Goal: Task Accomplishment & Management: Manage account settings

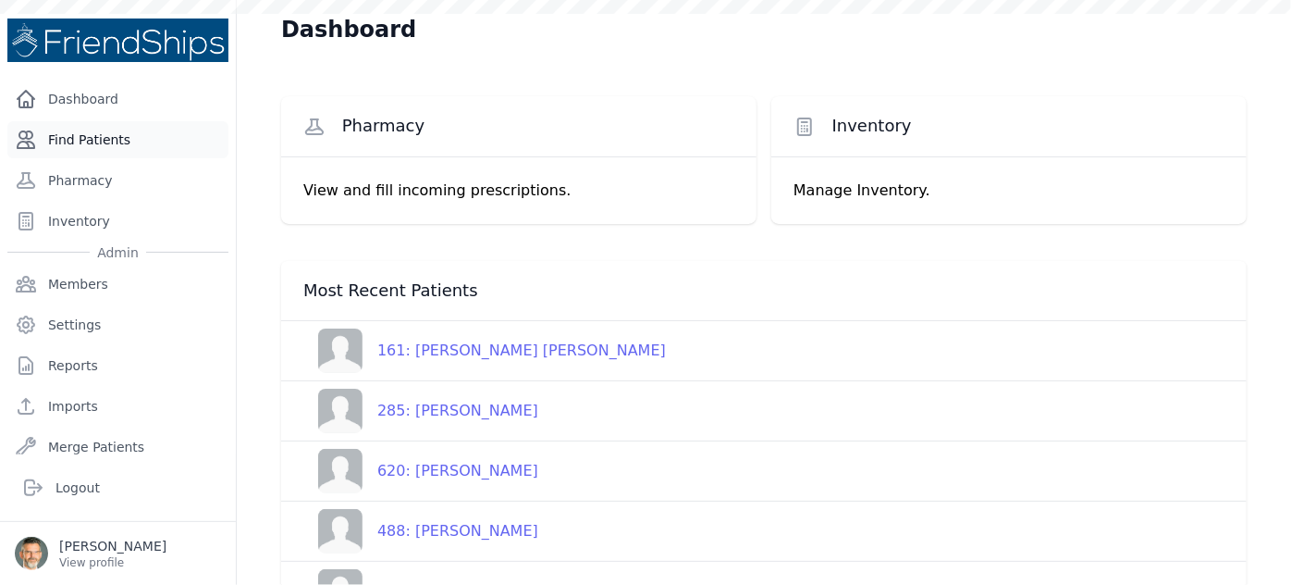
click at [67, 144] on link "Find Patients" at bounding box center [117, 139] width 221 height 37
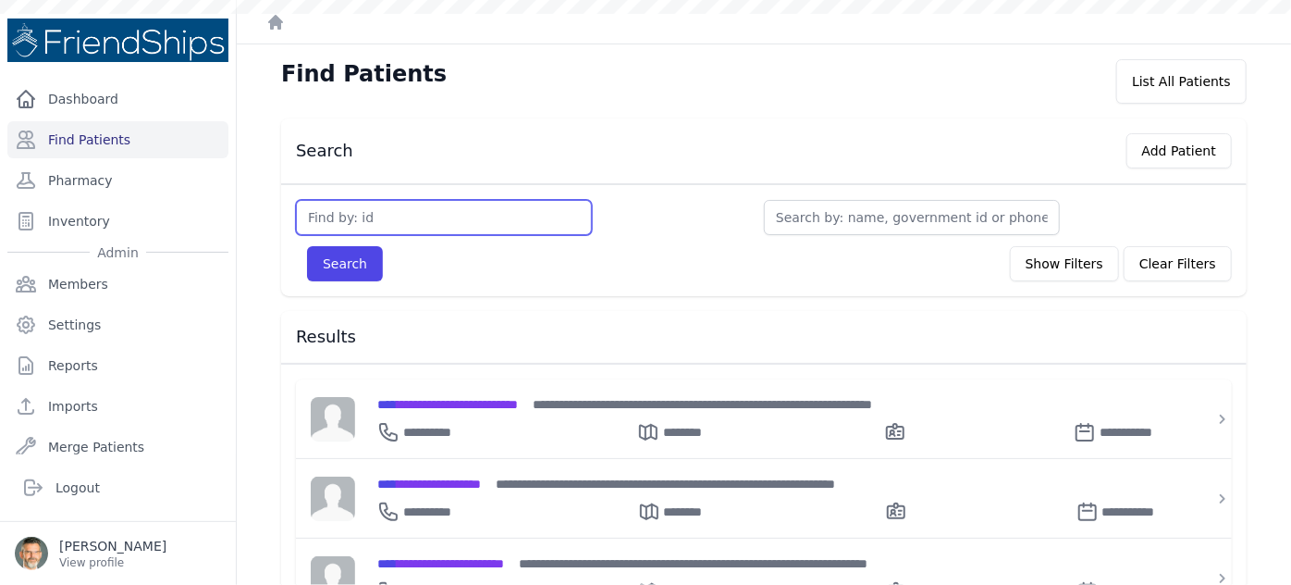
click at [330, 216] on input "text" at bounding box center [444, 217] width 296 height 35
type input "843"
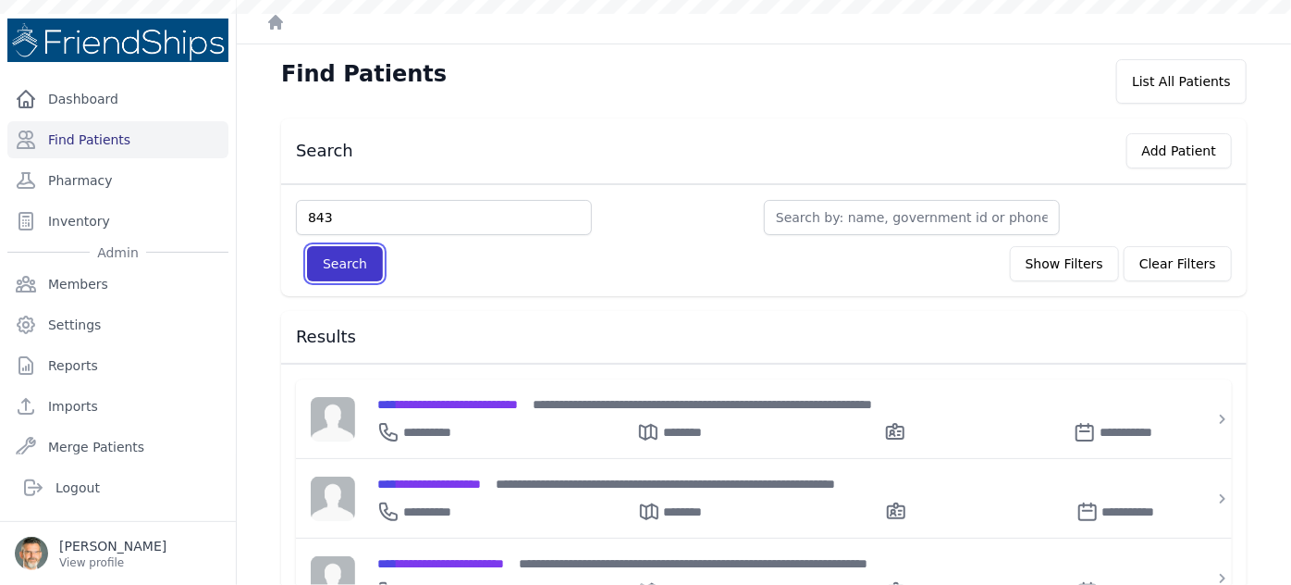
click at [335, 261] on button "Search" at bounding box center [345, 263] width 76 height 35
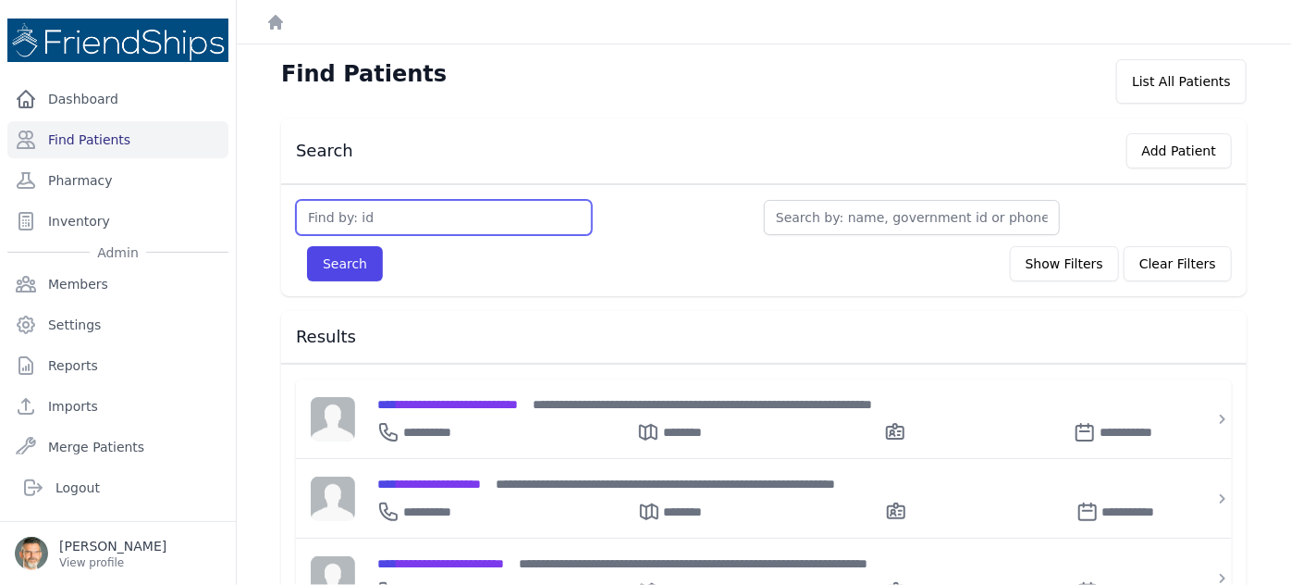
click at [336, 216] on input "text" at bounding box center [444, 217] width 296 height 35
type input "843"
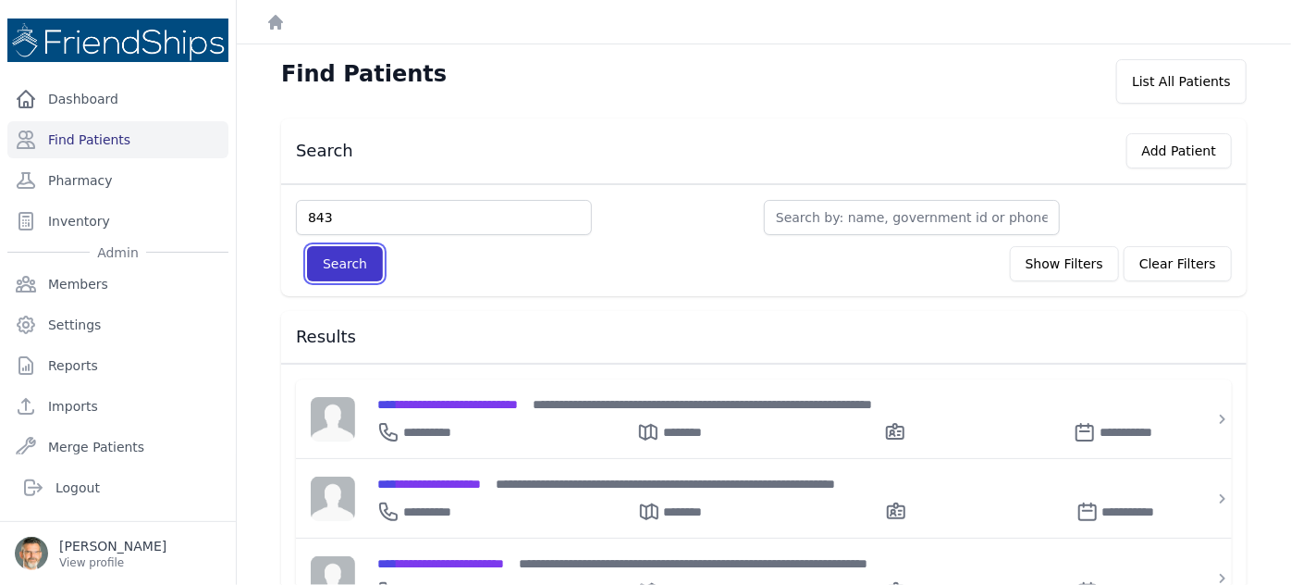
click at [340, 258] on button "Search" at bounding box center [345, 263] width 76 height 35
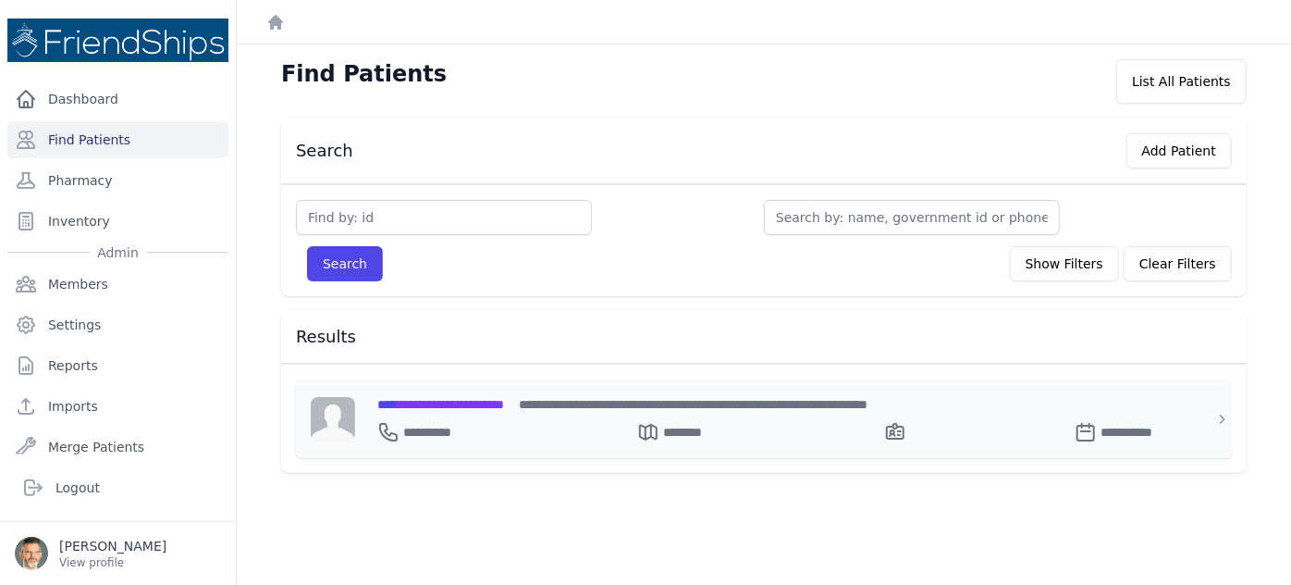
click at [504, 400] on span "**********" at bounding box center [440, 404] width 127 height 13
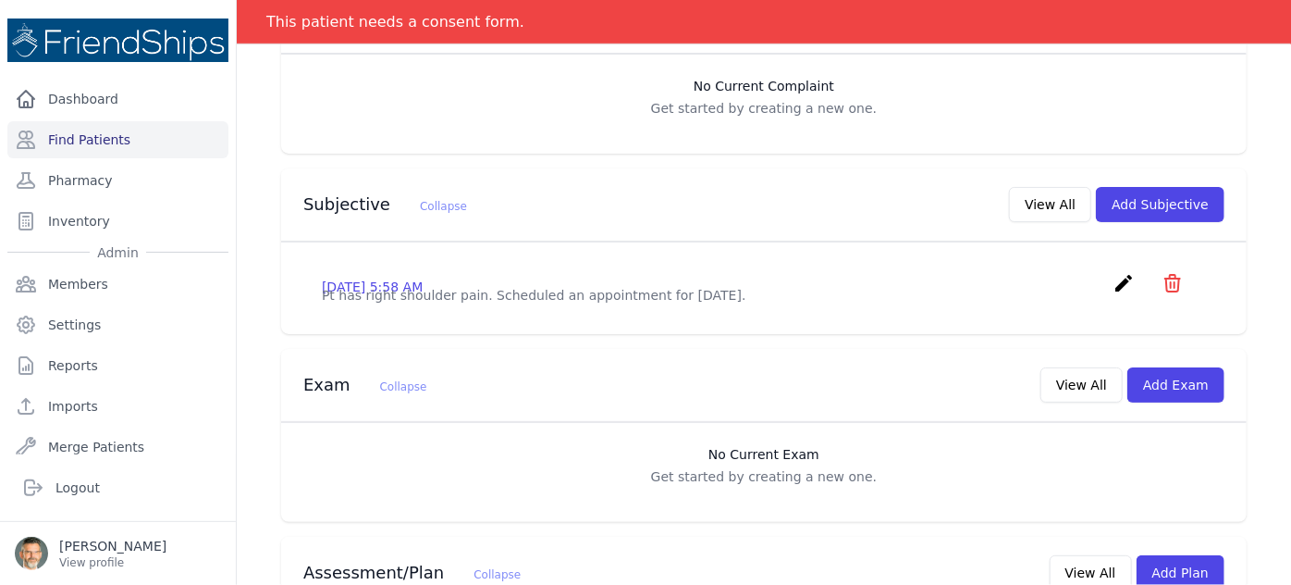
scroll to position [504, 0]
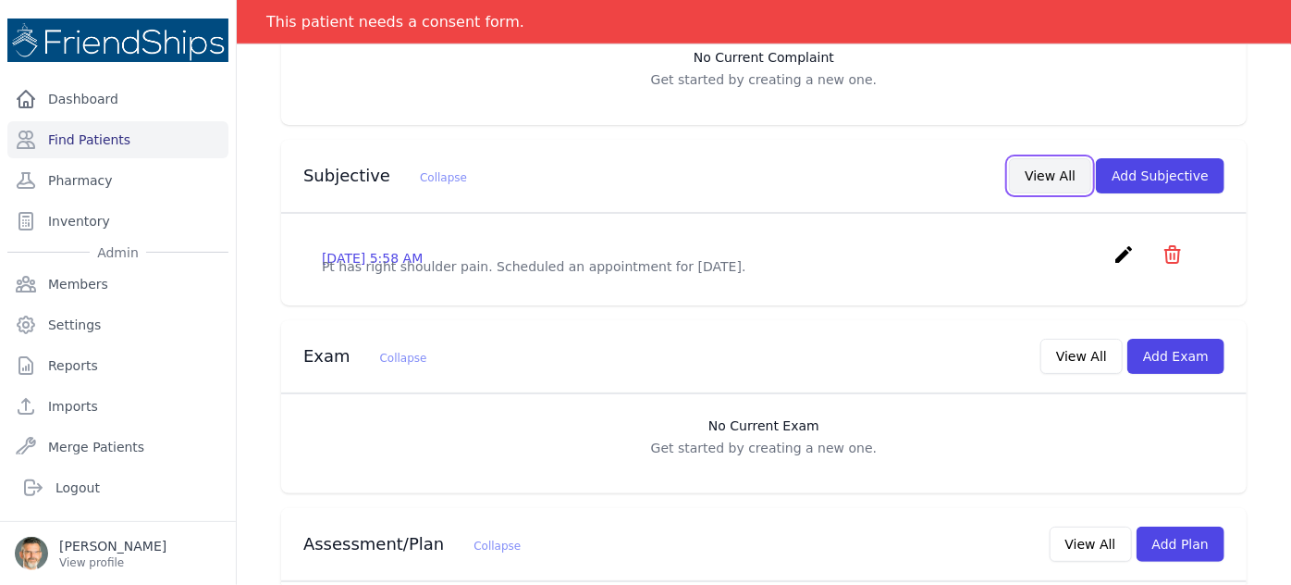
click at [1038, 158] on button "View All" at bounding box center [1050, 175] width 82 height 35
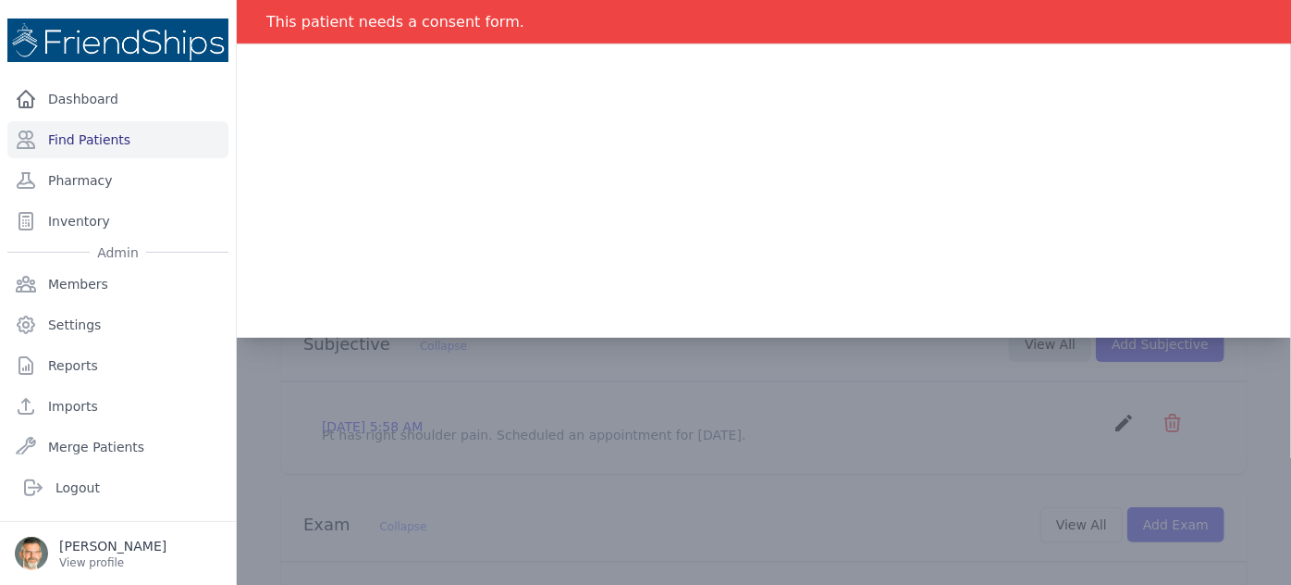
scroll to position [0, 0]
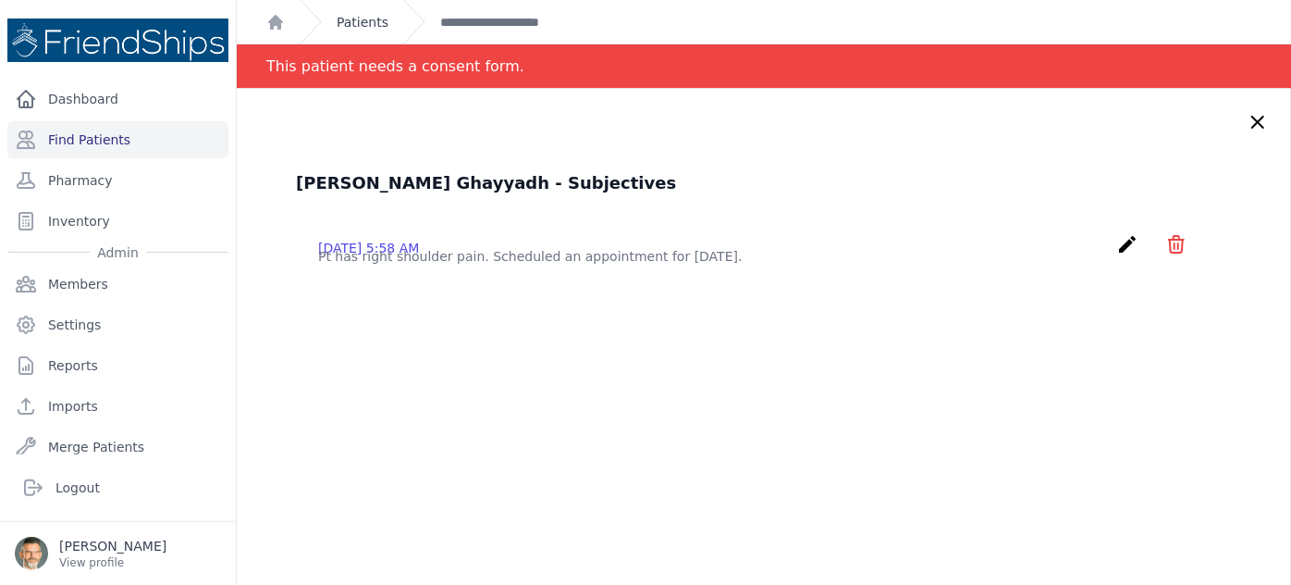
click at [351, 24] on link "Patients" at bounding box center [363, 22] width 52 height 19
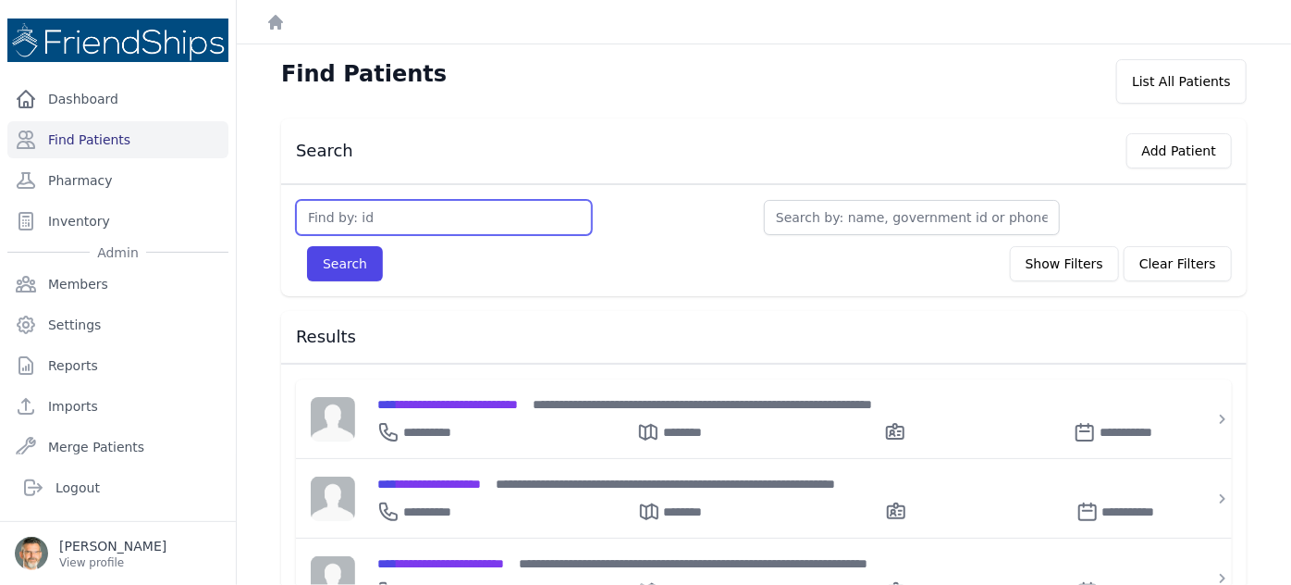
click at [356, 213] on input "text" at bounding box center [444, 217] width 296 height 35
type input "844"
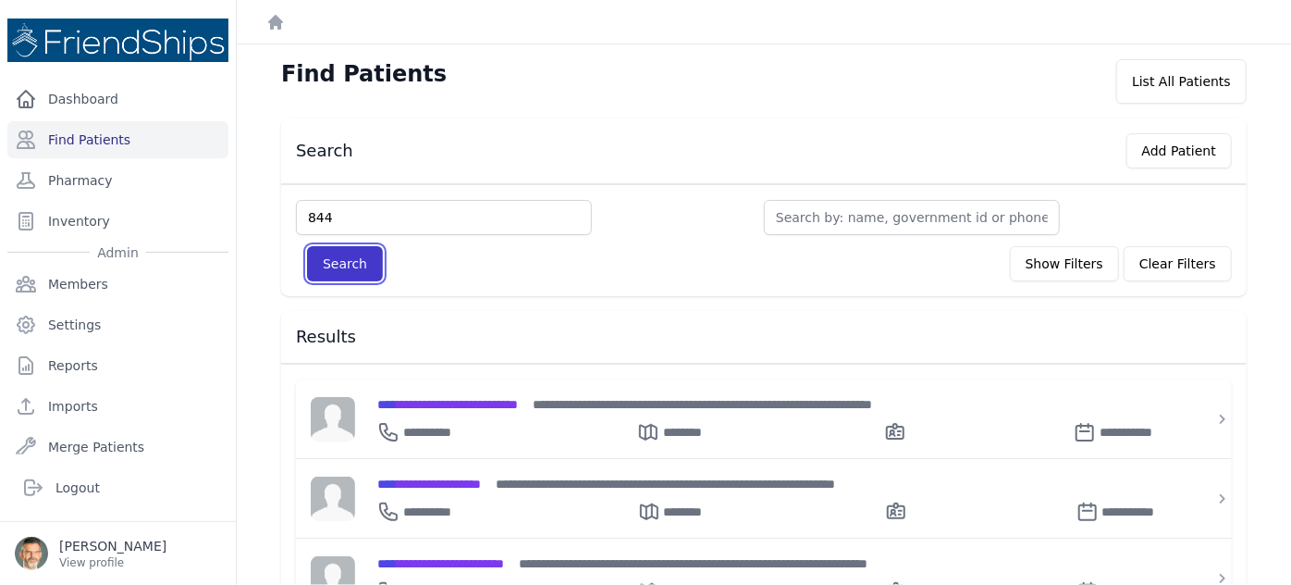
click at [327, 257] on button "Search" at bounding box center [345, 263] width 76 height 35
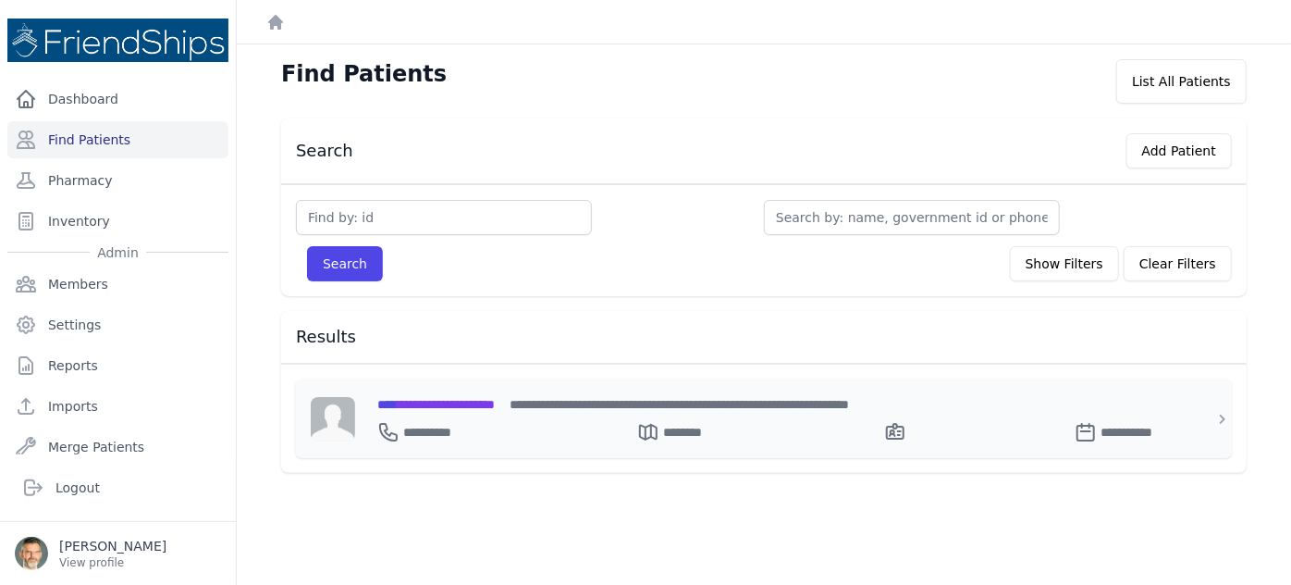
click at [444, 401] on span "**********" at bounding box center [435, 404] width 117 height 13
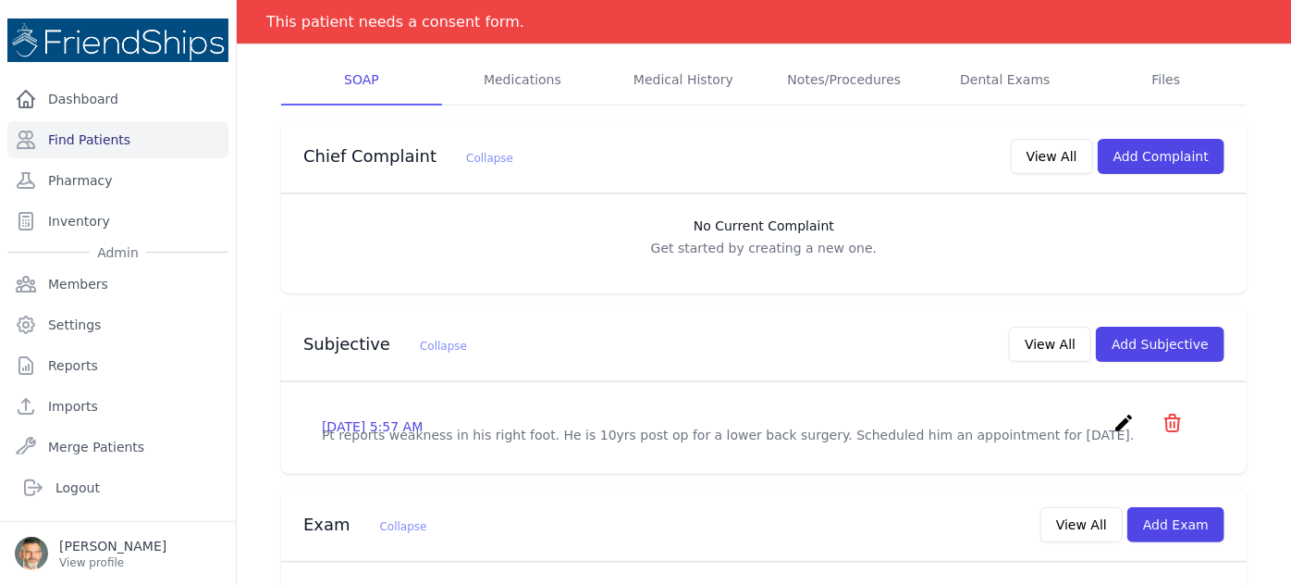
scroll to position [420, 0]
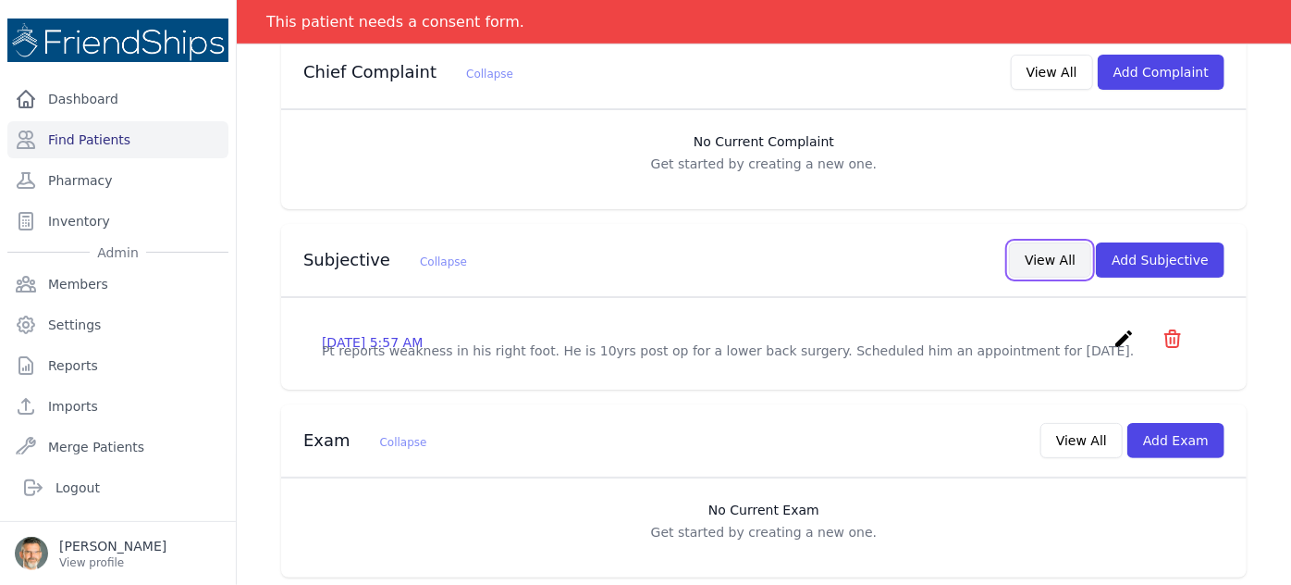
click at [1043, 242] on button "View All" at bounding box center [1050, 259] width 82 height 35
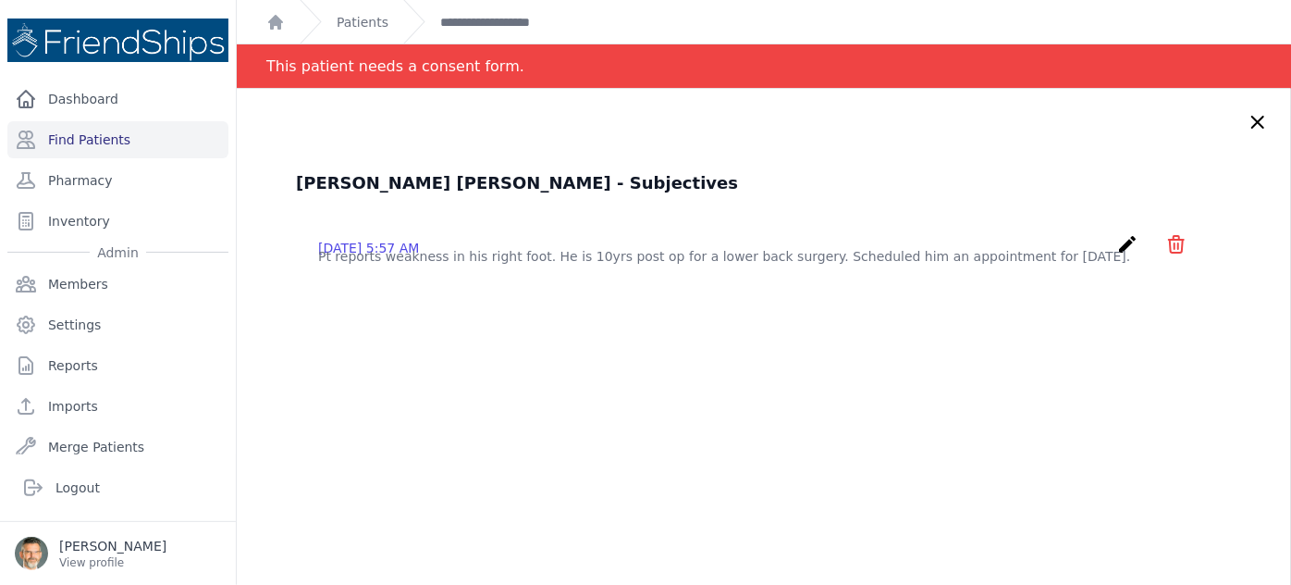
drag, startPoint x: 1230, startPoint y: 119, endPoint x: 1209, endPoint y: 124, distance: 21.8
click at [1253, 120] on icon at bounding box center [1258, 122] width 11 height 11
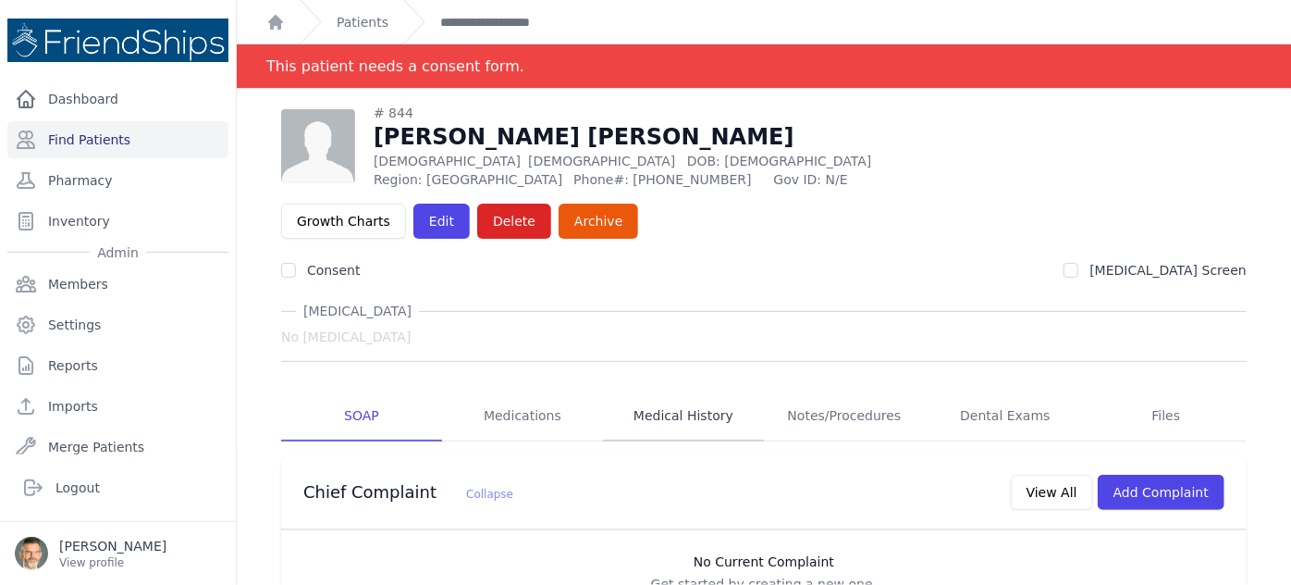
click at [678, 391] on link "Medical History" at bounding box center [683, 416] width 161 height 50
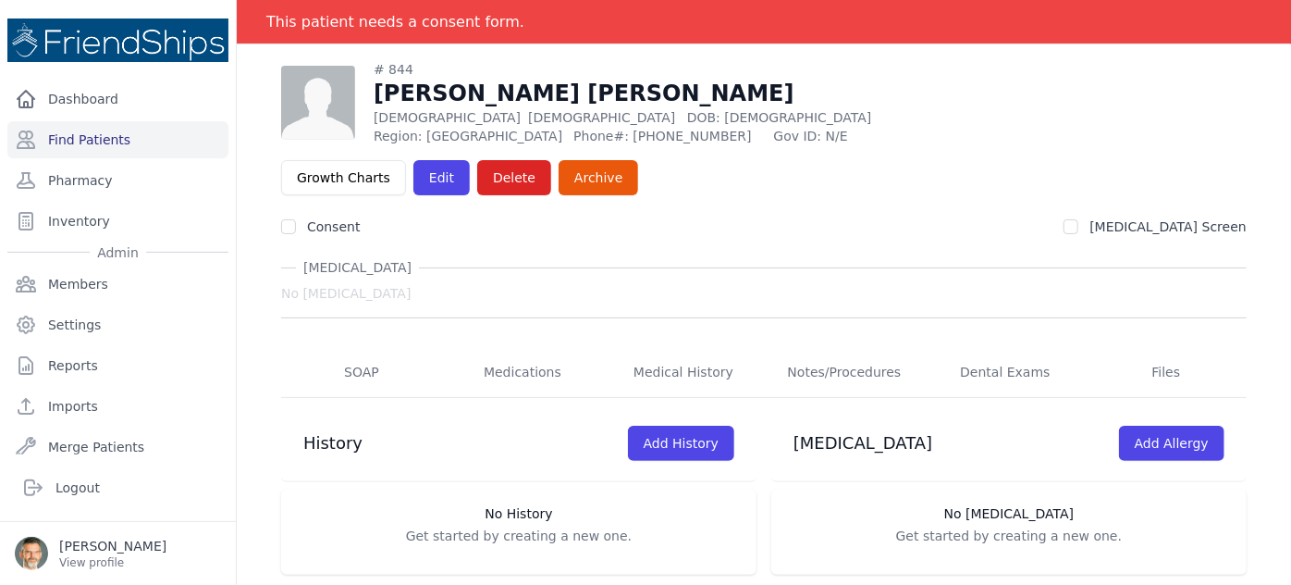
scroll to position [89, 0]
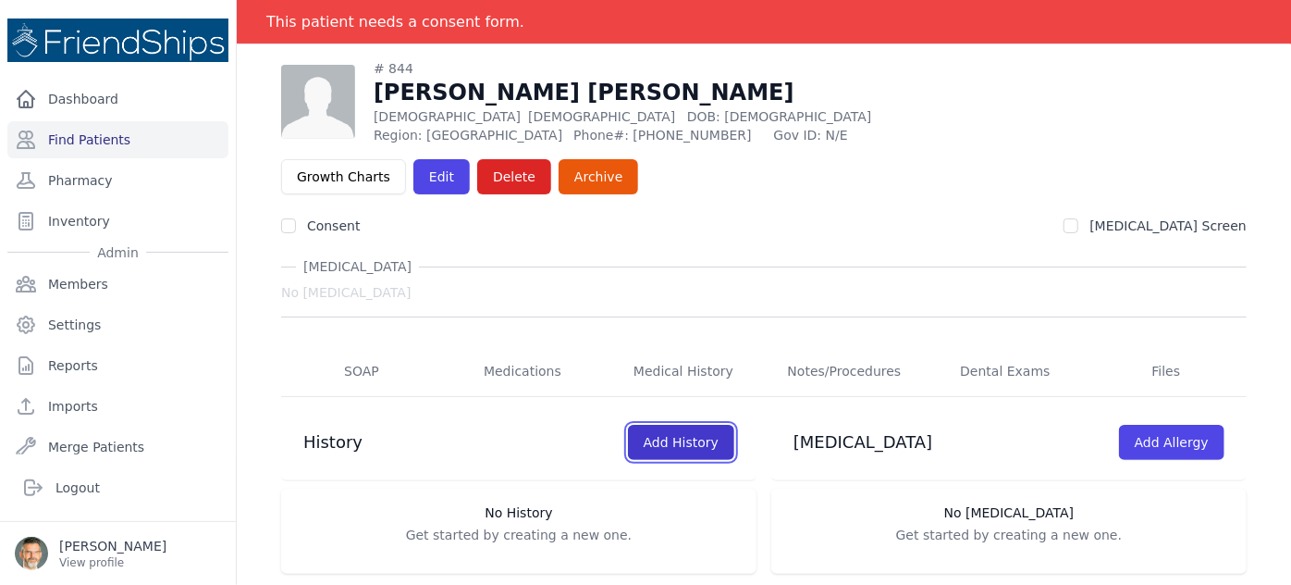
click at [658, 425] on link "Add History" at bounding box center [681, 442] width 106 height 35
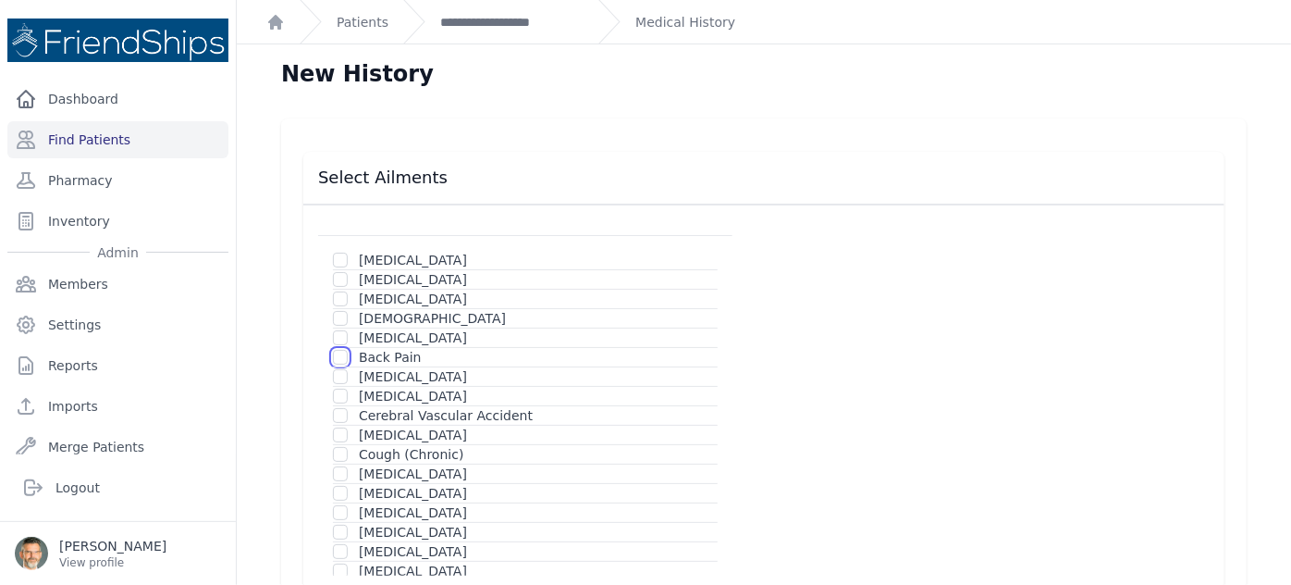
click at [338, 355] on input "checkbox" at bounding box center [340, 357] width 15 height 15
checkbox input "true"
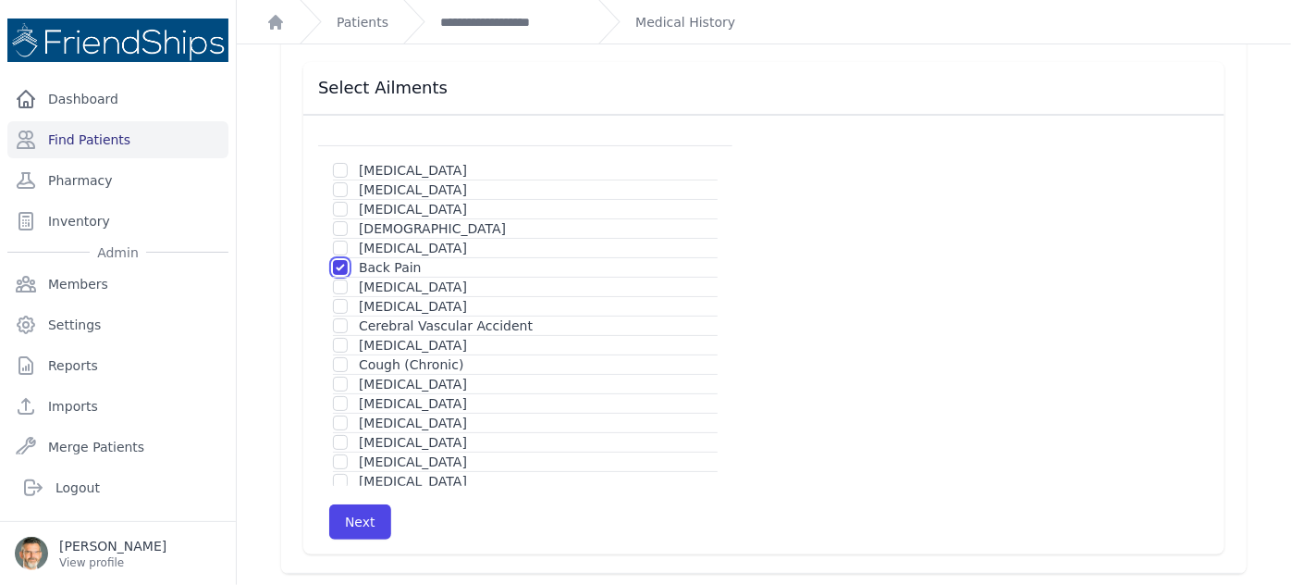
scroll to position [92, 0]
click at [358, 516] on button "Next" at bounding box center [360, 519] width 62 height 35
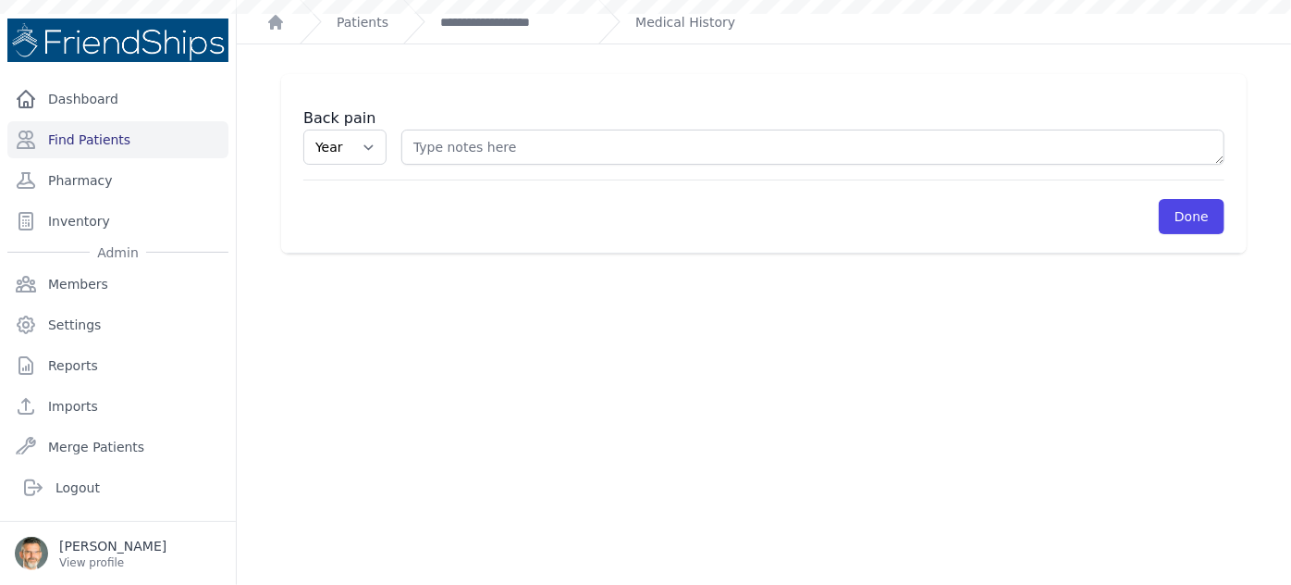
scroll to position [44, 0]
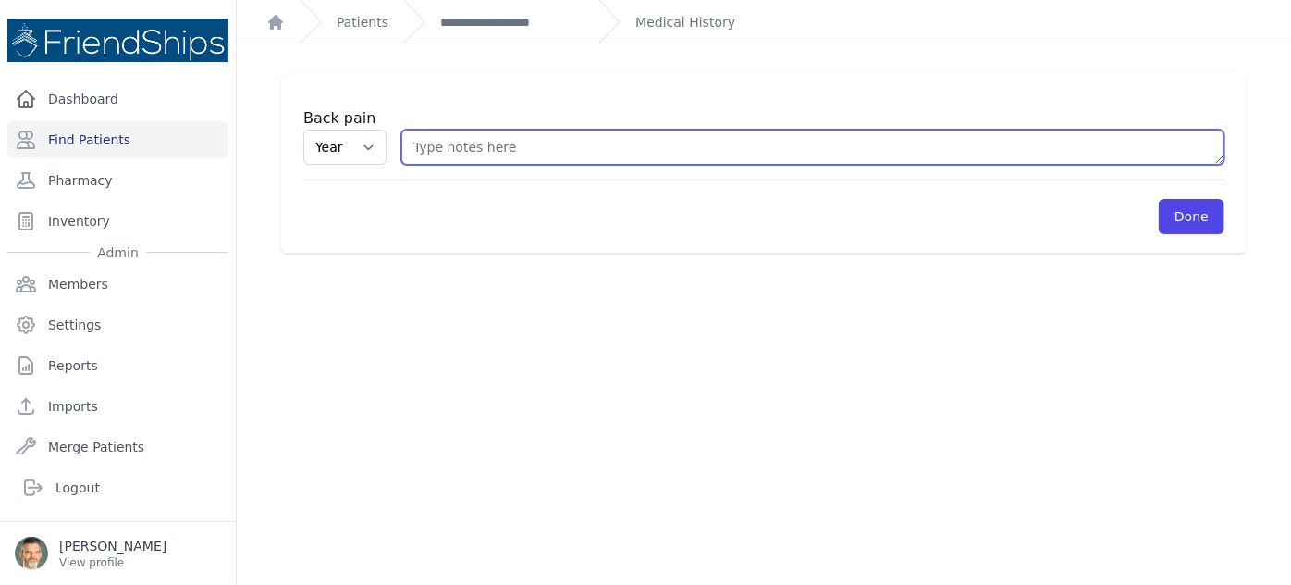
click at [431, 146] on textarea at bounding box center [812, 147] width 823 height 35
type textarea "back surgery in 2015"
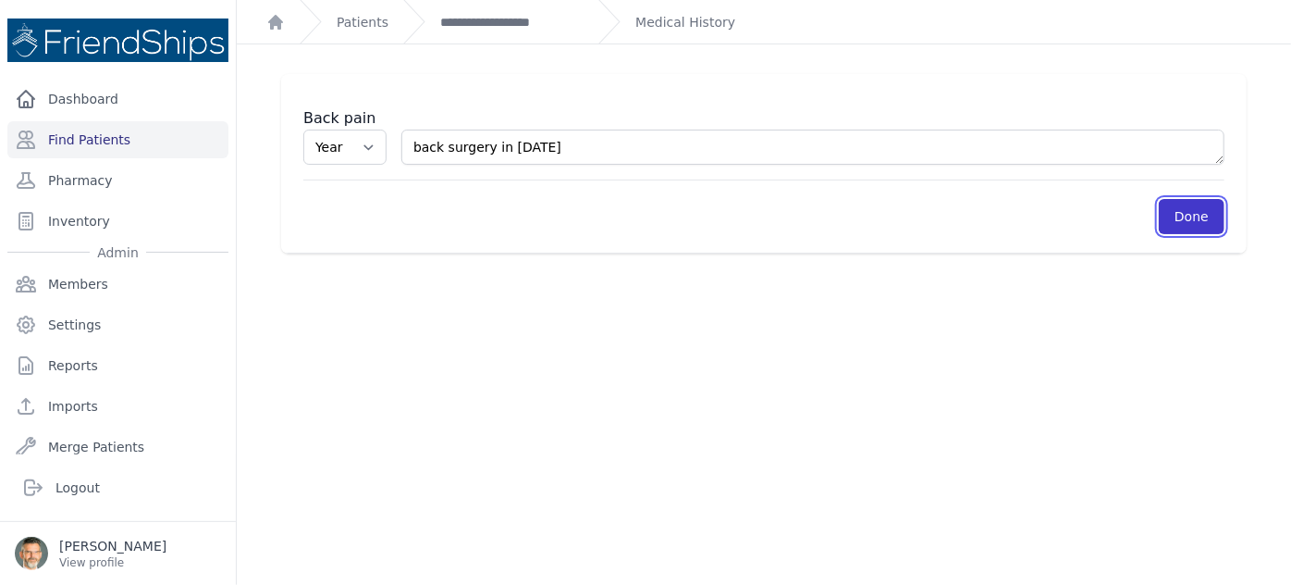
click at [1185, 224] on link "Done" at bounding box center [1192, 216] width 66 height 35
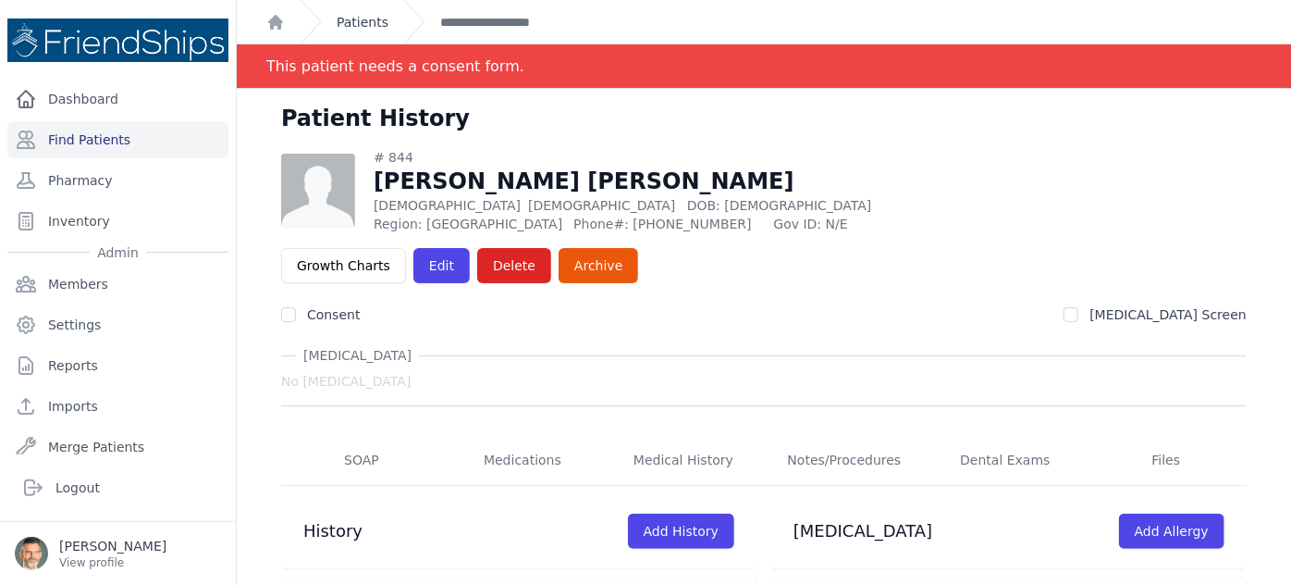
click at [361, 19] on link "Patients" at bounding box center [363, 22] width 52 height 19
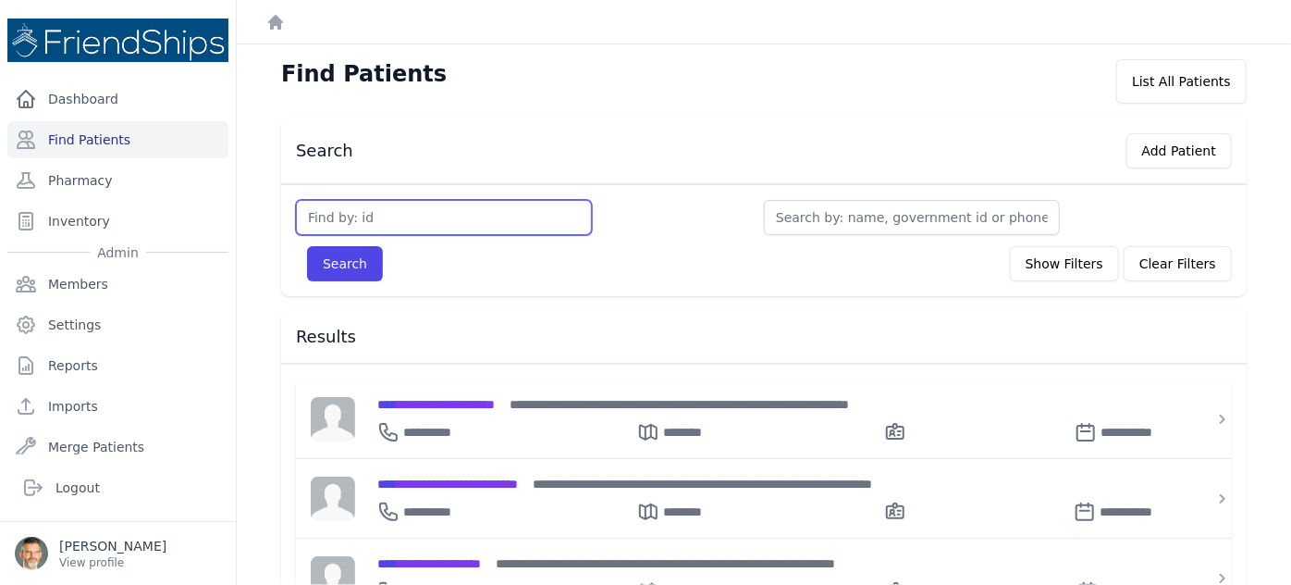
click at [352, 216] on input "text" at bounding box center [444, 217] width 296 height 35
type input "845"
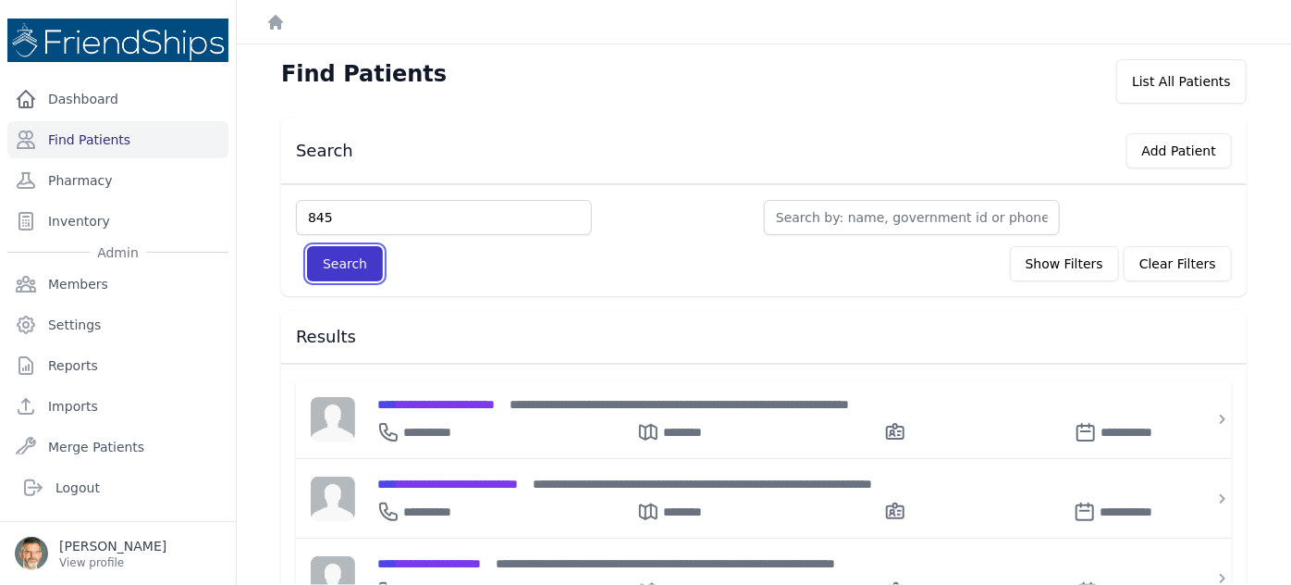
click at [330, 259] on button "Search" at bounding box center [345, 263] width 76 height 35
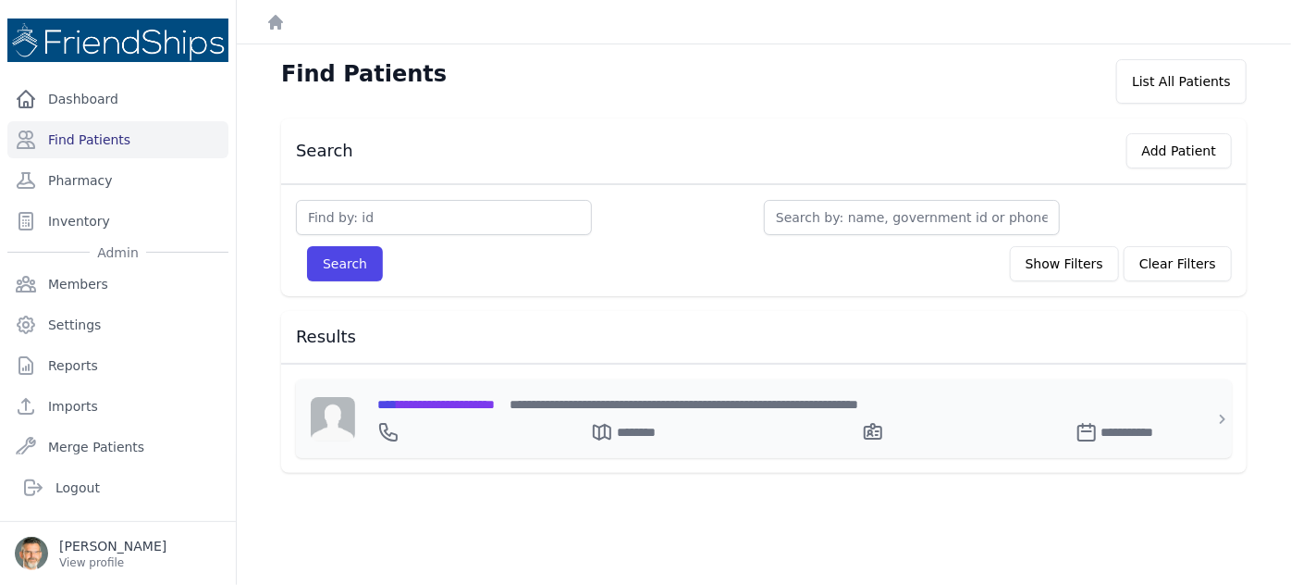
click at [447, 401] on span "**********" at bounding box center [435, 404] width 117 height 13
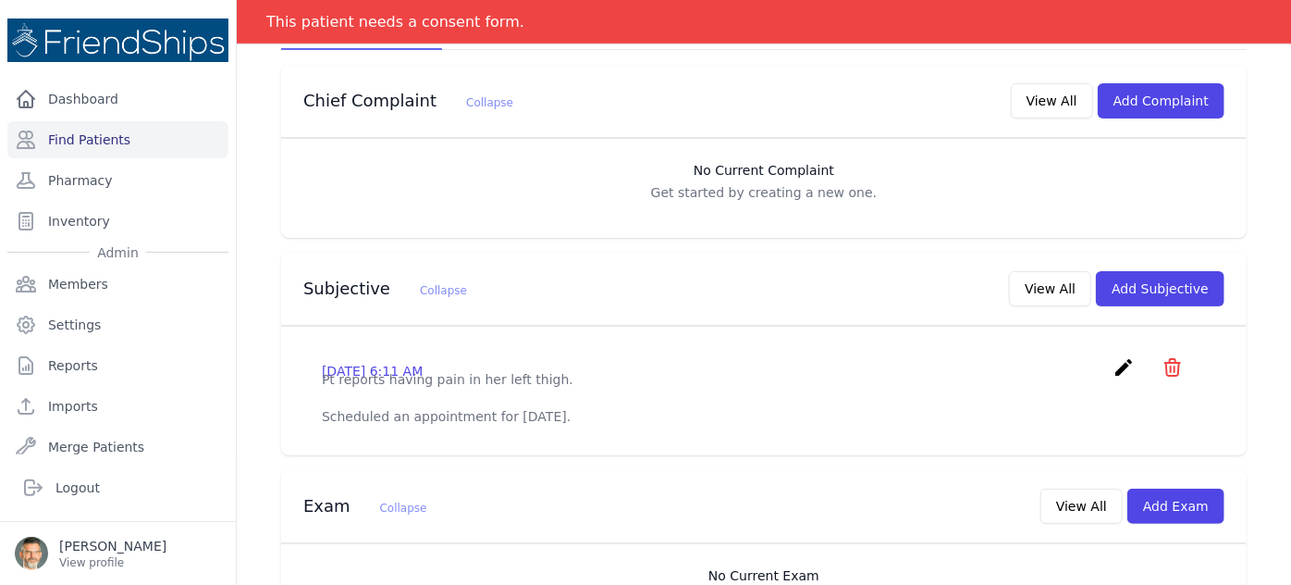
scroll to position [420, 0]
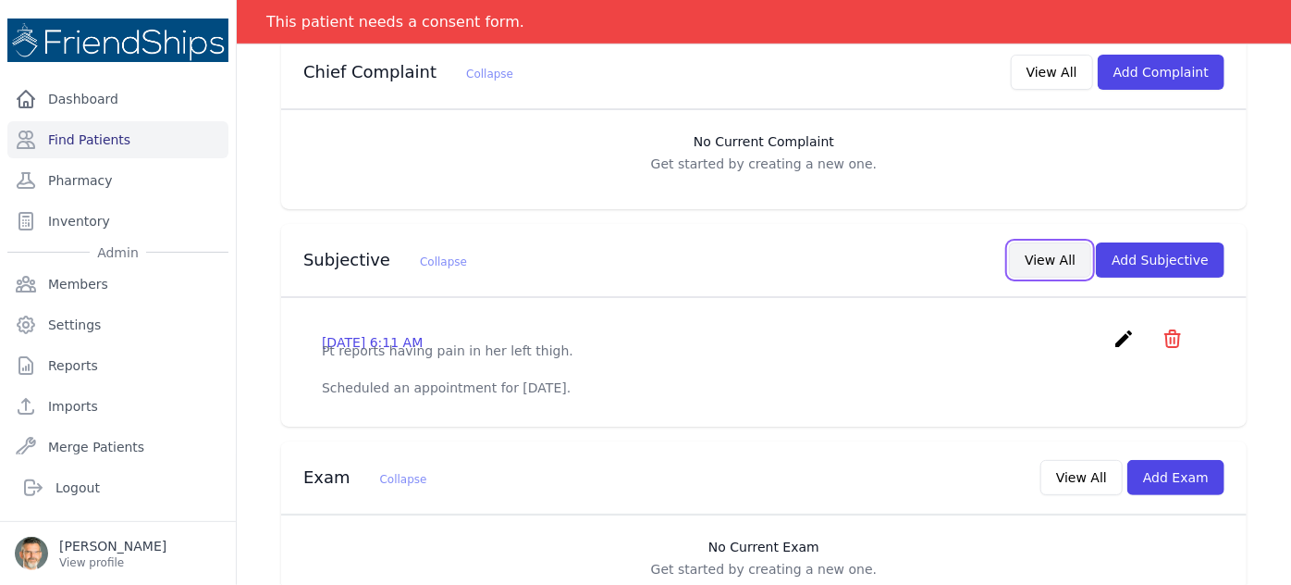
click at [1051, 242] on button "View All" at bounding box center [1050, 259] width 82 height 35
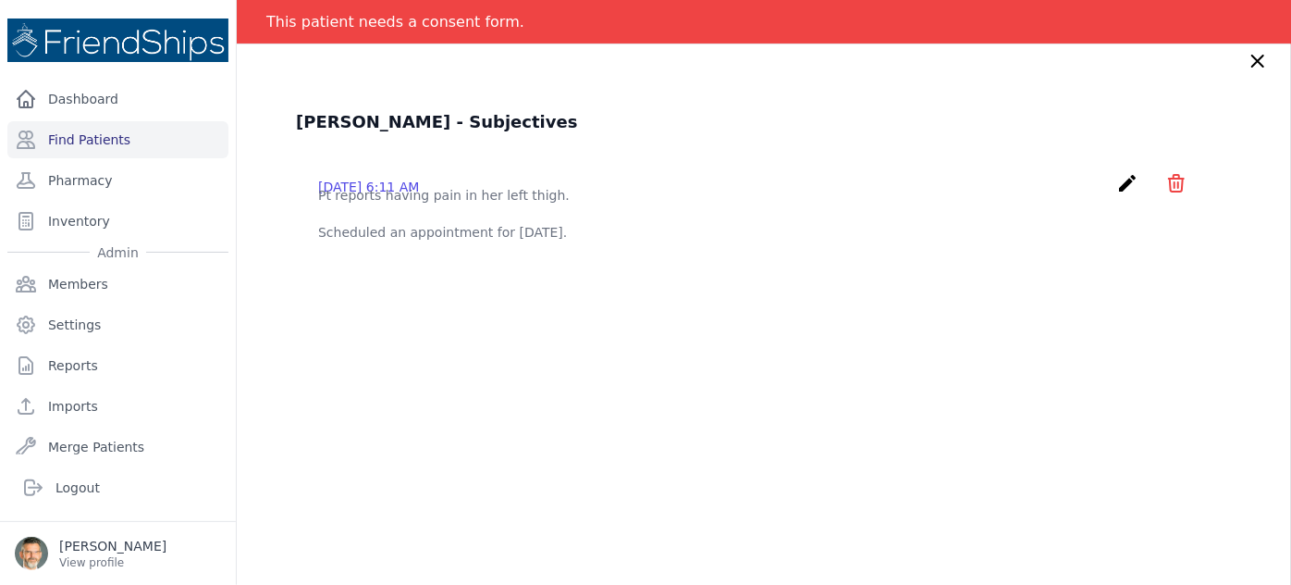
scroll to position [0, 0]
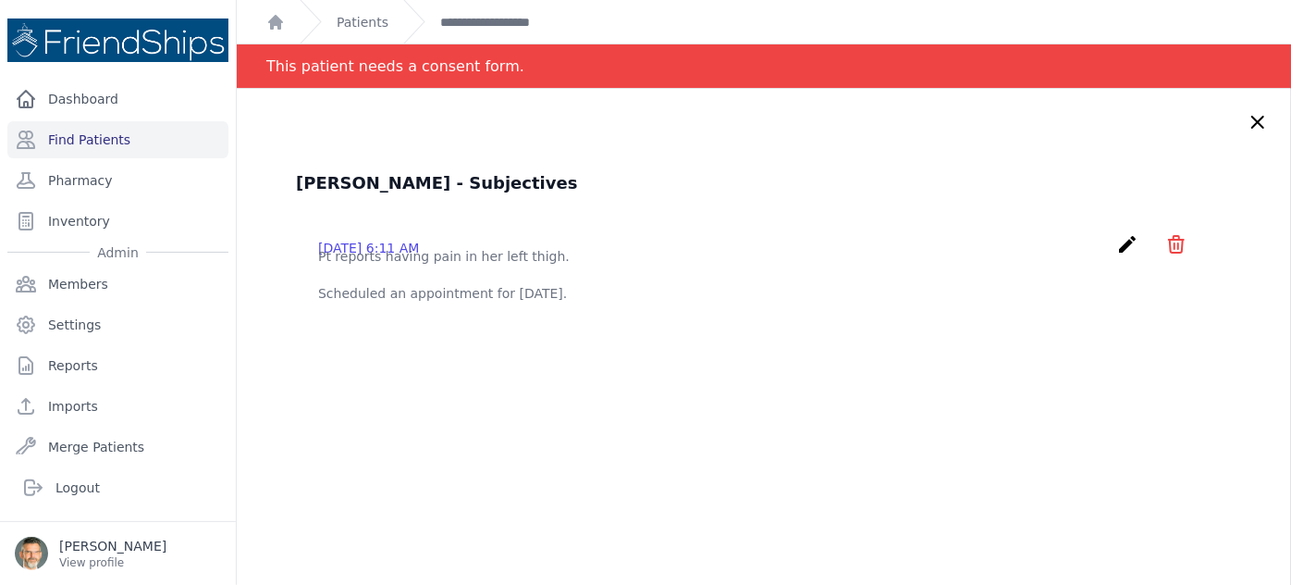
click at [1247, 125] on icon at bounding box center [1258, 122] width 22 height 22
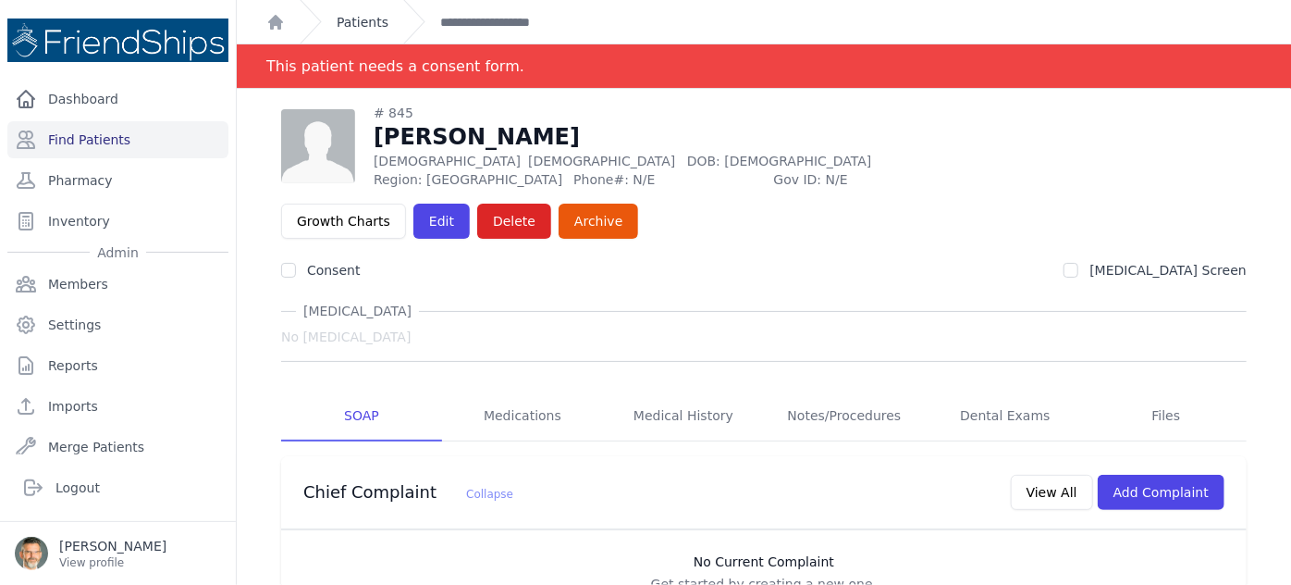
click at [362, 19] on link "Patients" at bounding box center [363, 22] width 52 height 19
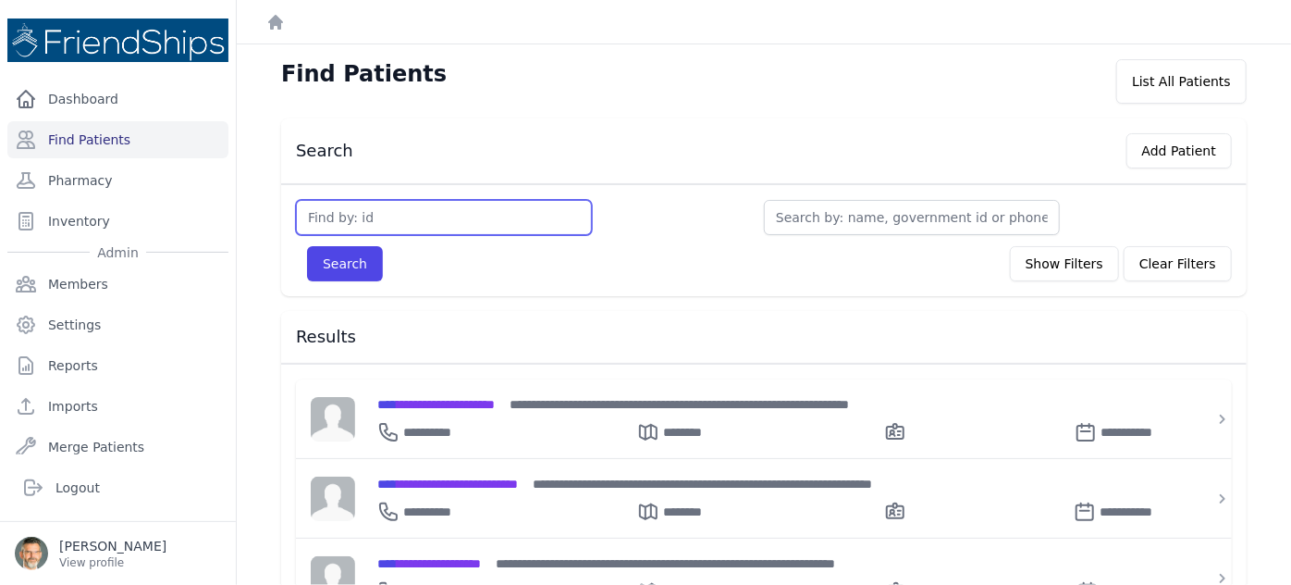
click at [355, 215] on input "text" at bounding box center [444, 217] width 296 height 35
type input "828"
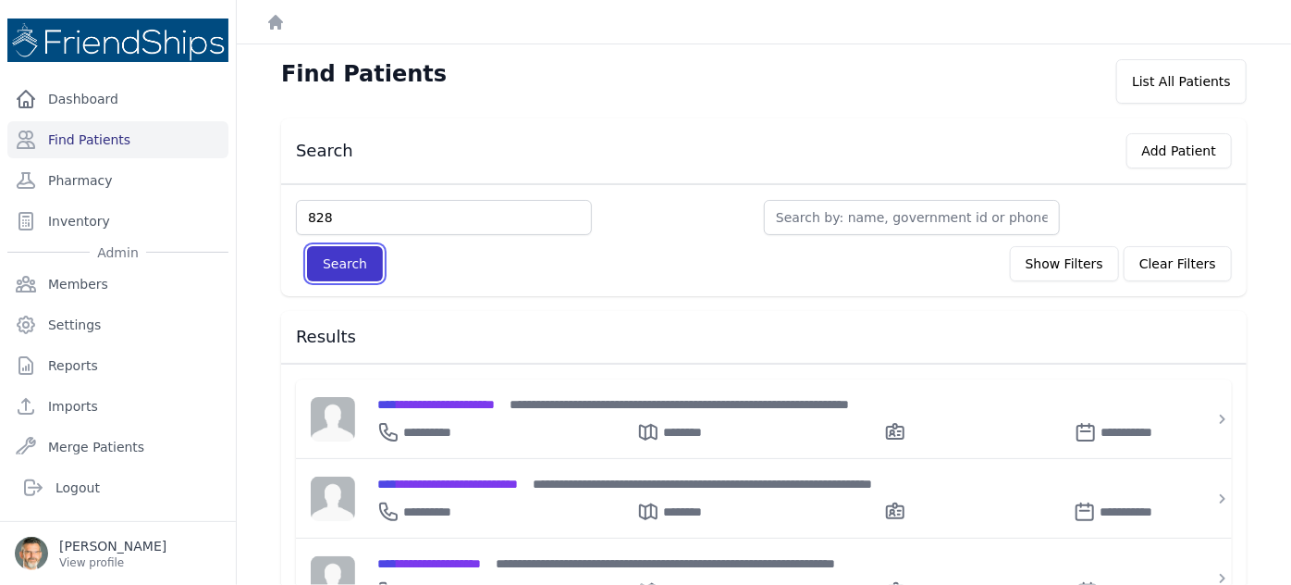
click at [352, 259] on button "Search" at bounding box center [345, 263] width 76 height 35
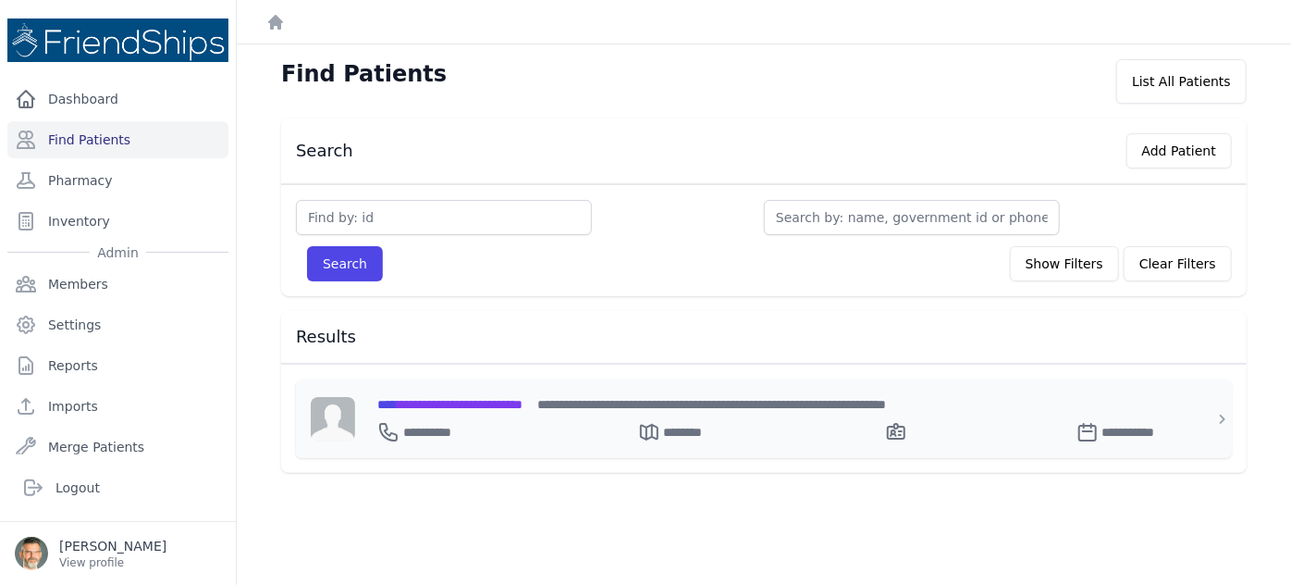
click at [441, 399] on span "**********" at bounding box center [449, 404] width 145 height 13
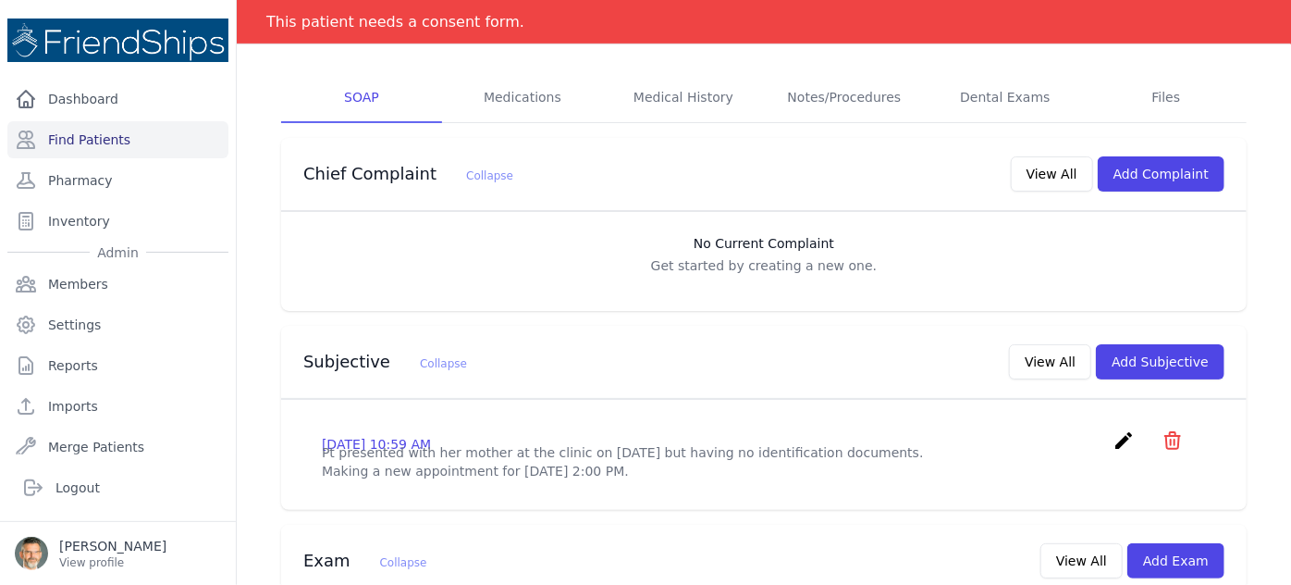
scroll to position [420, 0]
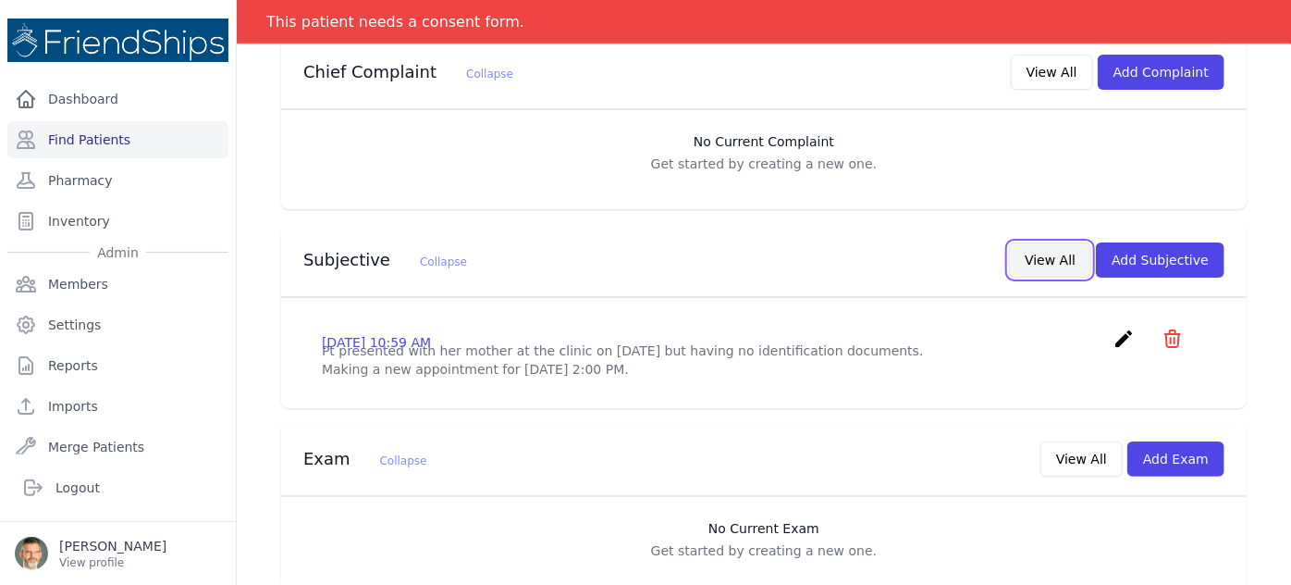
click at [1030, 242] on button "View All" at bounding box center [1050, 259] width 82 height 35
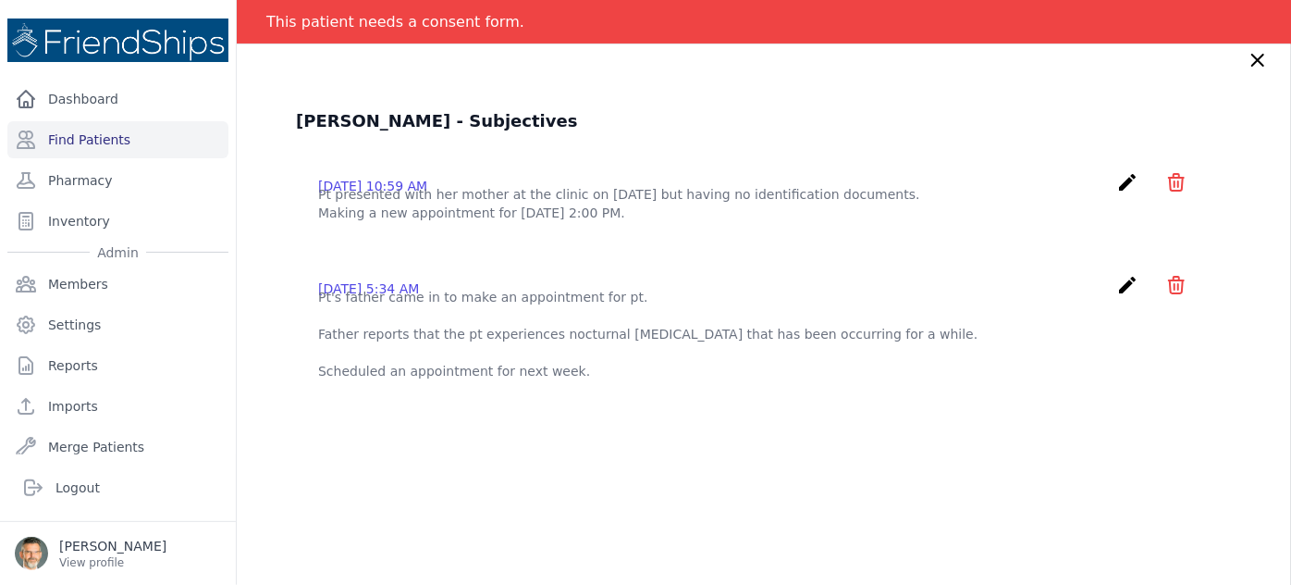
scroll to position [0, 0]
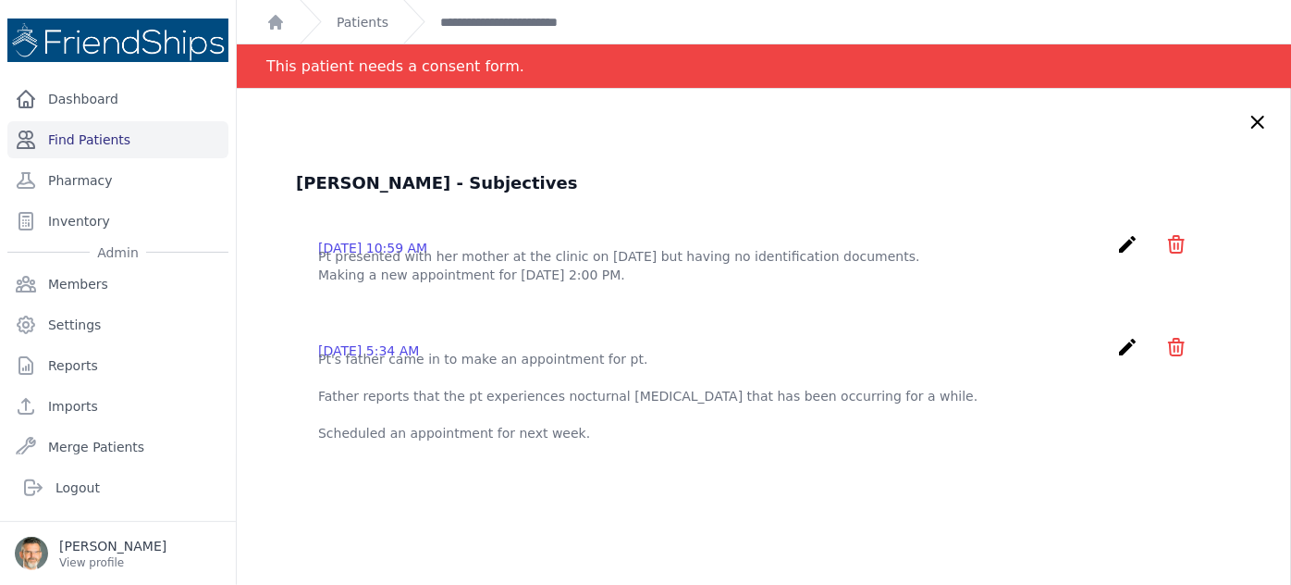
click at [89, 140] on link "Find Patients" at bounding box center [117, 139] width 221 height 37
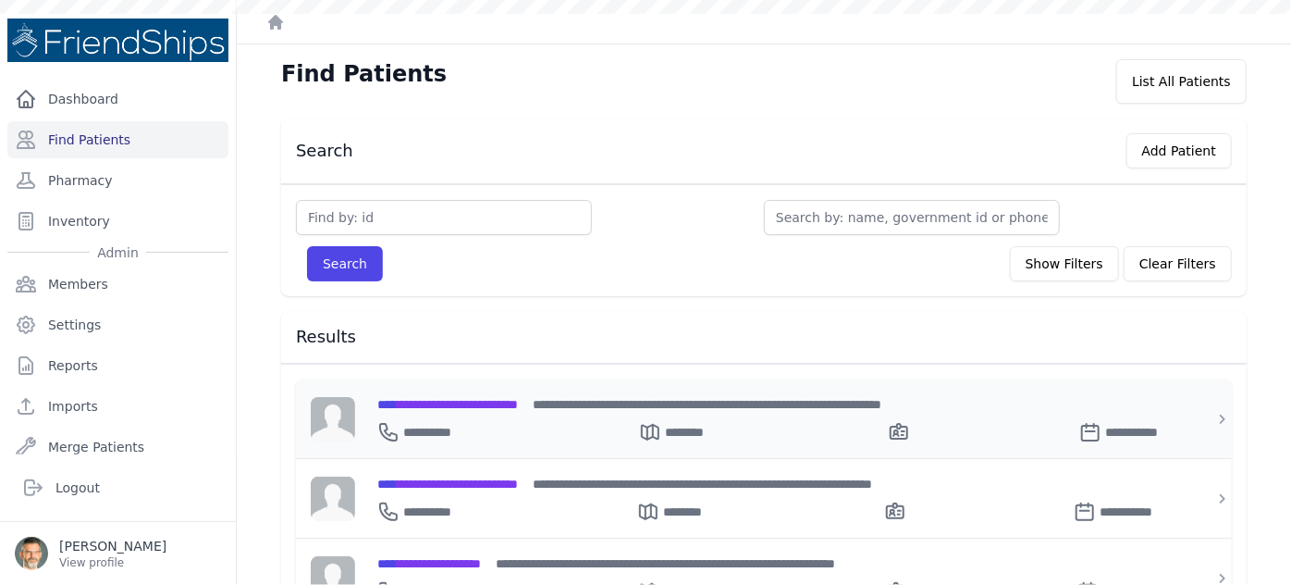
click at [490, 403] on span "**********" at bounding box center [447, 404] width 141 height 13
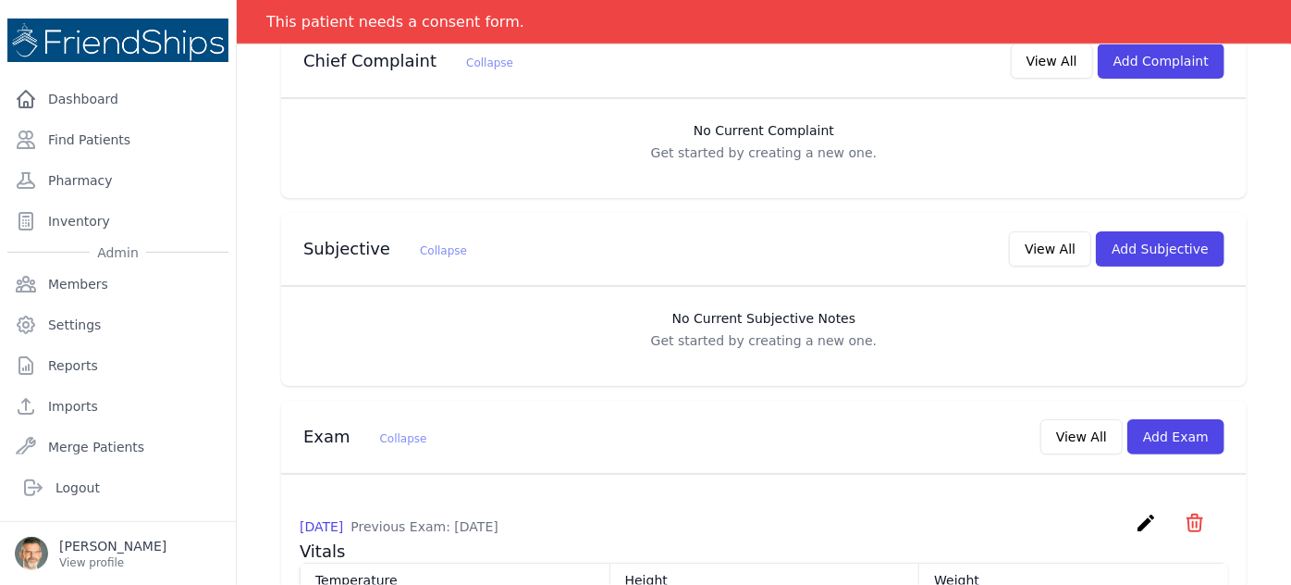
scroll to position [420, 0]
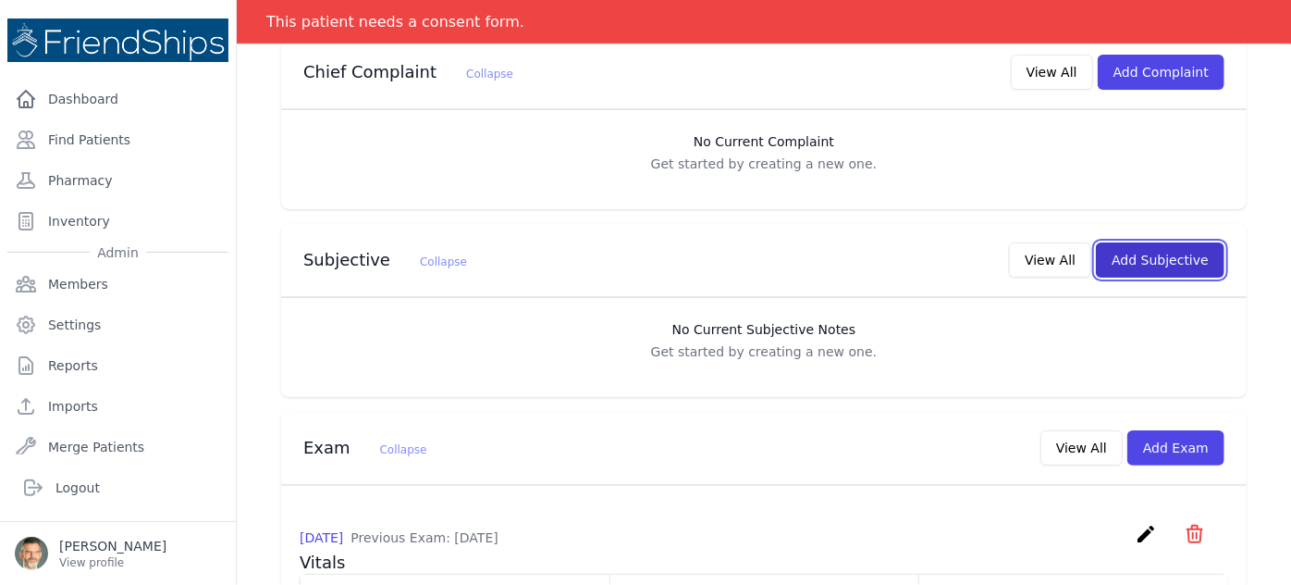
click at [1139, 242] on button "Add Subjective" at bounding box center [1160, 259] width 129 height 35
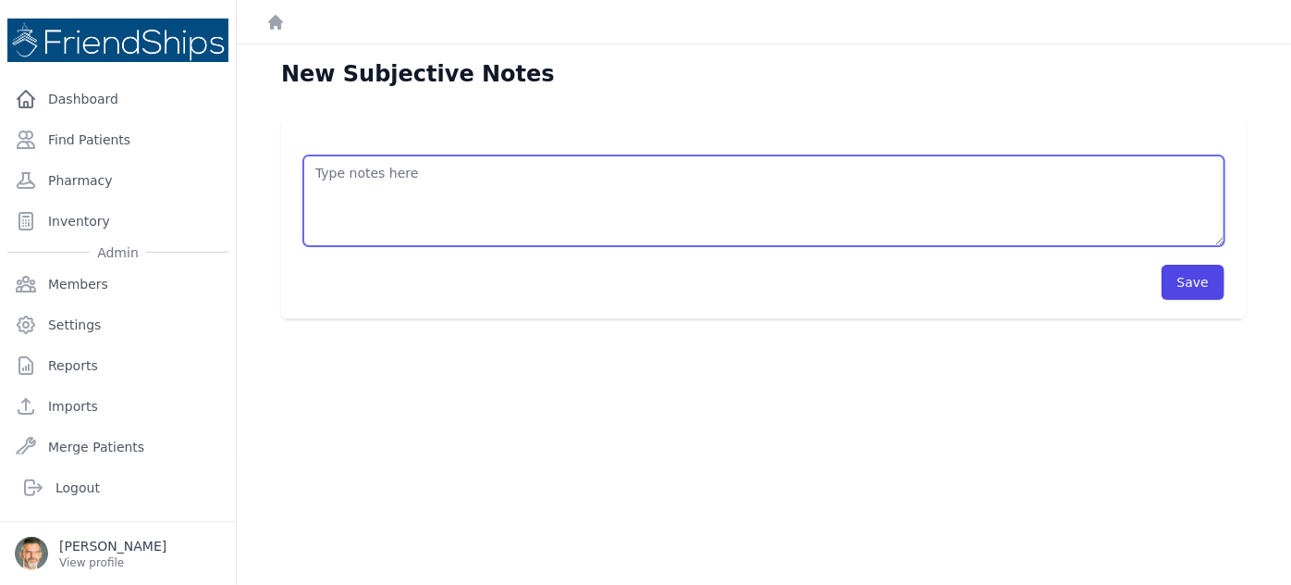
click at [356, 182] on textarea at bounding box center [763, 200] width 921 height 91
click at [344, 189] on textarea "HISTORY OBJECTIVE General: alert - no distress - non-toxic Eyes: normal conjunc…" at bounding box center [763, 200] width 921 height 91
type textarea "HISTORY -metformin 850 mg QD OBJECTIVE General: alert - no distress - non-toxic…"
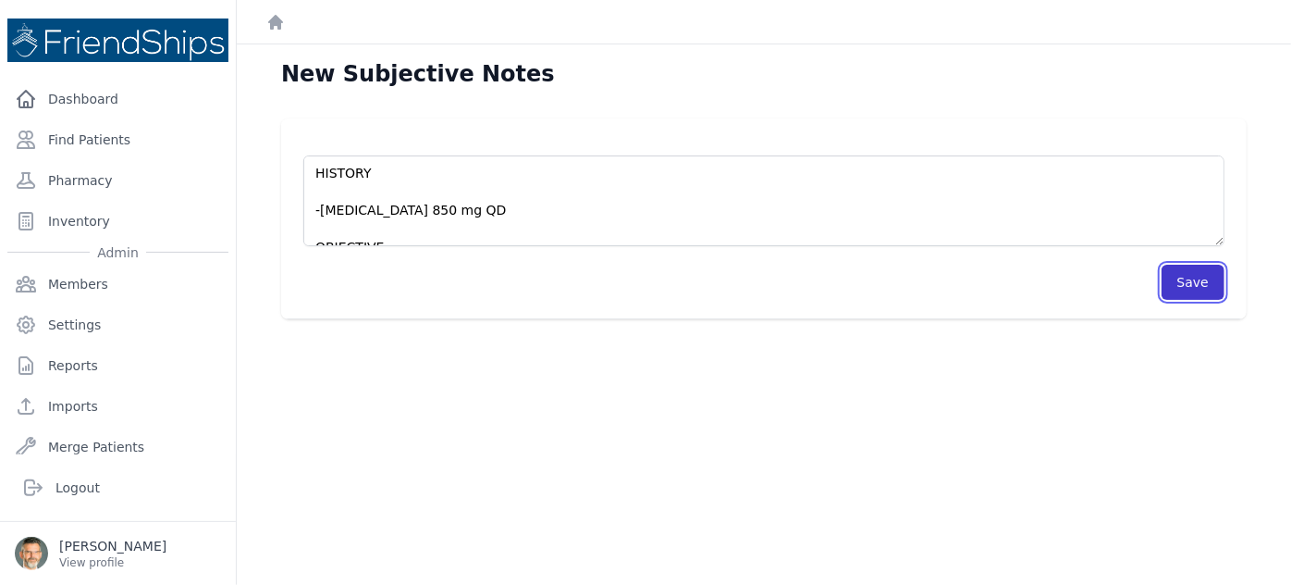
click at [1188, 284] on button "Save" at bounding box center [1193, 282] width 63 height 35
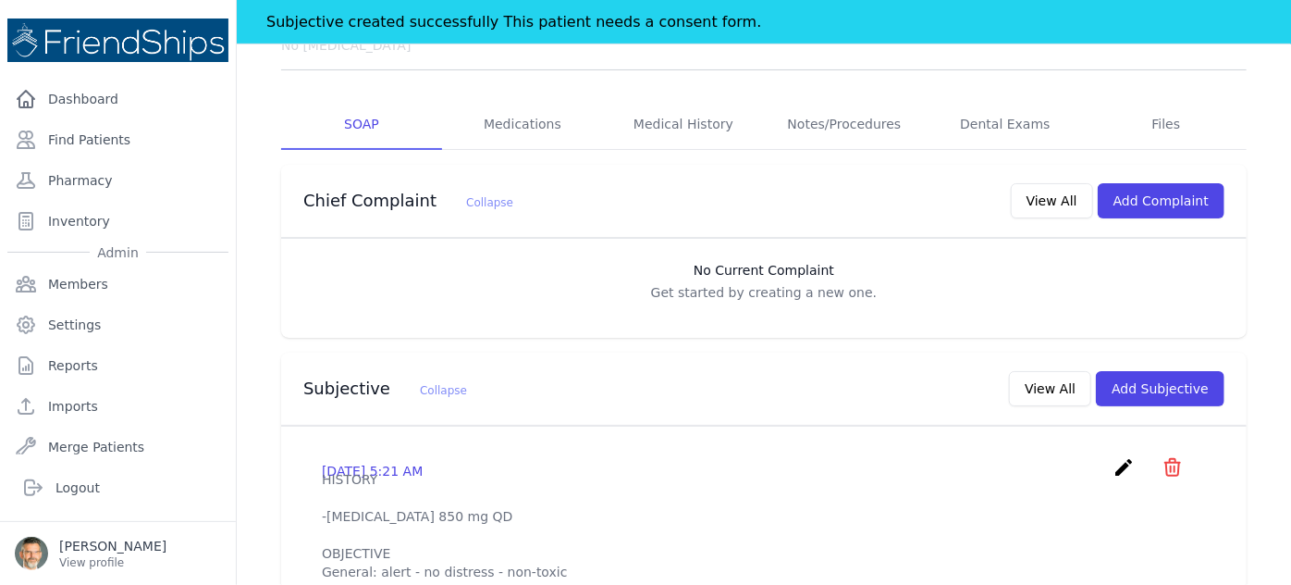
scroll to position [420, 0]
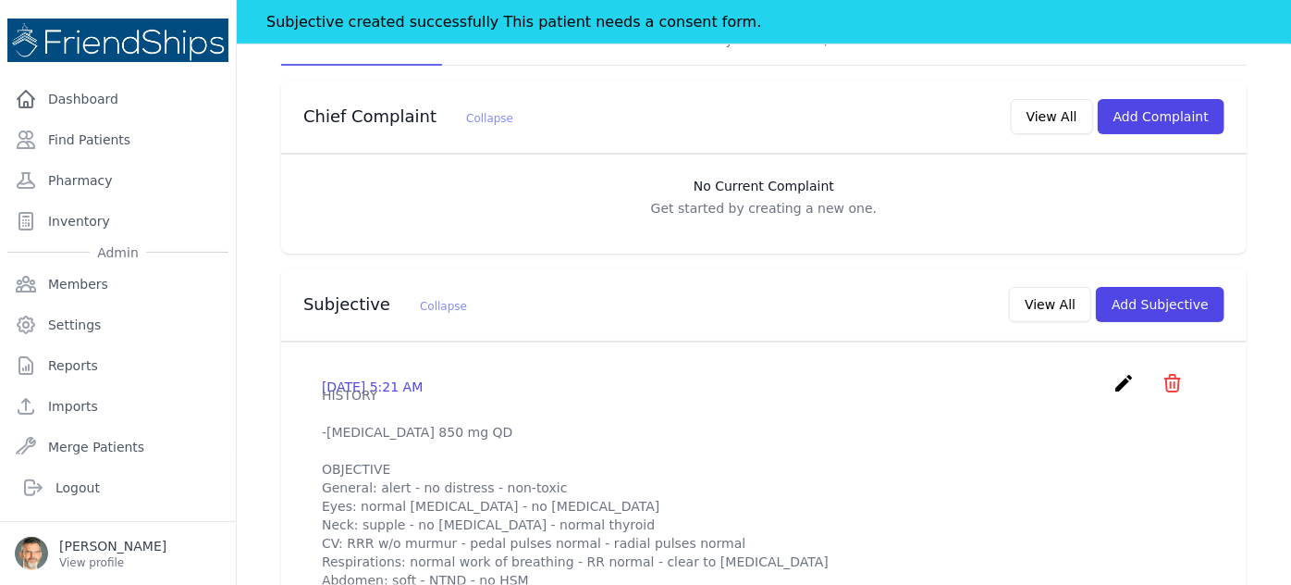
click at [1113, 372] on icon "create" at bounding box center [1124, 383] width 22 height 22
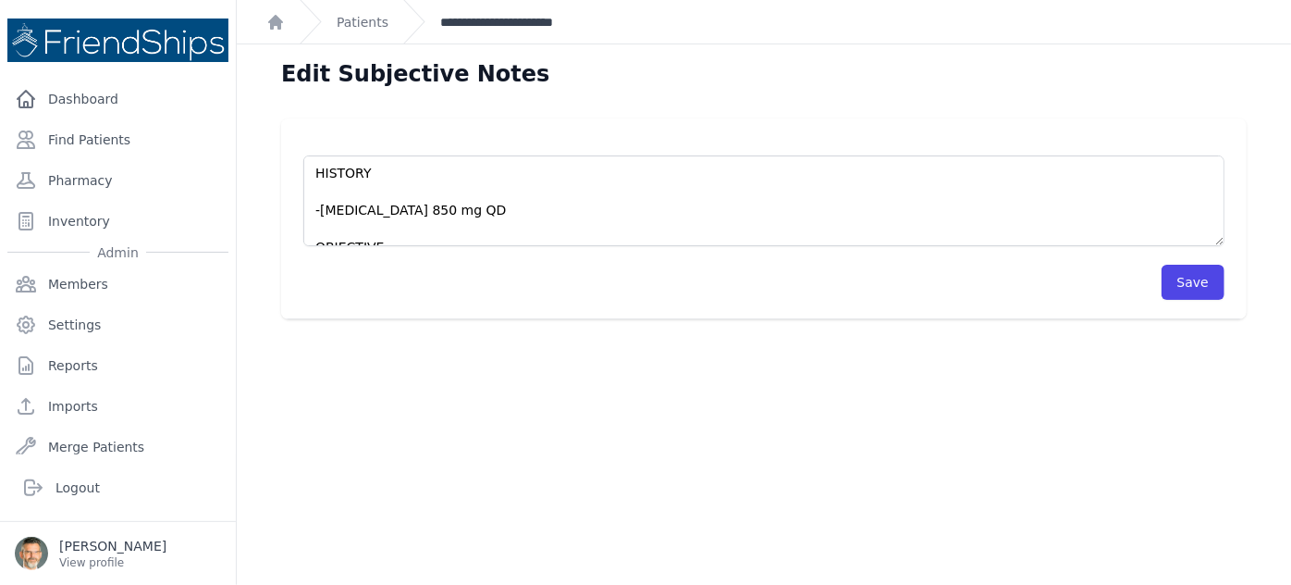
click at [495, 19] on link "**********" at bounding box center [523, 22] width 167 height 19
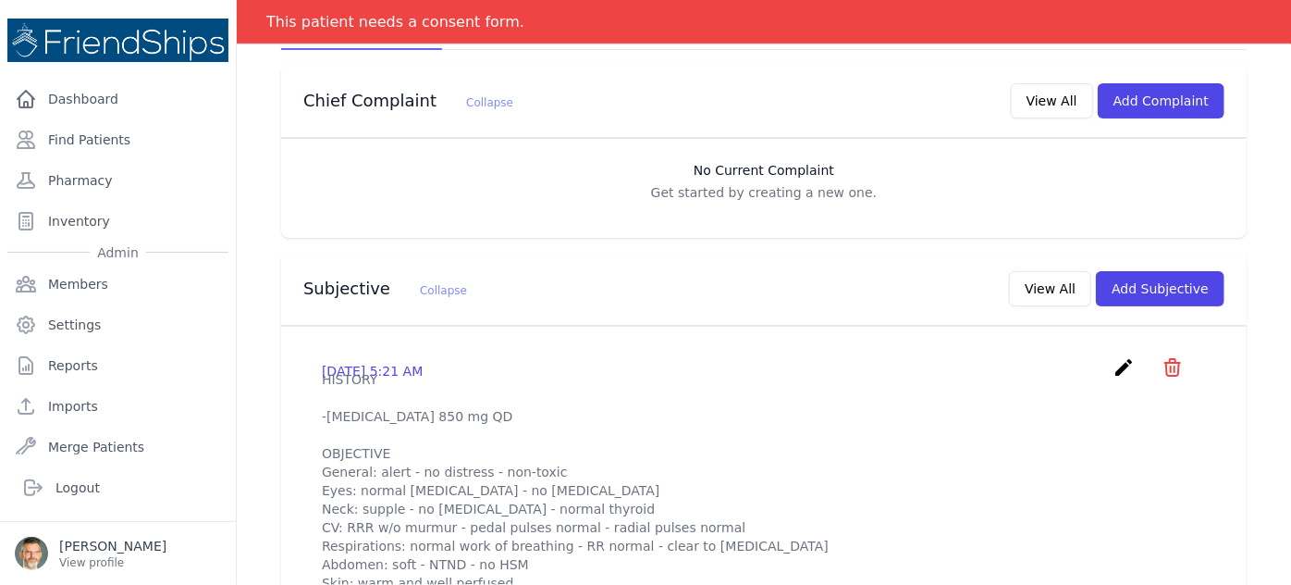
scroll to position [420, 0]
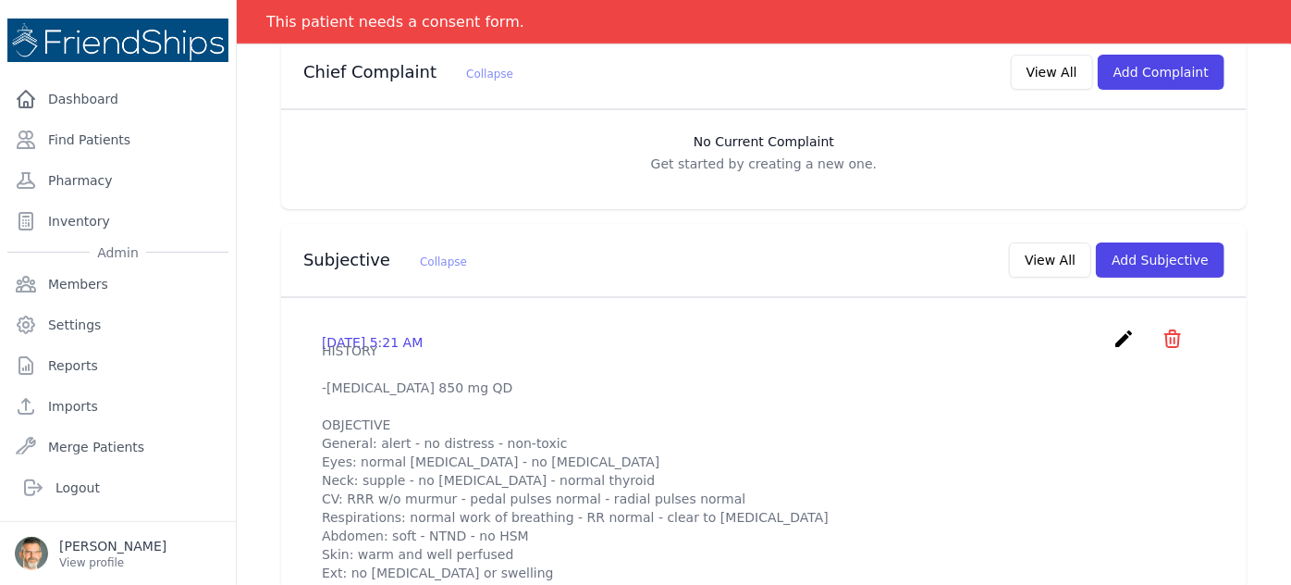
click at [1113, 327] on icon "create" at bounding box center [1124, 338] width 22 height 22
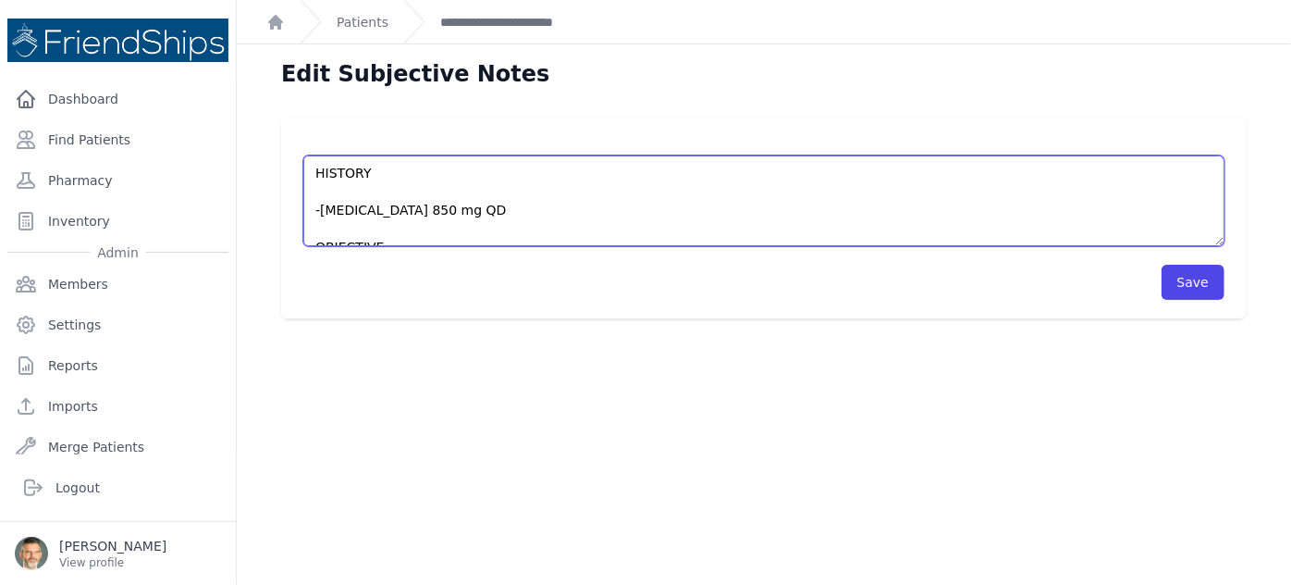
click at [320, 194] on textarea "HISTORY -metformin 850 mg QD OBJECTIVE General: alert - no distress - non-toxic…" at bounding box center [763, 200] width 921 height 91
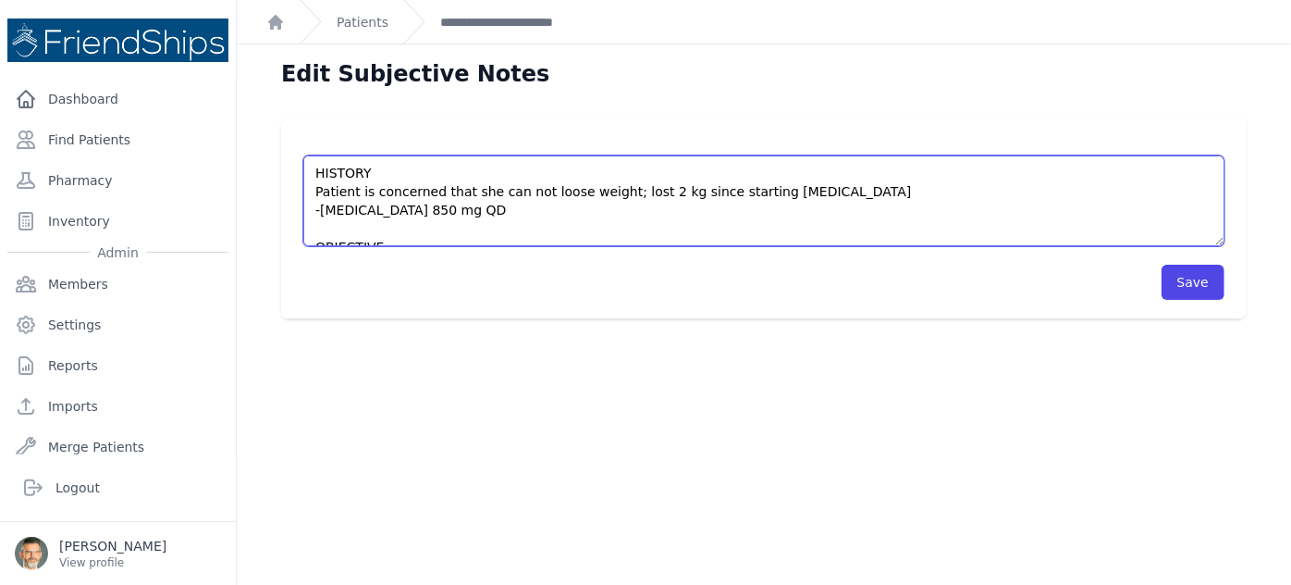
click at [606, 192] on textarea "HISTORY -metformin 850 mg QD OBJECTIVE General: alert - no distress - non-toxic…" at bounding box center [763, 200] width 921 height 91
click at [830, 187] on textarea "HISTORY -metformin 850 mg QD OBJECTIVE General: alert - no distress - non-toxic…" at bounding box center [763, 200] width 921 height 91
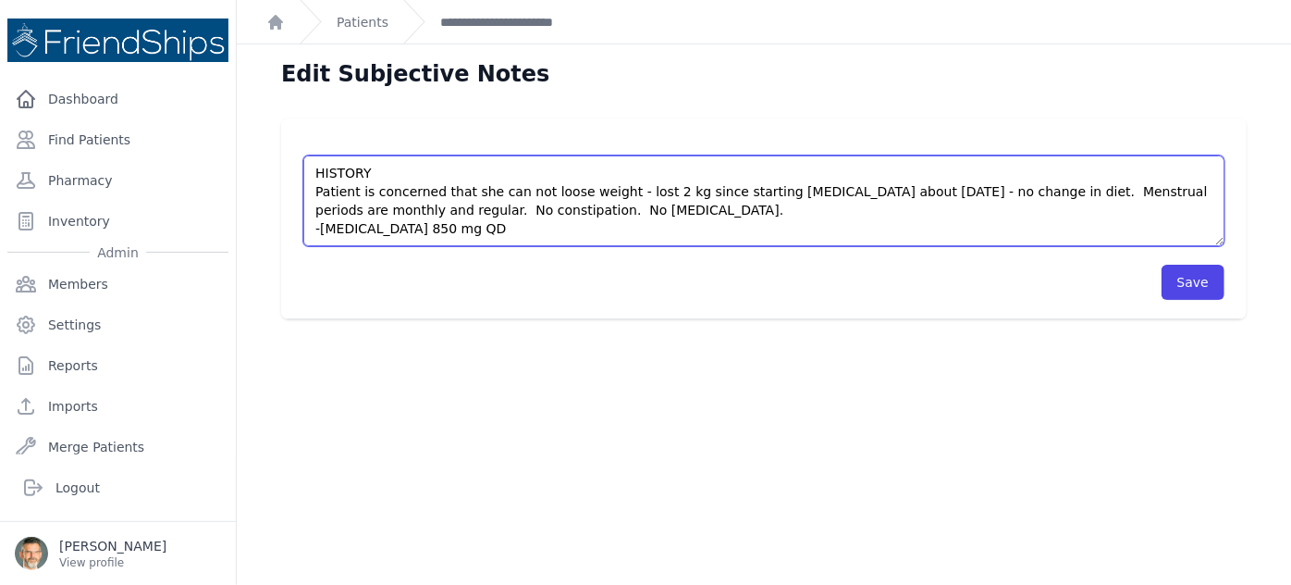
click at [455, 228] on textarea "HISTORY -metformin 850 mg QD OBJECTIVE General: alert - no distress - non-toxic…" at bounding box center [763, 200] width 921 height 91
click at [651, 214] on textarea "HISTORY -metformin 850 mg QD OBJECTIVE General: alert - no distress - non-toxic…" at bounding box center [763, 200] width 921 height 91
click at [759, 209] on textarea "HISTORY -metformin 850 mg QD OBJECTIVE General: alert - no distress - non-toxic…" at bounding box center [763, 200] width 921 height 91
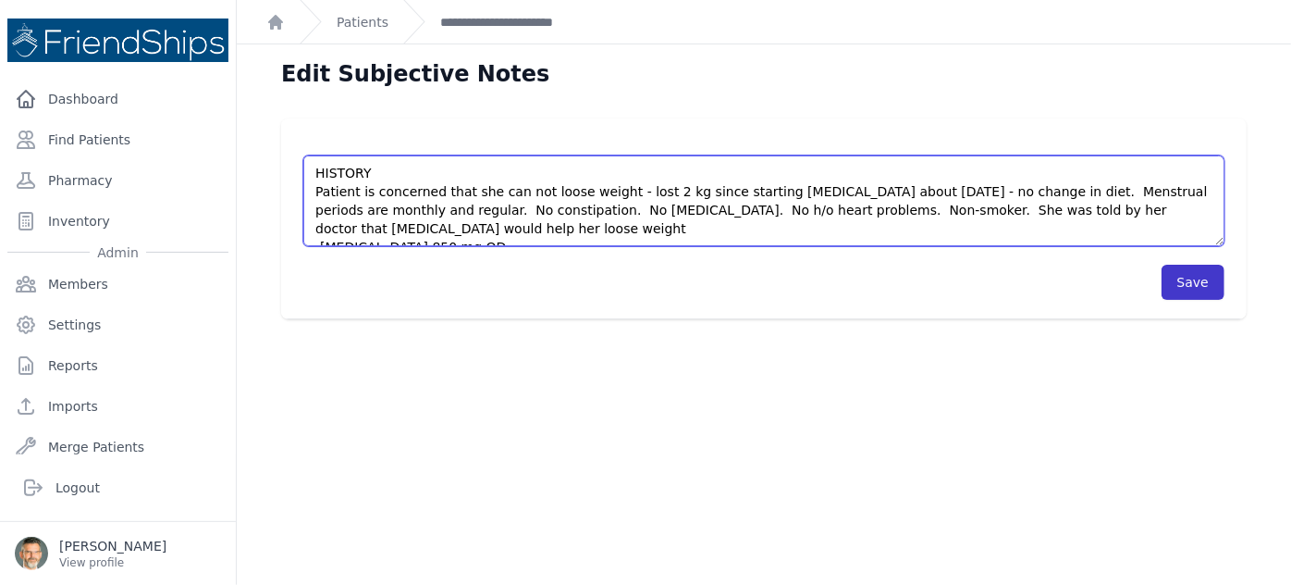
type textarea "HISTORY Patient is concerned that she can not loose weight - lost 2 kg since st…"
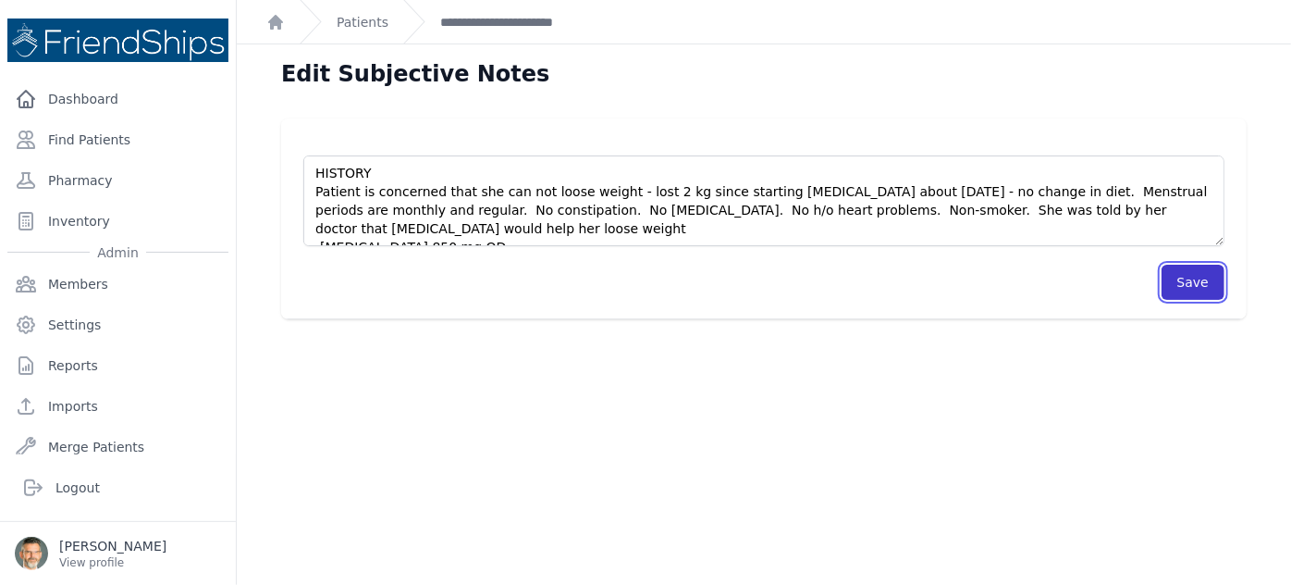
click at [1180, 279] on button "Save" at bounding box center [1193, 282] width 63 height 35
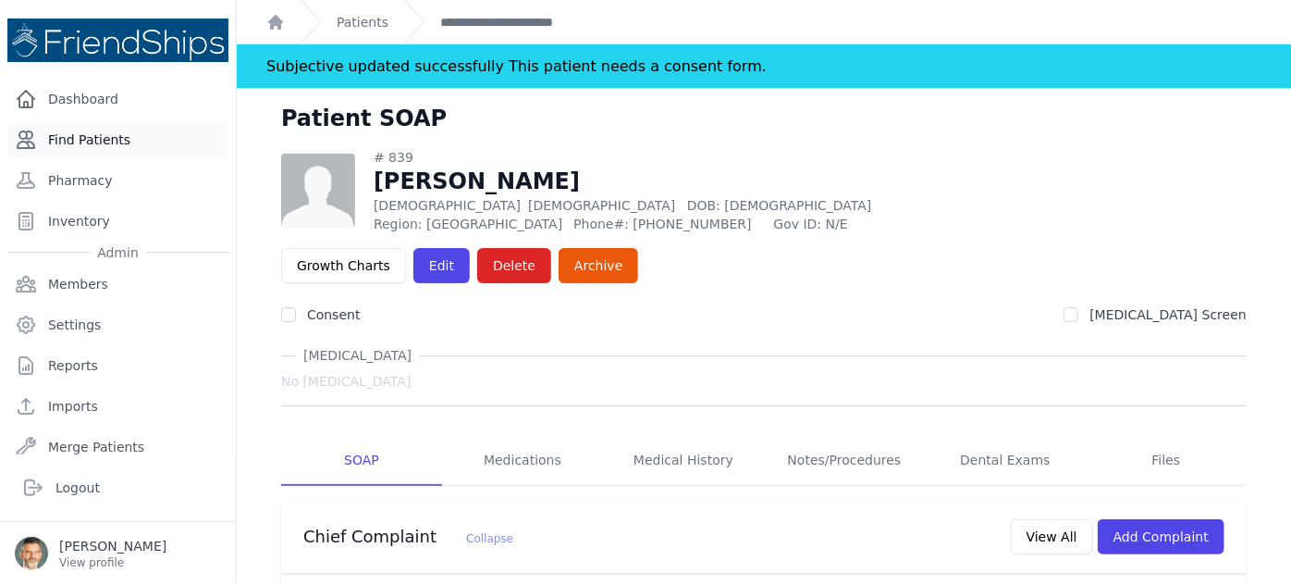
click at [84, 133] on link "Find Patients" at bounding box center [117, 139] width 221 height 37
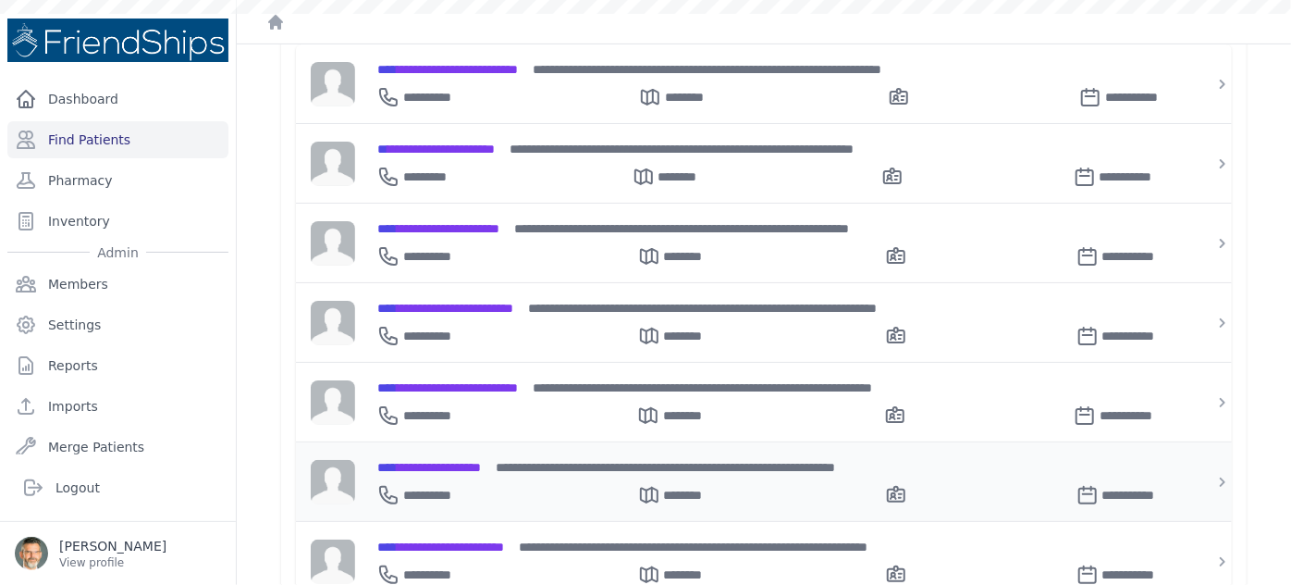
scroll to position [520, 0]
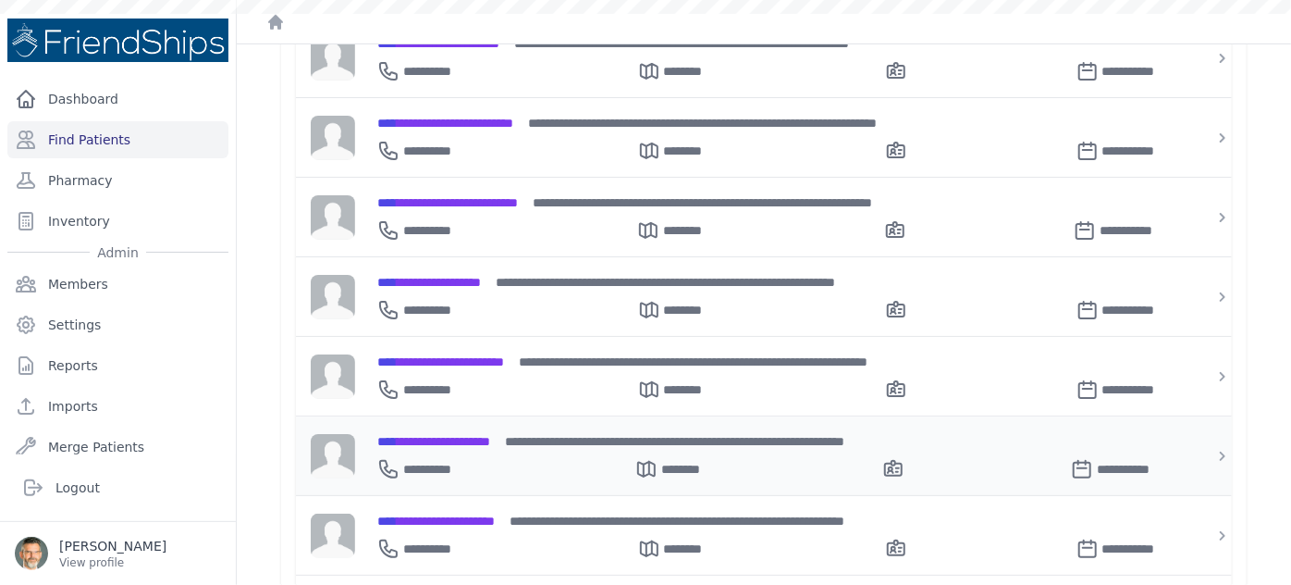
click at [453, 435] on span "**********" at bounding box center [433, 441] width 113 height 13
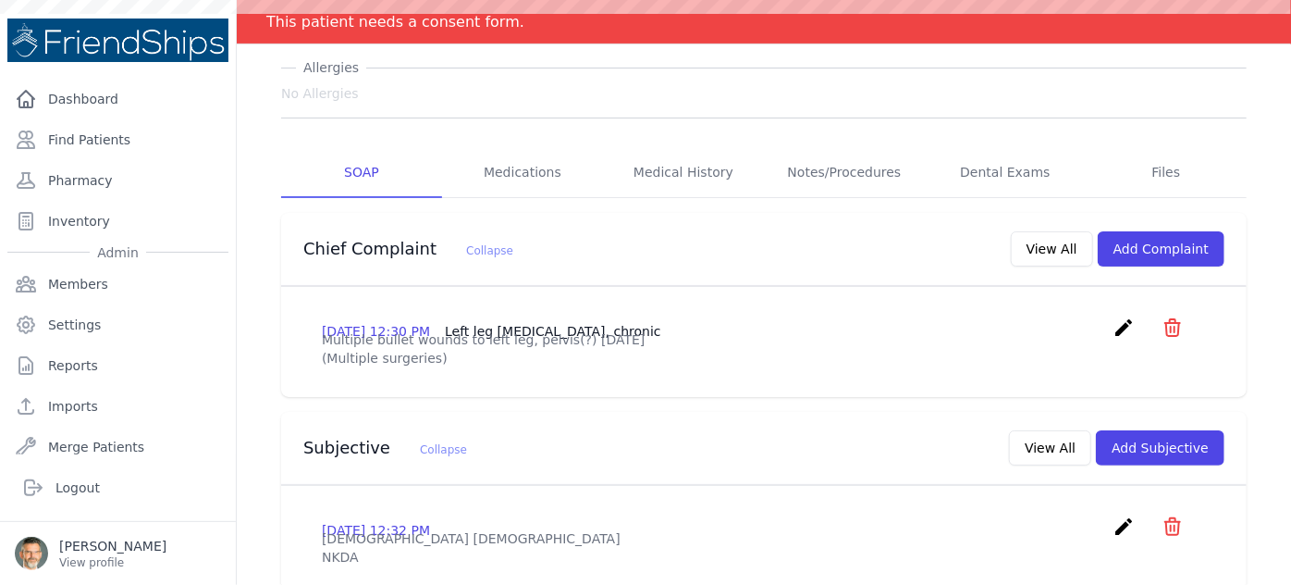
scroll to position [252, 0]
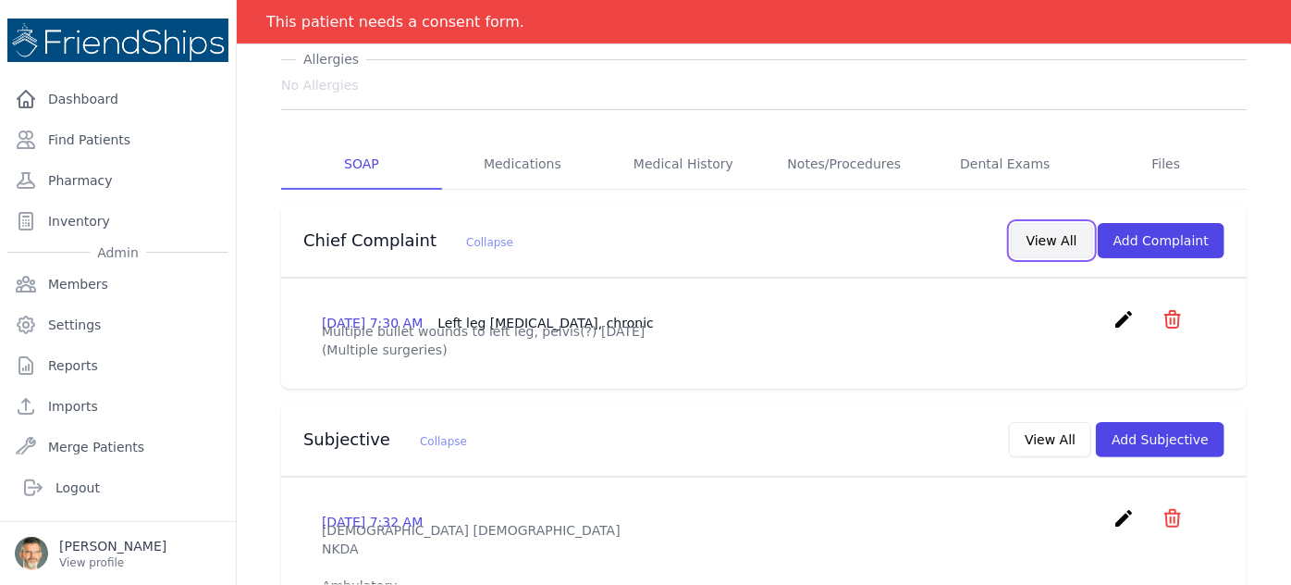
click at [1038, 223] on button "View All" at bounding box center [1052, 240] width 82 height 35
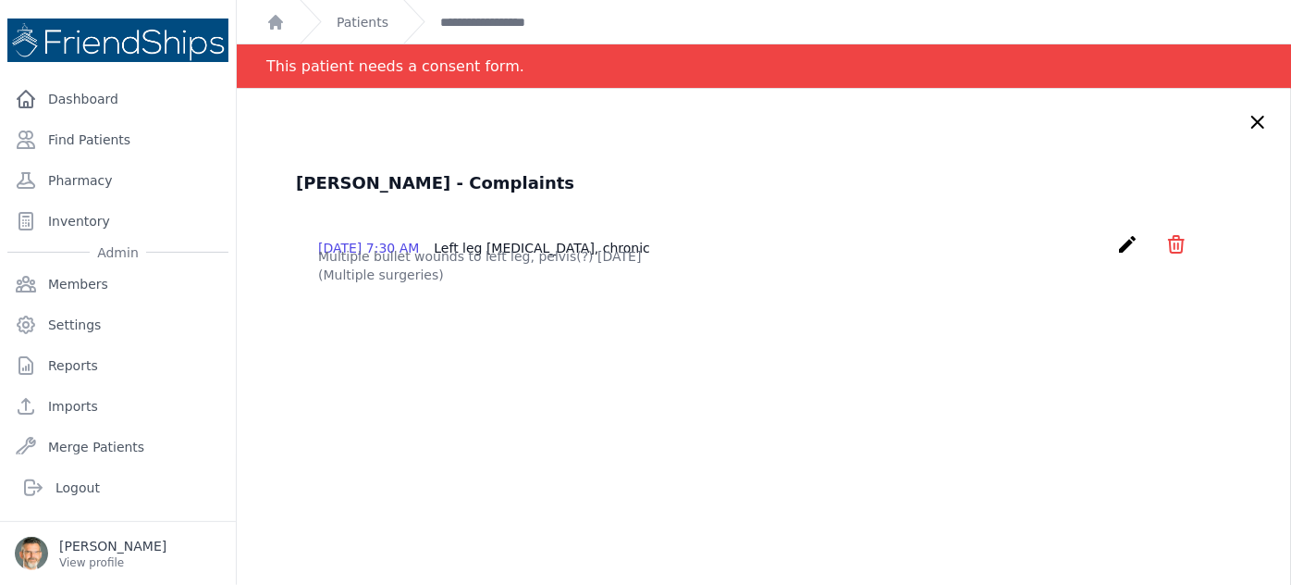
click at [1253, 121] on icon at bounding box center [1258, 122] width 11 height 11
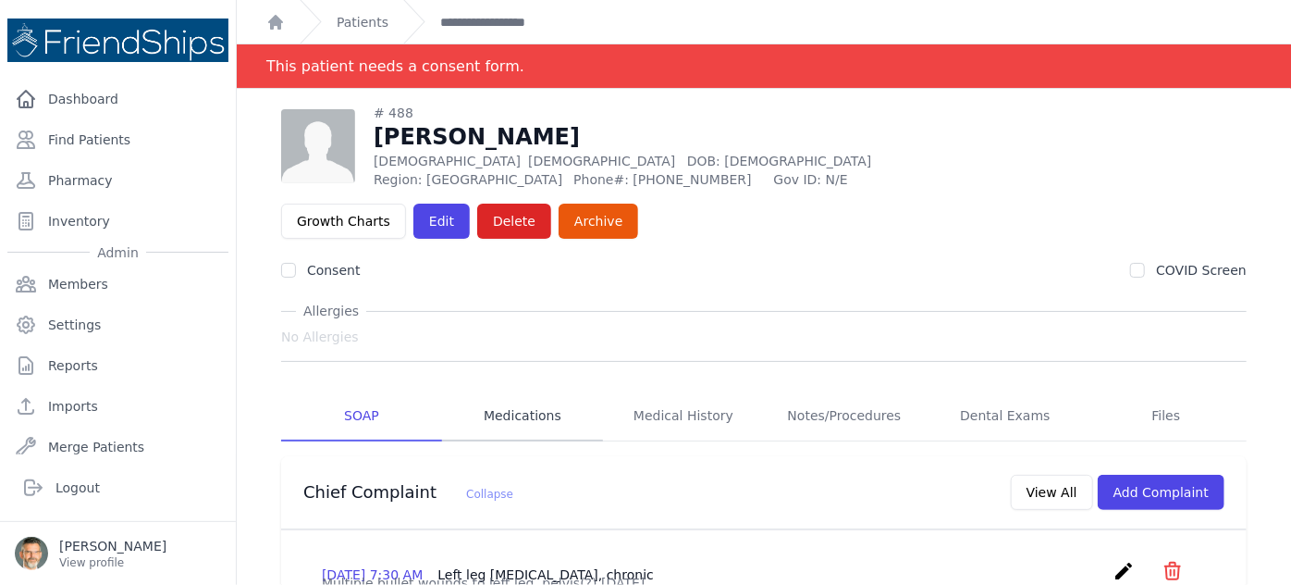
click at [526, 391] on link "Medications" at bounding box center [522, 416] width 161 height 50
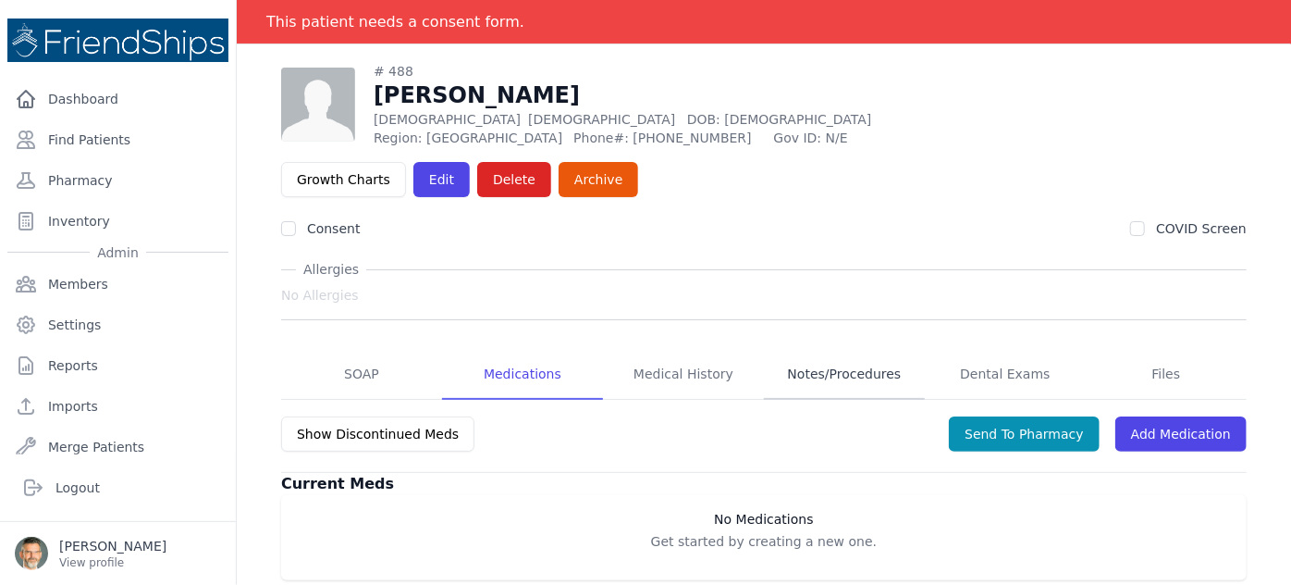
scroll to position [89, 0]
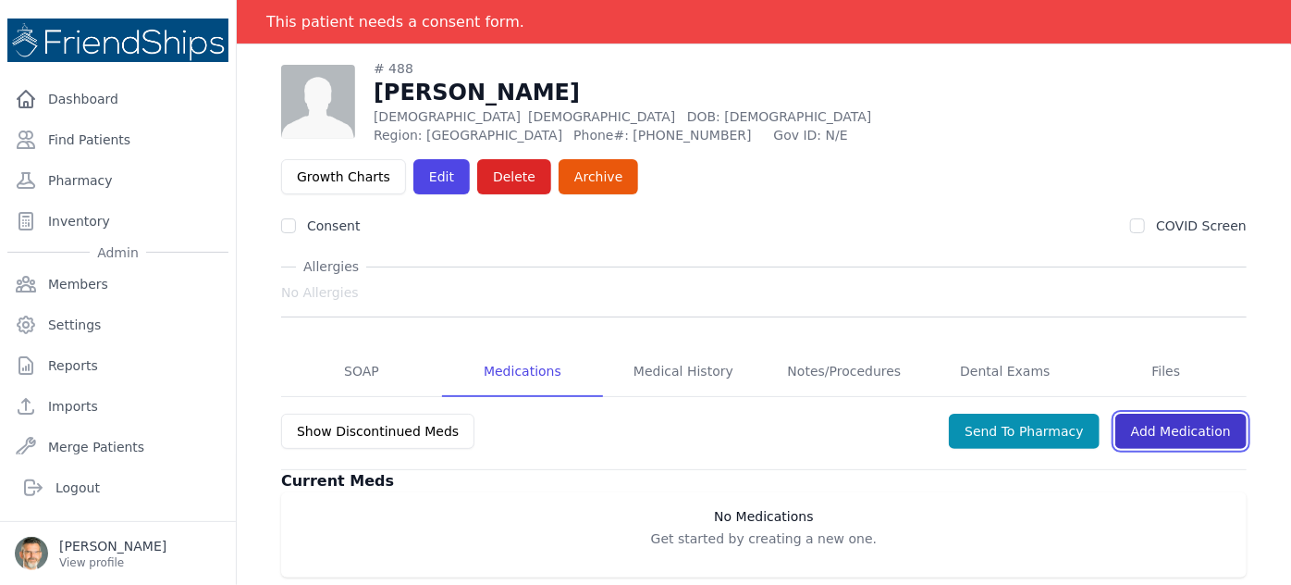
click at [1162, 414] on link "Add Medication" at bounding box center [1181, 431] width 131 height 35
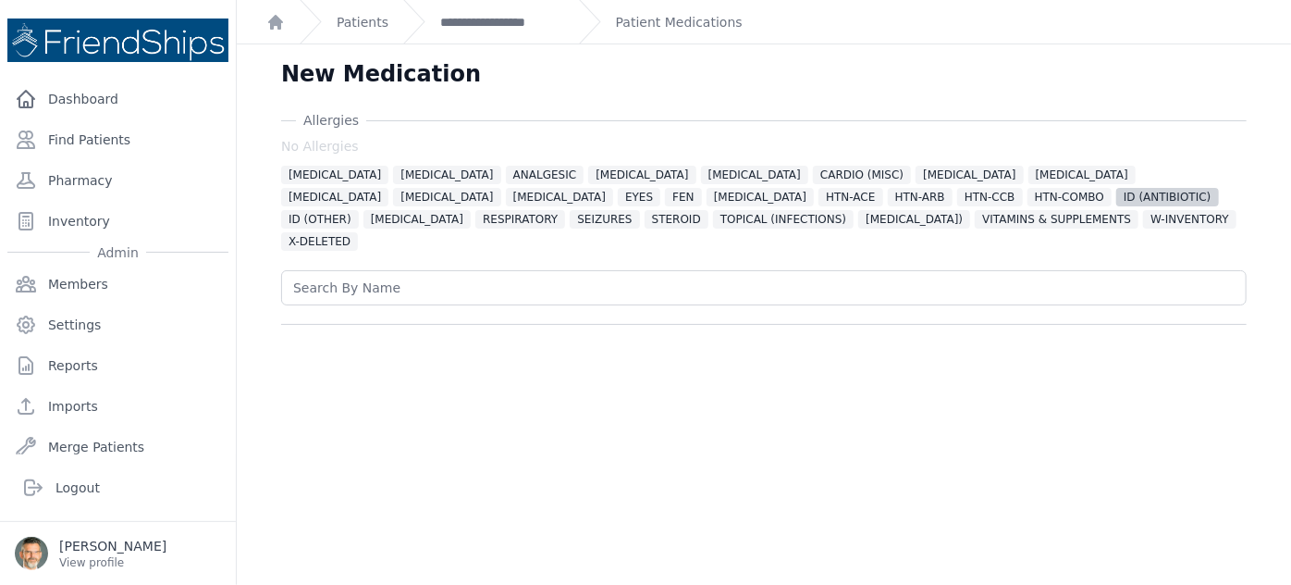
click at [1117, 197] on span "ID (ANTIBIOTIC)" at bounding box center [1168, 197] width 102 height 19
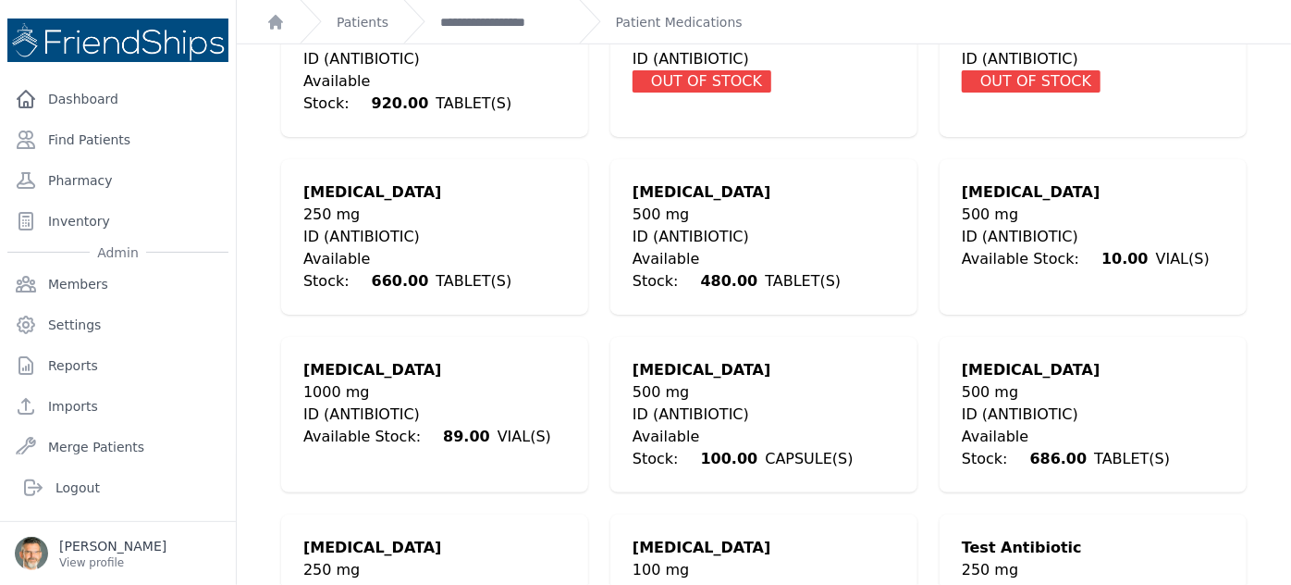
scroll to position [496, 0]
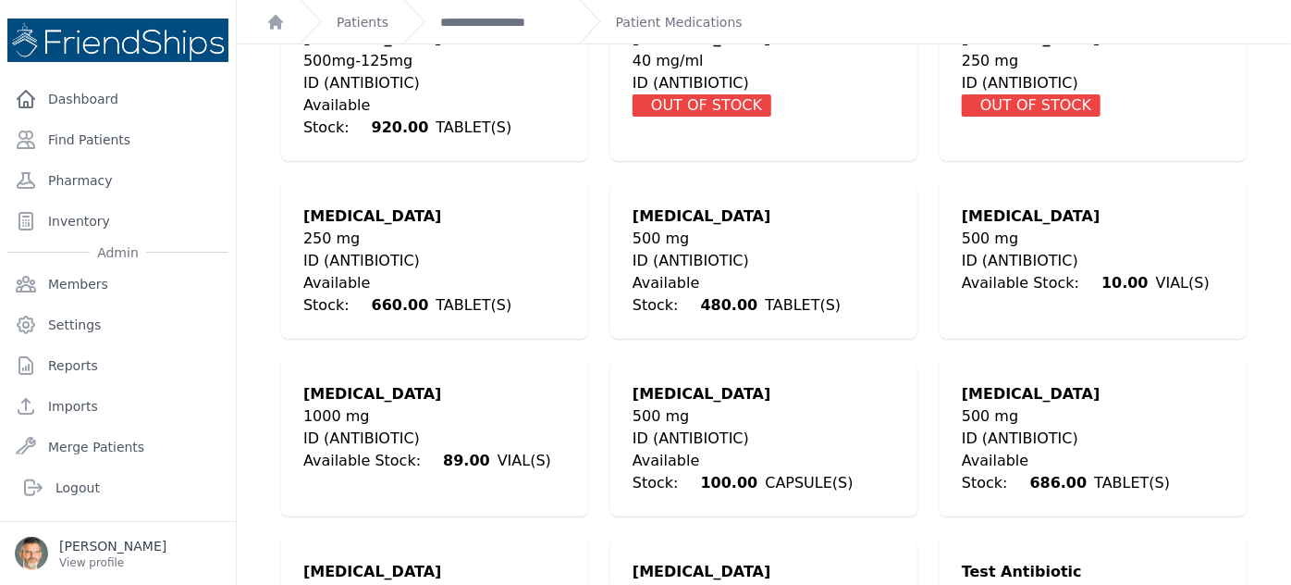
click at [999, 405] on div "500 mg" at bounding box center [1093, 416] width 263 height 22
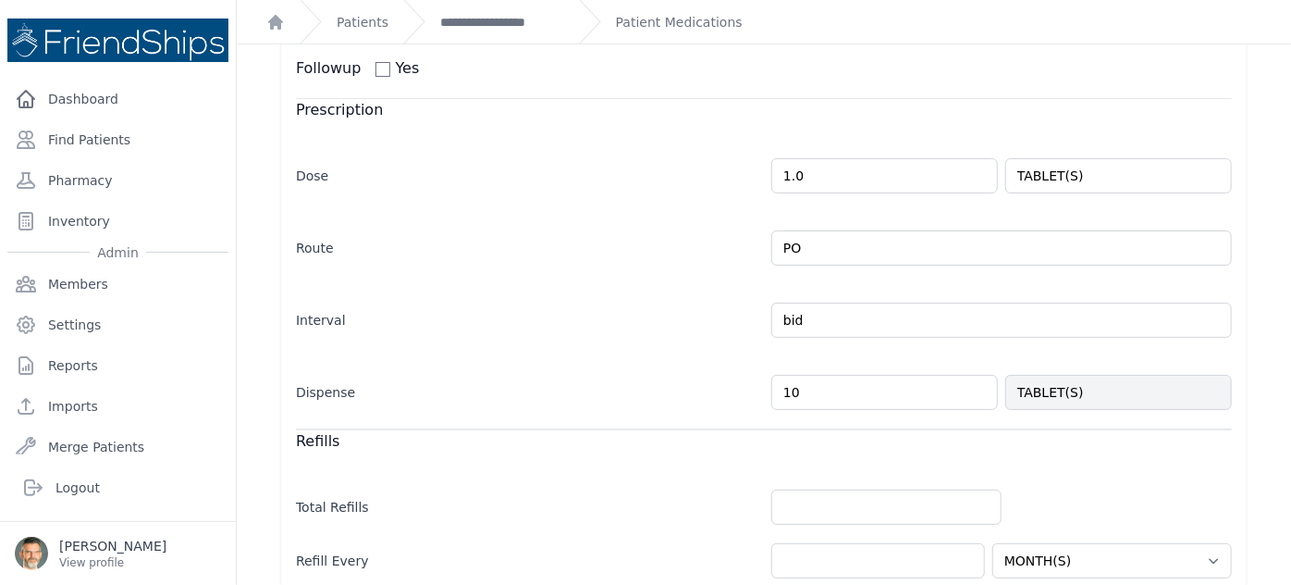
scroll to position [412, 0]
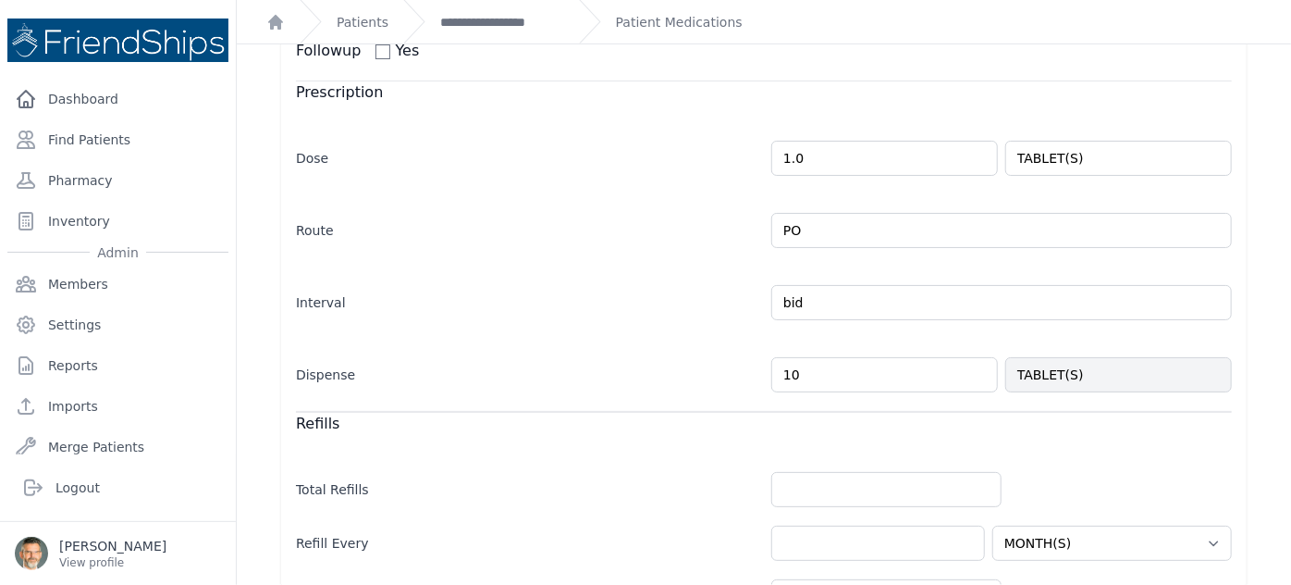
drag, startPoint x: 791, startPoint y: 351, endPoint x: 747, endPoint y: 351, distance: 44.4
click at [747, 351] on div "Dispense 10 TABLET(S)" at bounding box center [764, 366] width 936 height 54
type input "20"
click at [505, 339] on div "Dispense 20 TABLET(S)" at bounding box center [764, 366] width 936 height 54
select select "MONTH(S)"
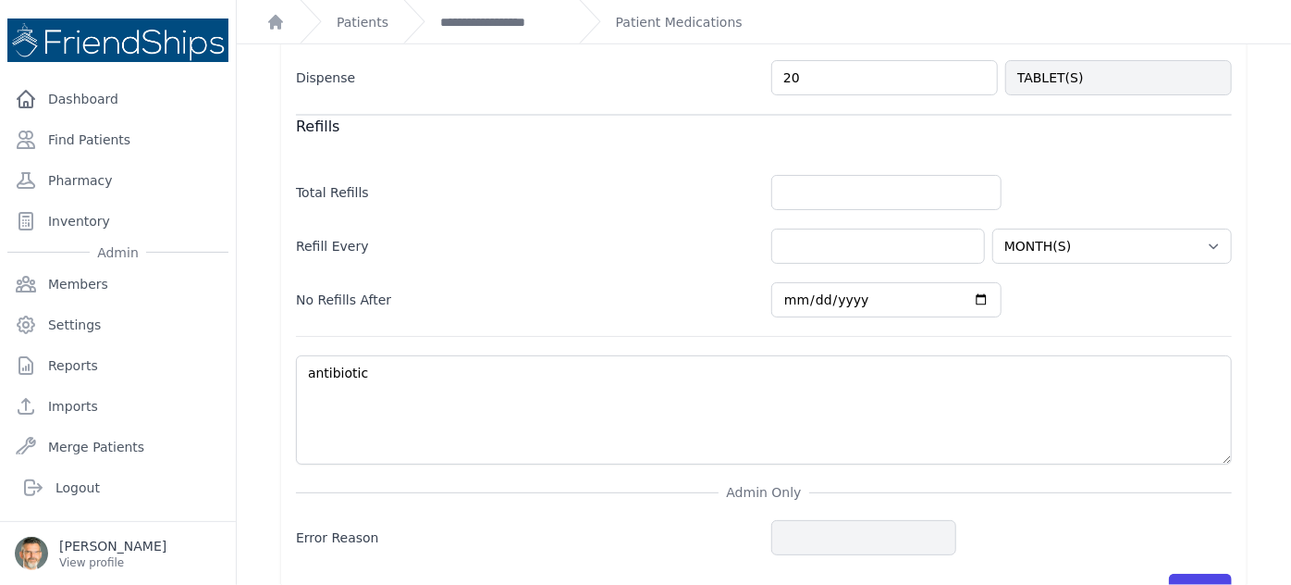
scroll to position [733, 0]
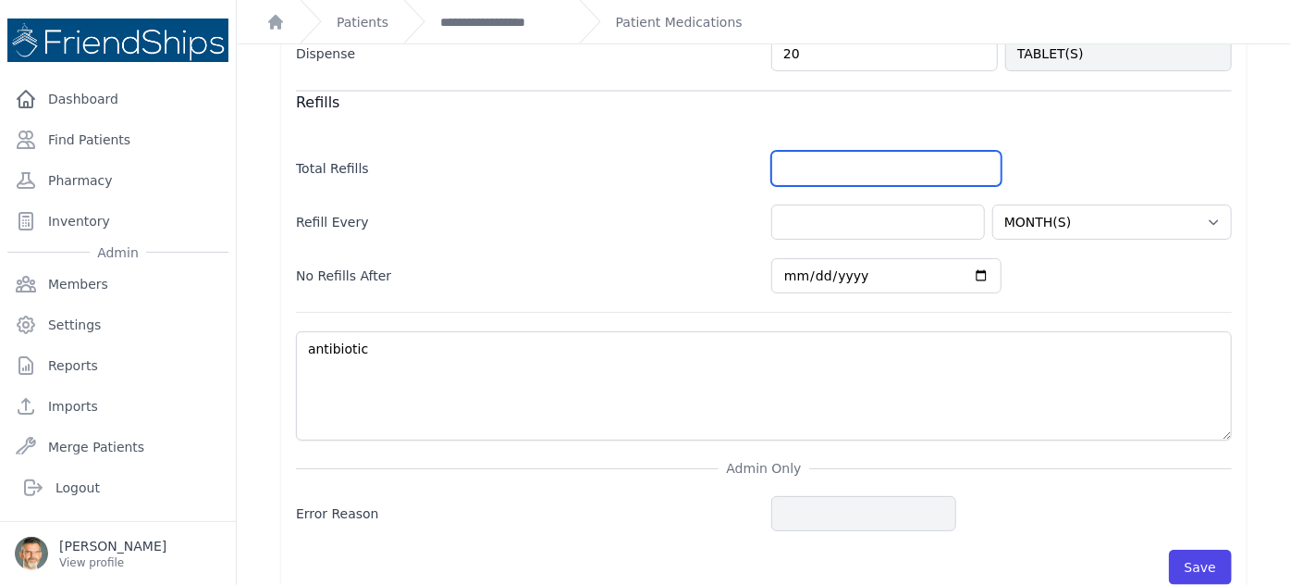
click at [794, 151] on input "number" at bounding box center [887, 168] width 230 height 35
type input "0"
click at [1193, 549] on button "Save" at bounding box center [1200, 566] width 63 height 35
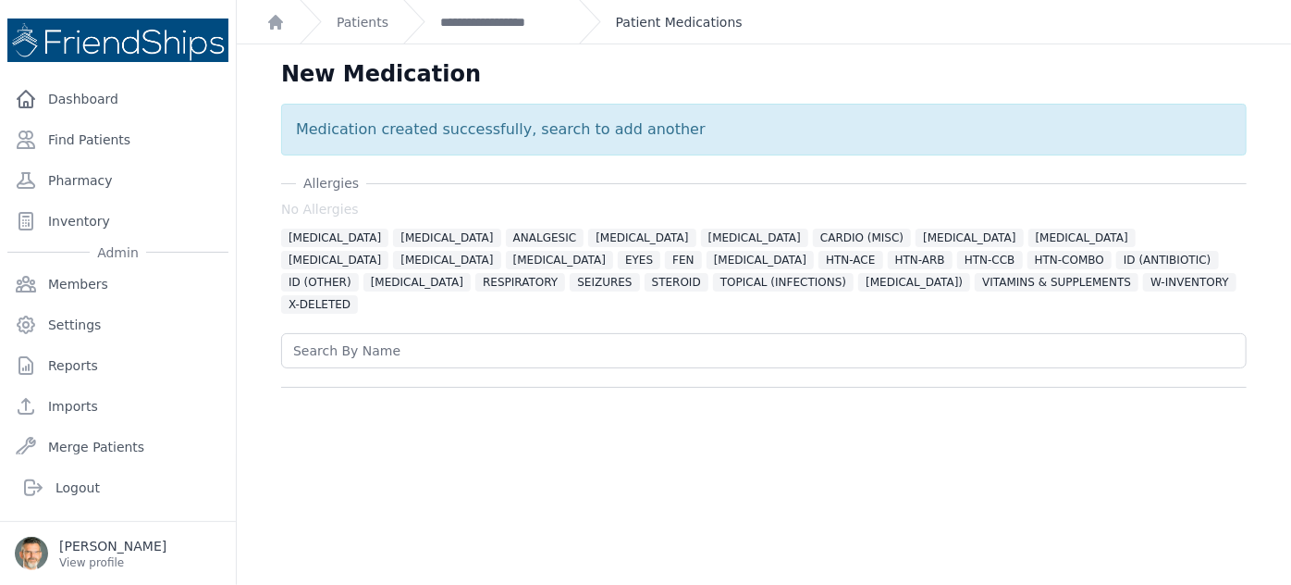
click at [665, 25] on link "Patient Medications" at bounding box center [679, 22] width 127 height 19
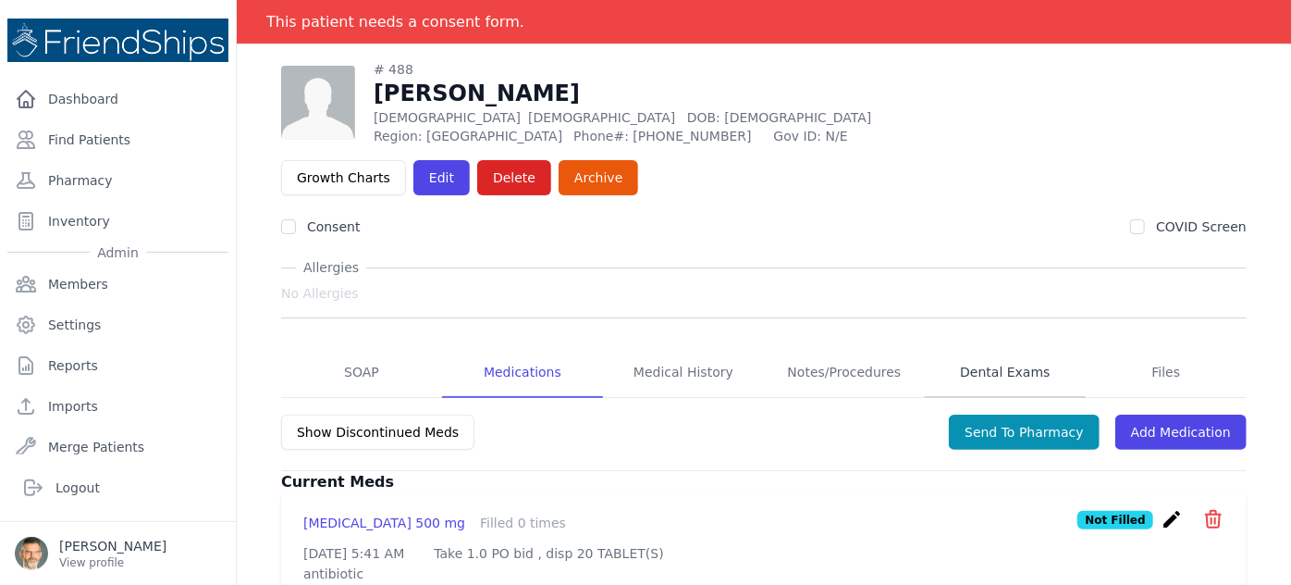
scroll to position [89, 0]
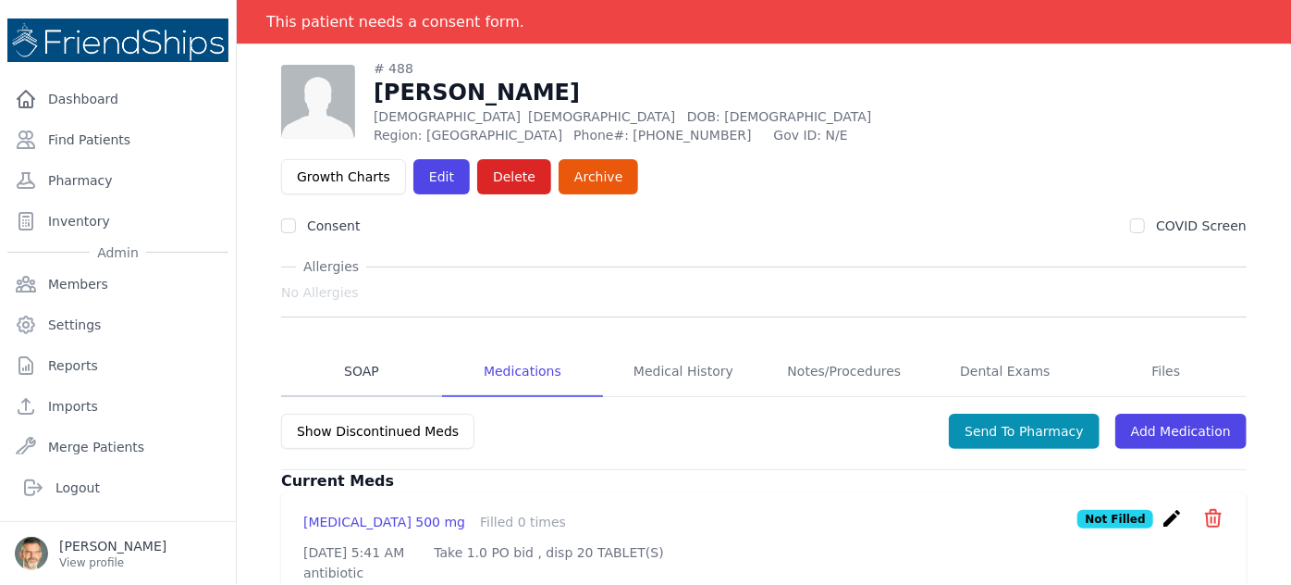
click at [348, 347] on link "SOAP" at bounding box center [361, 372] width 161 height 50
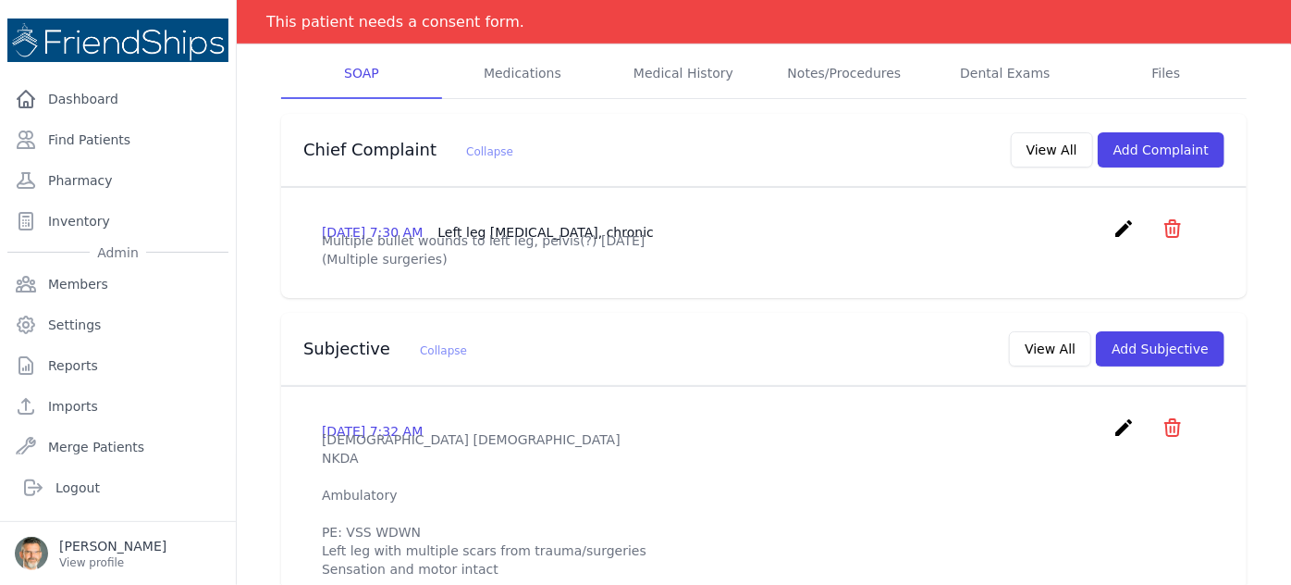
scroll to position [420, 0]
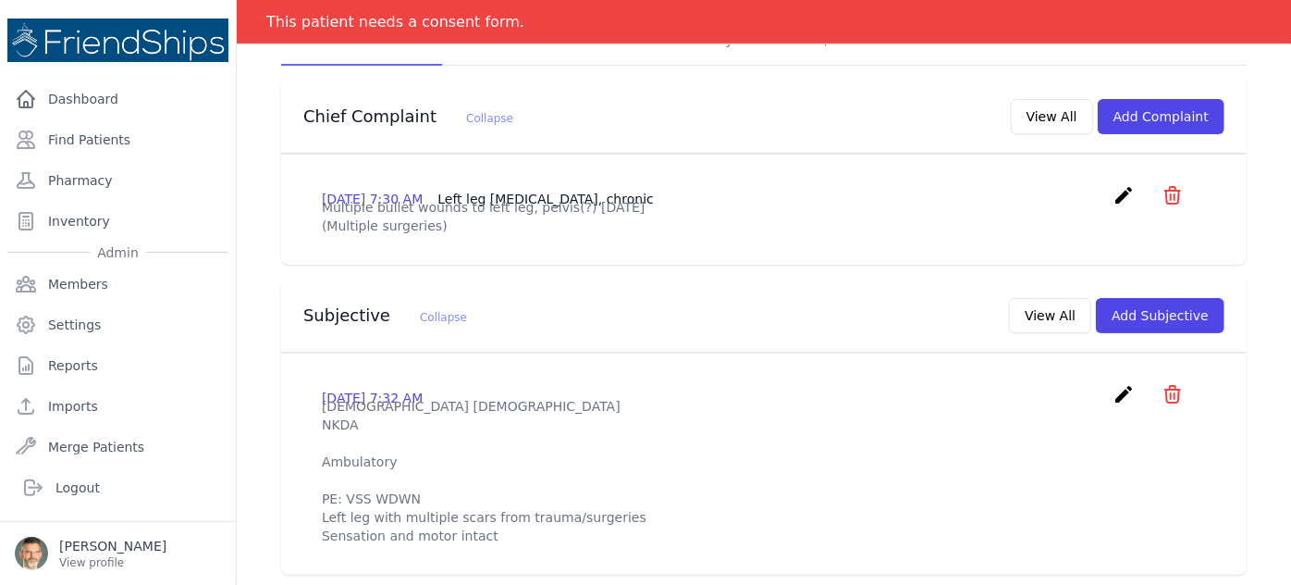
click at [1113, 383] on icon "create" at bounding box center [1124, 394] width 22 height 22
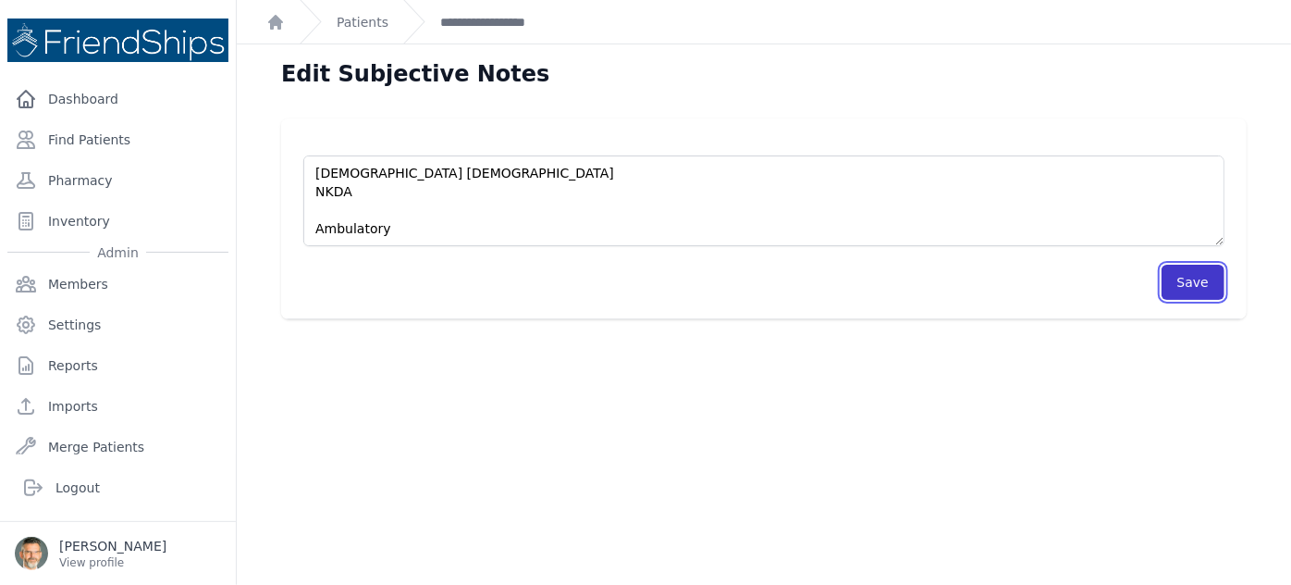
drag, startPoint x: 1191, startPoint y: 280, endPoint x: 1110, endPoint y: 280, distance: 81.4
click at [1191, 280] on button "Save" at bounding box center [1193, 282] width 63 height 35
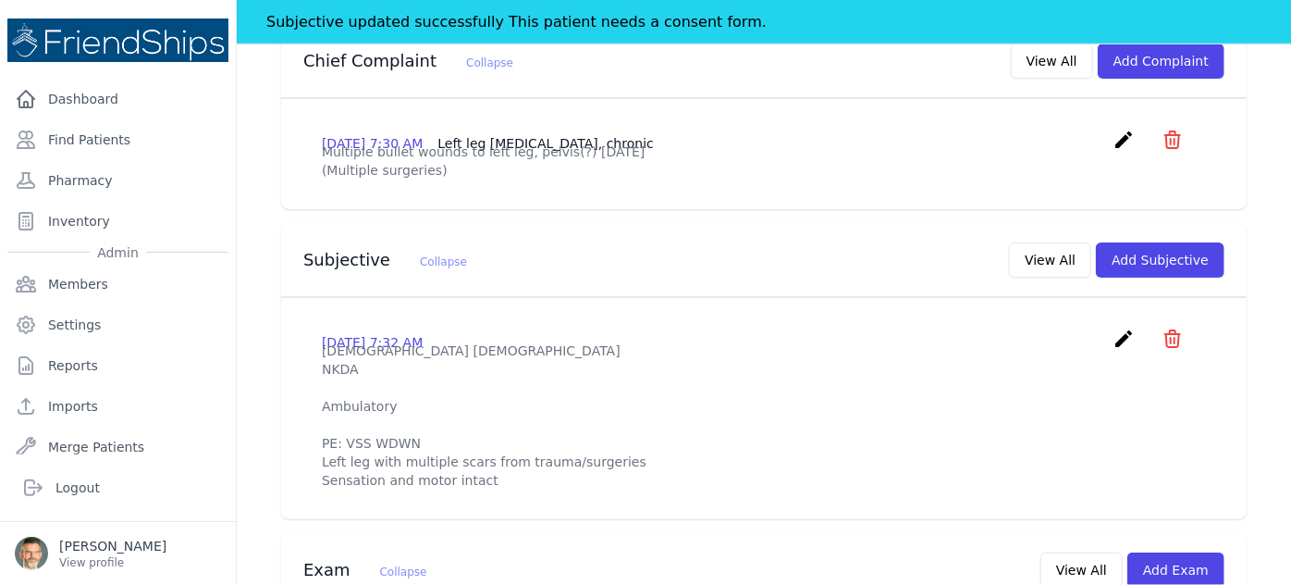
scroll to position [504, 0]
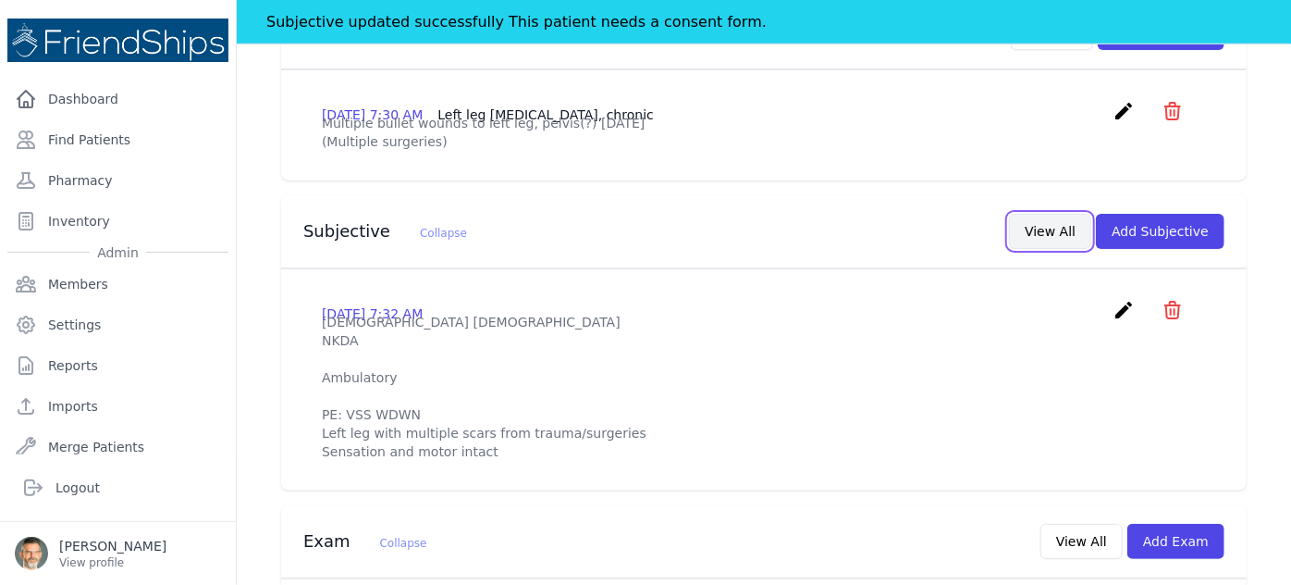
click at [1045, 214] on button "View All" at bounding box center [1050, 231] width 82 height 35
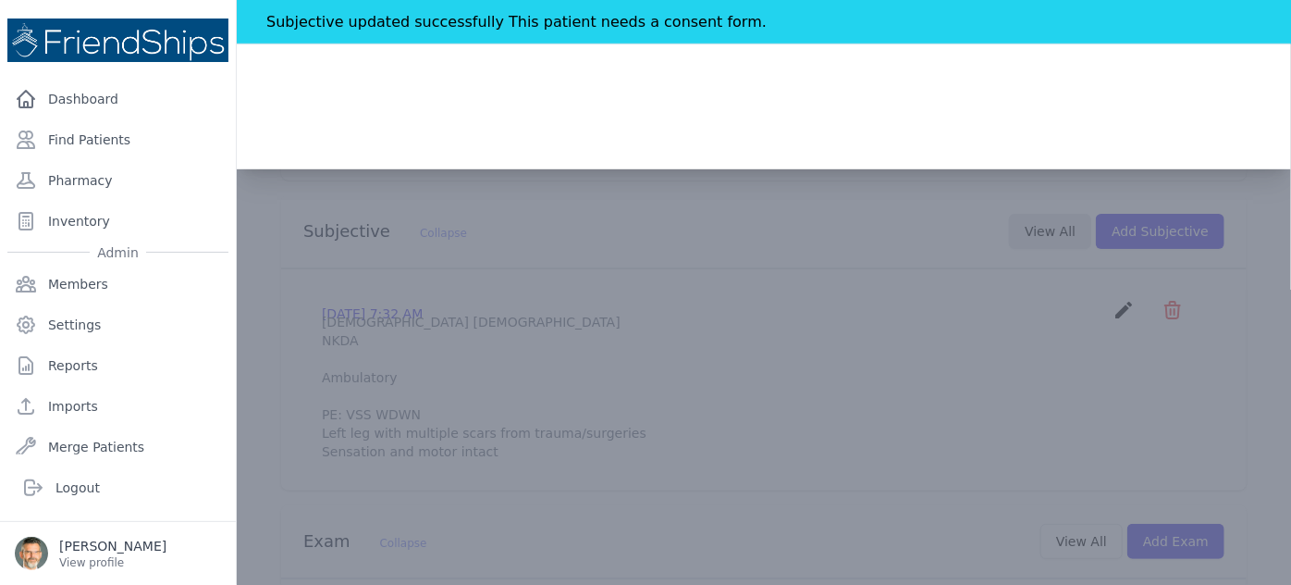
scroll to position [0, 0]
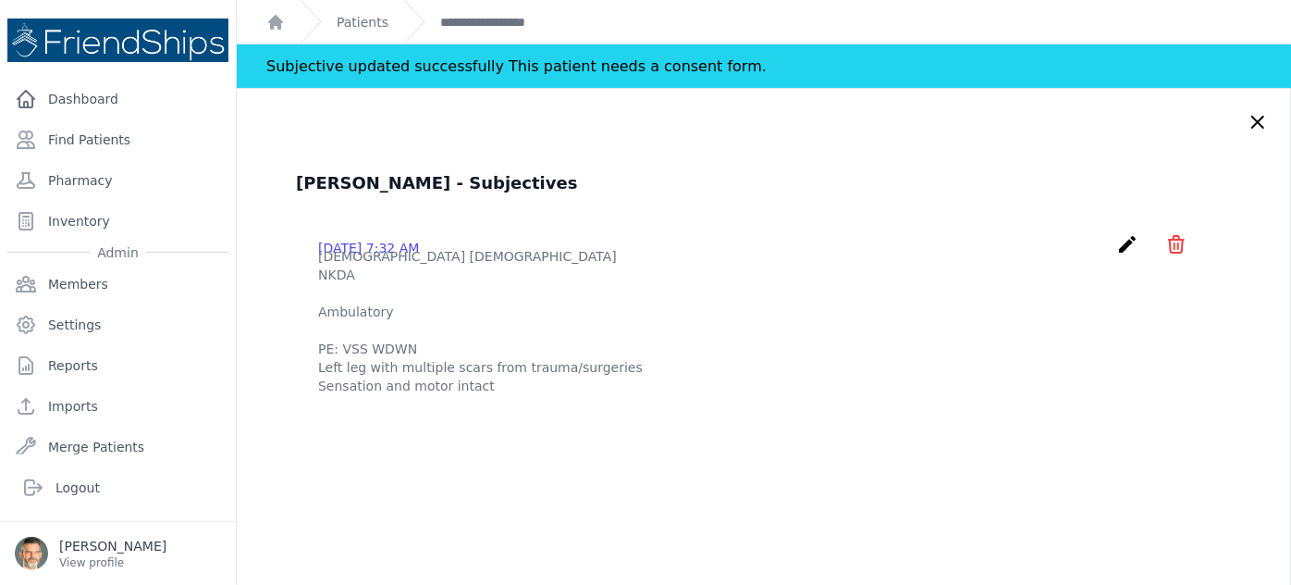
click at [1247, 123] on icon at bounding box center [1258, 122] width 22 height 22
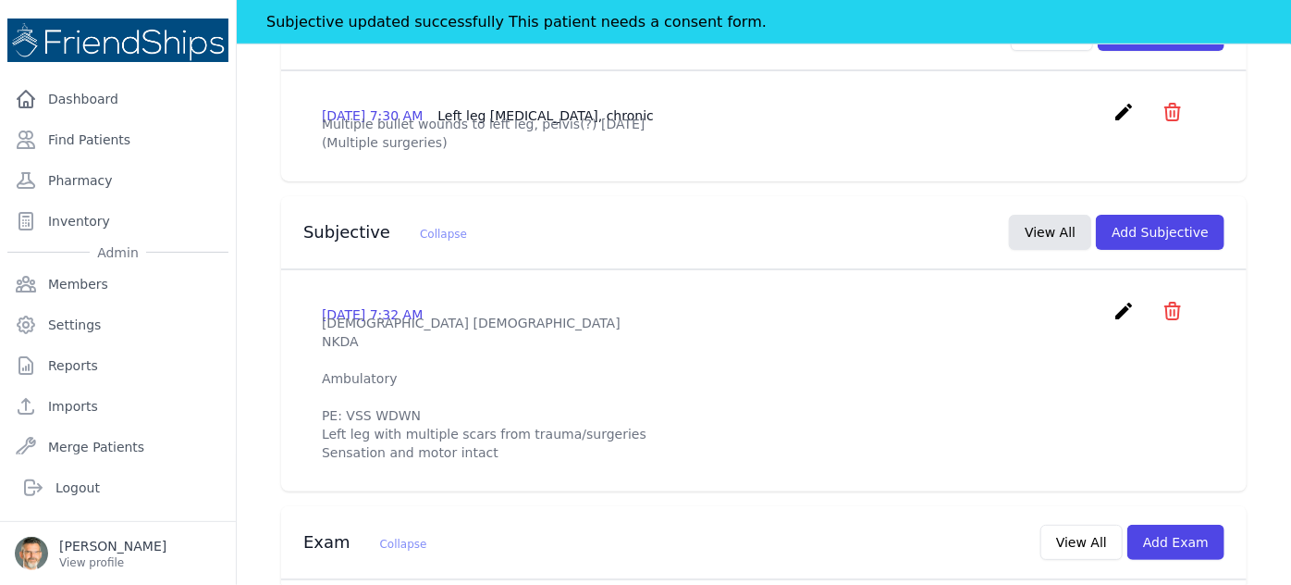
scroll to position [504, 0]
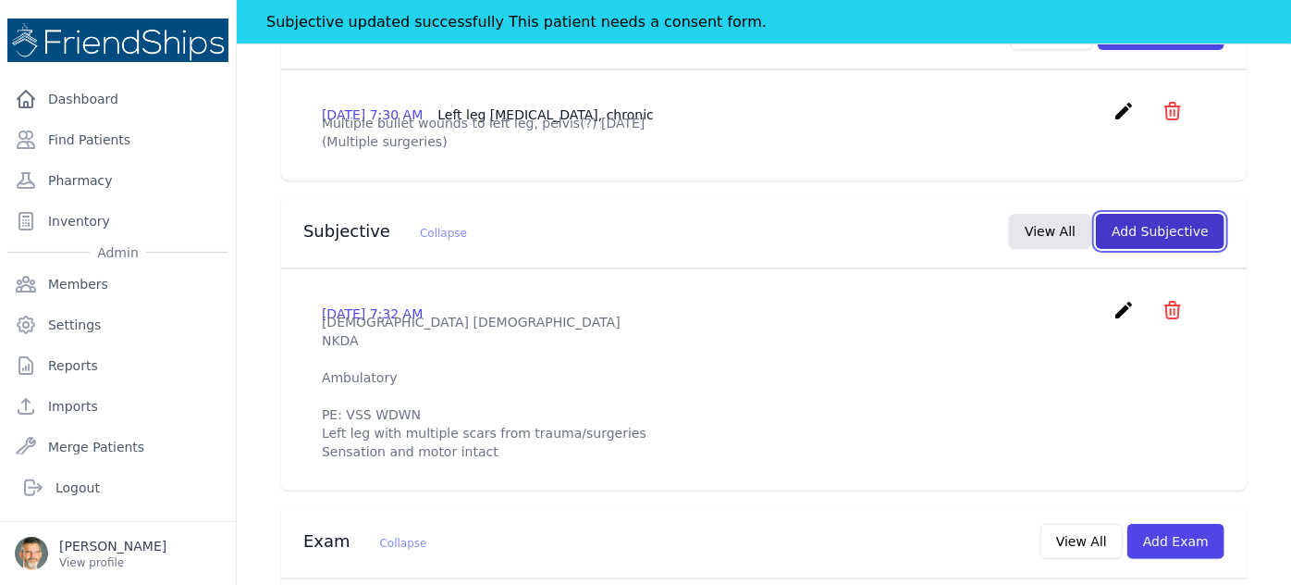
click at [1144, 214] on button "Add Subjective" at bounding box center [1160, 231] width 129 height 35
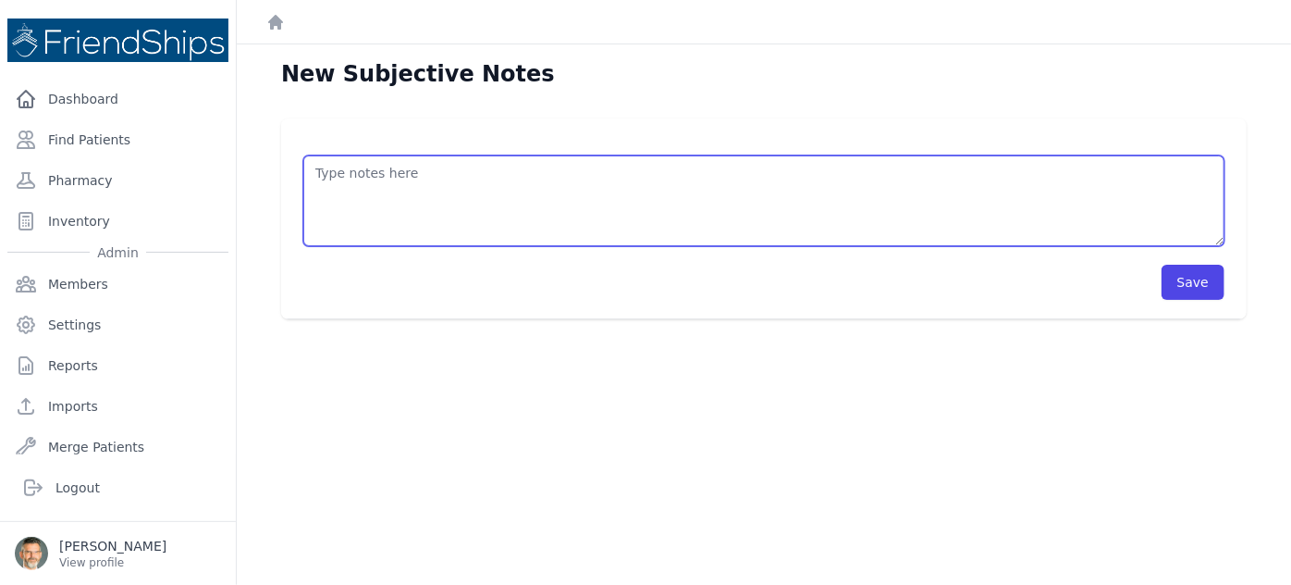
click at [389, 182] on textarea at bounding box center [763, 200] width 921 height 91
type textarea "/"
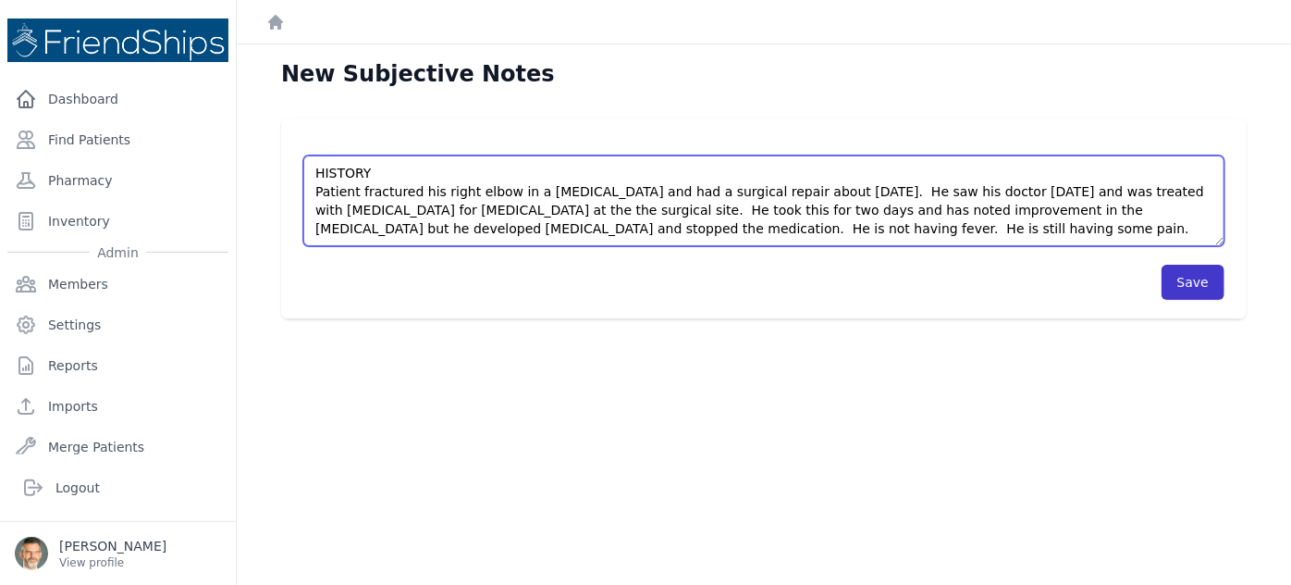
type textarea "HISTORY Patient fractured his right elbow in a motorcycle accident and had a su…"
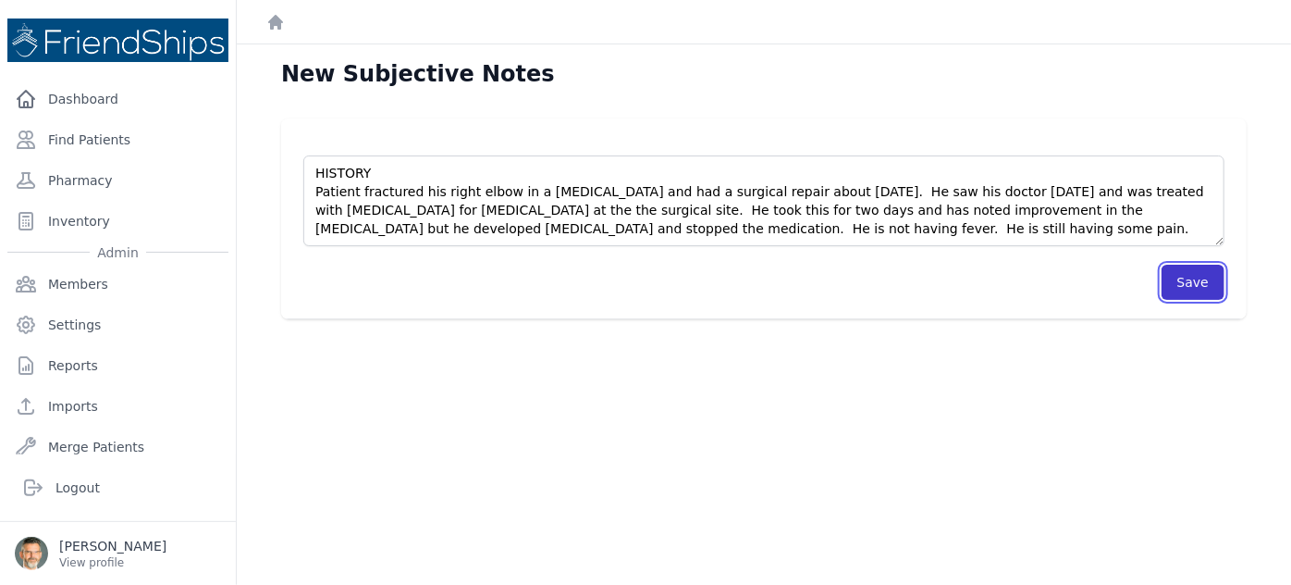
click at [1200, 288] on button "Save" at bounding box center [1193, 282] width 63 height 35
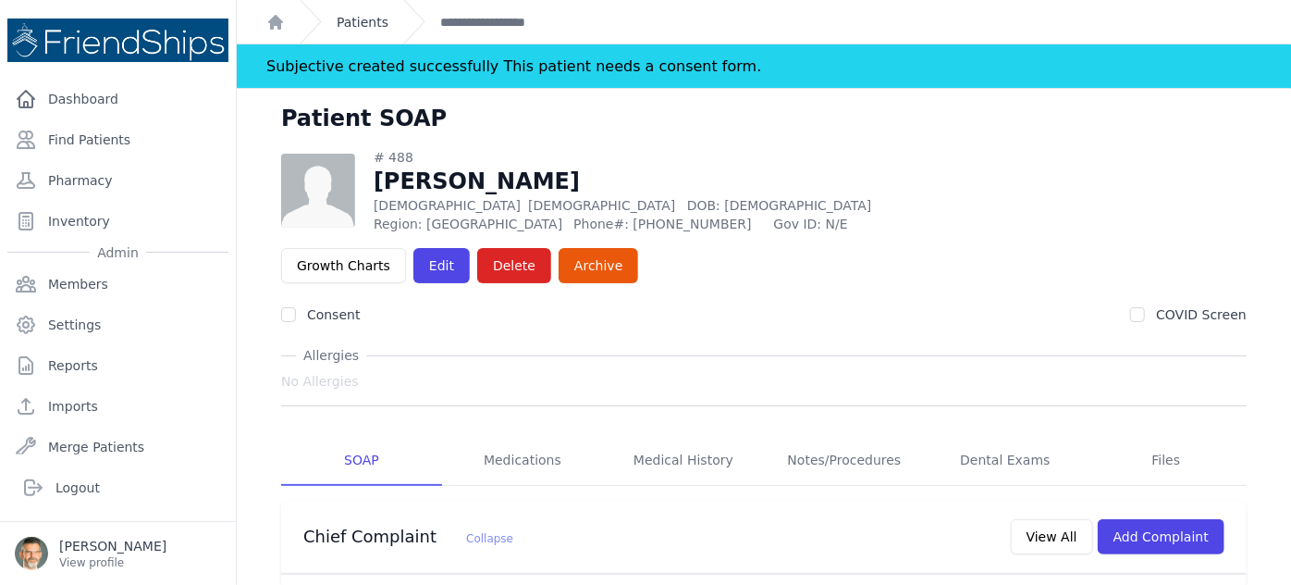
click at [343, 25] on link "Patients" at bounding box center [363, 22] width 52 height 19
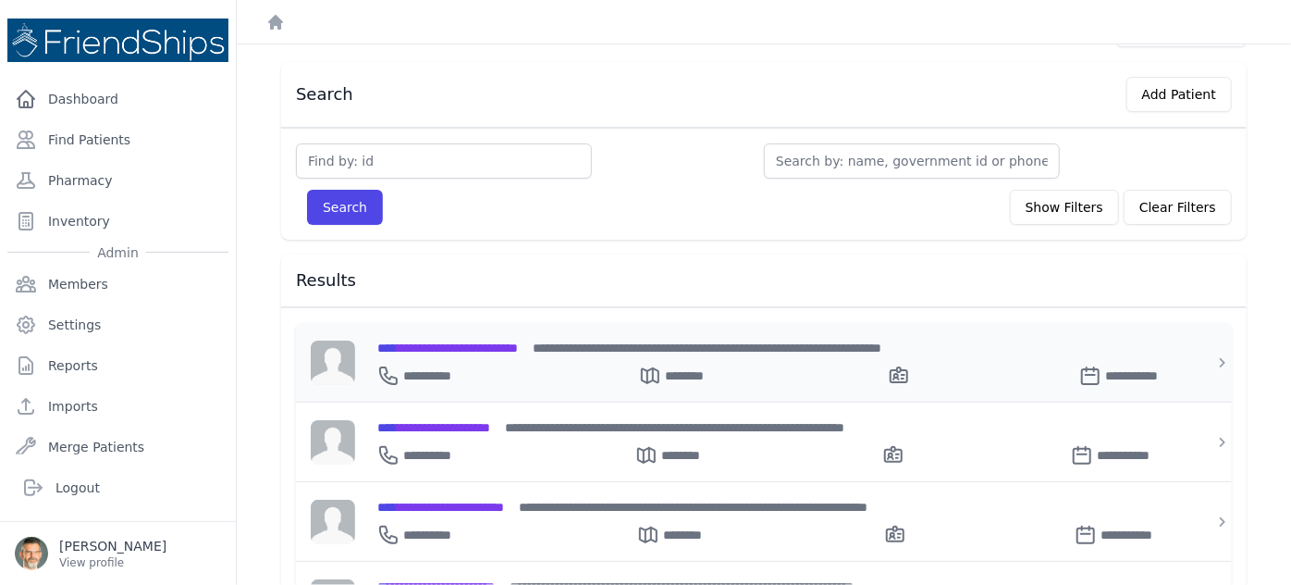
scroll to position [83, 0]
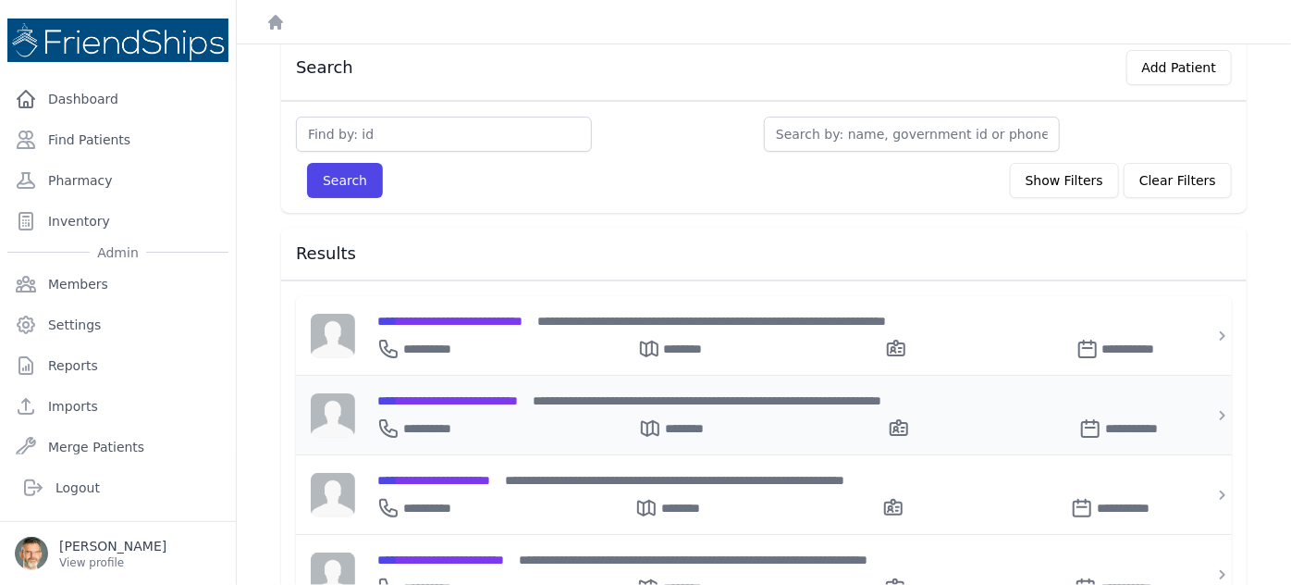
click at [464, 394] on span "**********" at bounding box center [447, 400] width 141 height 13
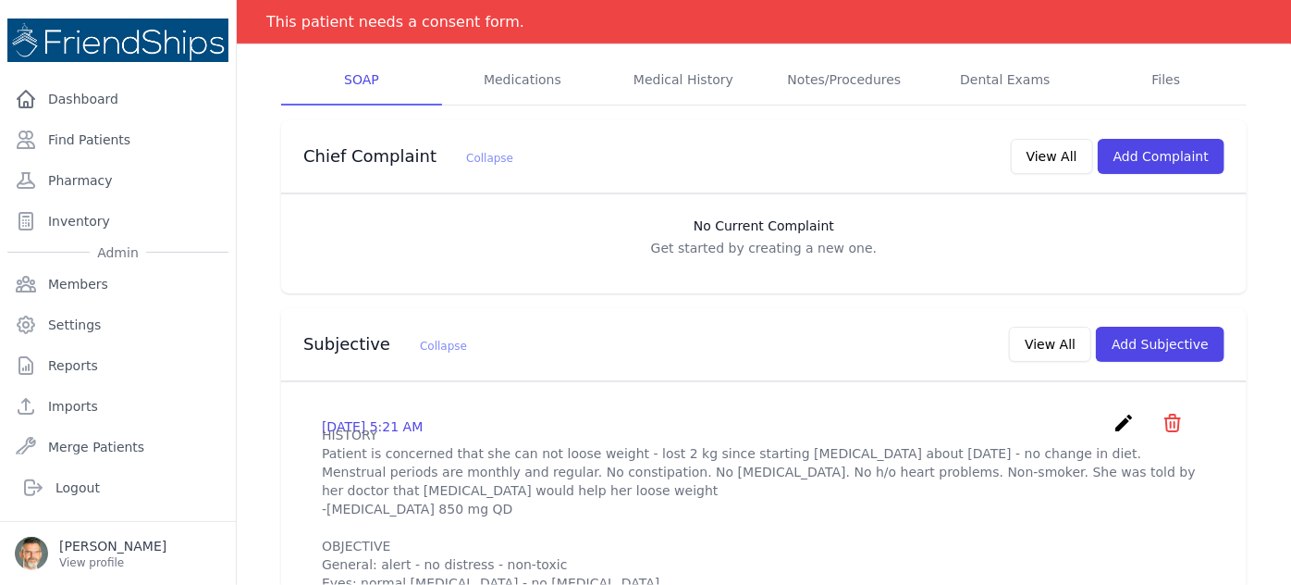
scroll to position [420, 0]
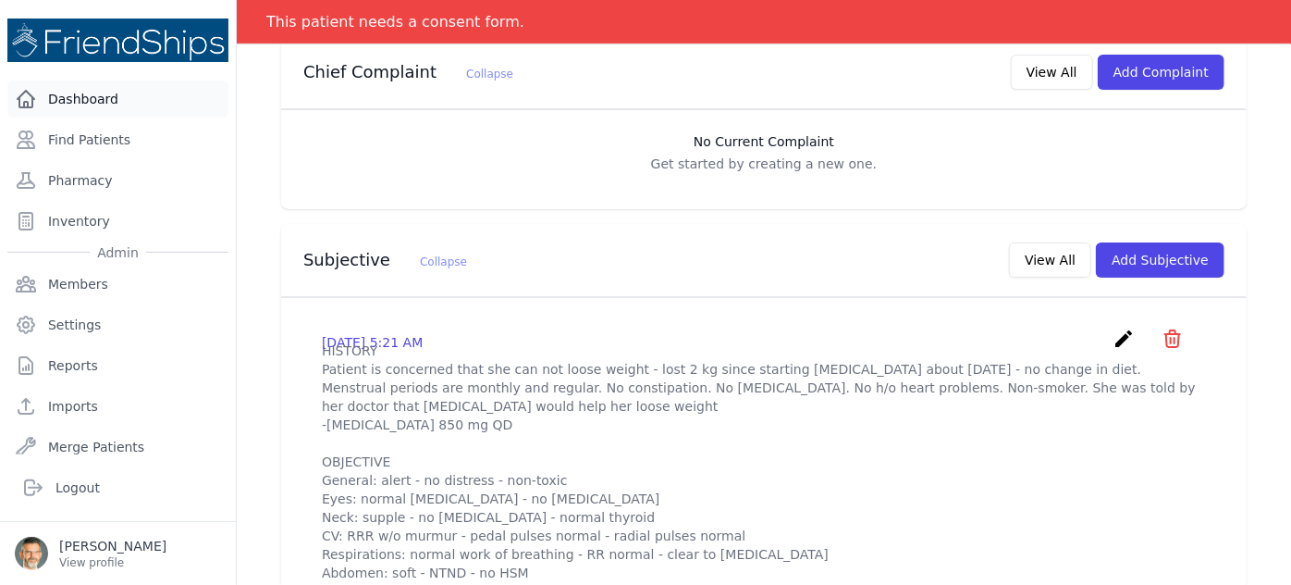
click at [73, 94] on link "Dashboard" at bounding box center [117, 98] width 221 height 37
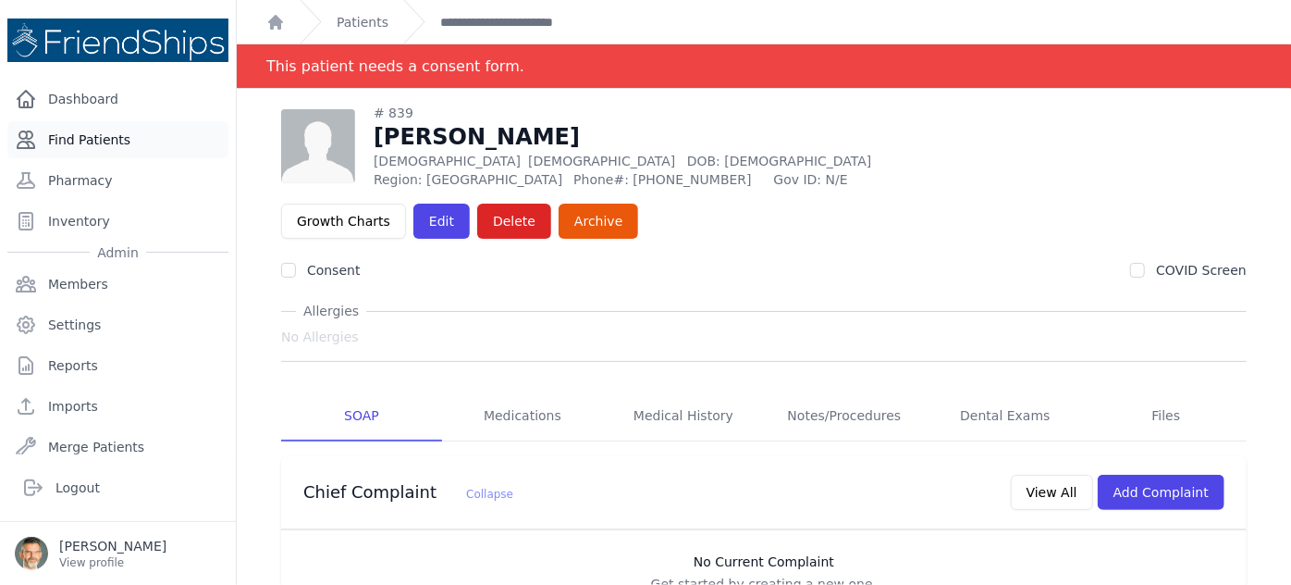
click at [93, 135] on link "Find Patients" at bounding box center [117, 139] width 221 height 37
click at [91, 135] on link "Find Patients" at bounding box center [117, 139] width 221 height 37
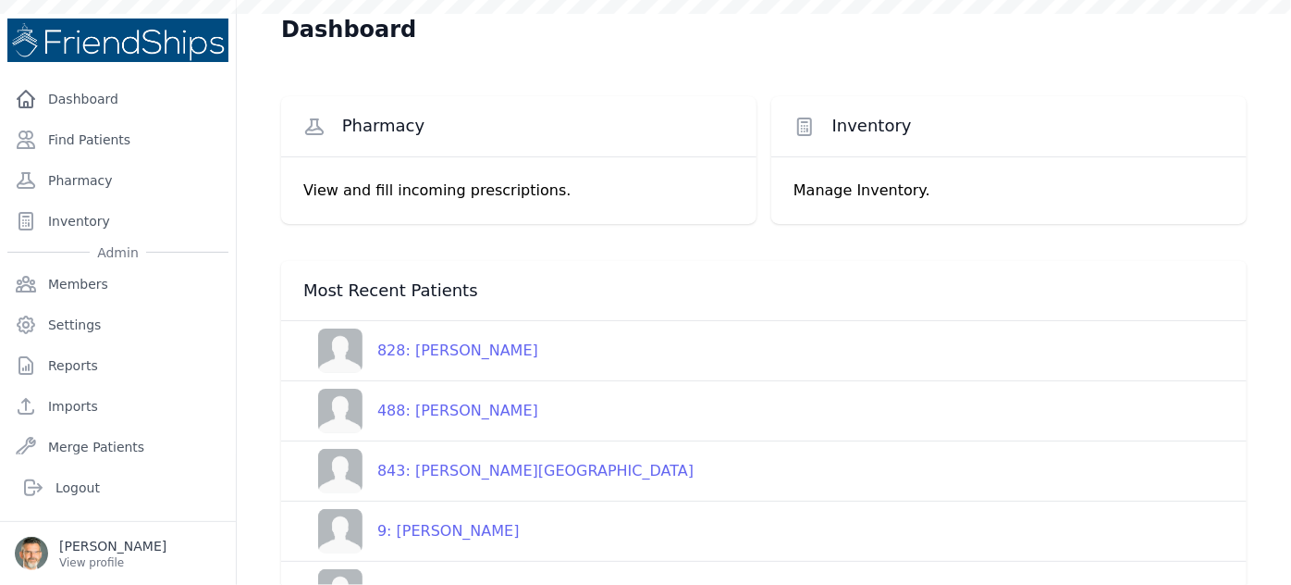
click at [494, 349] on div "828: [PERSON_NAME]" at bounding box center [451, 350] width 176 height 22
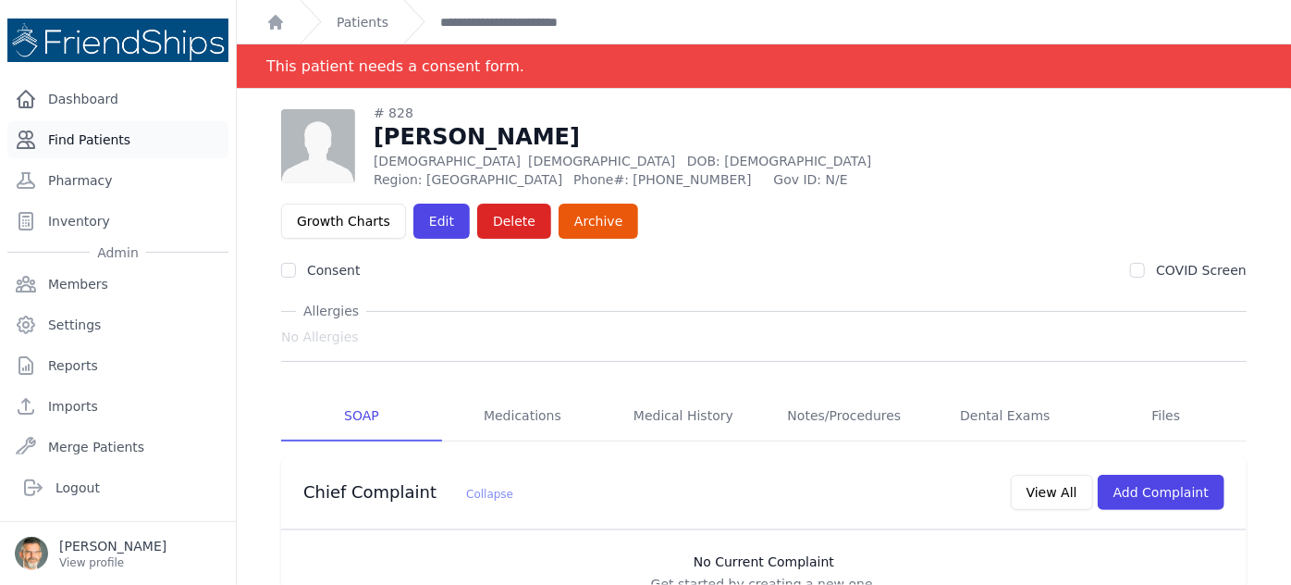
click at [78, 137] on link "Find Patients" at bounding box center [117, 139] width 221 height 37
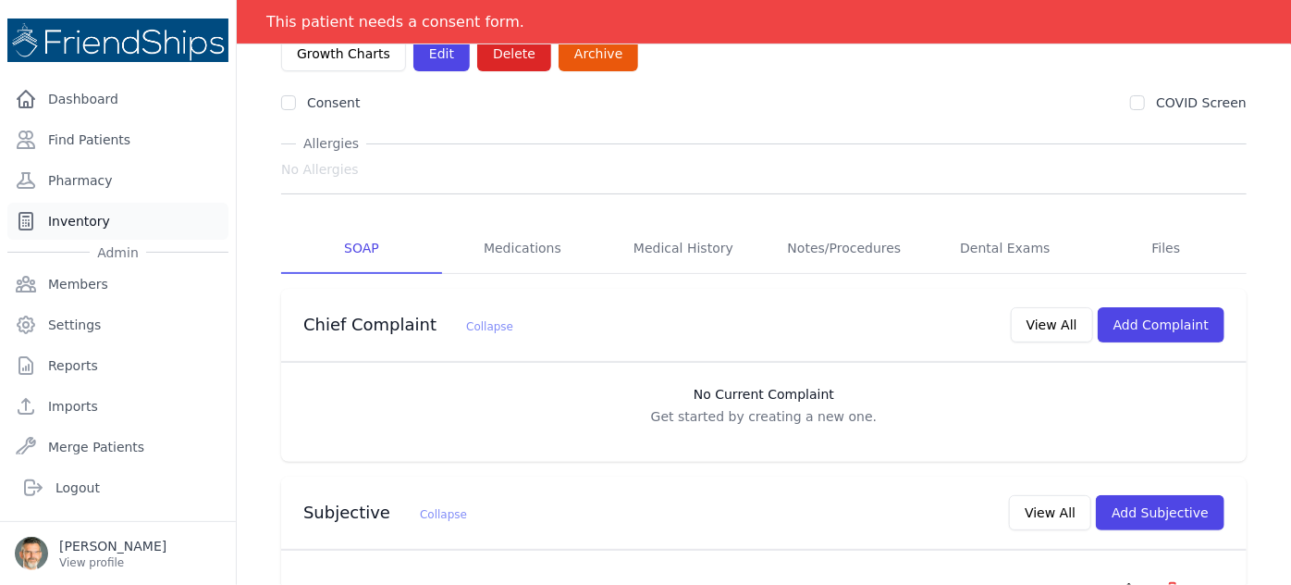
scroll to position [88, 0]
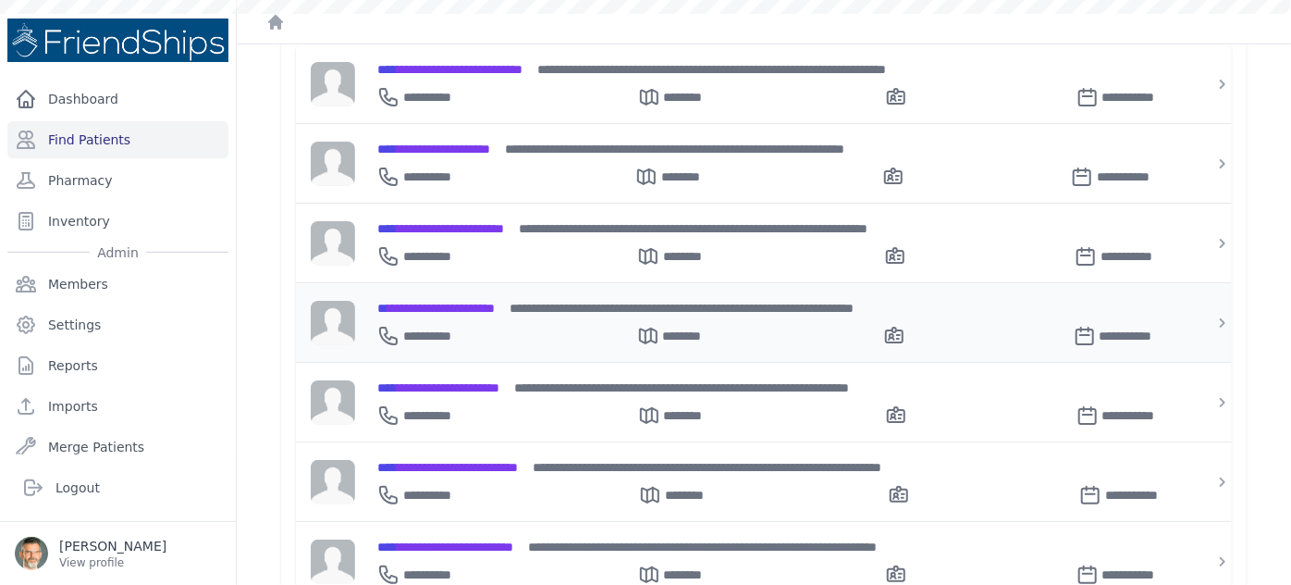
scroll to position [336, 0]
click at [458, 221] on span "**********" at bounding box center [440, 227] width 127 height 13
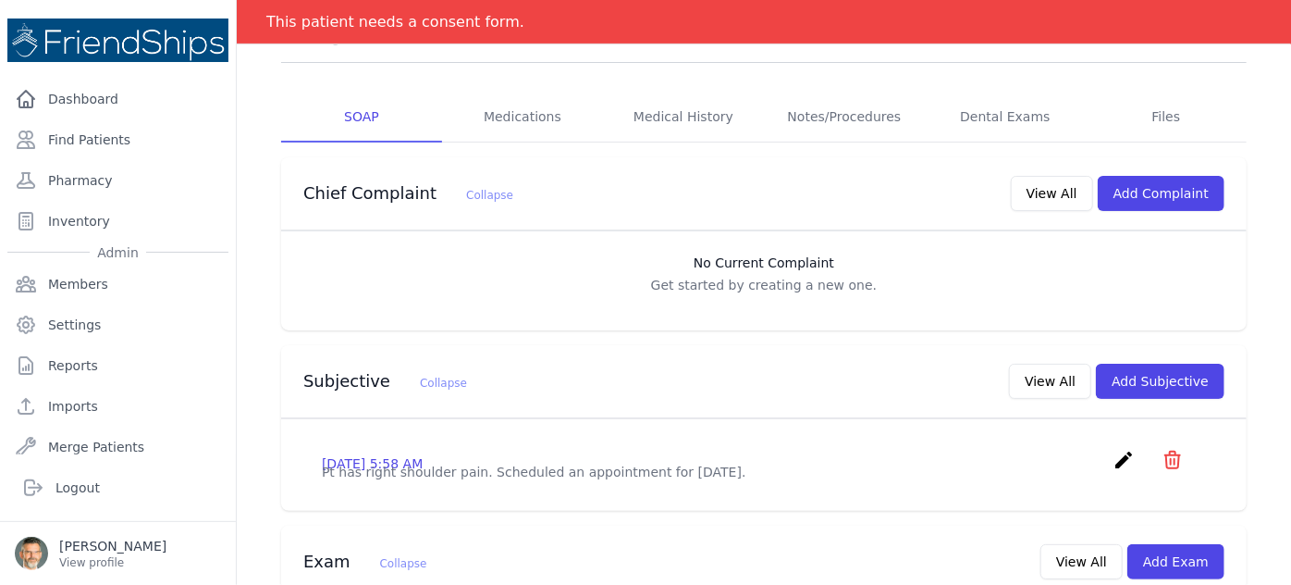
scroll to position [336, 0]
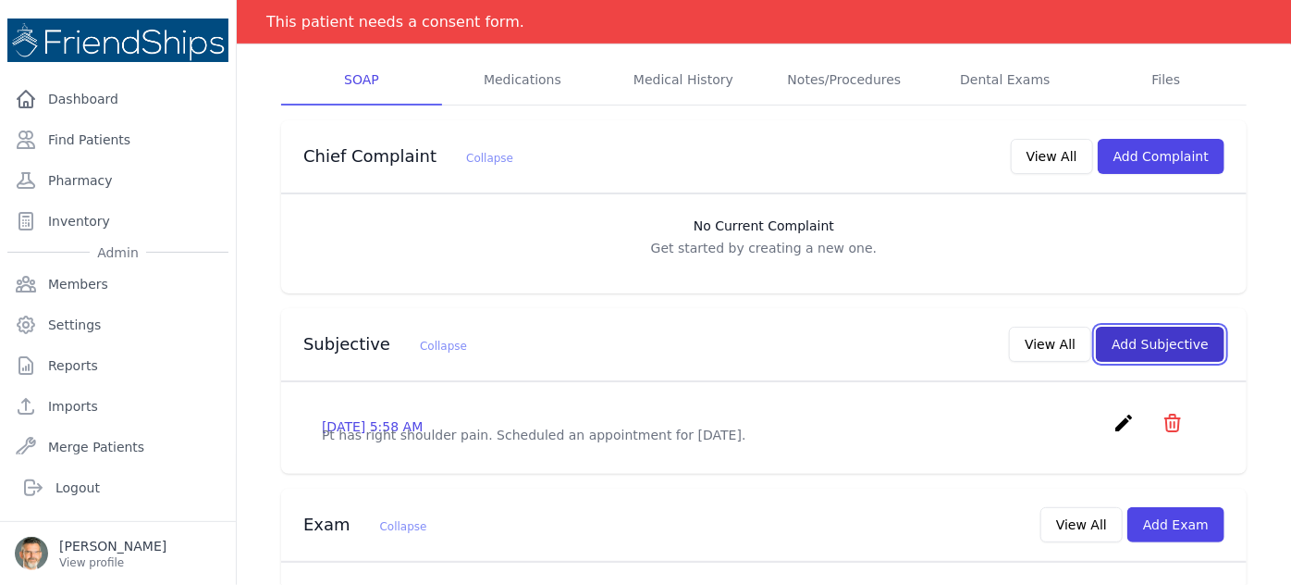
click at [1148, 327] on button "Add Subjective" at bounding box center [1160, 344] width 129 height 35
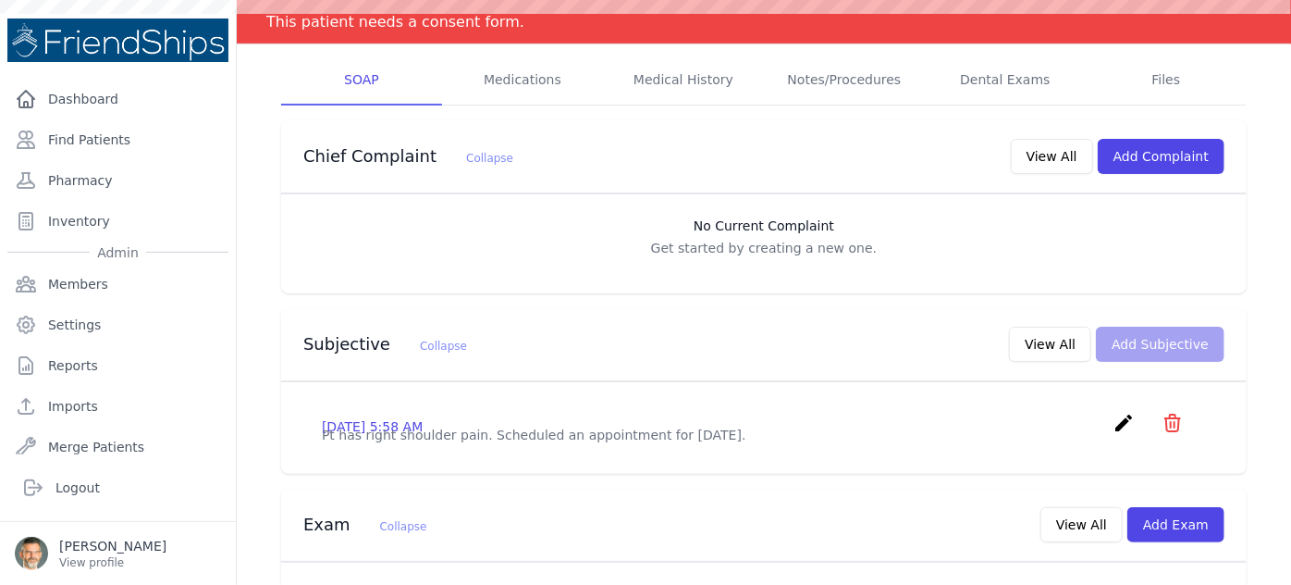
scroll to position [0, 0]
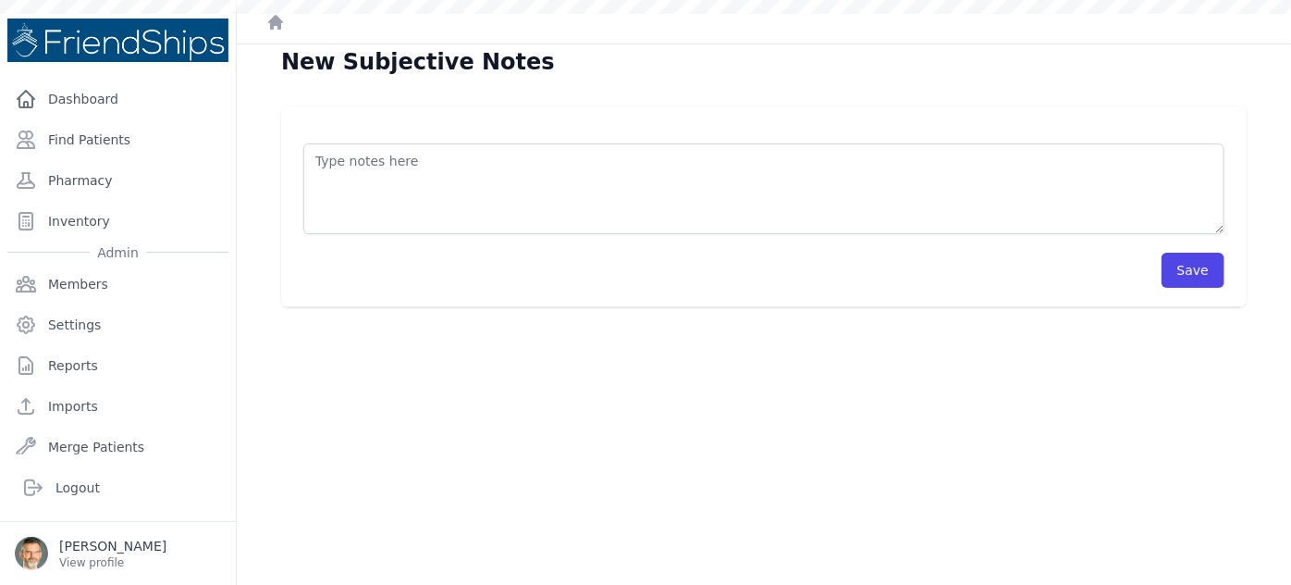
scroll to position [44, 0]
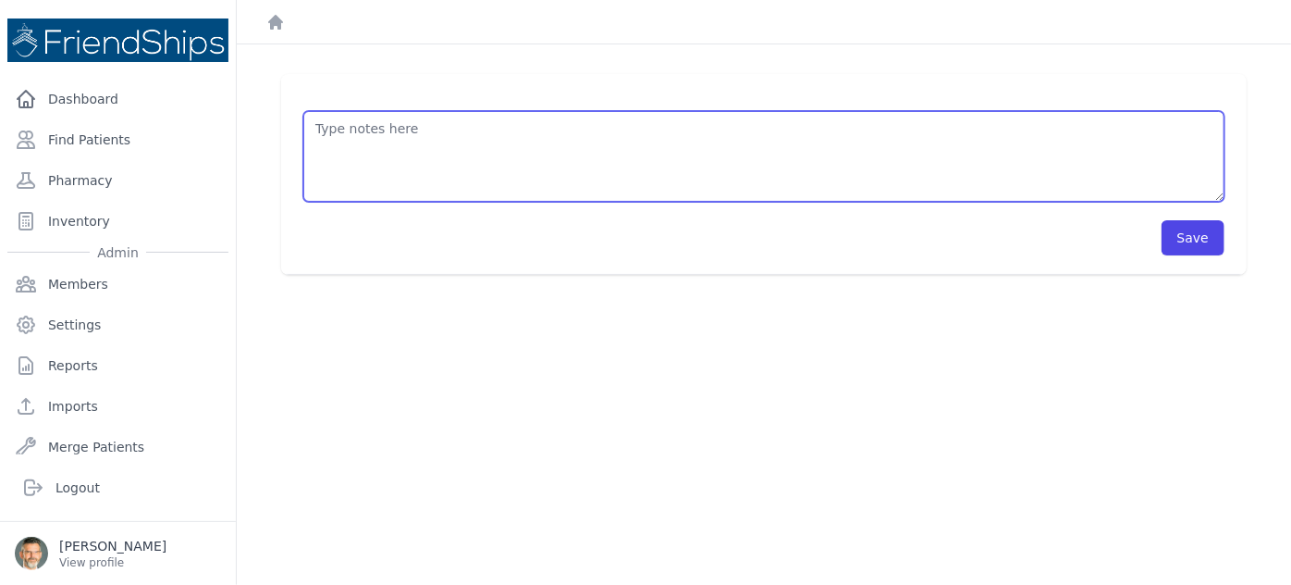
click at [363, 135] on textarea at bounding box center [763, 156] width 921 height 91
click at [339, 144] on textarea "HISTORY OBJECTIVE General: alert - no distress - non-toxic Eyes: normal conjunc…" at bounding box center [763, 156] width 921 height 91
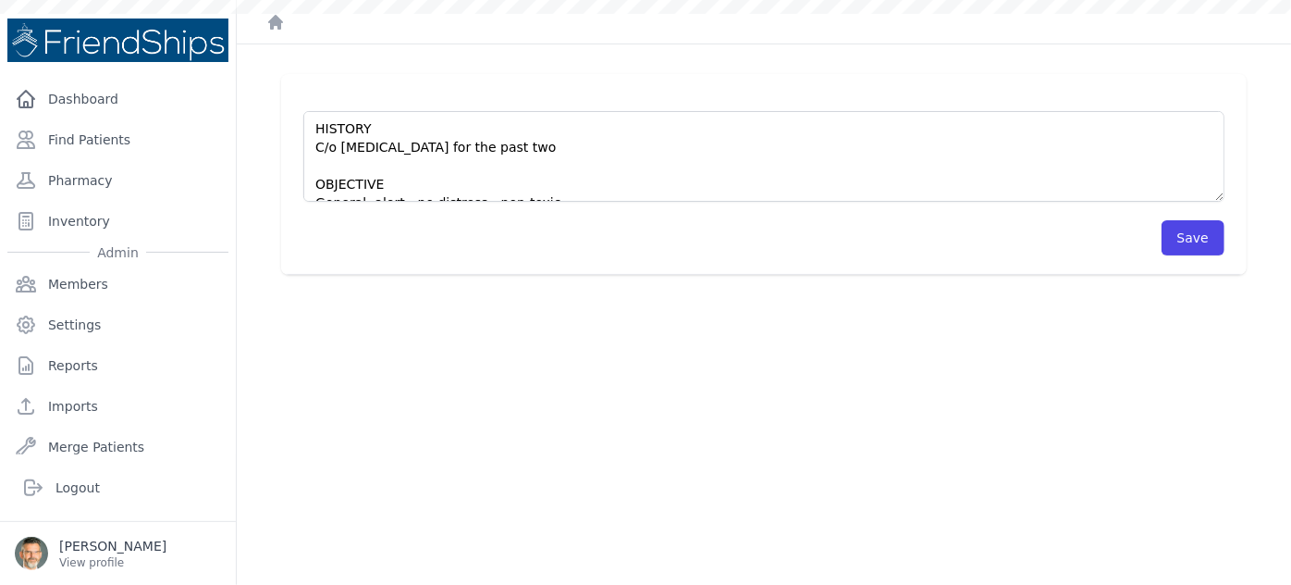
scroll to position [0, 0]
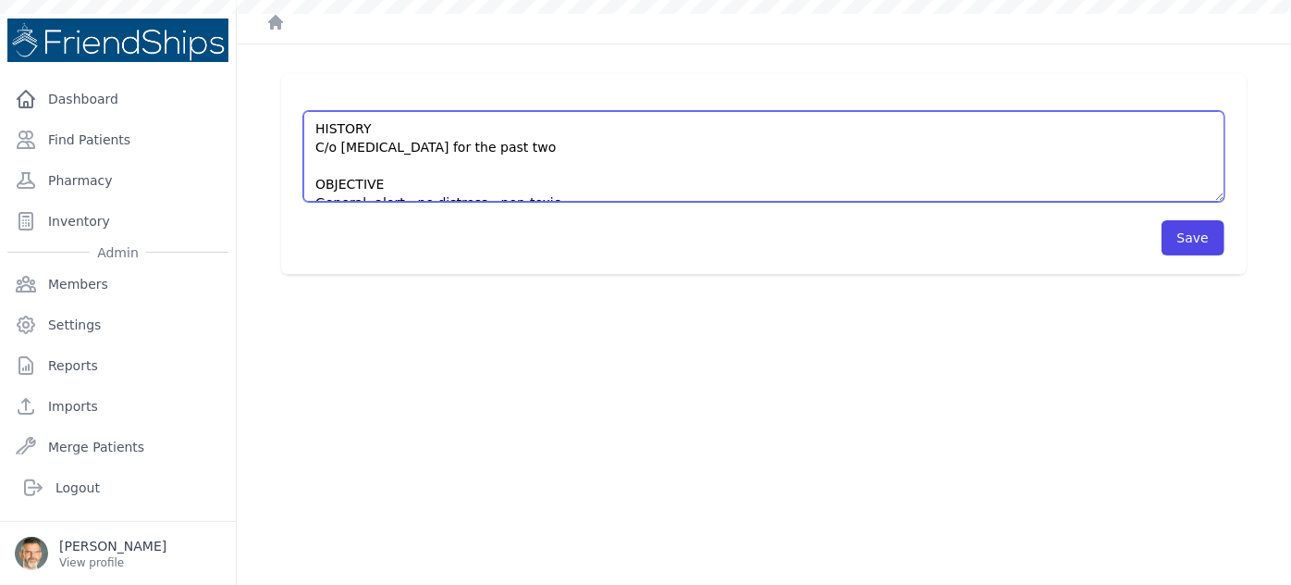
click at [614, 152] on textarea "HISTORY C/o pain of right shoulder for the past two OBJECTIVE General: alert - …" at bounding box center [763, 156] width 921 height 91
type textarea "HISTORY C/o pain of right shoulder for the past two weeks; she had this pain pr…"
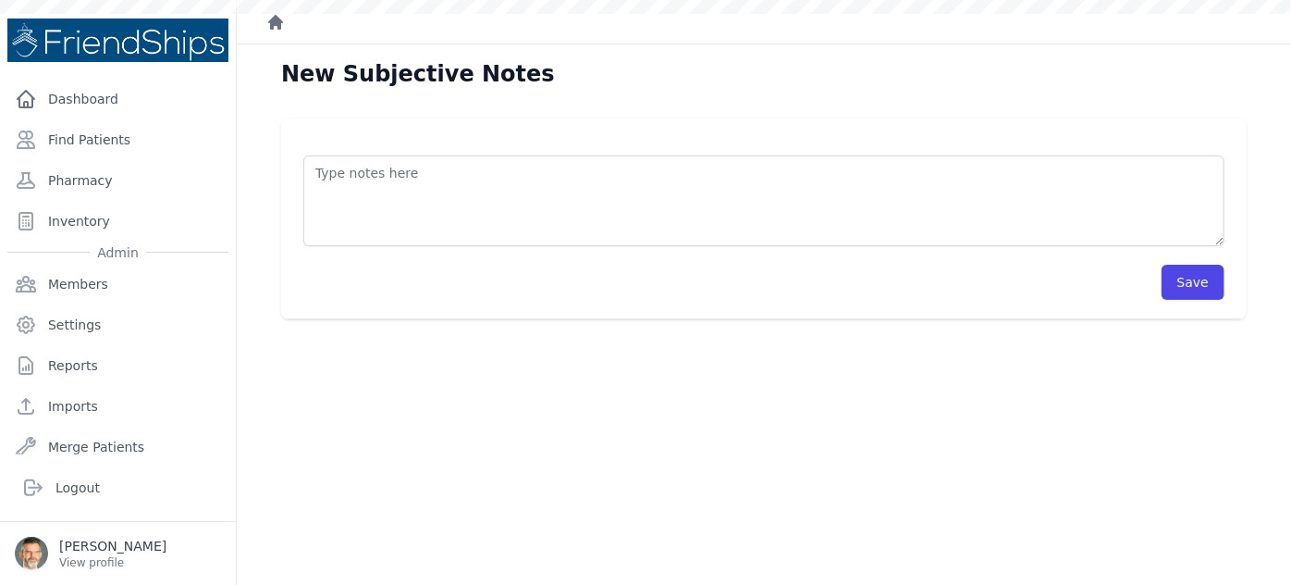
click at [281, 26] on icon "Breadcrumb" at bounding box center [275, 22] width 15 height 15
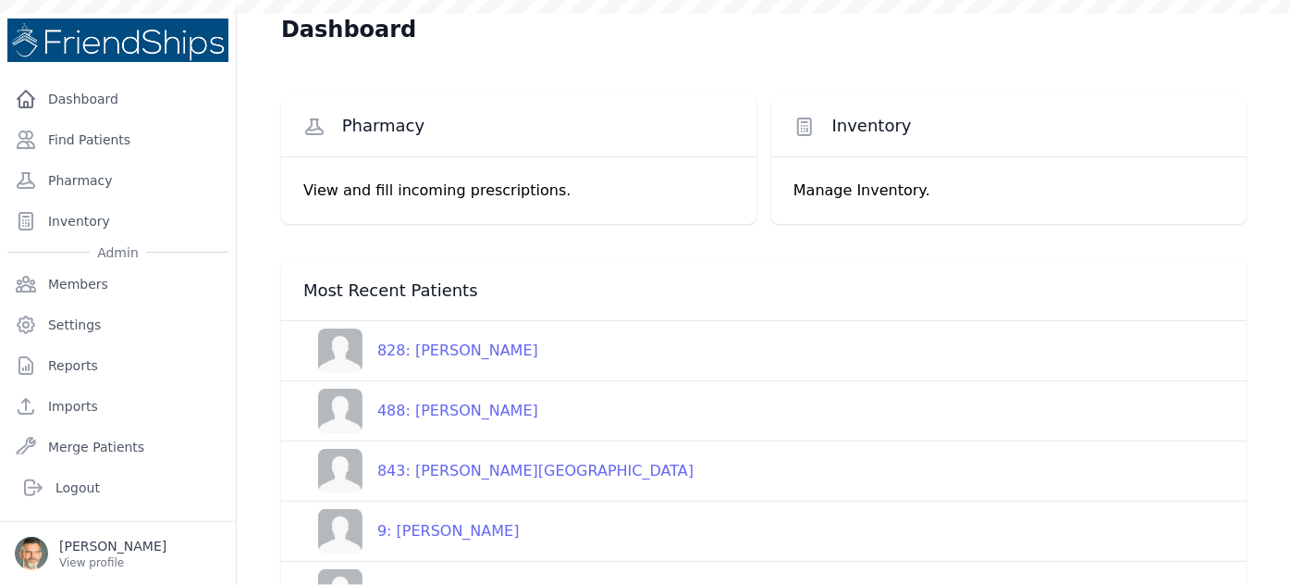
scroll to position [83, 0]
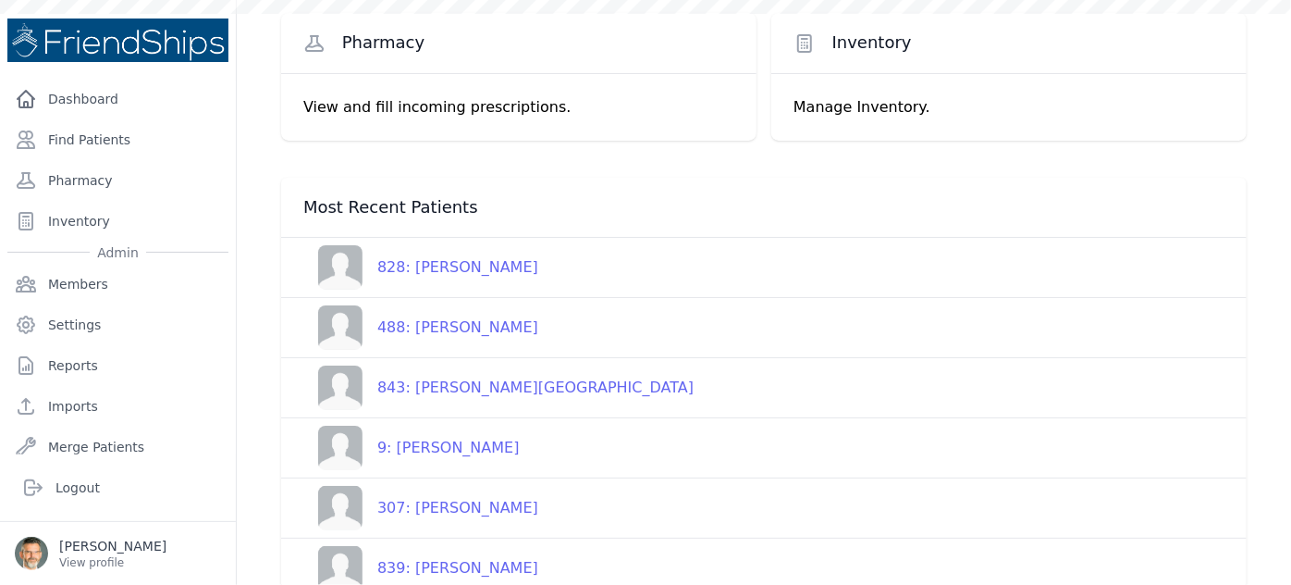
click at [454, 384] on div "843: Sanaa Hashem Ghayyadh" at bounding box center [528, 388] width 331 height 22
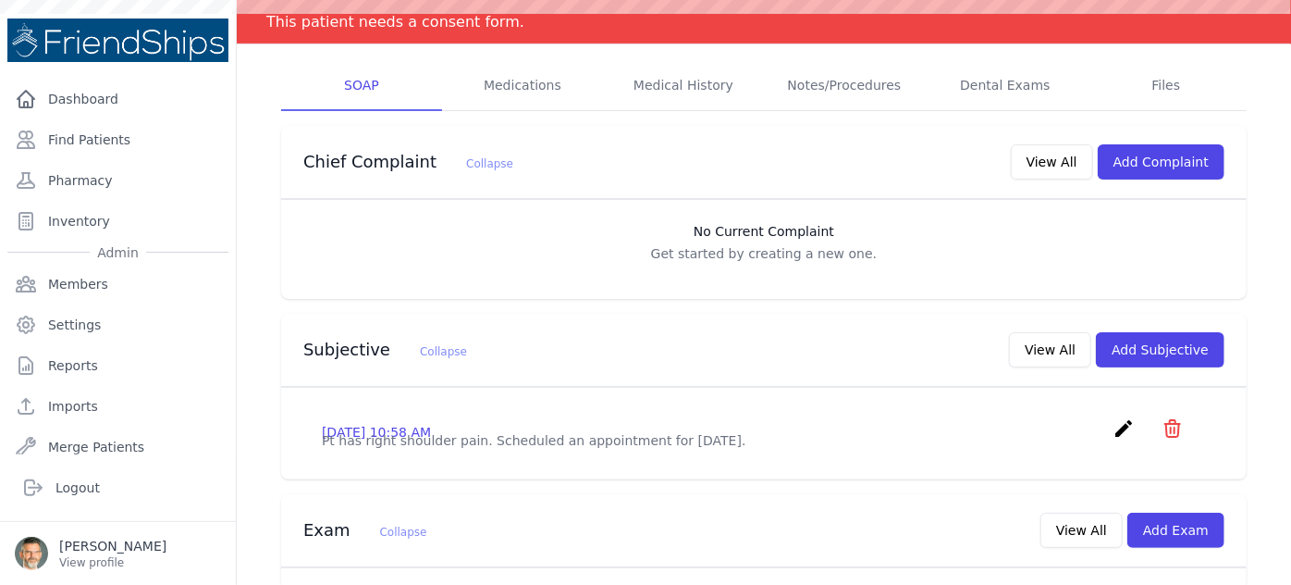
scroll to position [420, 0]
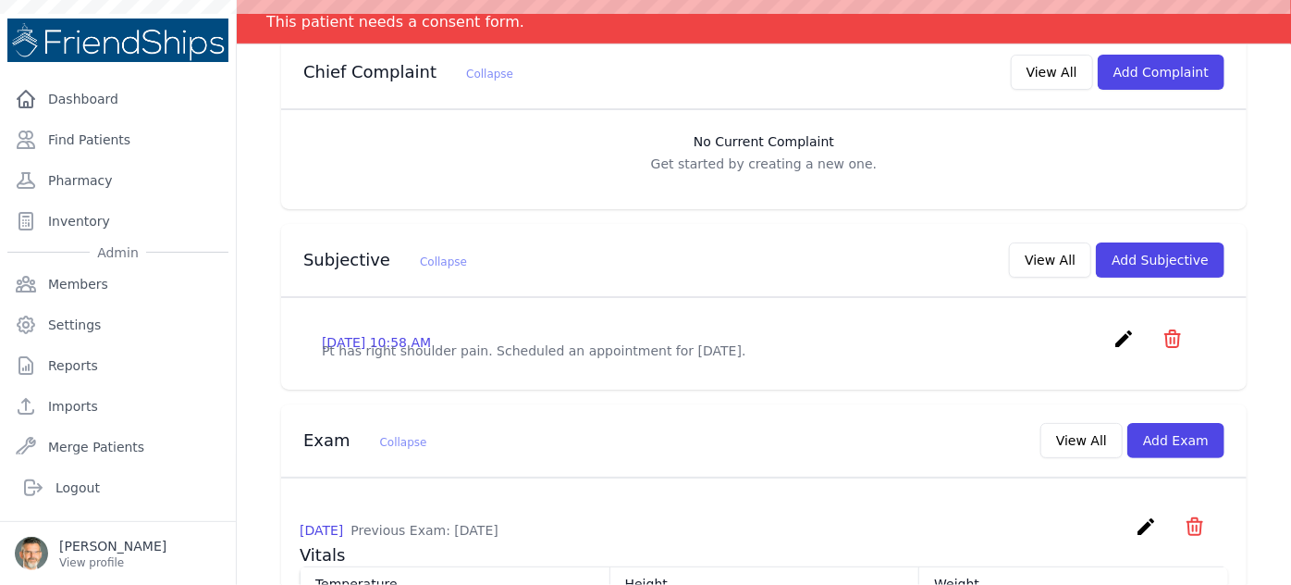
click at [1116, 327] on icon "create" at bounding box center [1124, 338] width 22 height 22
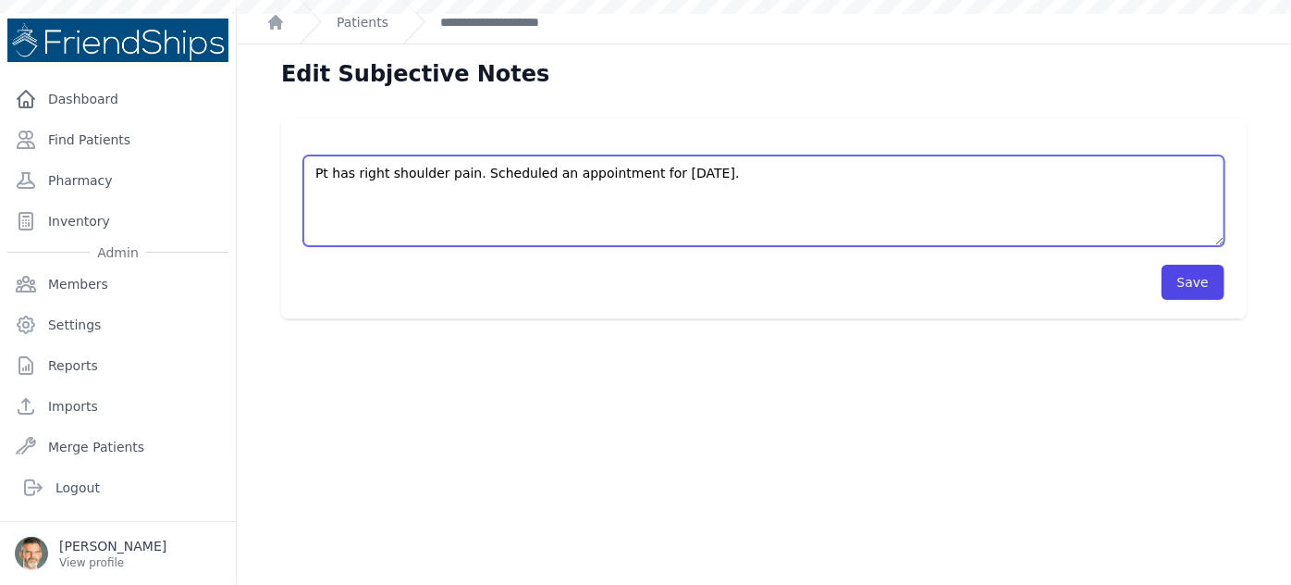
click at [740, 171] on textarea "Pt has right shoulder pain. Scheduled an appointment for [DATE]." at bounding box center [763, 200] width 921 height 91
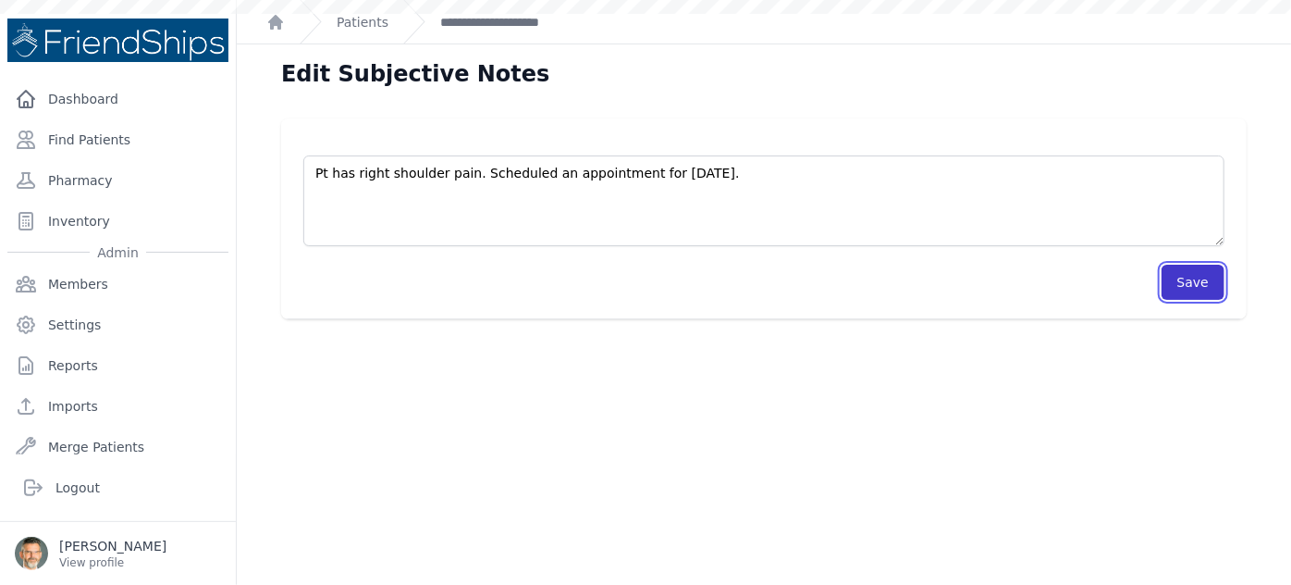
click at [1187, 272] on button "Save" at bounding box center [1193, 282] width 63 height 35
drag, startPoint x: 1191, startPoint y: 283, endPoint x: 1018, endPoint y: 287, distance: 172.1
click at [1191, 283] on button "Save" at bounding box center [1193, 282] width 63 height 35
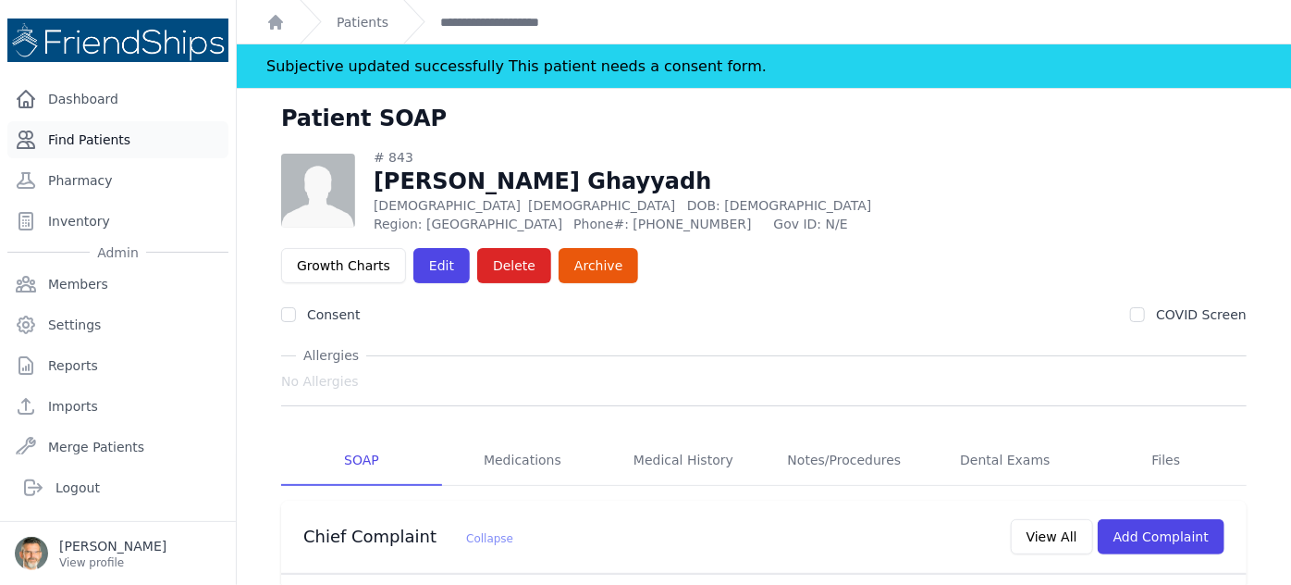
click at [105, 142] on link "Find Patients" at bounding box center [117, 139] width 221 height 37
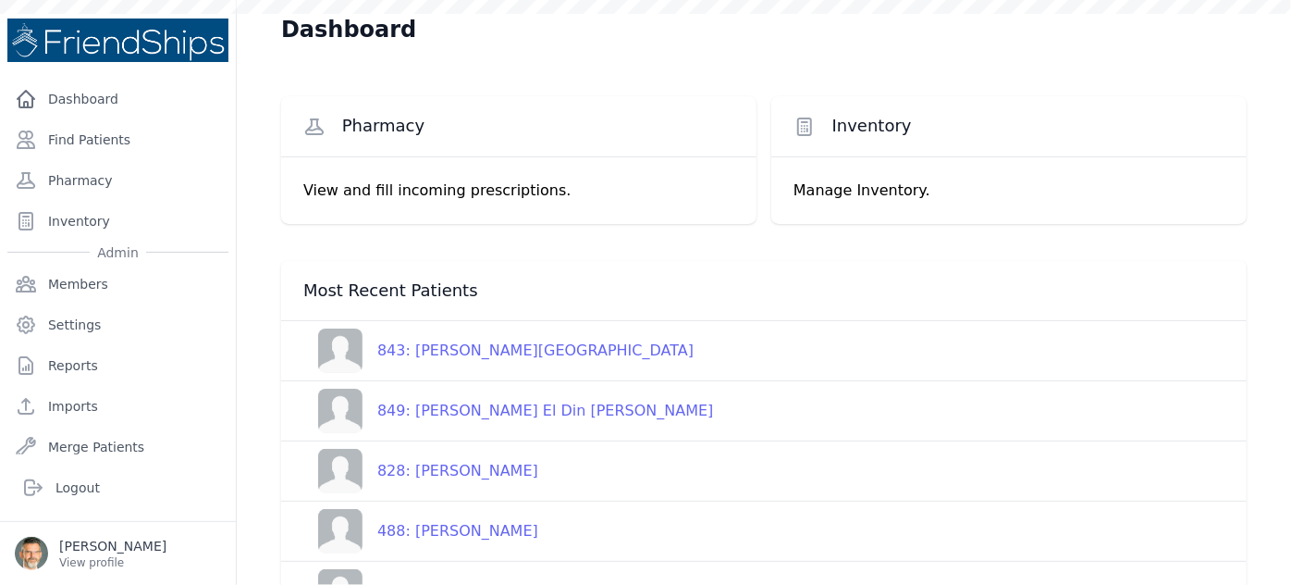
click at [461, 473] on div "828: [PERSON_NAME]" at bounding box center [451, 471] width 176 height 22
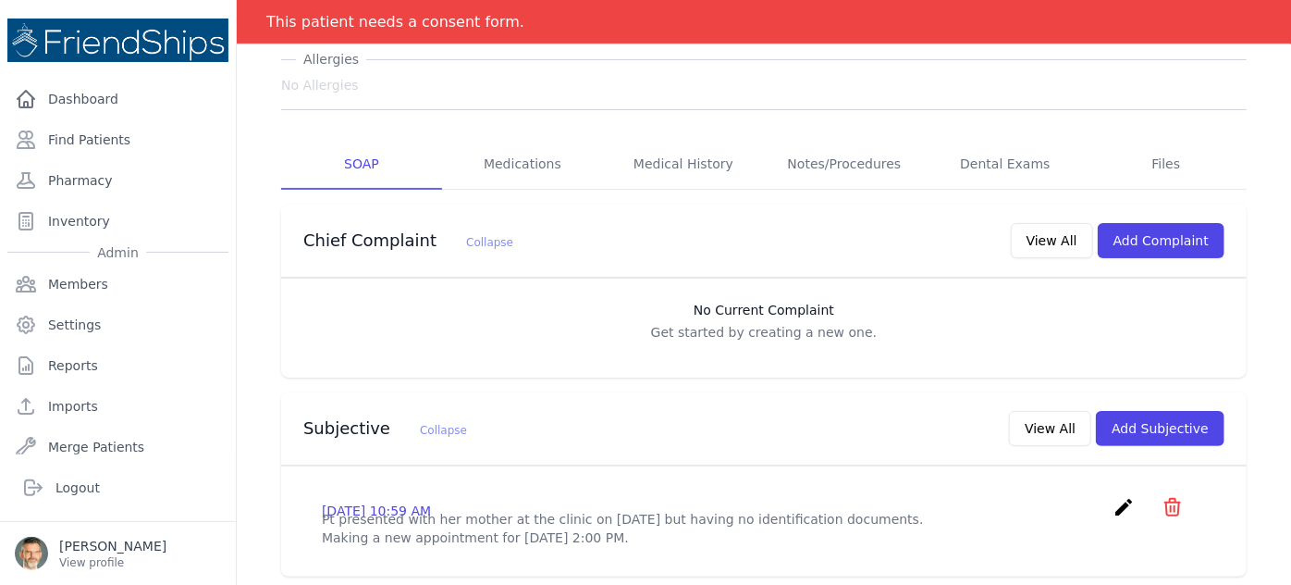
scroll to position [336, 0]
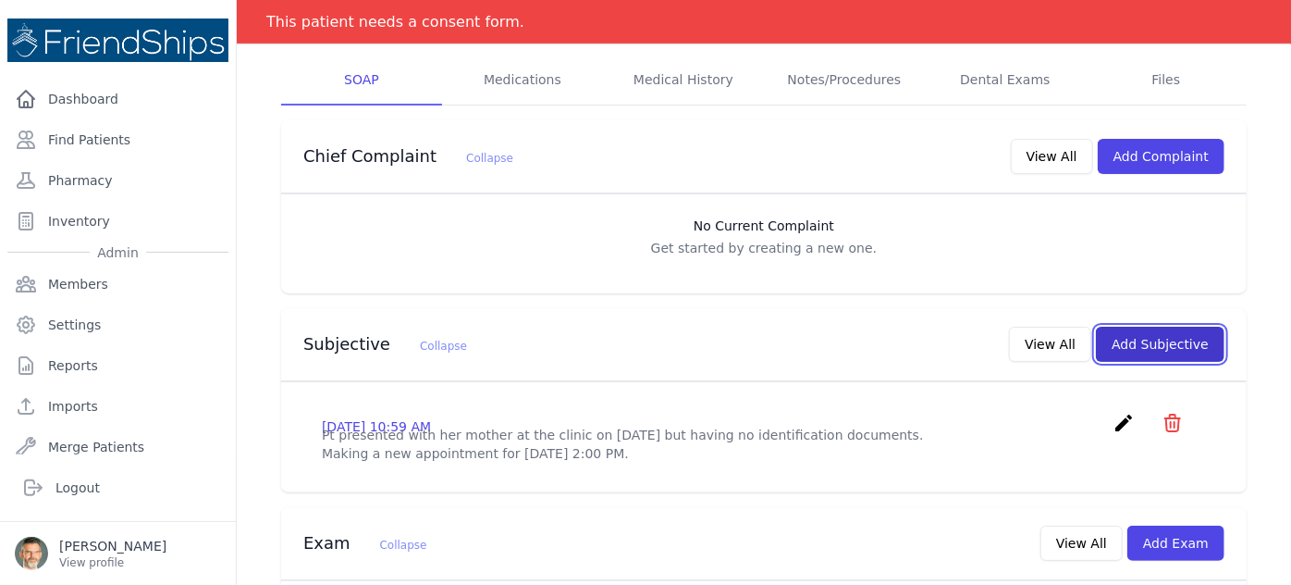
click at [1154, 327] on button "Add Subjective" at bounding box center [1160, 344] width 129 height 35
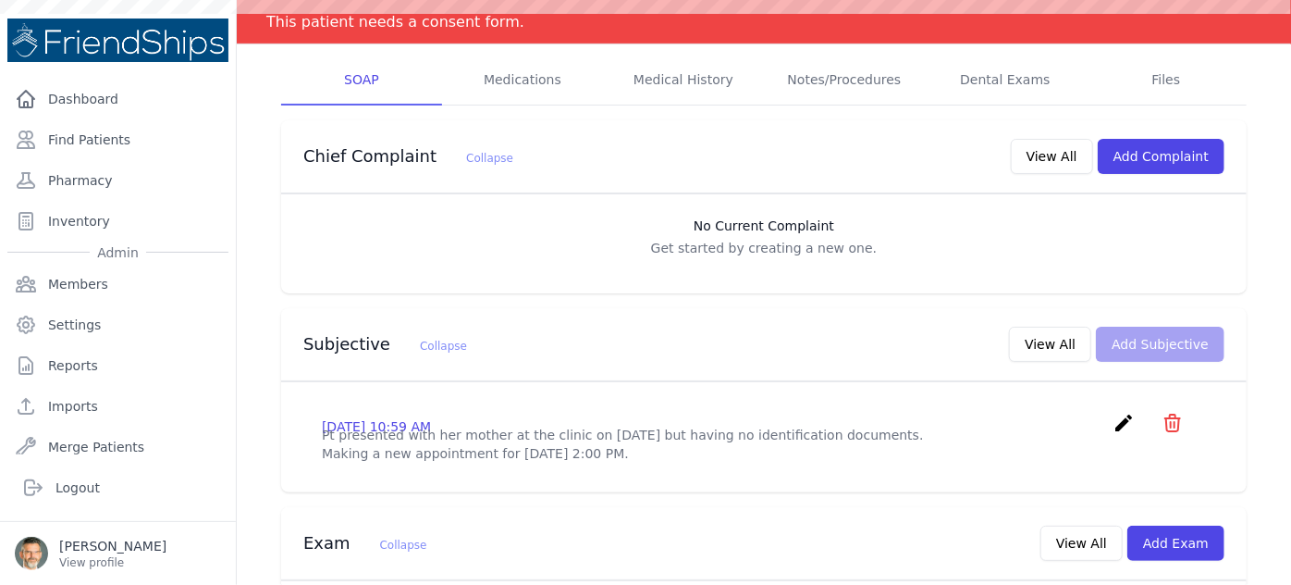
scroll to position [0, 0]
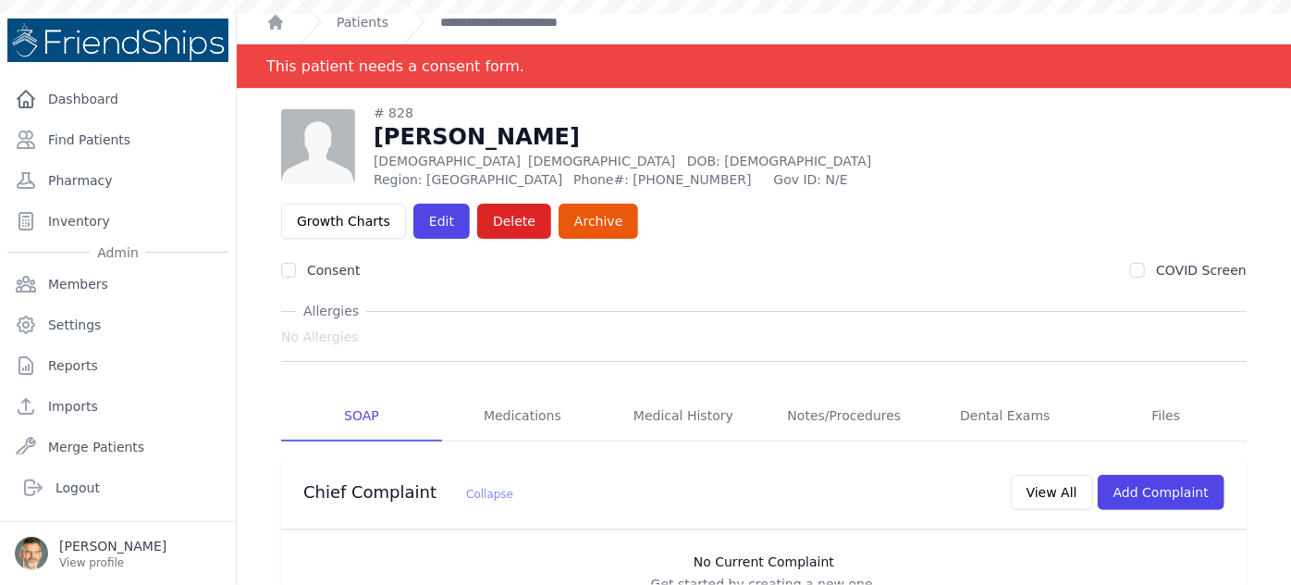
scroll to position [44, 0]
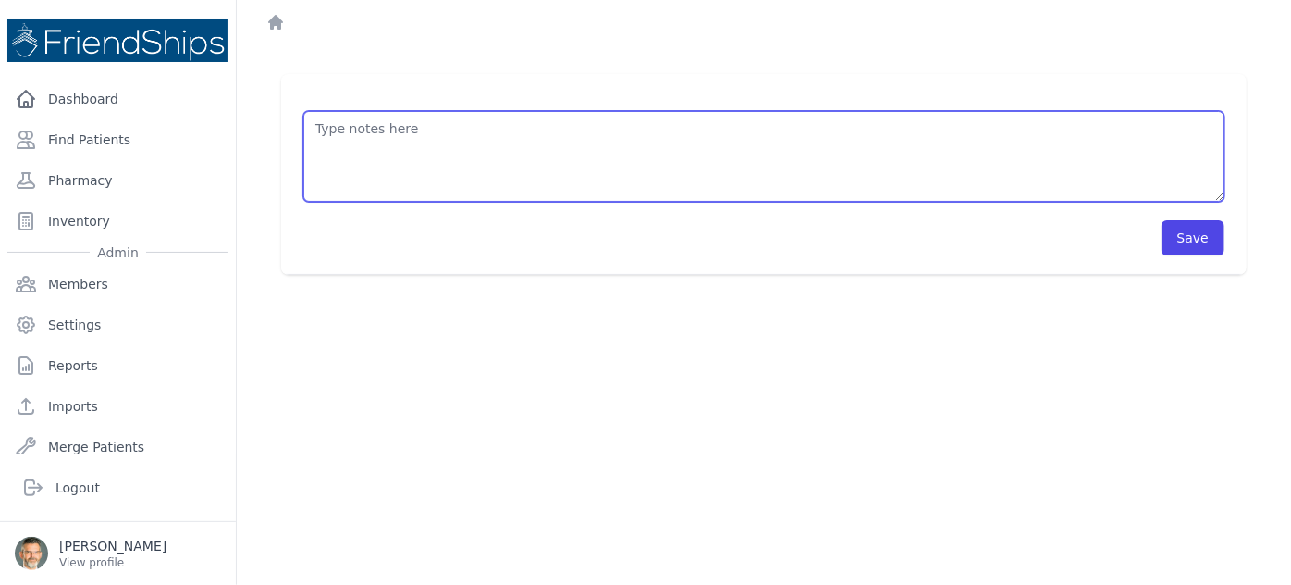
click at [348, 140] on textarea at bounding box center [763, 156] width 921 height 91
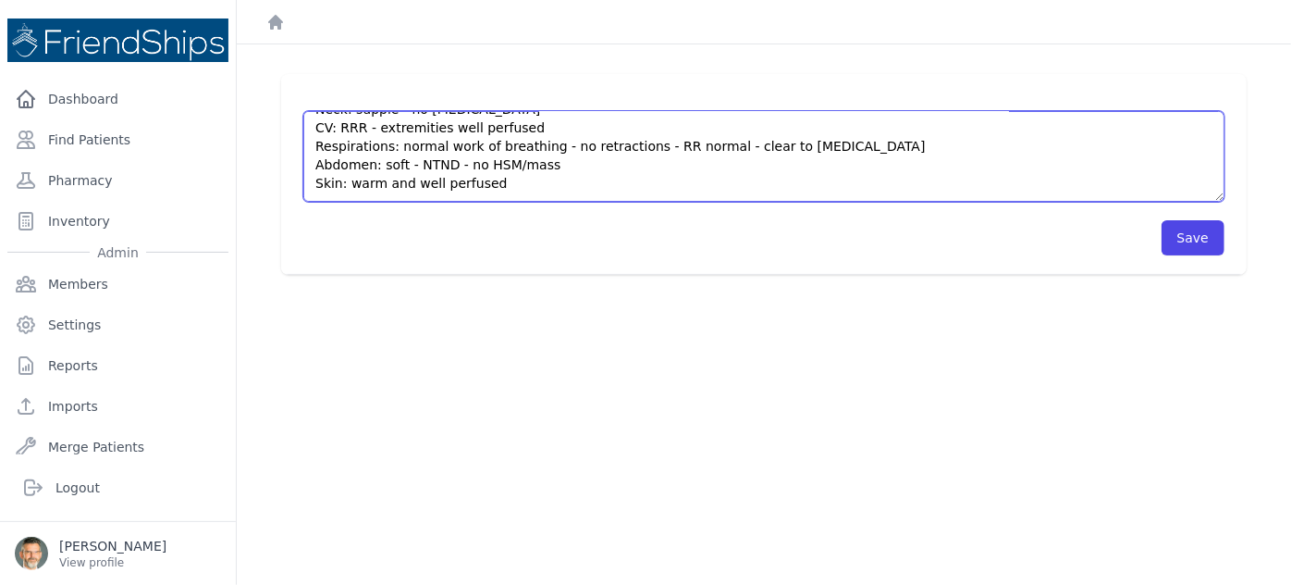
scroll to position [241, 0]
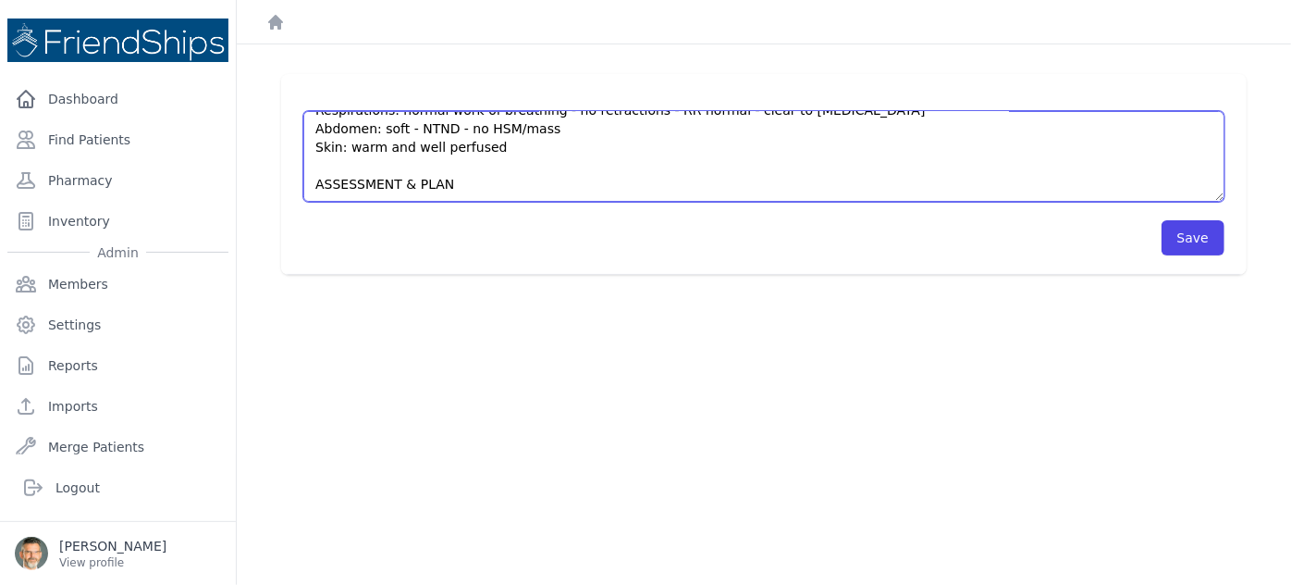
click at [324, 165] on textarea "HISTORY OBJECTIVE General: alert - no distress - non-toxic Eyes: no redness or …" at bounding box center [763, 156] width 921 height 91
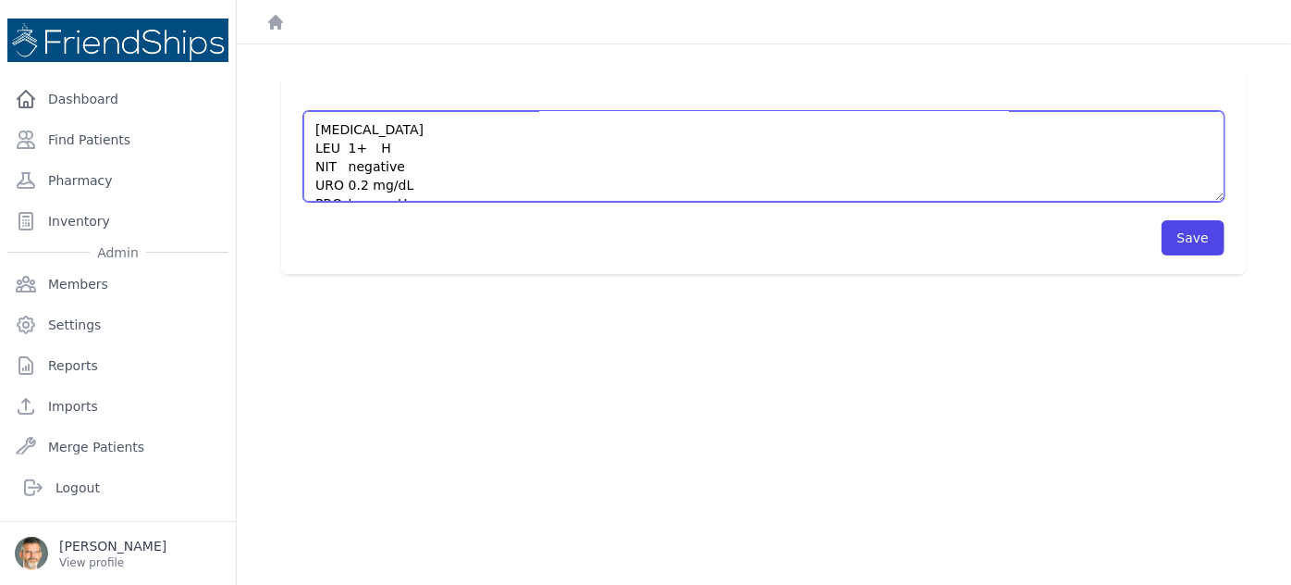
scroll to position [325, 0]
type textarea "HISTORY OBJECTIVE General: alert - no distress - non-toxic Eyes: no redness or …"
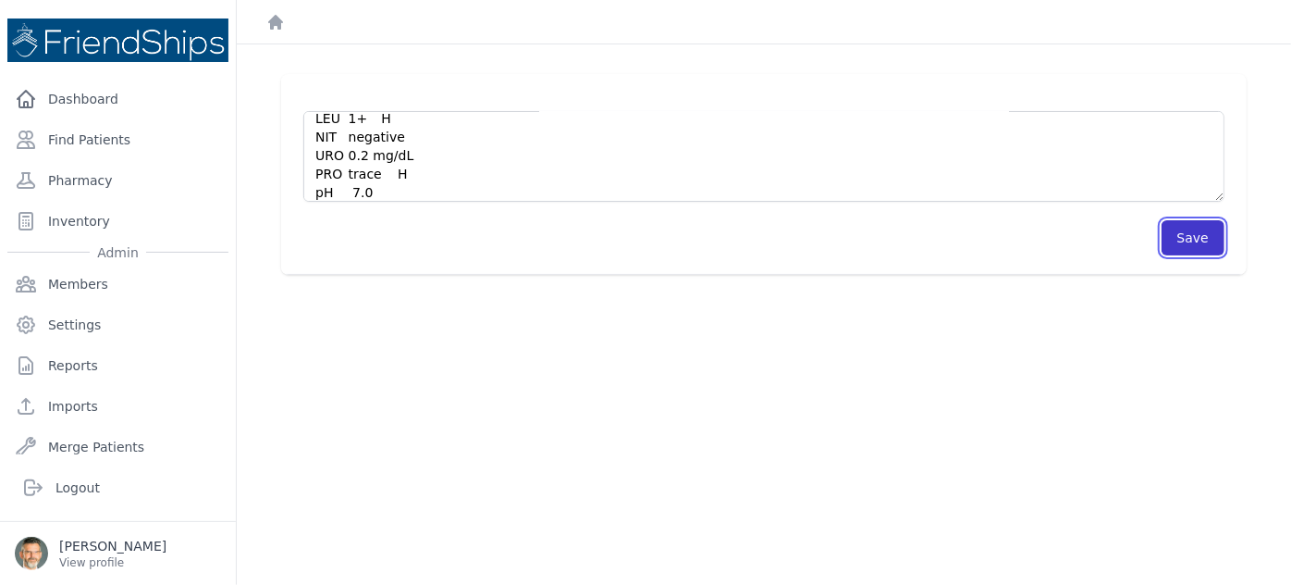
click at [1179, 241] on button "Save" at bounding box center [1193, 237] width 63 height 35
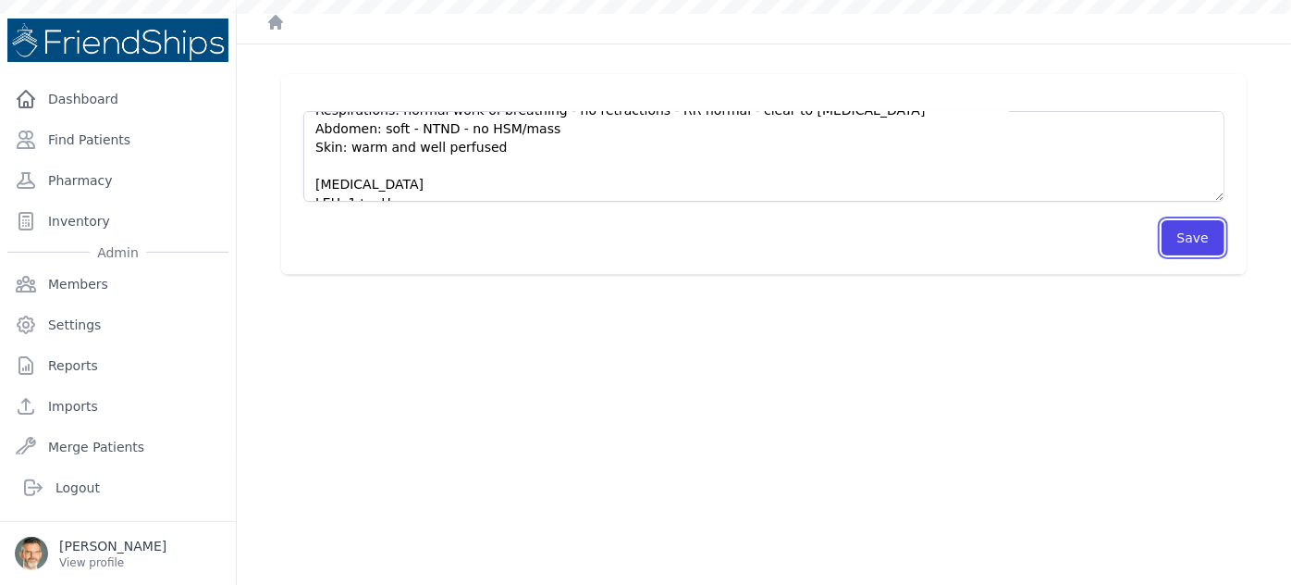
scroll to position [0, 0]
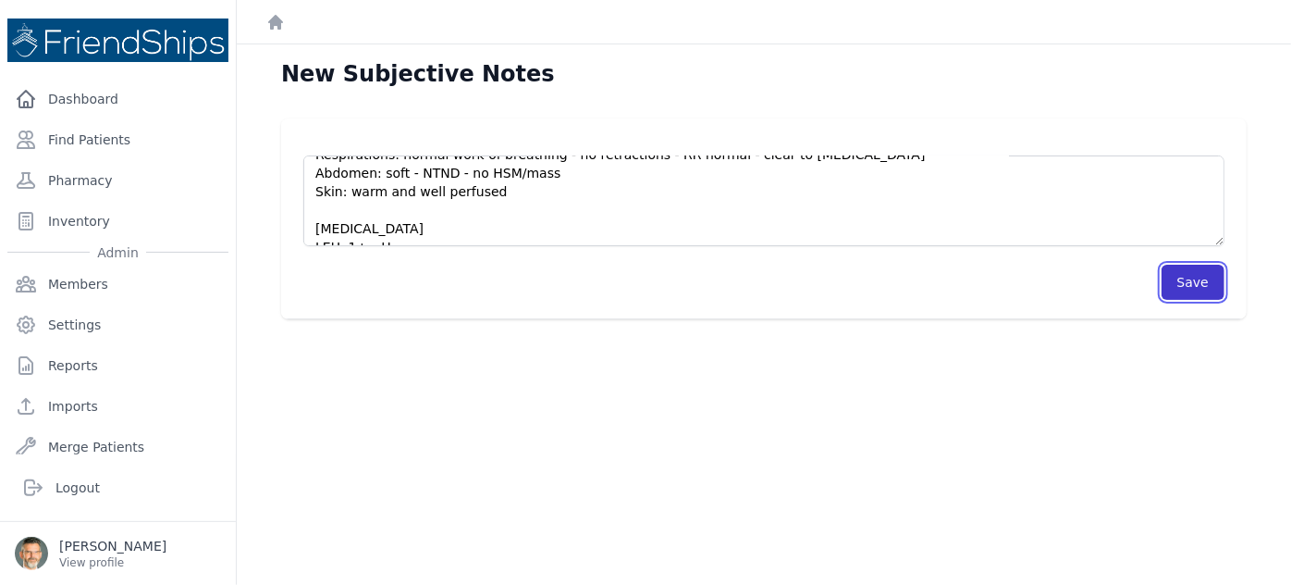
click at [1182, 285] on button "Save" at bounding box center [1193, 282] width 63 height 35
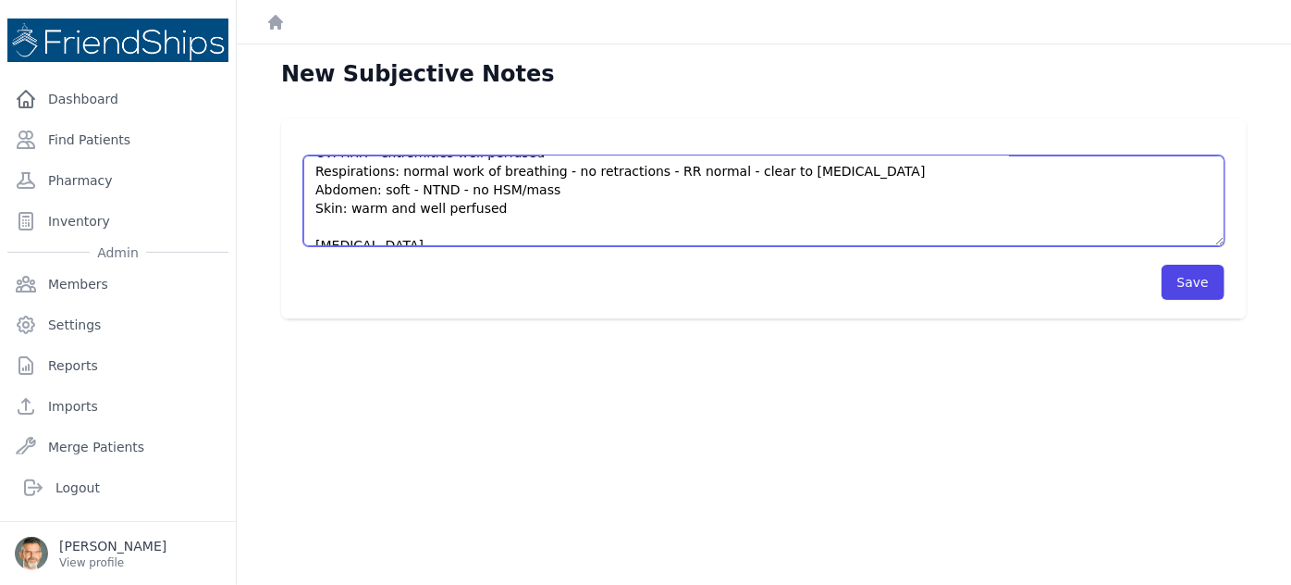
scroll to position [444, 0]
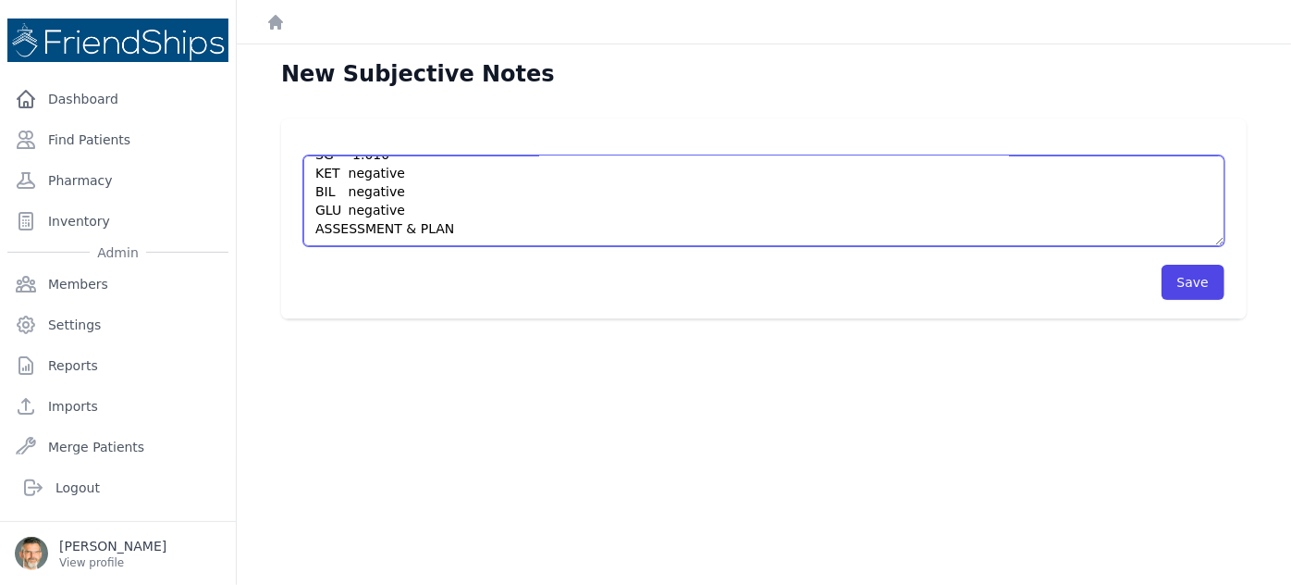
drag, startPoint x: 308, startPoint y: 168, endPoint x: 523, endPoint y: 273, distance: 238.7
click at [539, 281] on form "HISTORY OBJECTIVE General: alert - no distress - non-toxic Eyes: no redness or …" at bounding box center [763, 218] width 921 height 163
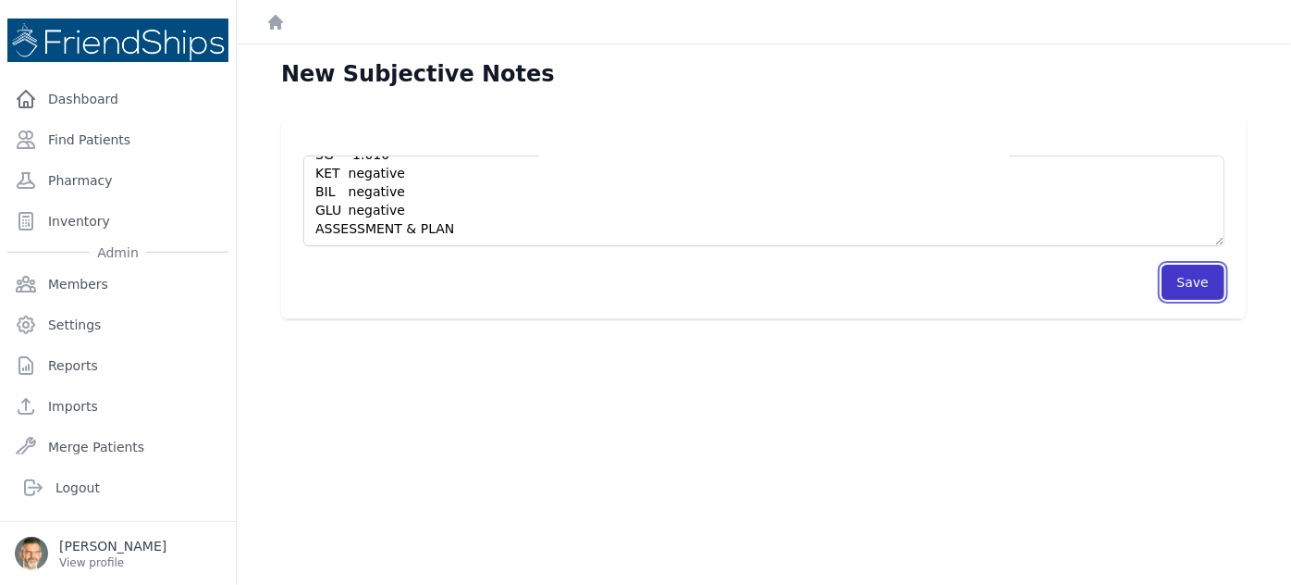
click at [1172, 278] on button "Save" at bounding box center [1193, 282] width 63 height 35
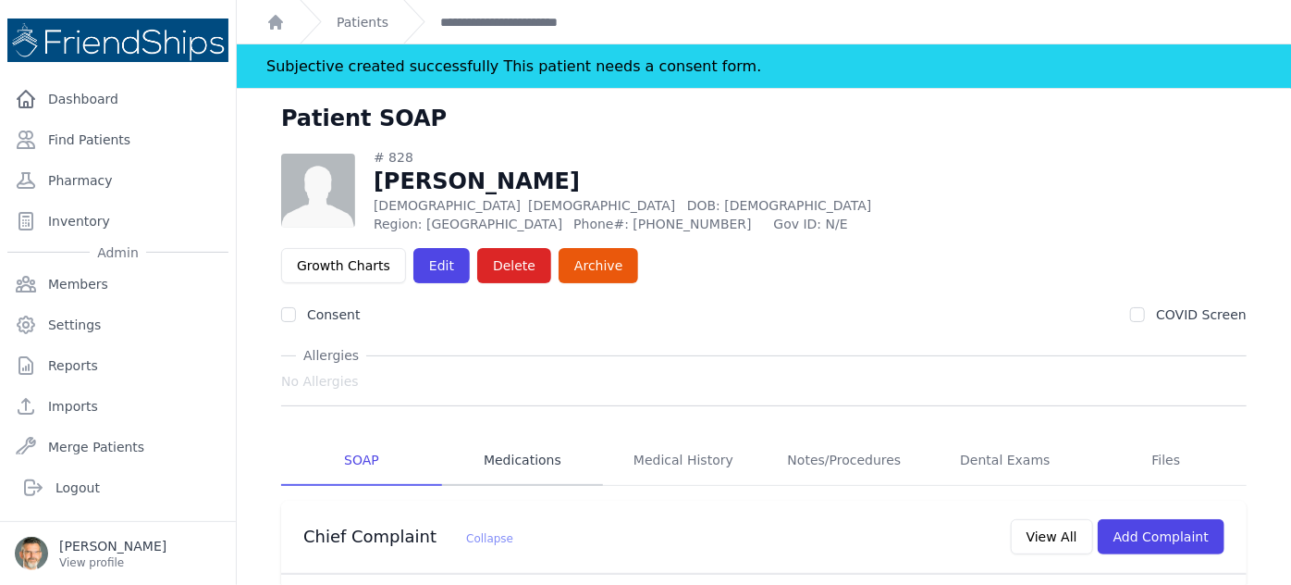
click at [520, 436] on link "Medications" at bounding box center [522, 461] width 161 height 50
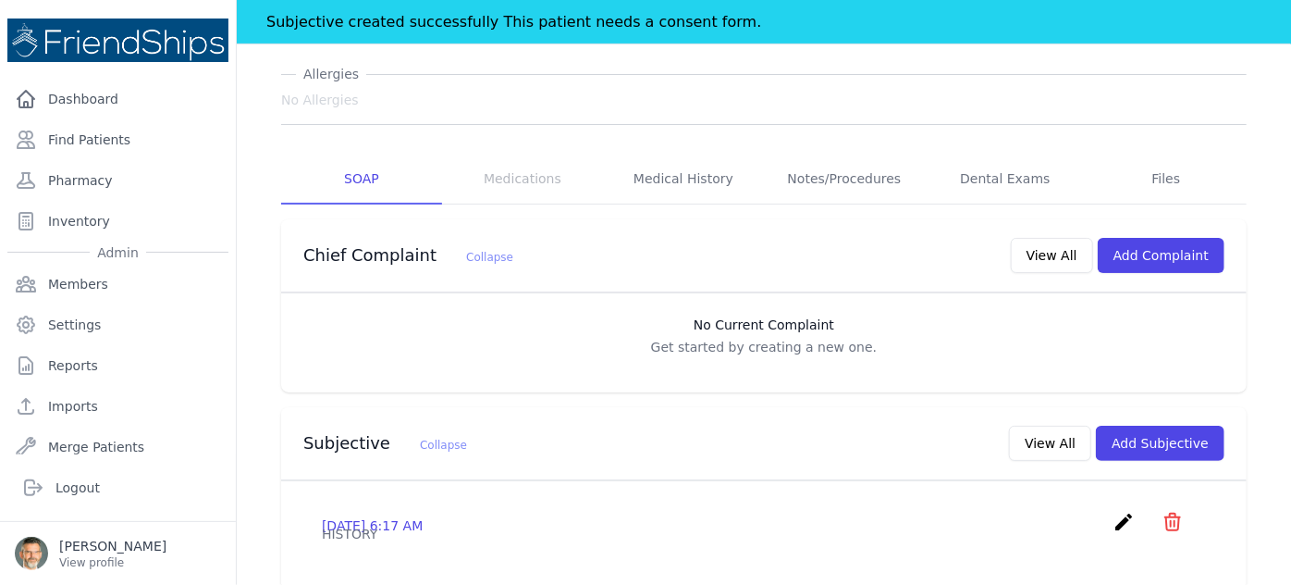
scroll to position [252, 0]
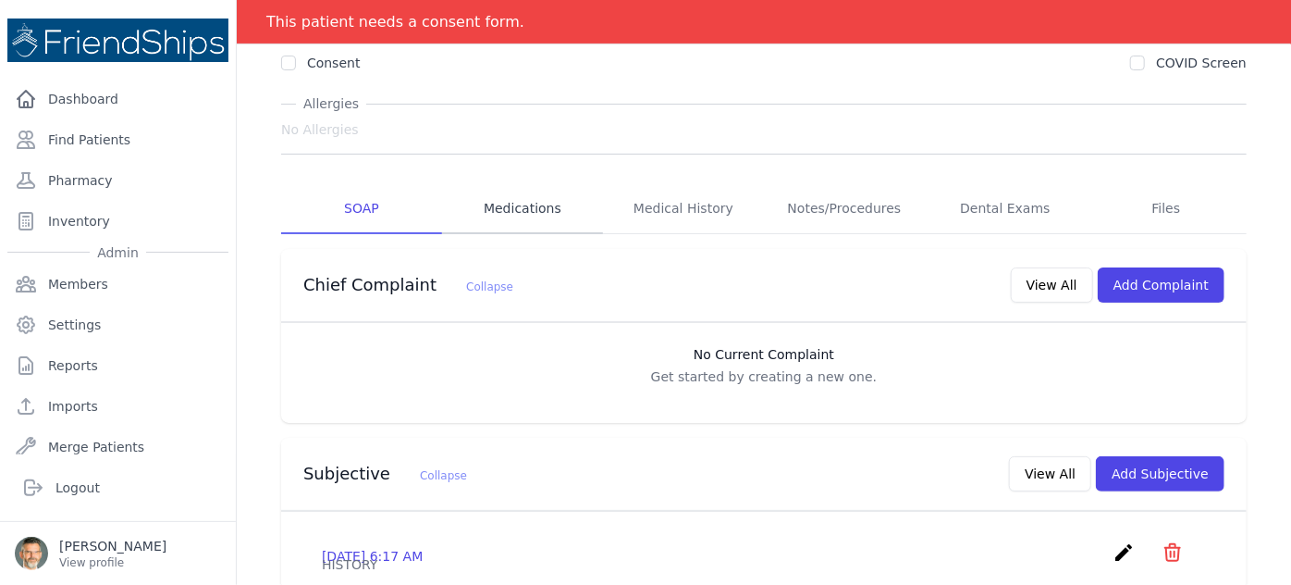
click at [515, 184] on link "Medications" at bounding box center [522, 209] width 161 height 50
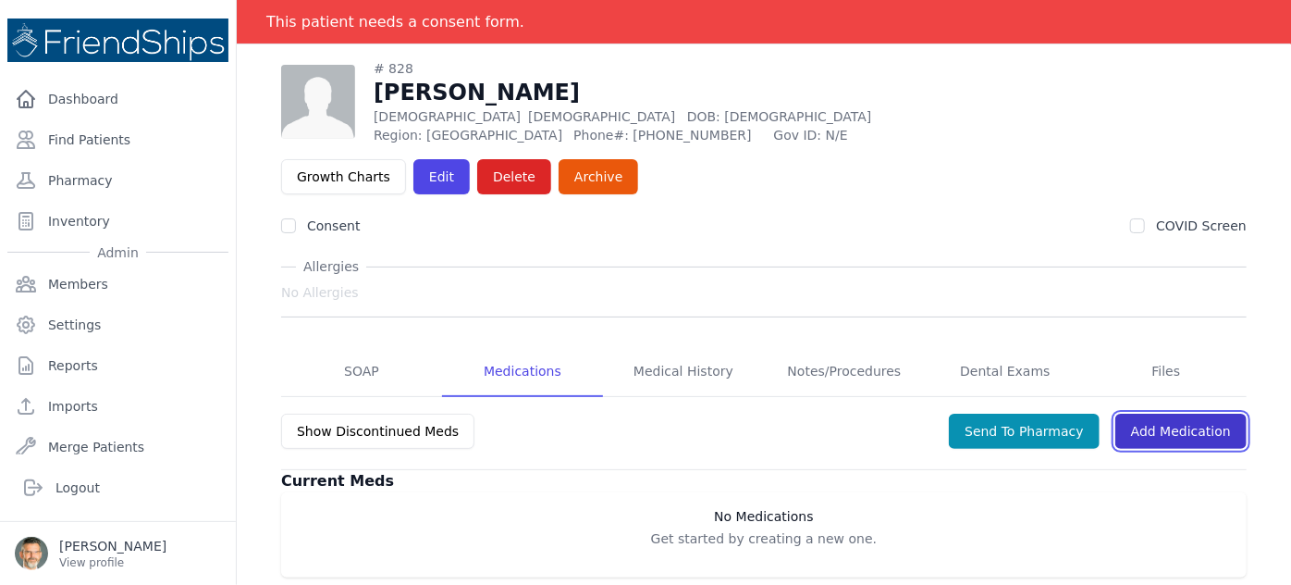
click at [1157, 414] on link "Add Medication" at bounding box center [1181, 431] width 131 height 35
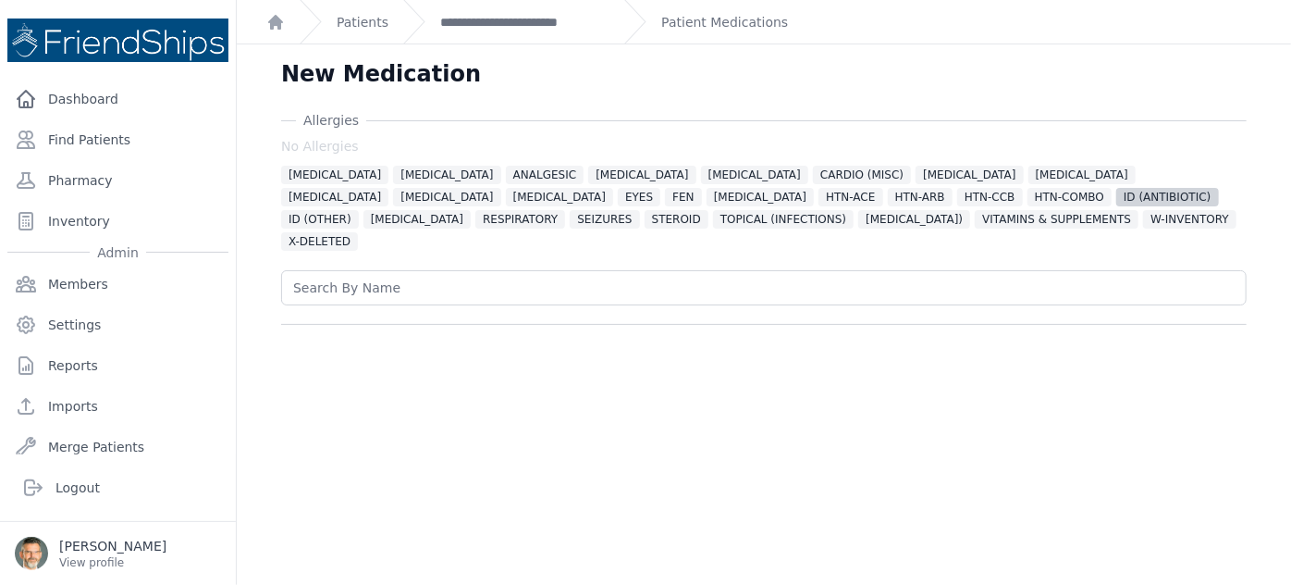
click at [1117, 199] on span "ID (ANTIBIOTIC)" at bounding box center [1168, 197] width 102 height 19
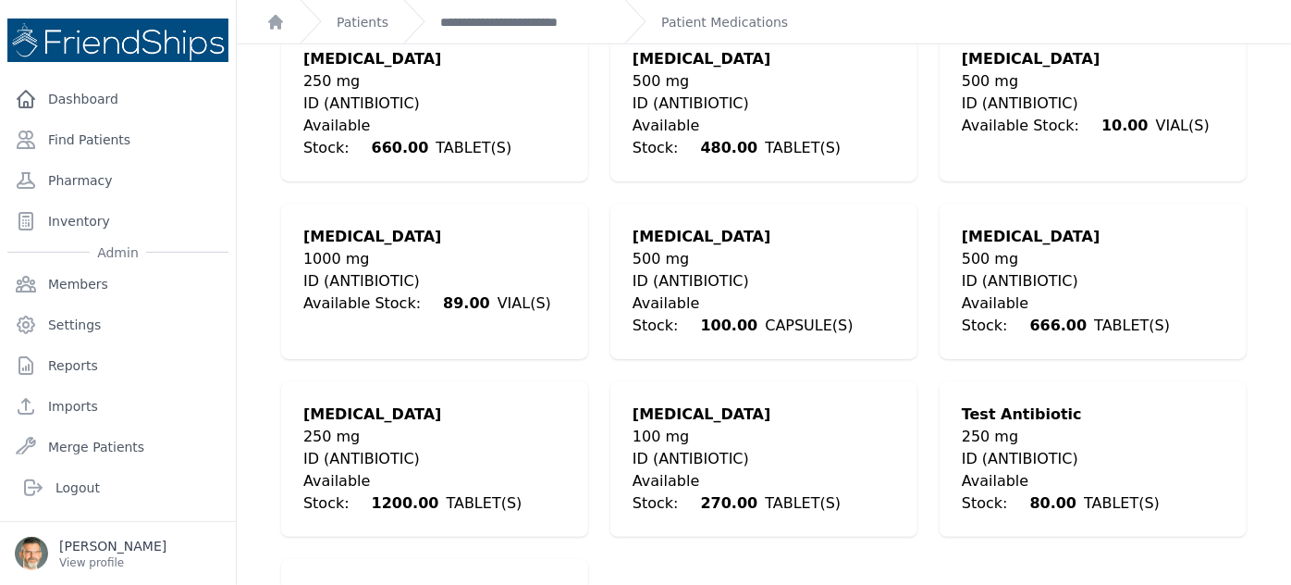
scroll to position [663, 0]
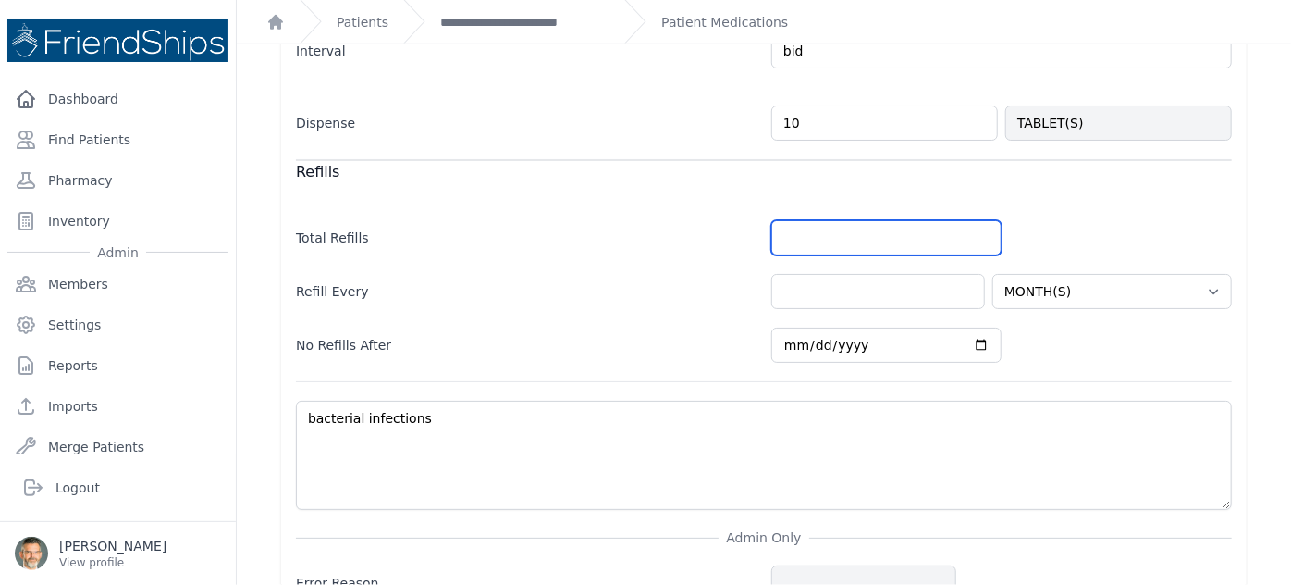
click at [804, 220] on input "number" at bounding box center [887, 237] width 230 height 35
type input "0"
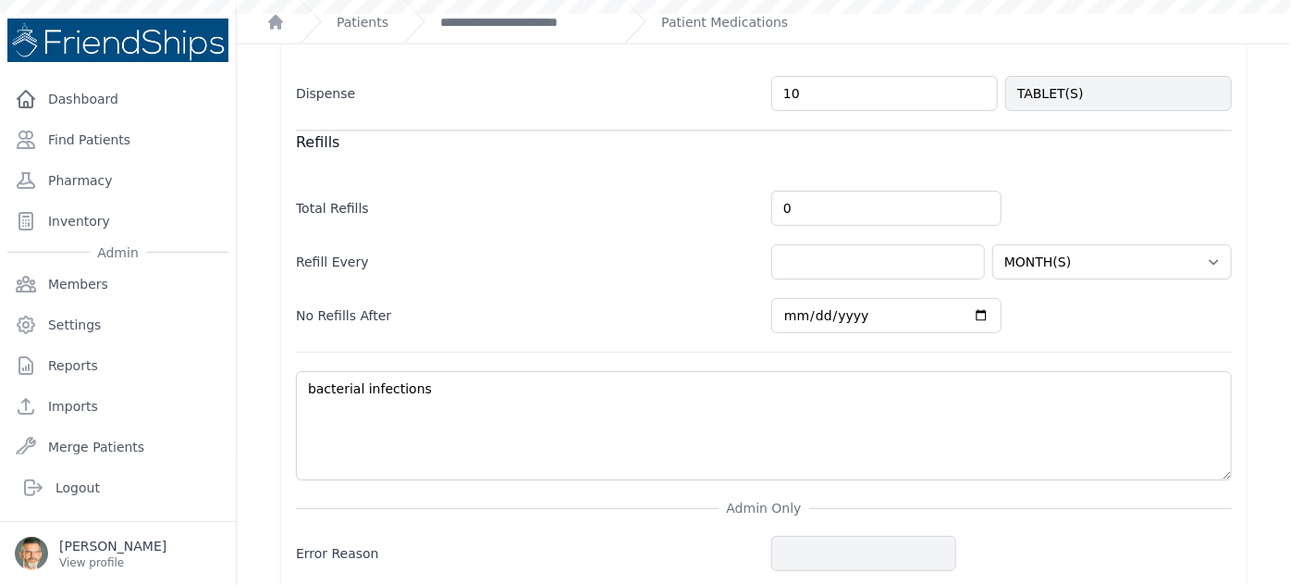
scroll to position [733, 0]
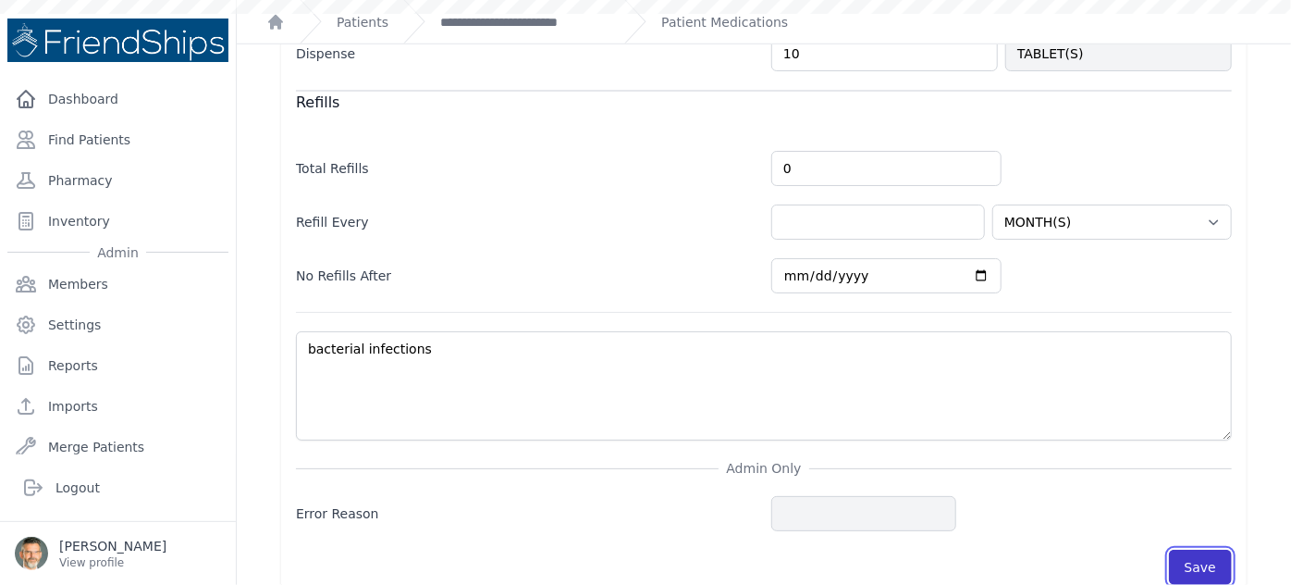
click at [1186, 549] on button "Save" at bounding box center [1200, 566] width 63 height 35
click at [1195, 549] on button "Save" at bounding box center [1200, 566] width 63 height 35
click at [1183, 549] on button "Save" at bounding box center [1200, 566] width 63 height 35
click at [1181, 549] on button "Save" at bounding box center [1200, 566] width 63 height 35
click at [663, 24] on link "Patient Medications" at bounding box center [724, 22] width 127 height 19
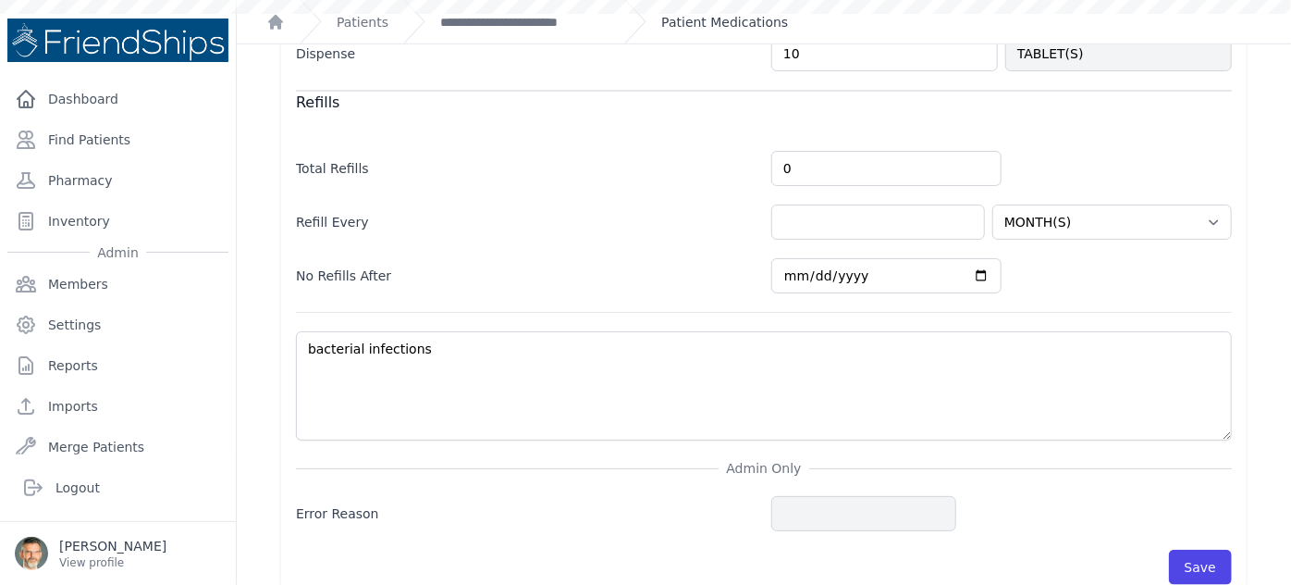
scroll to position [0, 0]
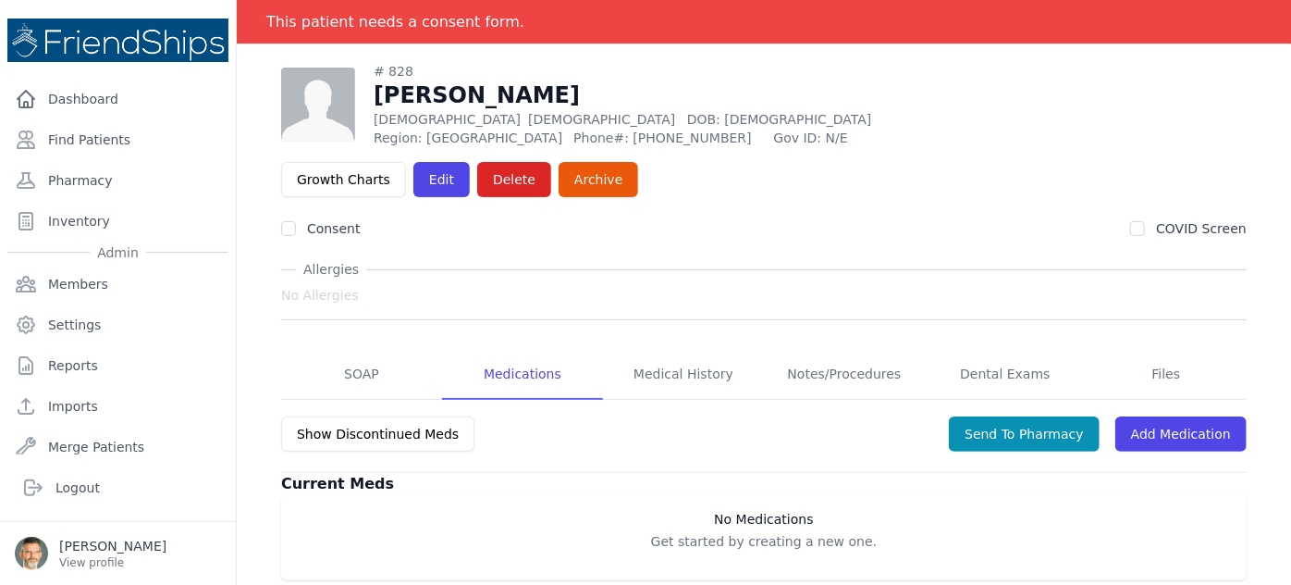
scroll to position [89, 0]
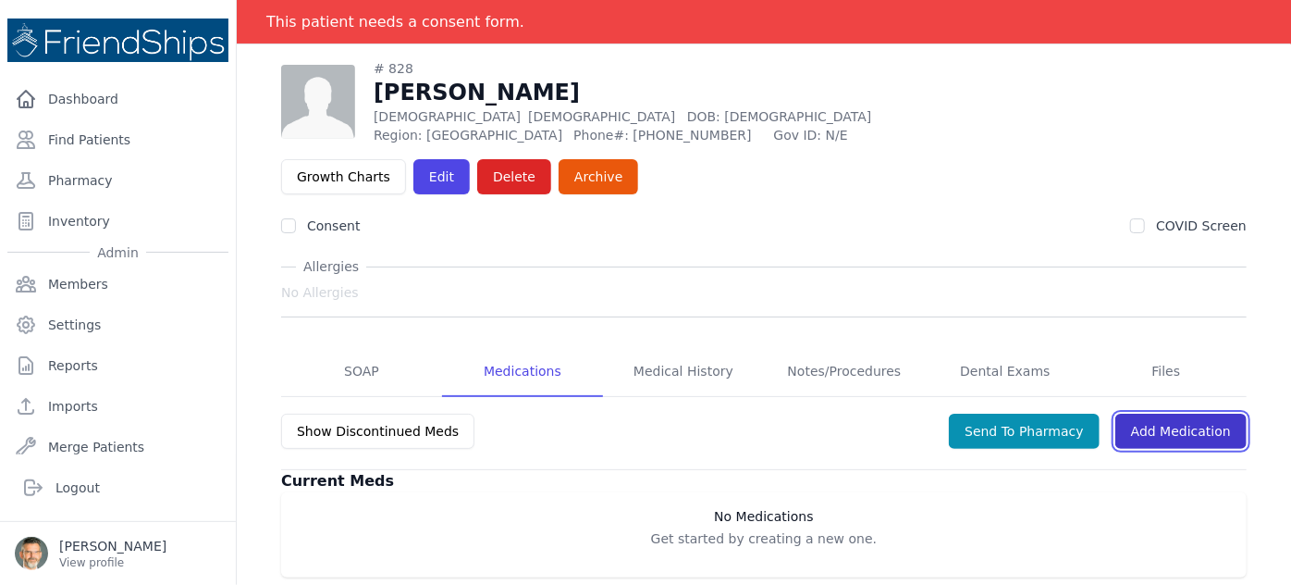
drag, startPoint x: 1162, startPoint y: 380, endPoint x: 1129, endPoint y: 372, distance: 34.3
click at [1162, 414] on link "Add Medication" at bounding box center [1181, 431] width 131 height 35
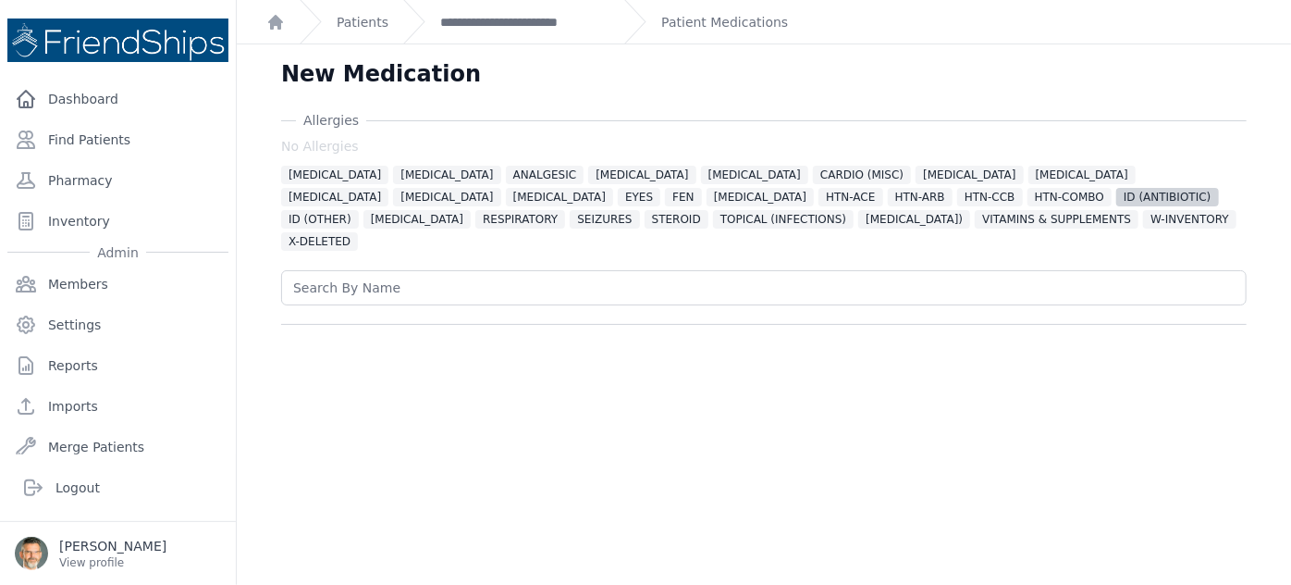
click at [1117, 194] on span "ID (ANTIBIOTIC)" at bounding box center [1168, 197] width 102 height 19
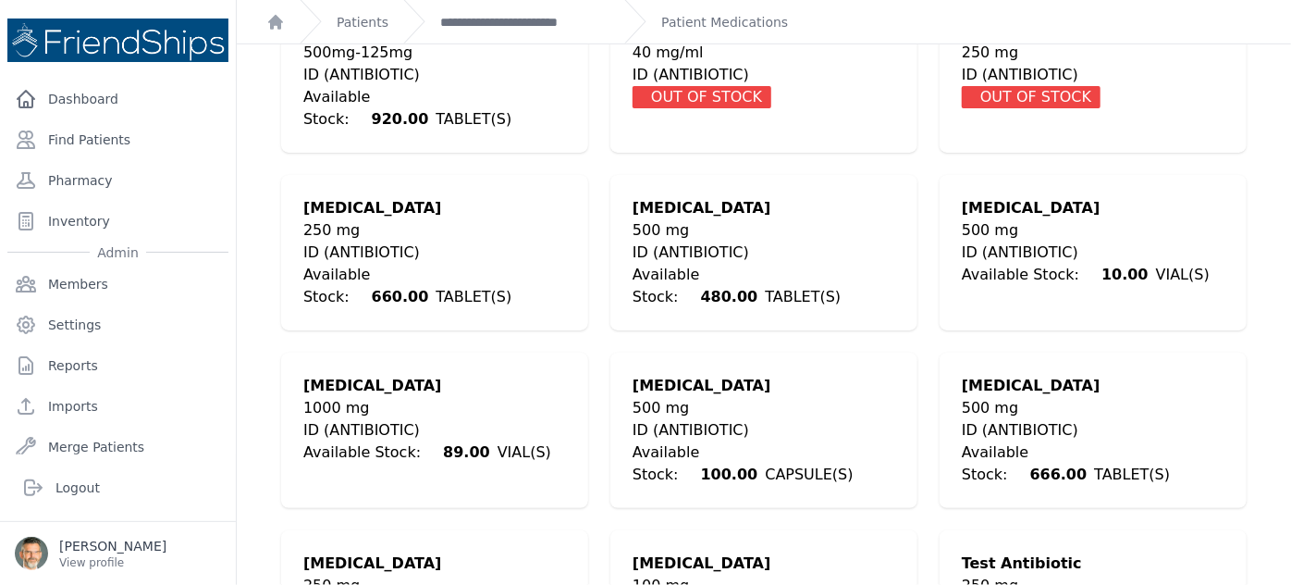
scroll to position [663, 0]
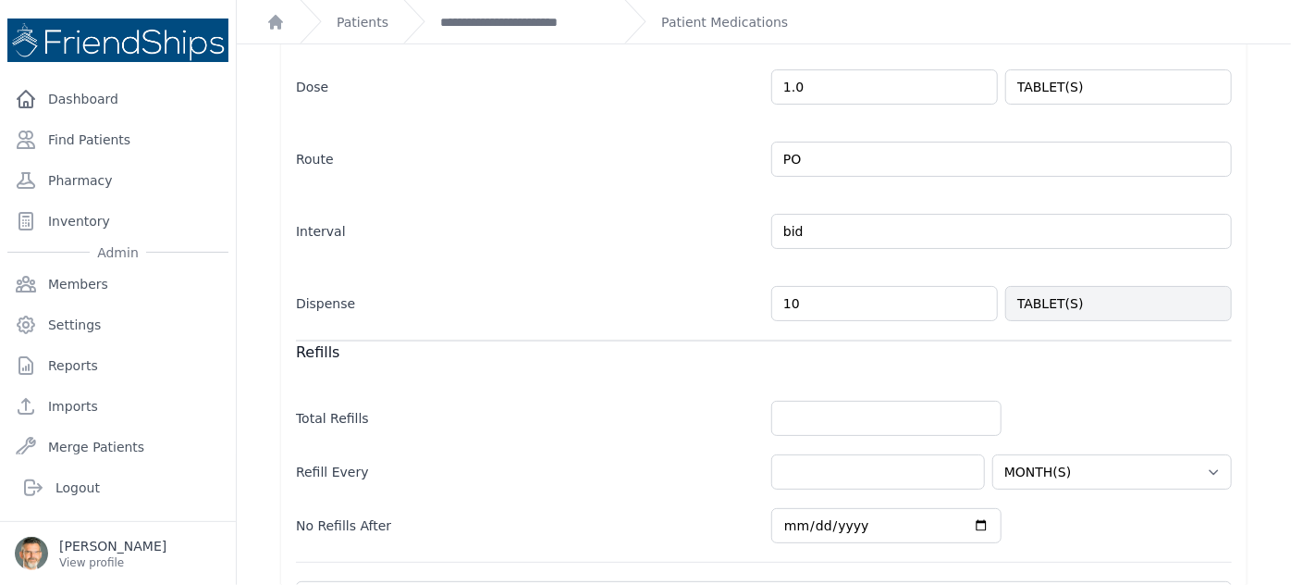
scroll to position [648, 0]
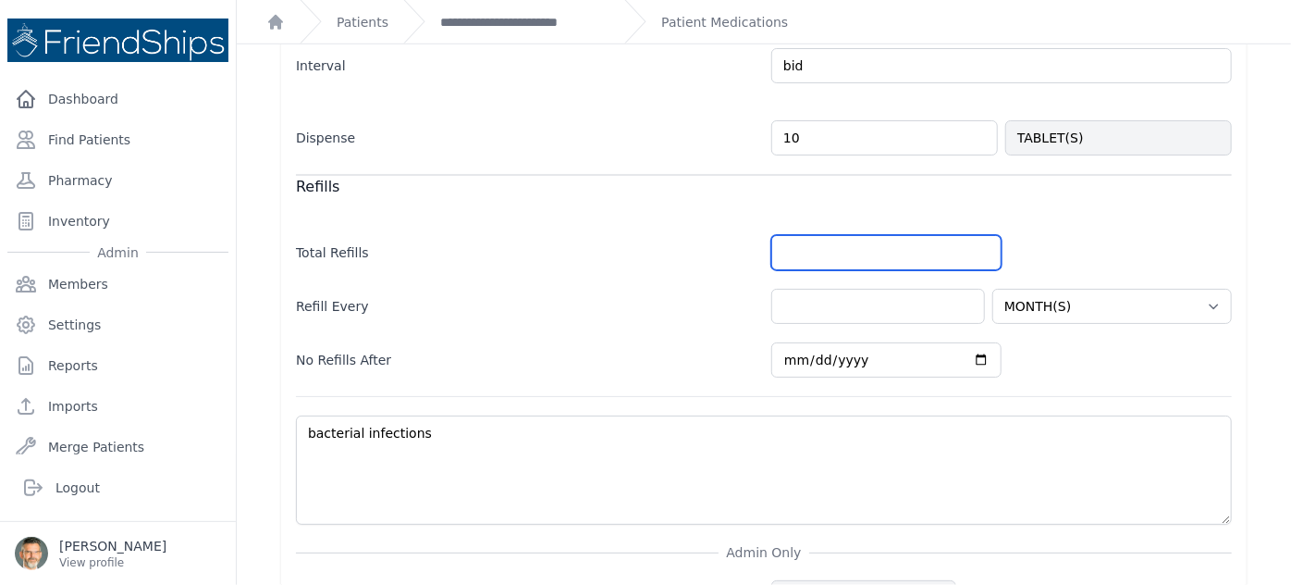
click at [812, 235] on input "number" at bounding box center [887, 252] width 230 height 35
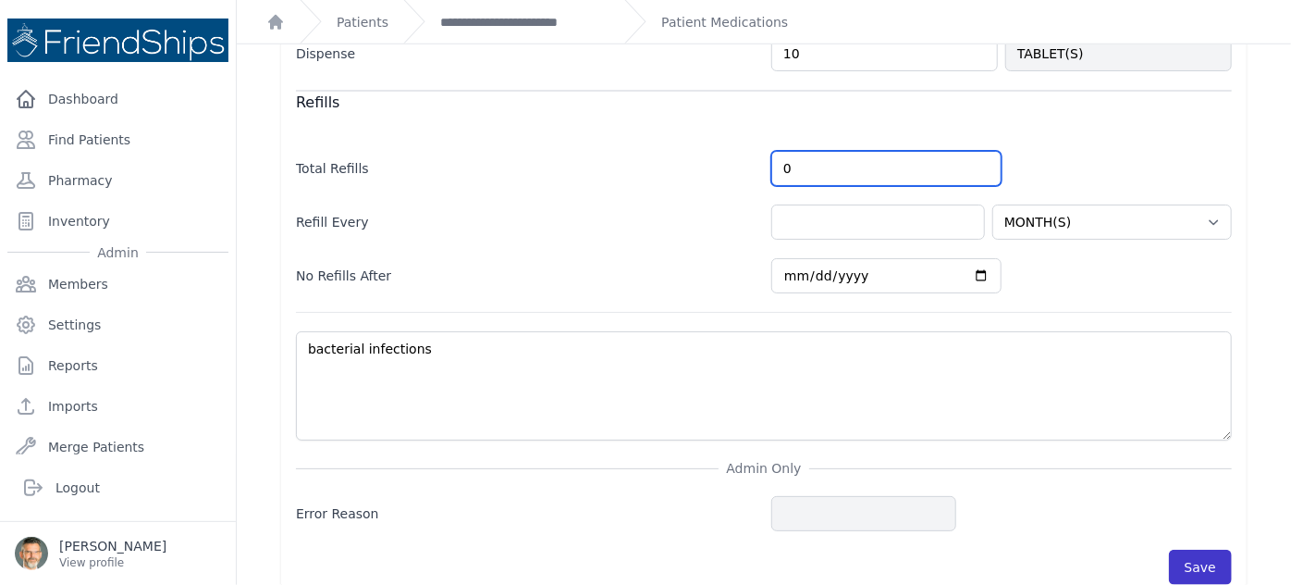
type input "0"
click at [1184, 549] on button "Save" at bounding box center [1200, 566] width 63 height 35
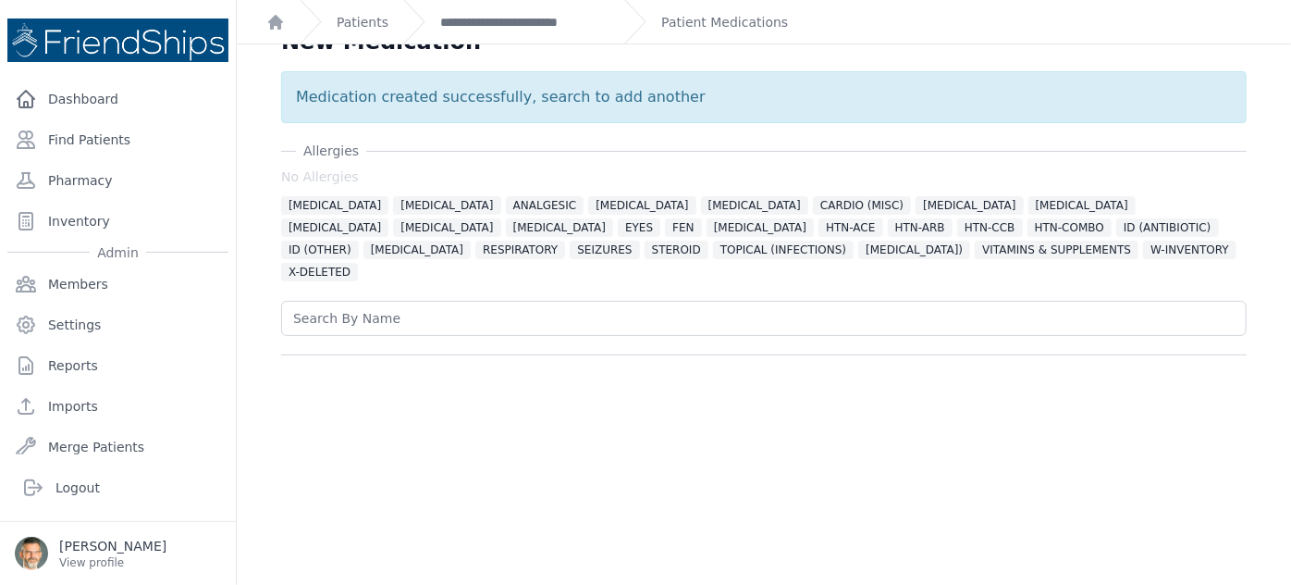
scroll to position [0, 0]
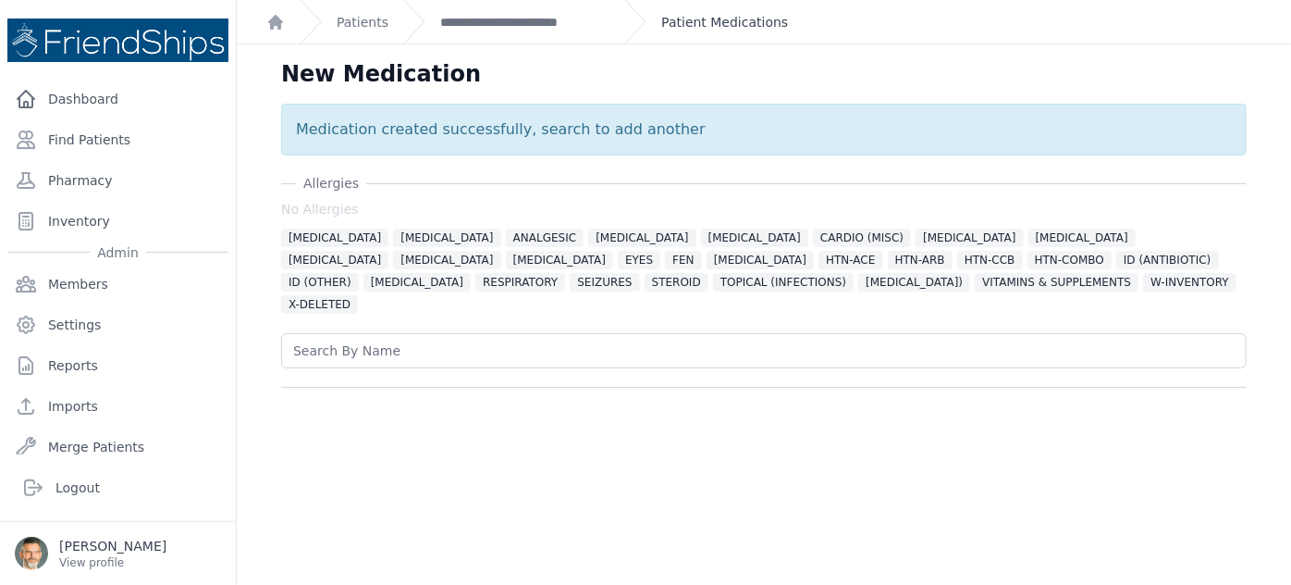
click at [710, 27] on link "Patient Medications" at bounding box center [724, 22] width 127 height 19
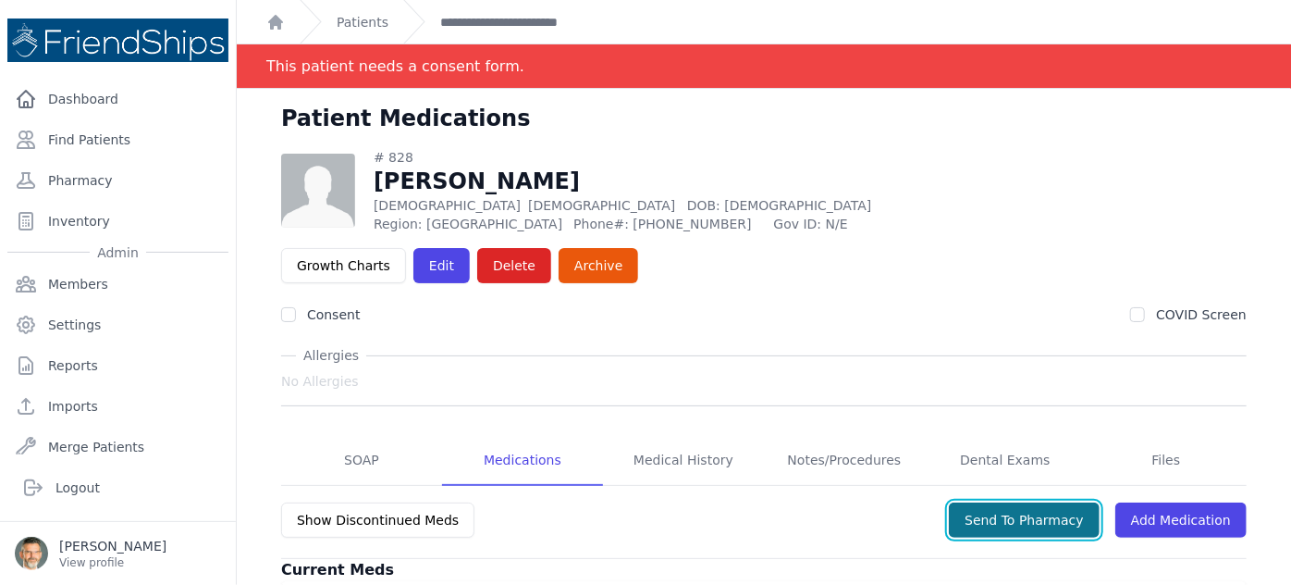
click at [1012, 502] on button "Send To Pharmacy" at bounding box center [1024, 519] width 151 height 35
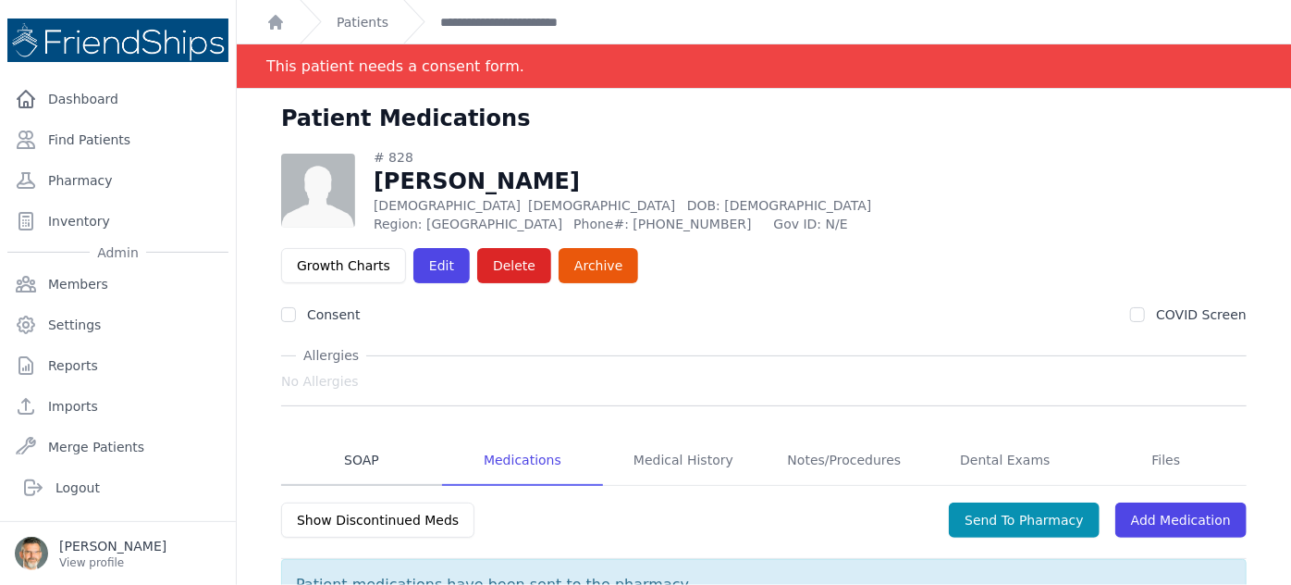
click at [357, 436] on link "SOAP" at bounding box center [361, 461] width 161 height 50
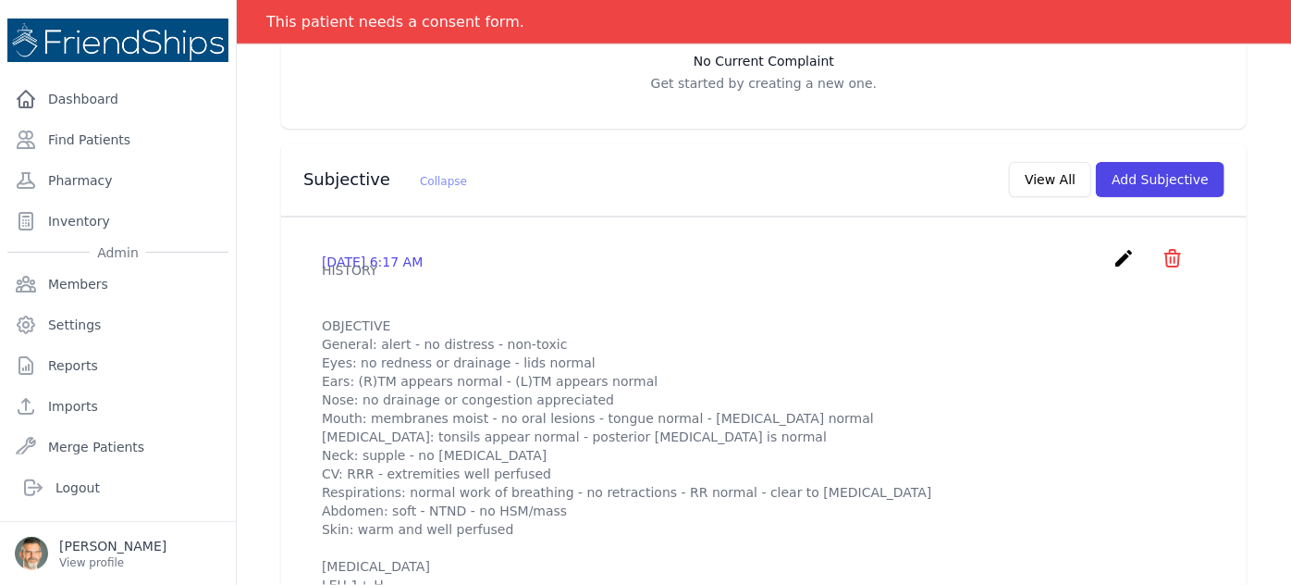
scroll to position [504, 0]
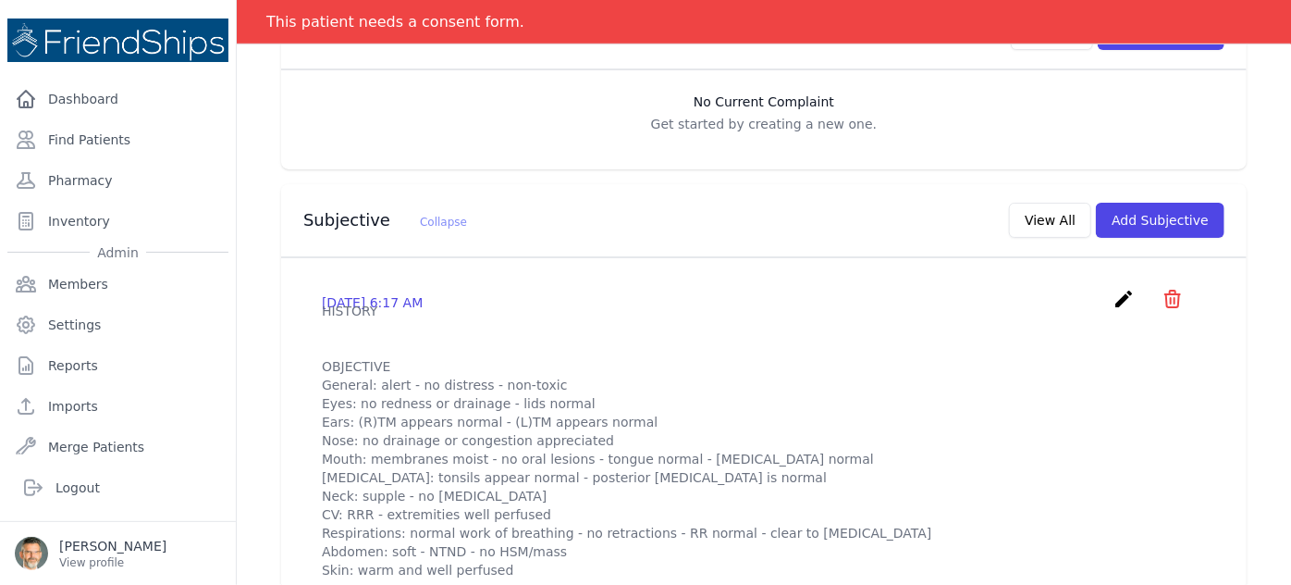
click at [1113, 288] on icon "create" at bounding box center [1124, 299] width 22 height 22
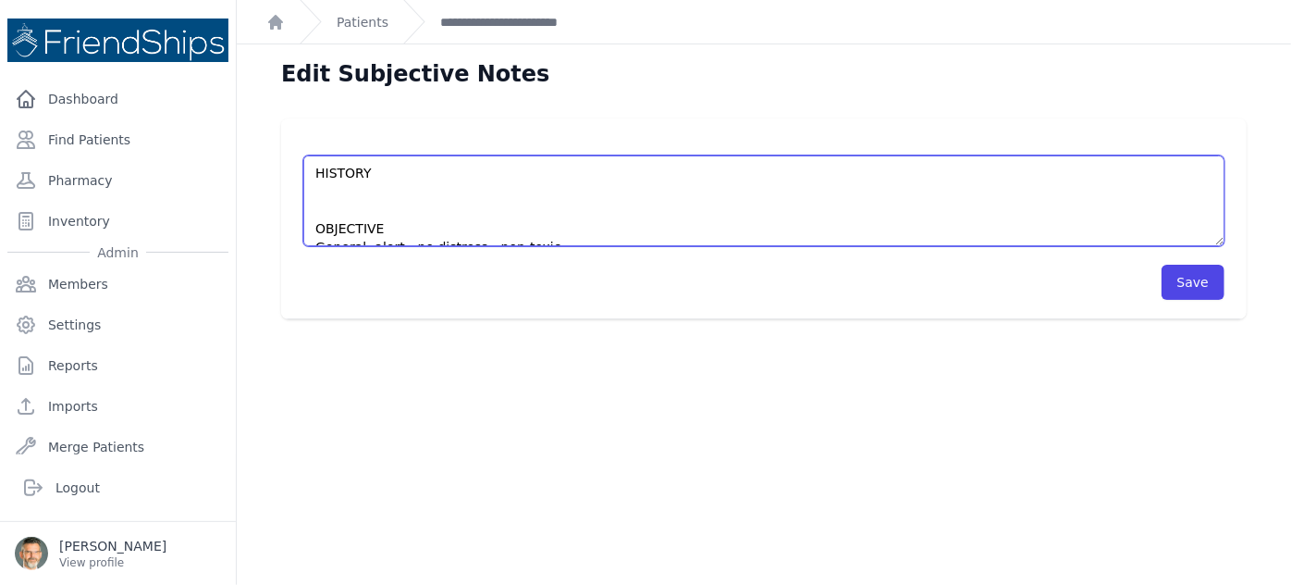
click at [320, 199] on textarea "HISTORY OBJECTIVE General: alert - no distress - non-toxic Eyes: no redness or …" at bounding box center [763, 200] width 921 height 91
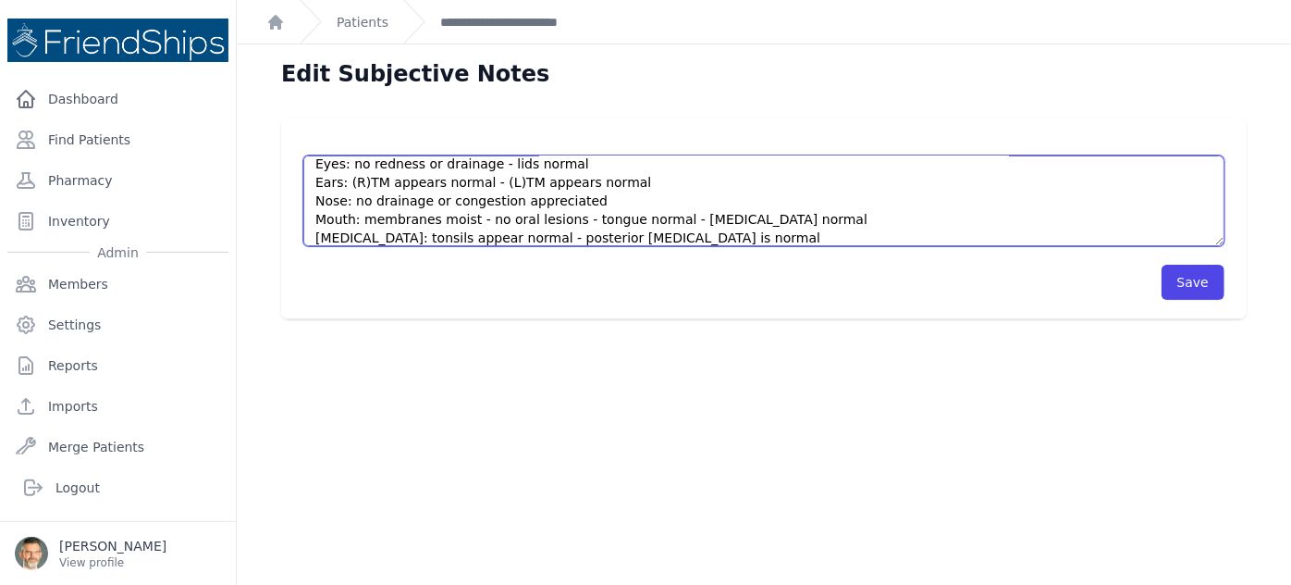
scroll to position [83, 0]
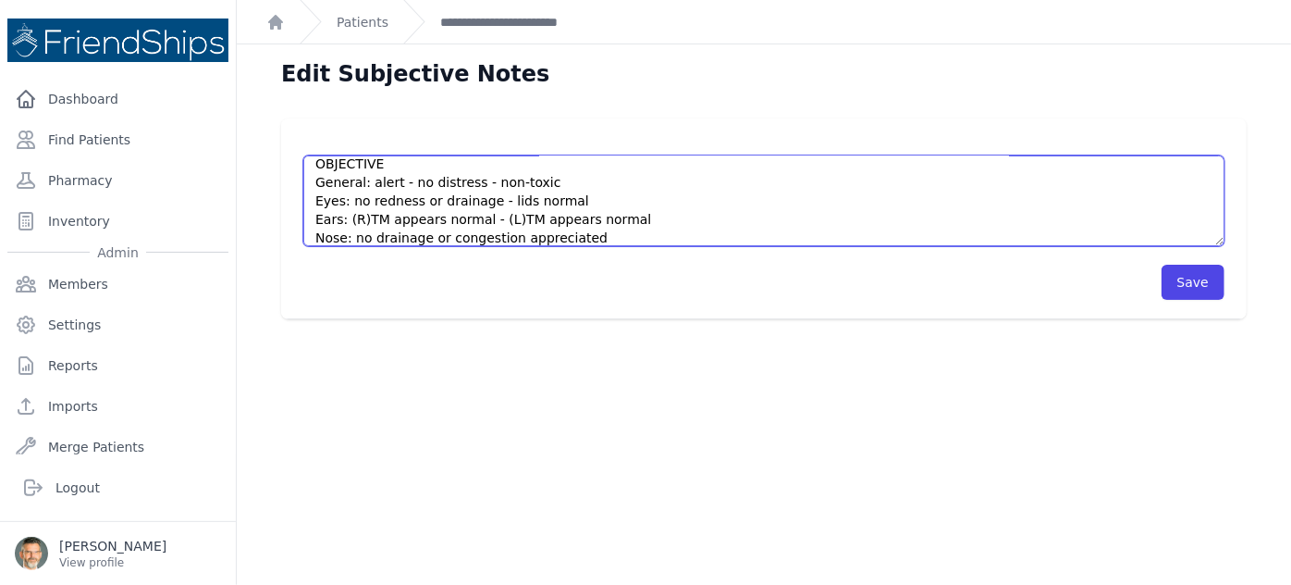
drag, startPoint x: 601, startPoint y: 214, endPoint x: 310, endPoint y: 221, distance: 291.5
click at [310, 221] on textarea "HISTORY OBJECTIVE General: alert - no distress - non-toxic Eyes: no redness or …" at bounding box center [763, 200] width 921 height 91
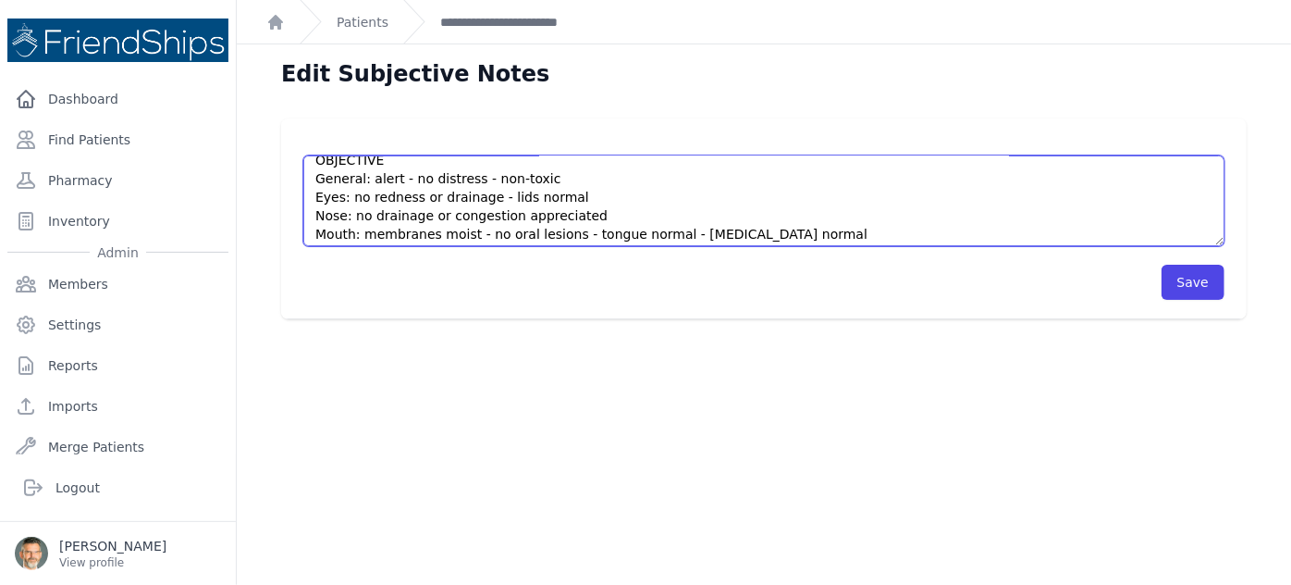
drag, startPoint x: 742, startPoint y: 236, endPoint x: 311, endPoint y: 229, distance: 431.1
click at [311, 229] on textarea "HISTORY OBJECTIVE General: alert - no distress - non-toxic Eyes: no redness or …" at bounding box center [763, 200] width 921 height 91
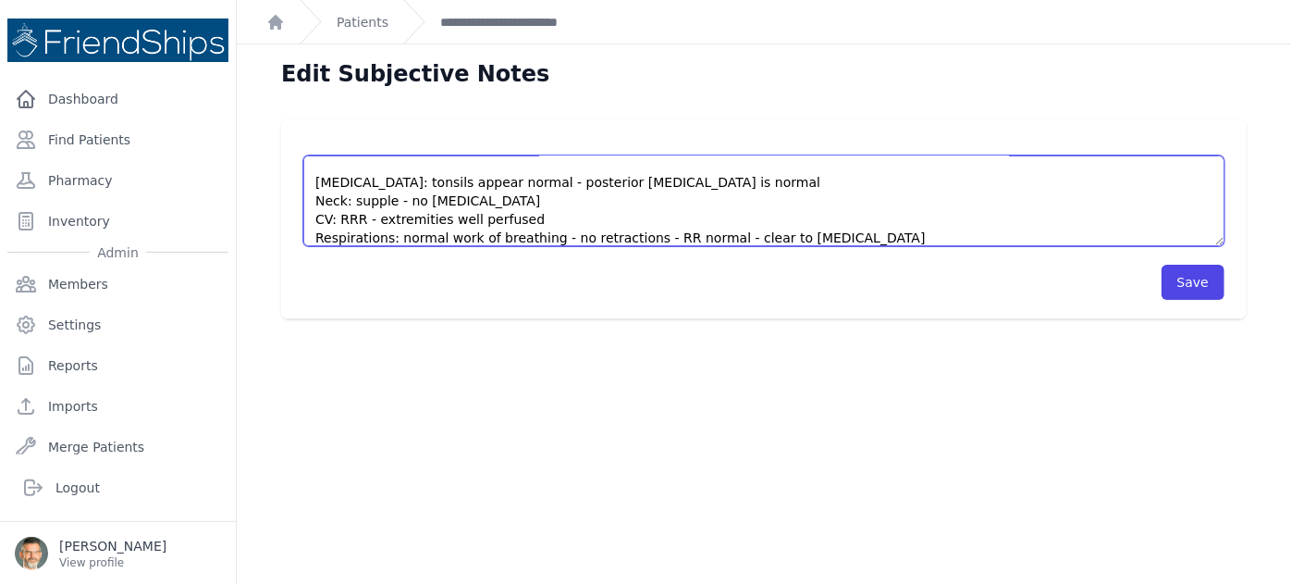
scroll to position [153, 0]
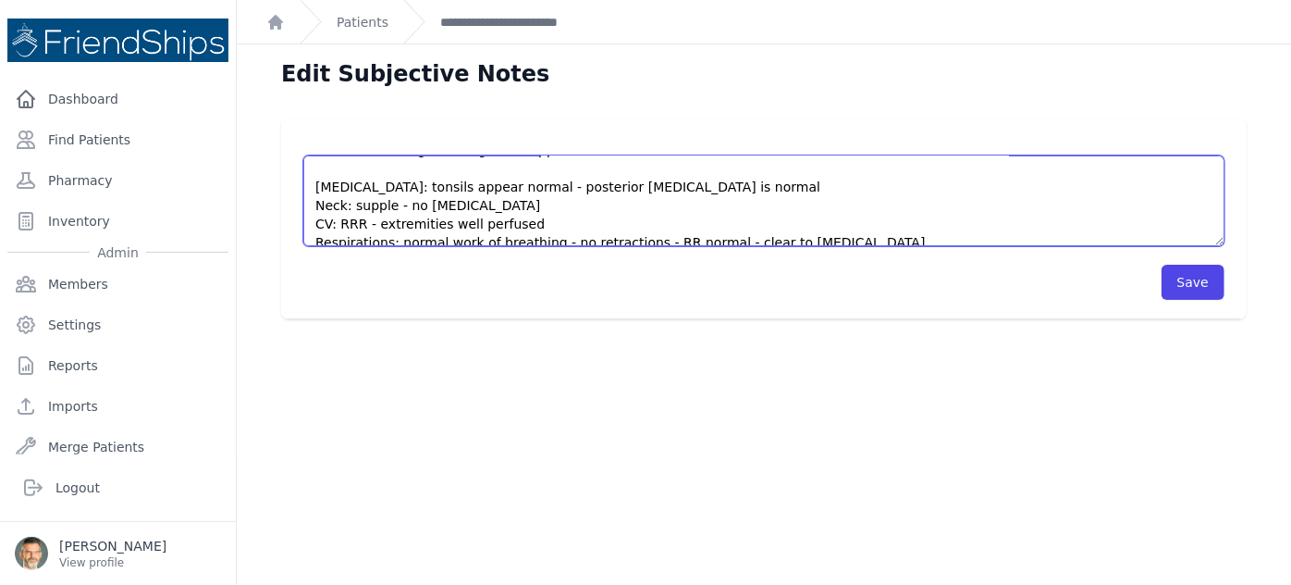
drag, startPoint x: 669, startPoint y: 167, endPoint x: 311, endPoint y: 179, distance: 358.2
click at [311, 179] on textarea "HISTORY OBJECTIVE General: alert - no distress - non-toxic Eyes: no redness or …" at bounding box center [763, 200] width 921 height 91
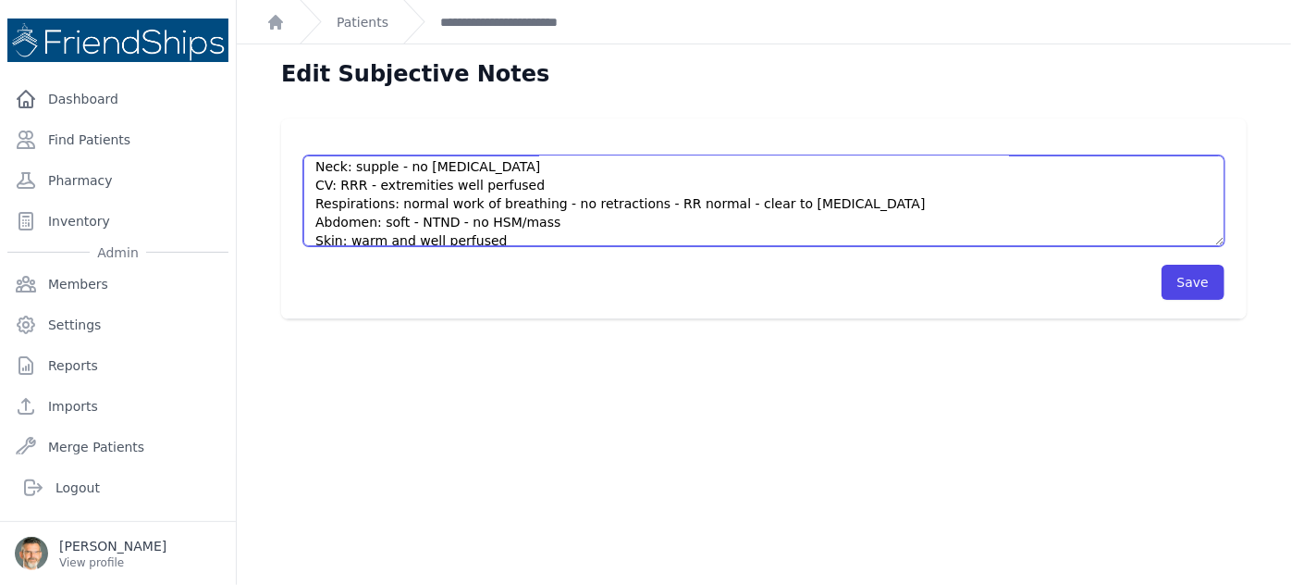
scroll to position [170, 0]
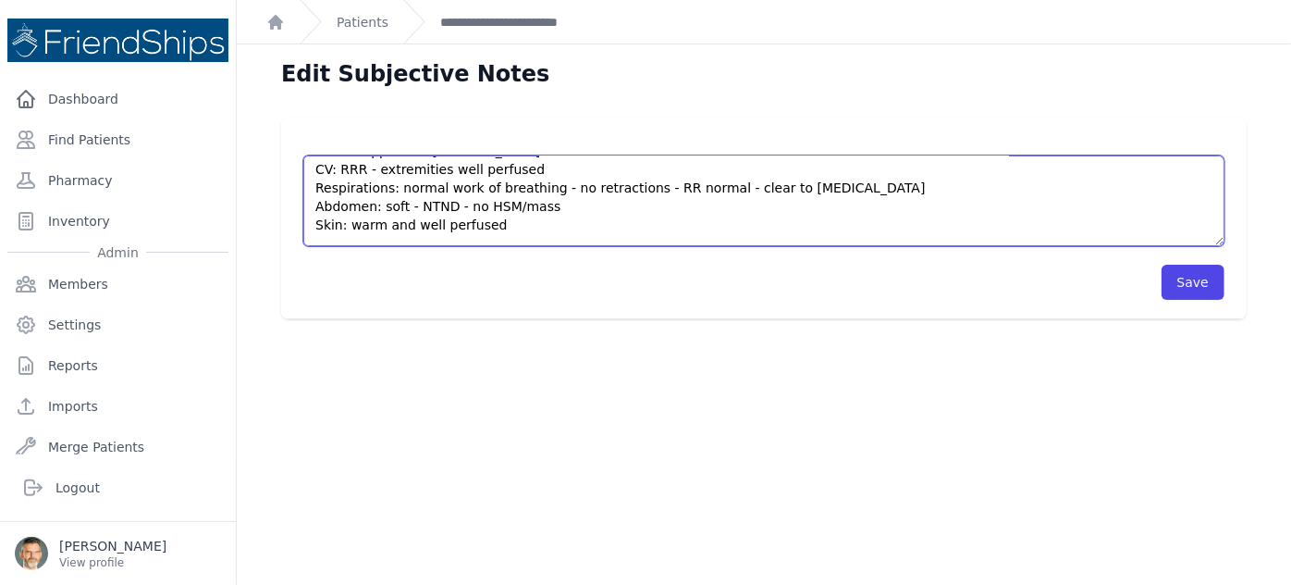
click at [455, 205] on textarea "HISTORY OBJECTIVE General: alert - no distress - non-toxic Eyes: no redness or …" at bounding box center [763, 200] width 921 height 91
click at [525, 207] on textarea "HISTORY OBJECTIVE General: alert - no distress - non-toxic Eyes: no redness or …" at bounding box center [763, 200] width 921 height 91
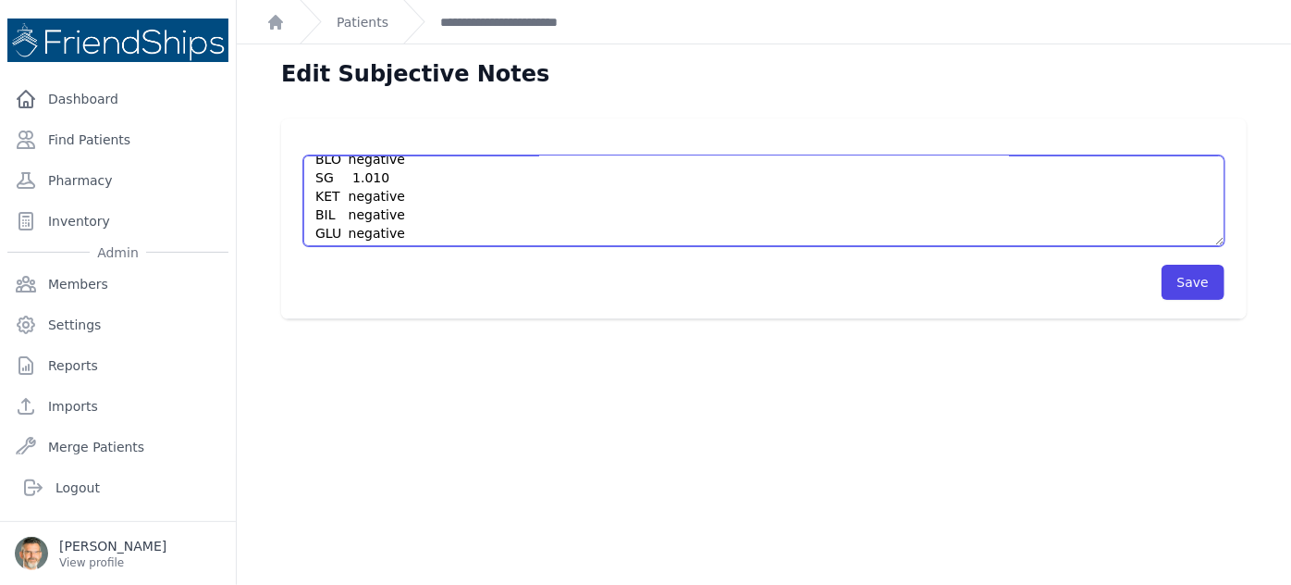
scroll to position [407, 0]
click at [414, 208] on textarea "HISTORY OBJECTIVE General: alert - no distress - non-toxic Eyes: no redness or …" at bounding box center [763, 200] width 921 height 91
click at [471, 228] on textarea "HISTORY OBJECTIVE General: alert - no distress - non-toxic Eyes: no redness or …" at bounding box center [763, 200] width 921 height 91
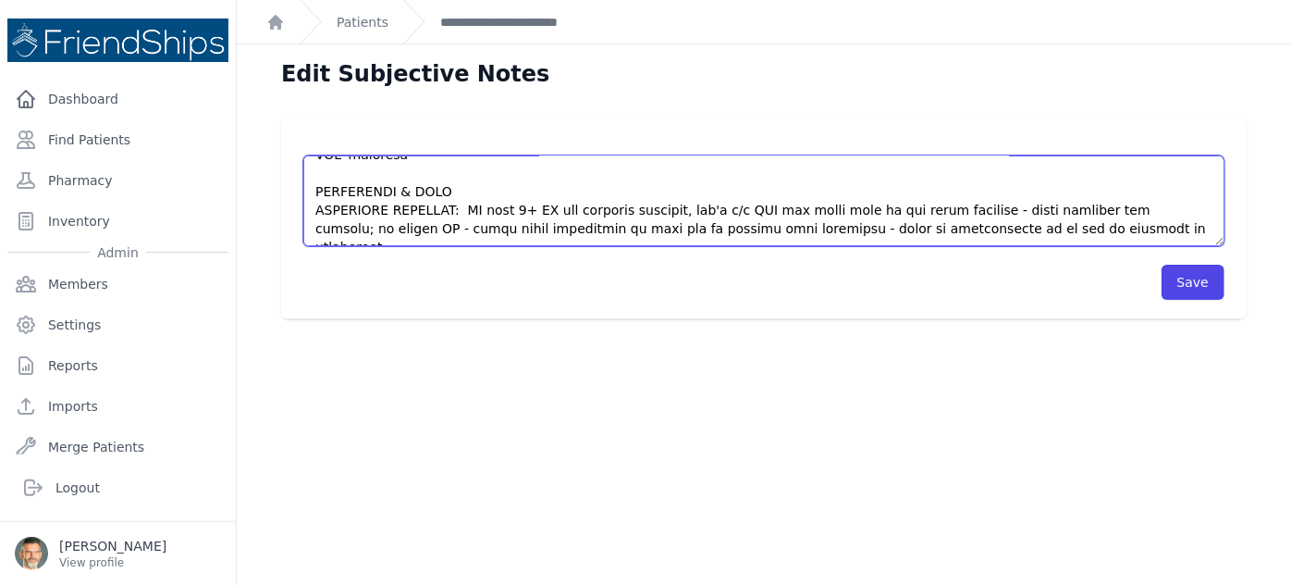
scroll to position [481, 0]
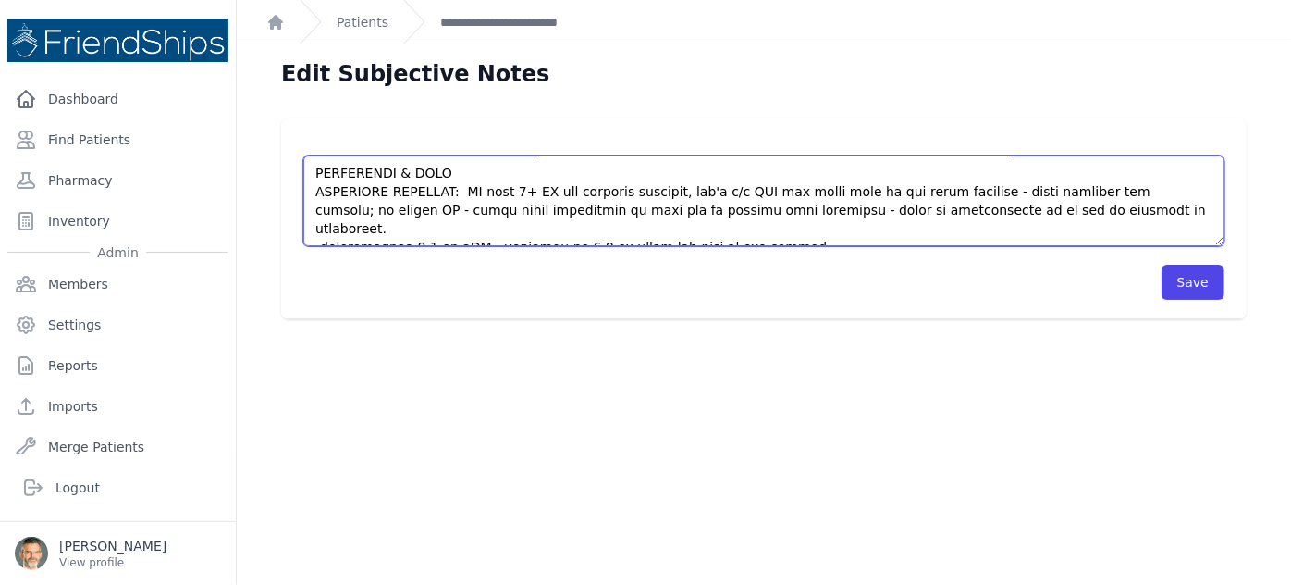
click at [763, 226] on textarea "HISTORY OBJECTIVE General: alert - no distress - non-toxic Eyes: no redness or …" at bounding box center [763, 200] width 921 height 91
click at [777, 228] on textarea "HISTORY OBJECTIVE General: alert - no distress - non-toxic Eyes: no redness or …" at bounding box center [763, 200] width 921 height 91
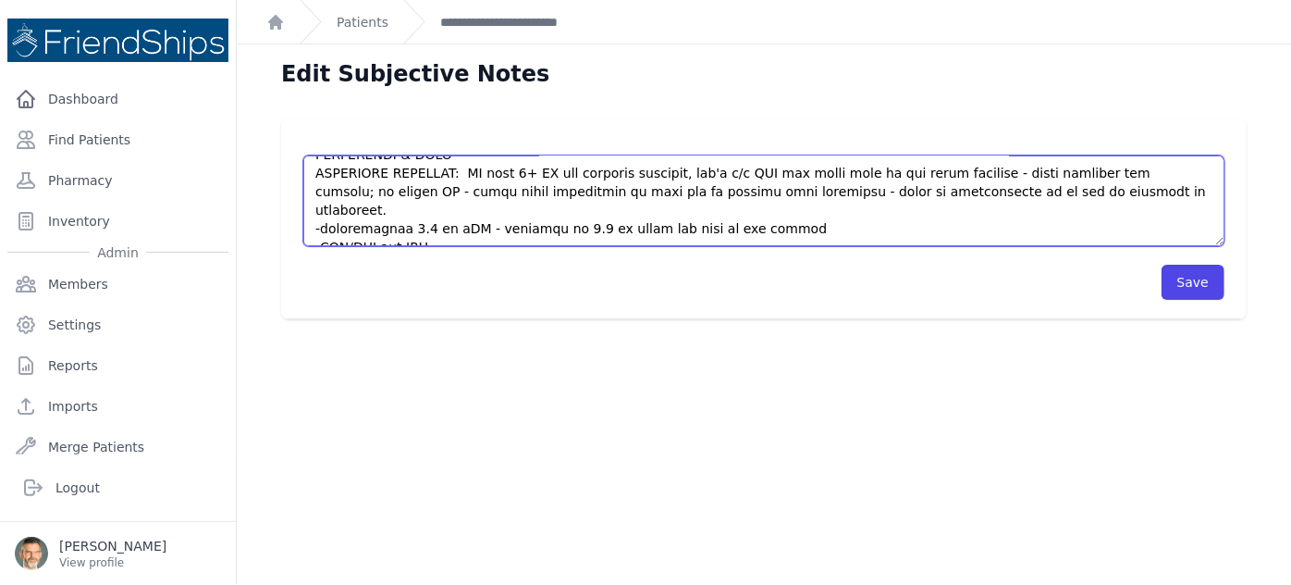
click at [402, 224] on textarea "HISTORY OBJECTIVE General: alert - no distress - non-toxic Eyes: no redness or …" at bounding box center [763, 200] width 921 height 91
type textarea "HISTORY 14 yo female has nocturnal enuresis almost every night. She has never g…"
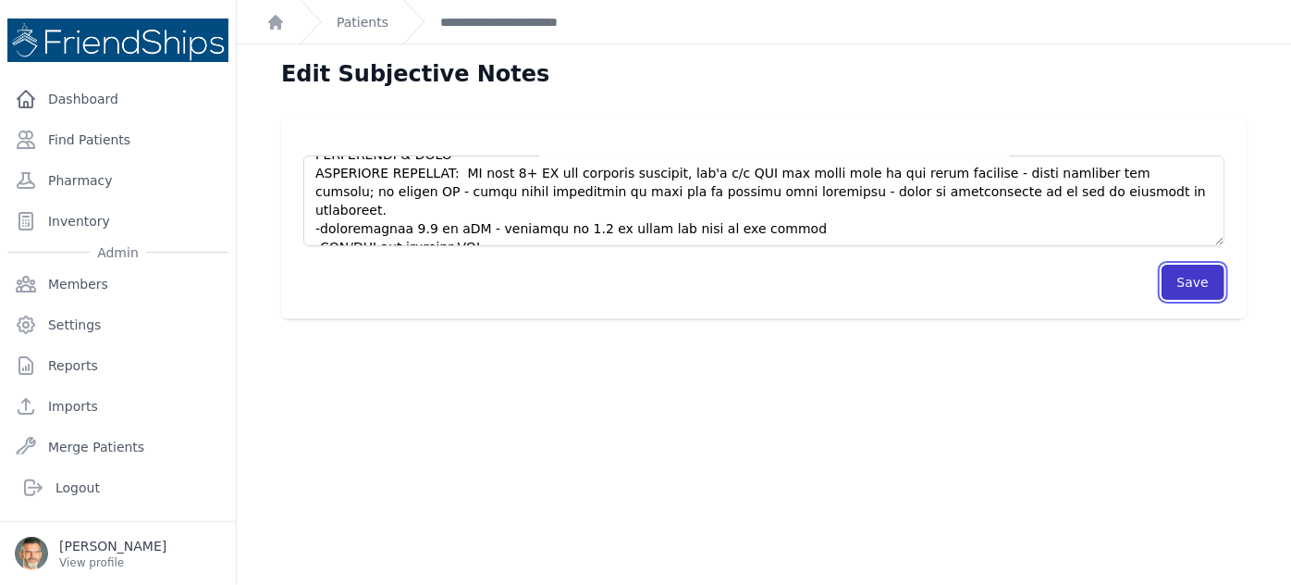
click at [1183, 282] on button "Save" at bounding box center [1193, 282] width 63 height 35
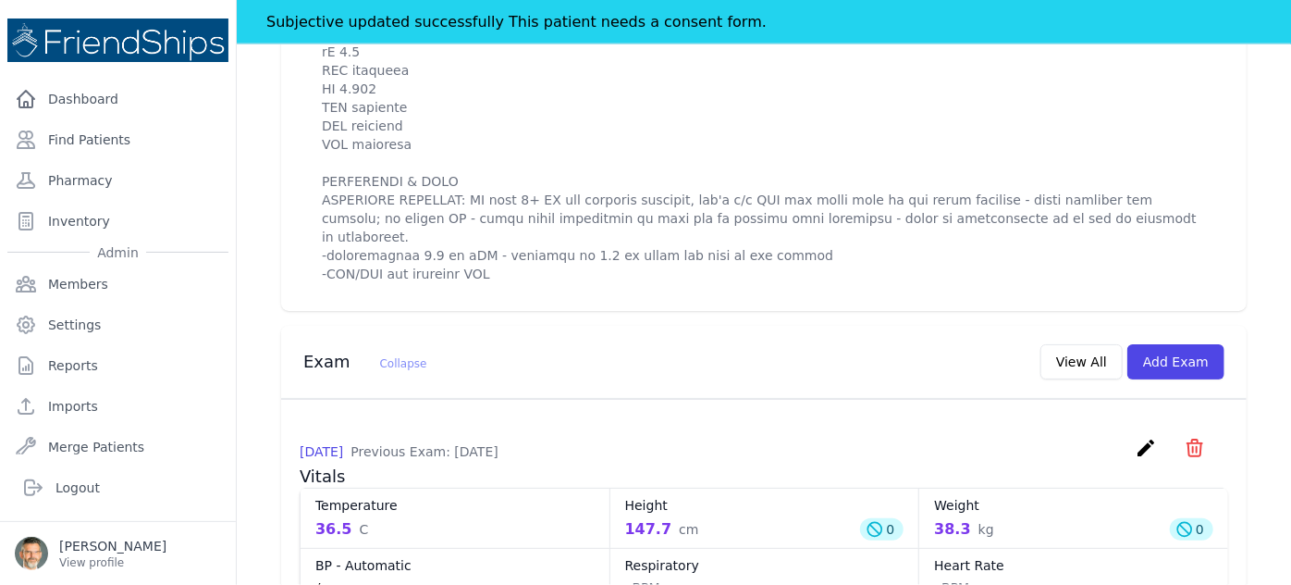
scroll to position [1177, 0]
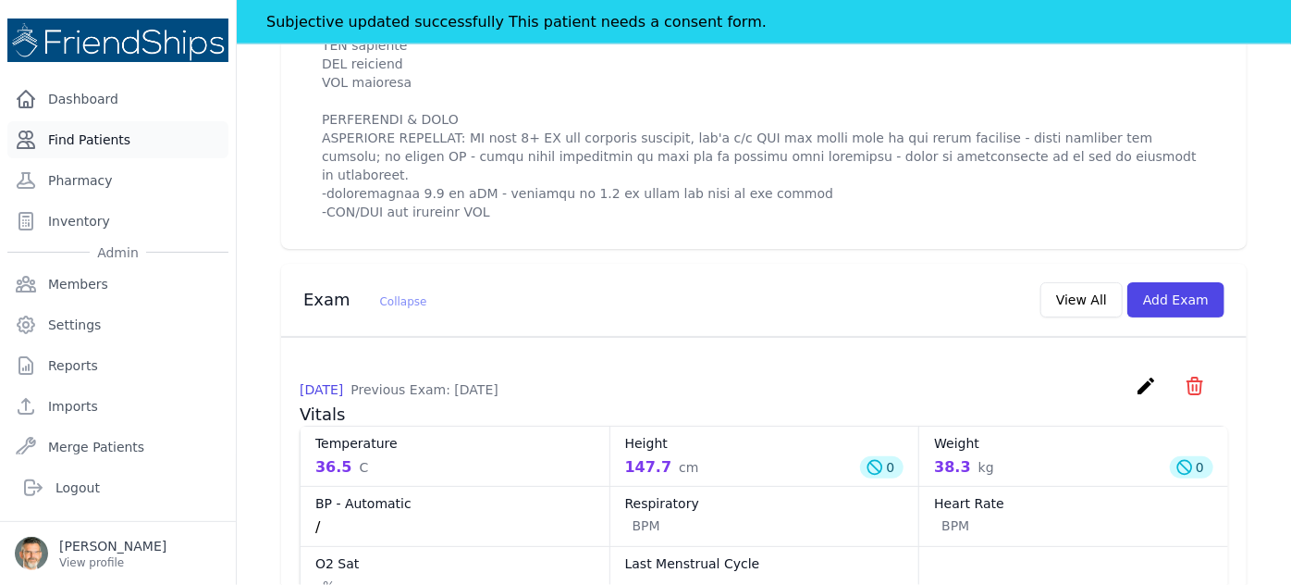
click at [68, 142] on link "Find Patients" at bounding box center [117, 139] width 221 height 37
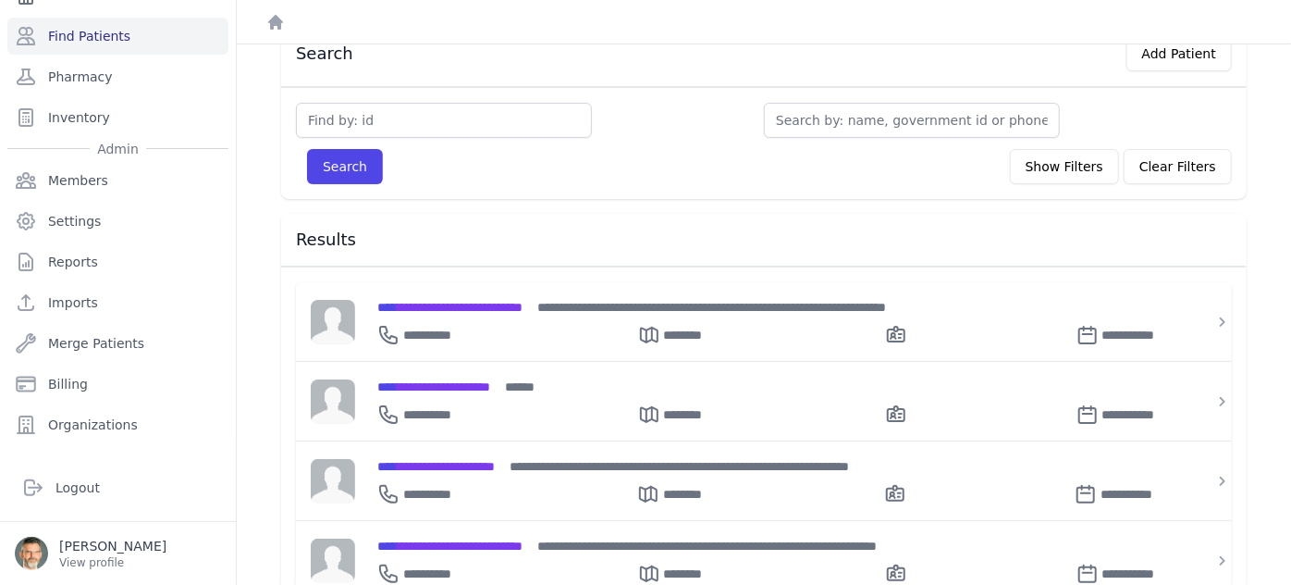
scroll to position [167, 0]
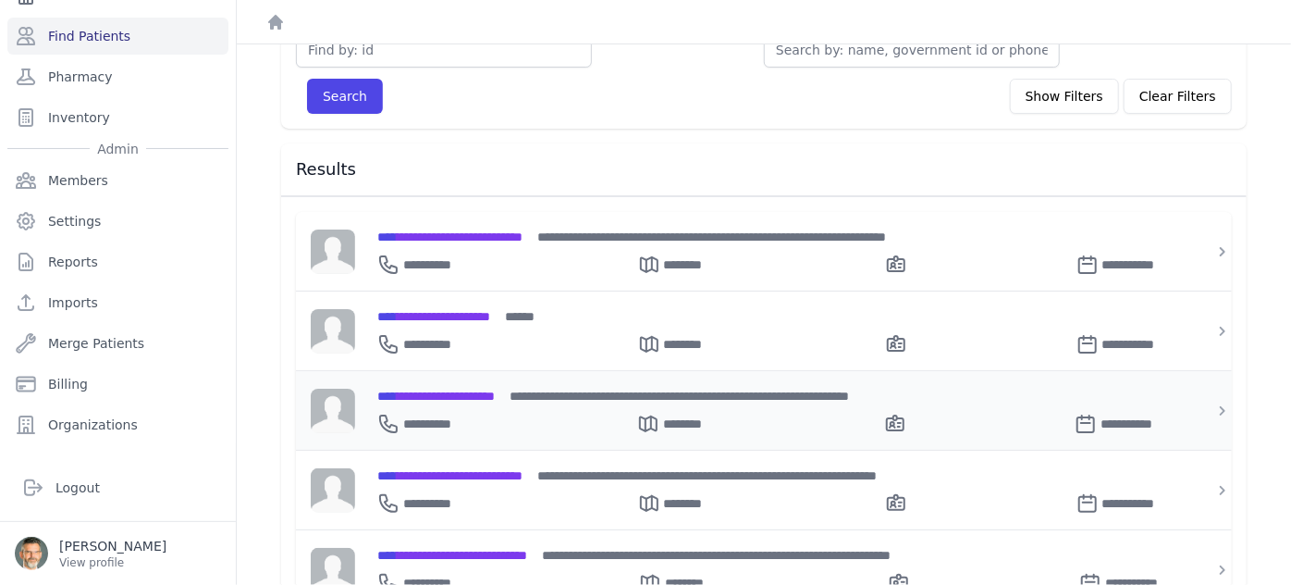
click at [463, 392] on span "**********" at bounding box center [435, 395] width 117 height 13
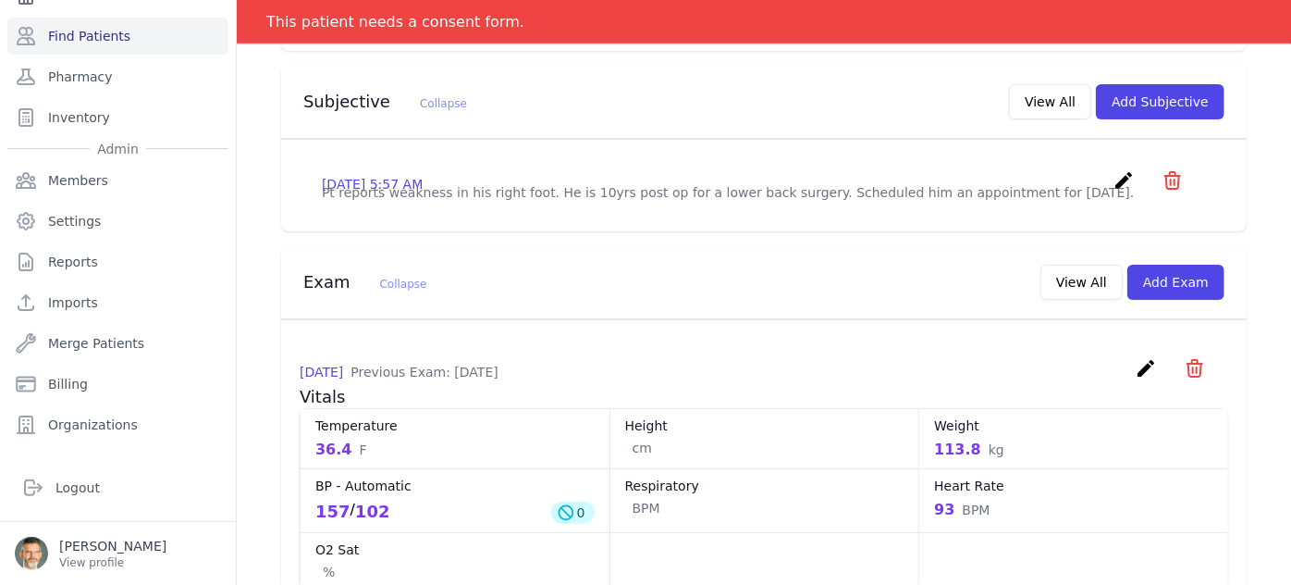
scroll to position [588, 0]
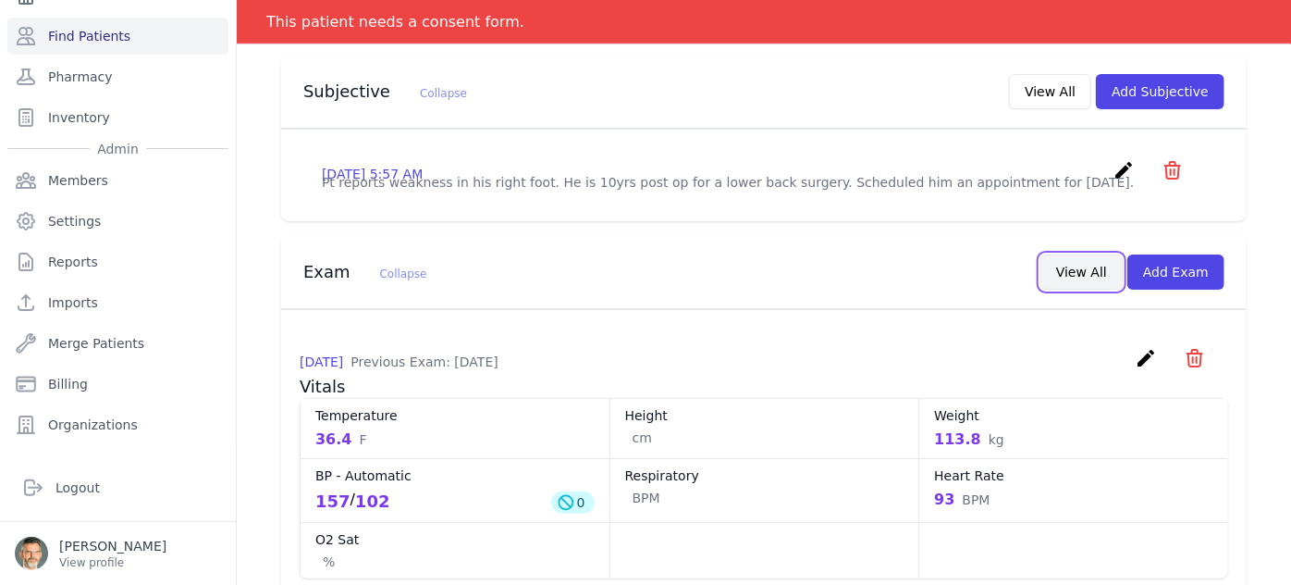
click at [1073, 254] on button "View All" at bounding box center [1082, 271] width 82 height 35
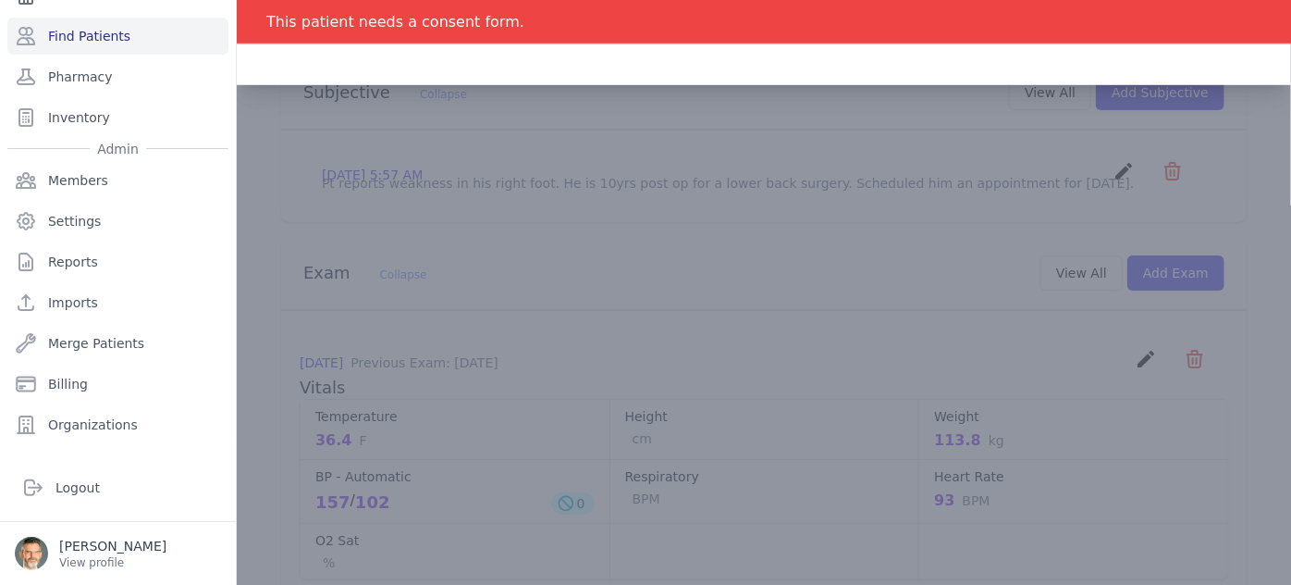
scroll to position [0, 0]
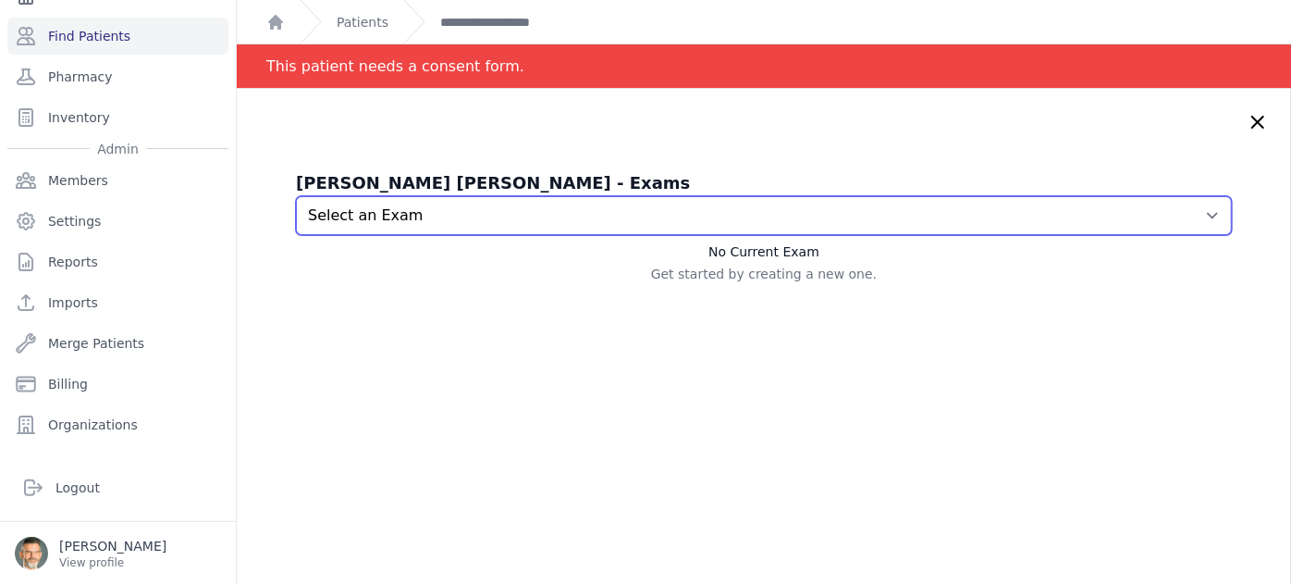
click at [577, 232] on select "Select an Exam 2025-Oct-14 6:27 AM 2025-Oct-14 6:23 AM 2025-Oct-14 6:18 AM" at bounding box center [764, 215] width 936 height 39
click at [296, 196] on select "Select an Exam 2025-Oct-14 6:27 AM 2025-Oct-14 6:23 AM 2025-Oct-14 6:18 AM" at bounding box center [764, 215] width 936 height 39
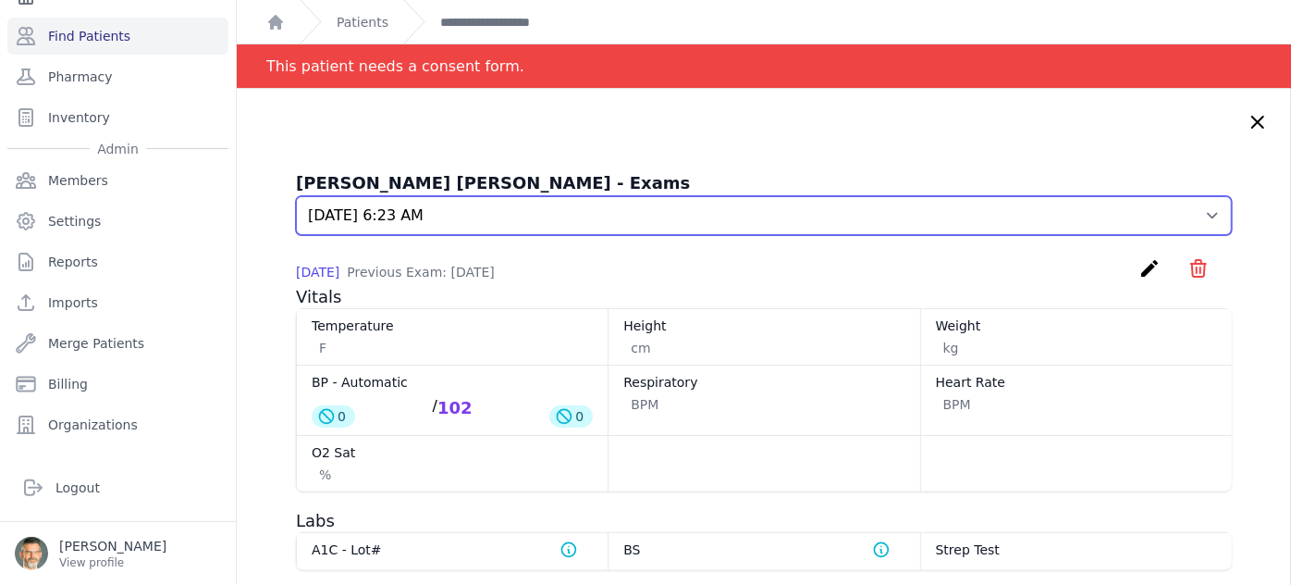
click at [575, 221] on select "Select an Exam 2025-Oct-14 6:27 AM 2025-Oct-14 6:23 AM 2025-Oct-14 6:18 AM" at bounding box center [764, 215] width 936 height 39
click at [296, 196] on select "Select an Exam 2025-Oct-14 6:27 AM 2025-Oct-14 6:23 AM 2025-Oct-14 6:18 AM" at bounding box center [764, 215] width 936 height 39
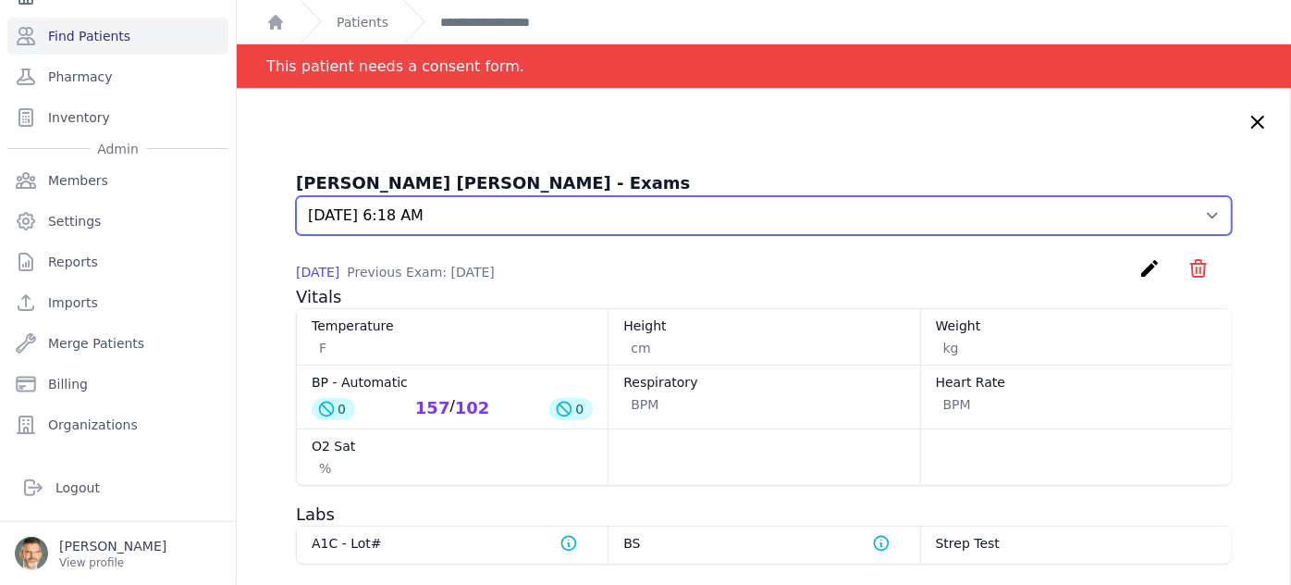
click at [622, 216] on select "Select an Exam 2025-Oct-14 6:27 AM 2025-Oct-14 6:23 AM 2025-Oct-14 6:18 AM" at bounding box center [764, 215] width 936 height 39
select select "1231"
click at [296, 196] on select "Select an Exam 2025-Oct-14 6:27 AM 2025-Oct-14 6:23 AM 2025-Oct-14 6:18 AM" at bounding box center [764, 215] width 936 height 39
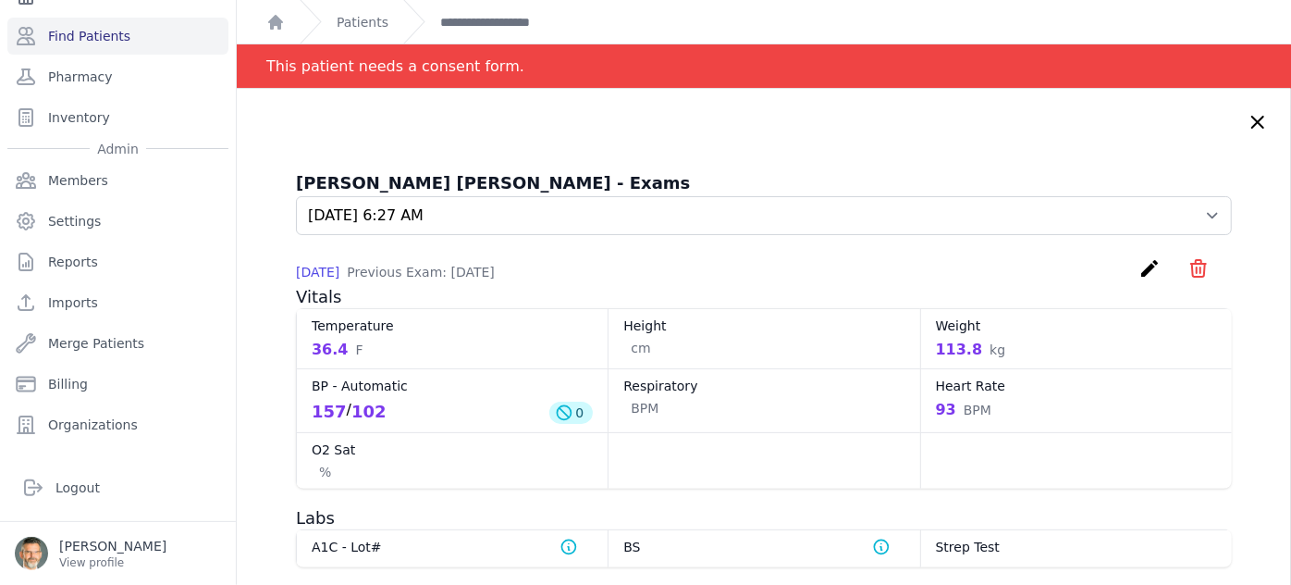
click at [1253, 125] on icon at bounding box center [1258, 122] width 11 height 11
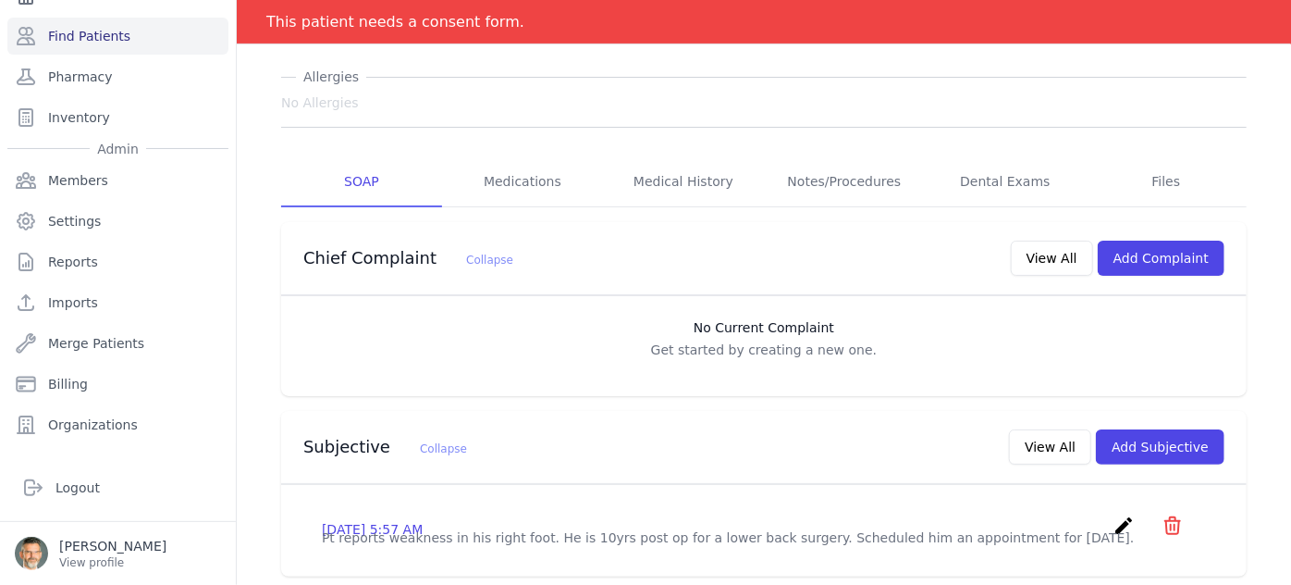
scroll to position [252, 0]
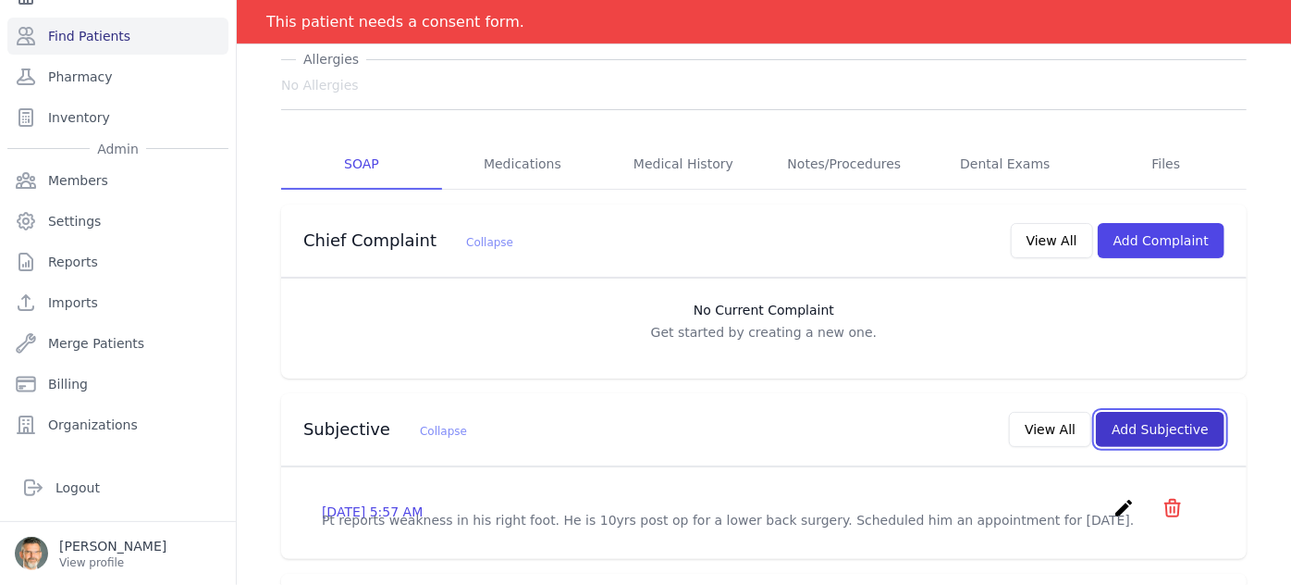
click at [1136, 412] on button "Add Subjective" at bounding box center [1160, 429] width 129 height 35
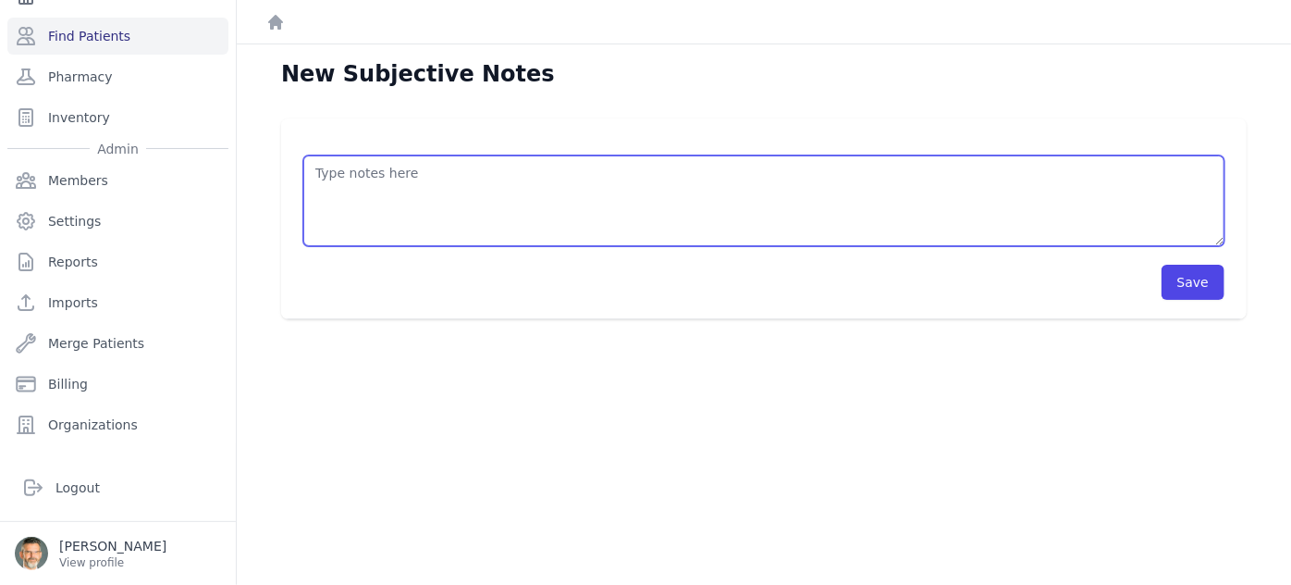
click at [363, 189] on textarea at bounding box center [763, 200] width 921 height 91
click at [339, 200] on textarea "HISTORY OBJECTIVE General: alert - no distress - non-toxic Eyes: normal conjunc…" at bounding box center [763, 200] width 921 height 91
type textarea "HISTORY OBJECTIVE General: alert - no distress - non-toxic Eyes: normal conjunc…"
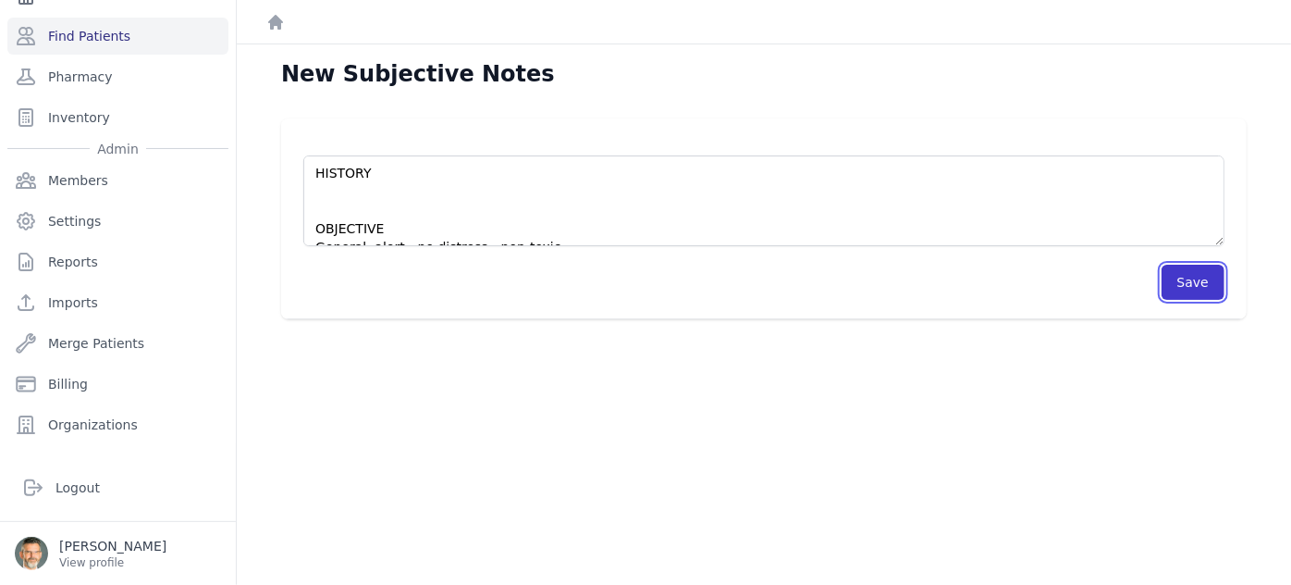
click at [1181, 282] on button "Save" at bounding box center [1193, 282] width 63 height 35
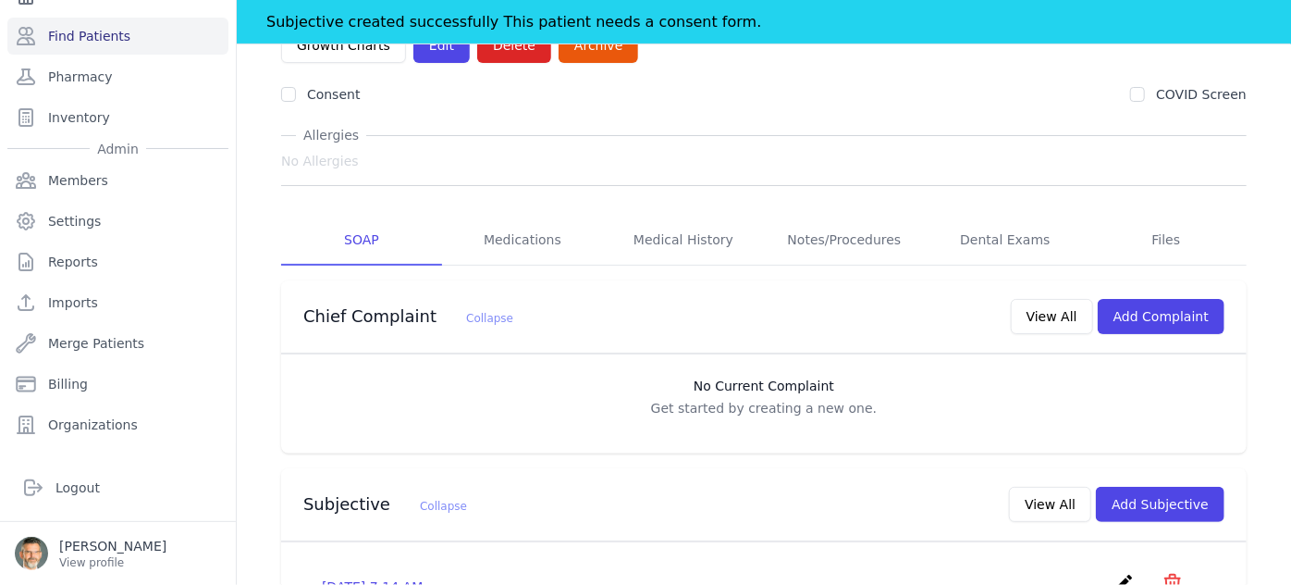
scroll to position [167, 0]
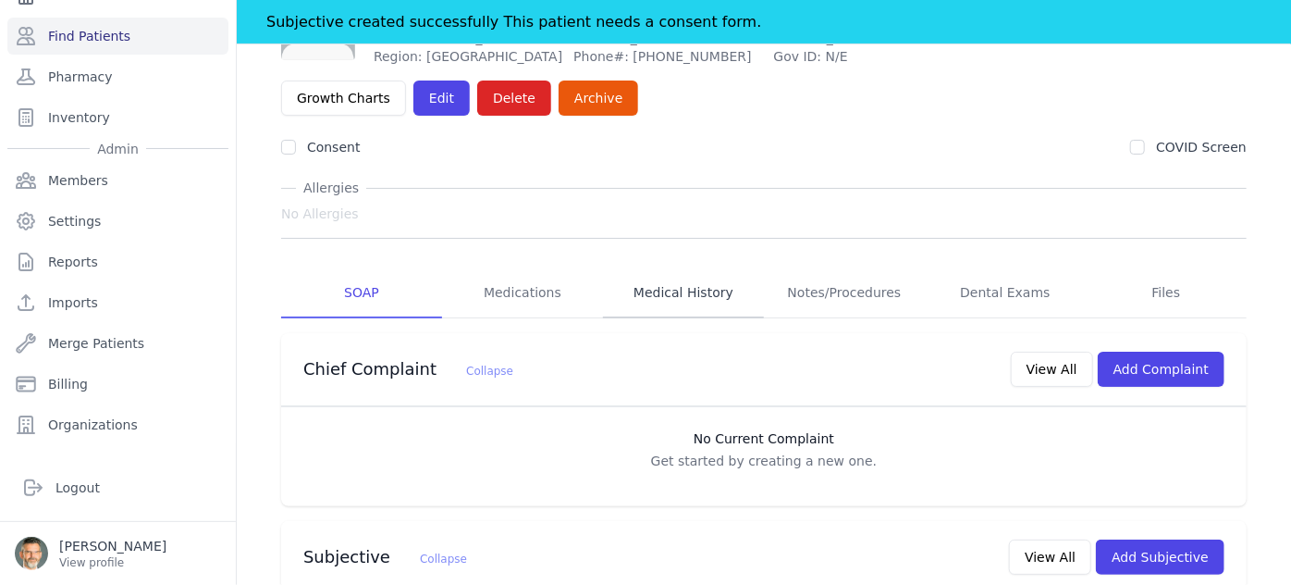
click at [710, 268] on link "Medical History" at bounding box center [683, 293] width 161 height 50
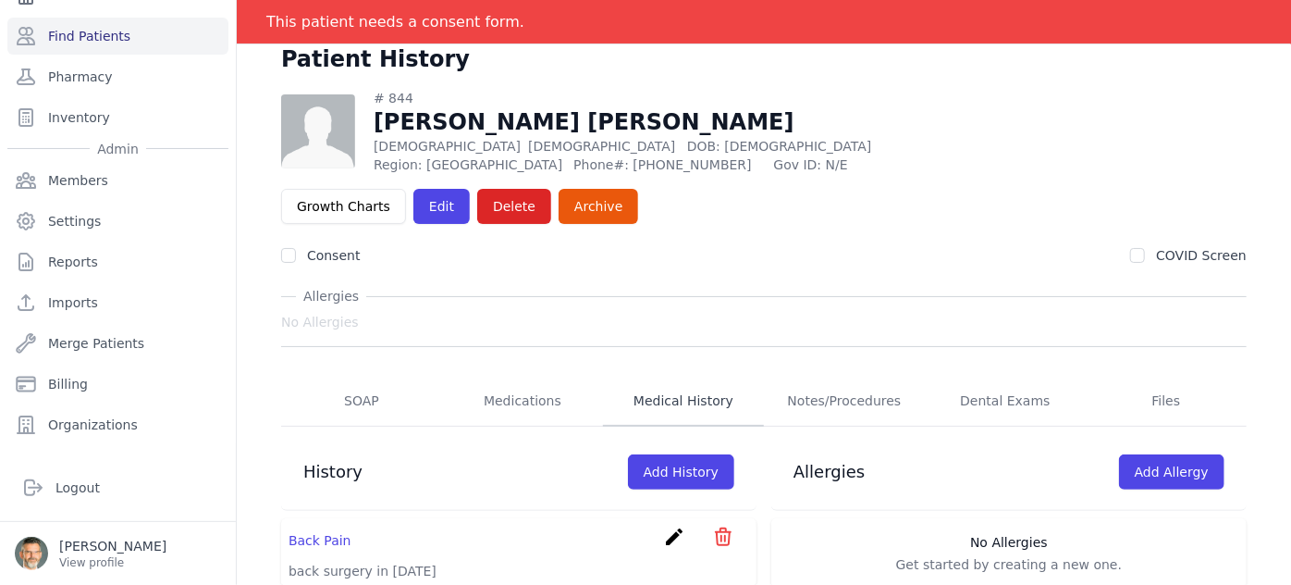
scroll to position [89, 0]
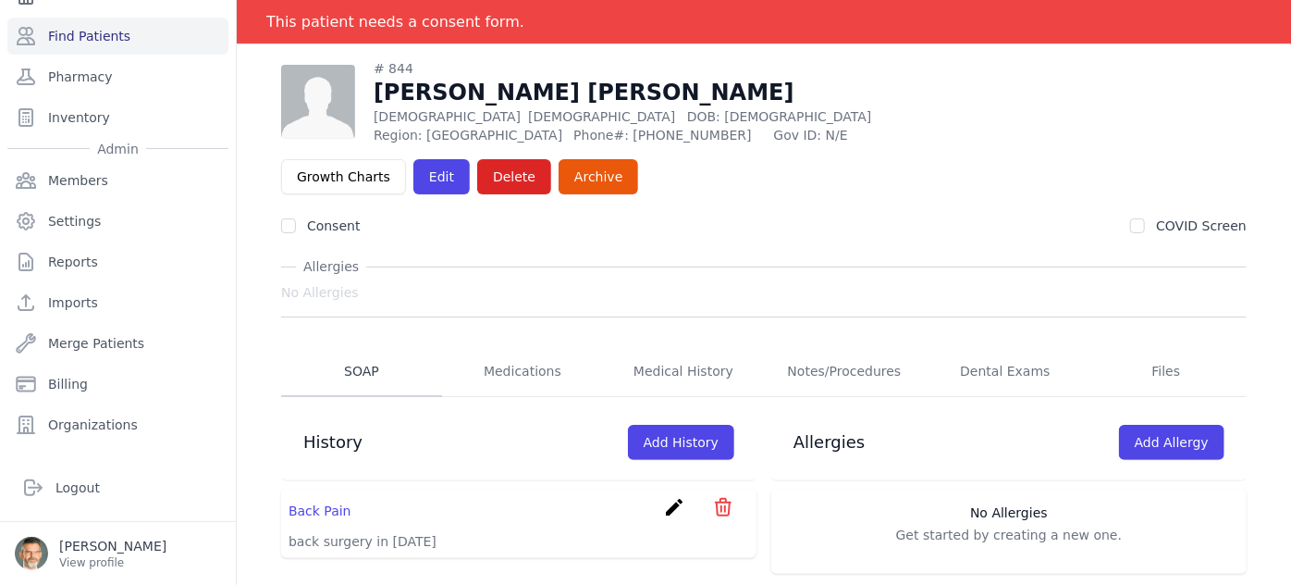
click at [355, 347] on link "SOAP" at bounding box center [361, 372] width 161 height 50
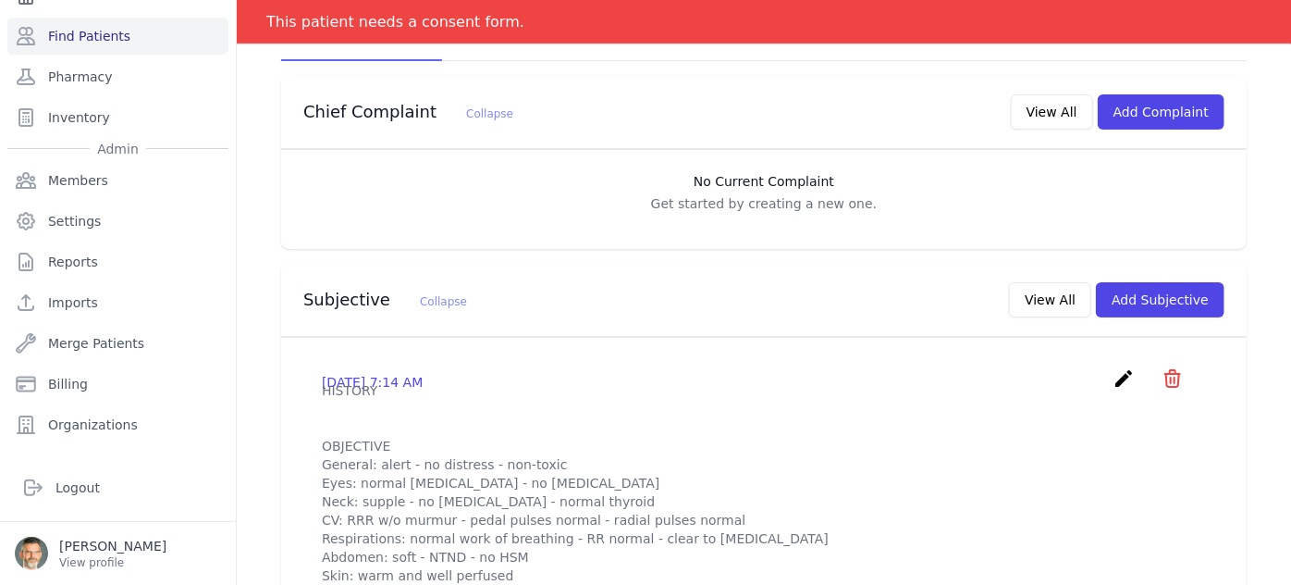
scroll to position [509, 0]
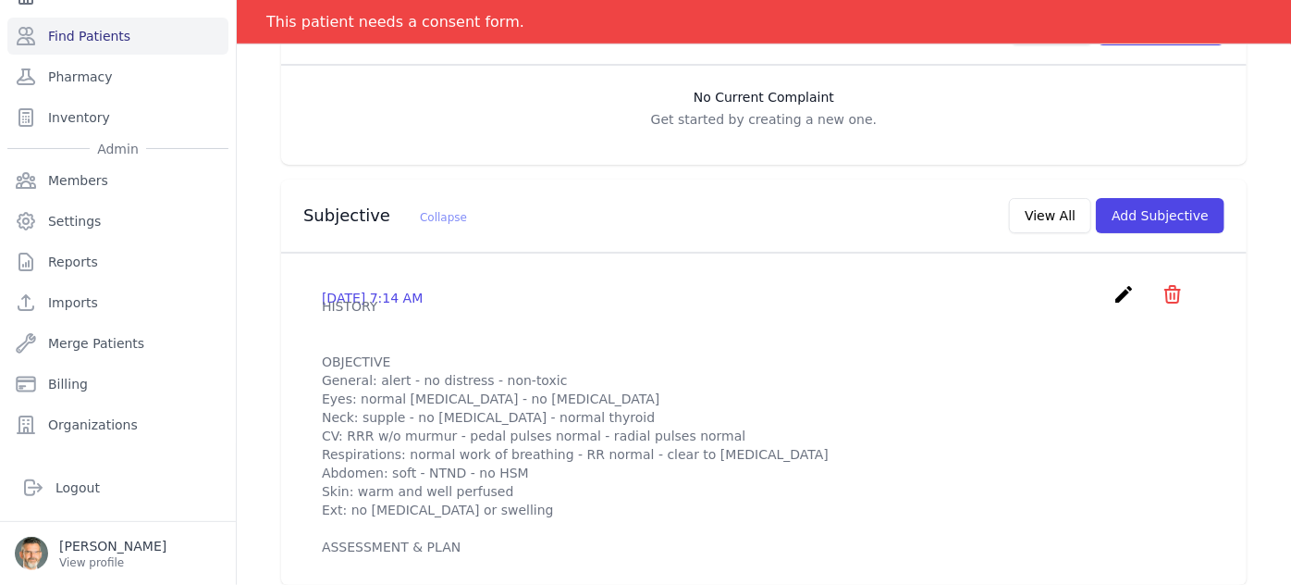
click at [1113, 283] on icon "create" at bounding box center [1124, 294] width 22 height 22
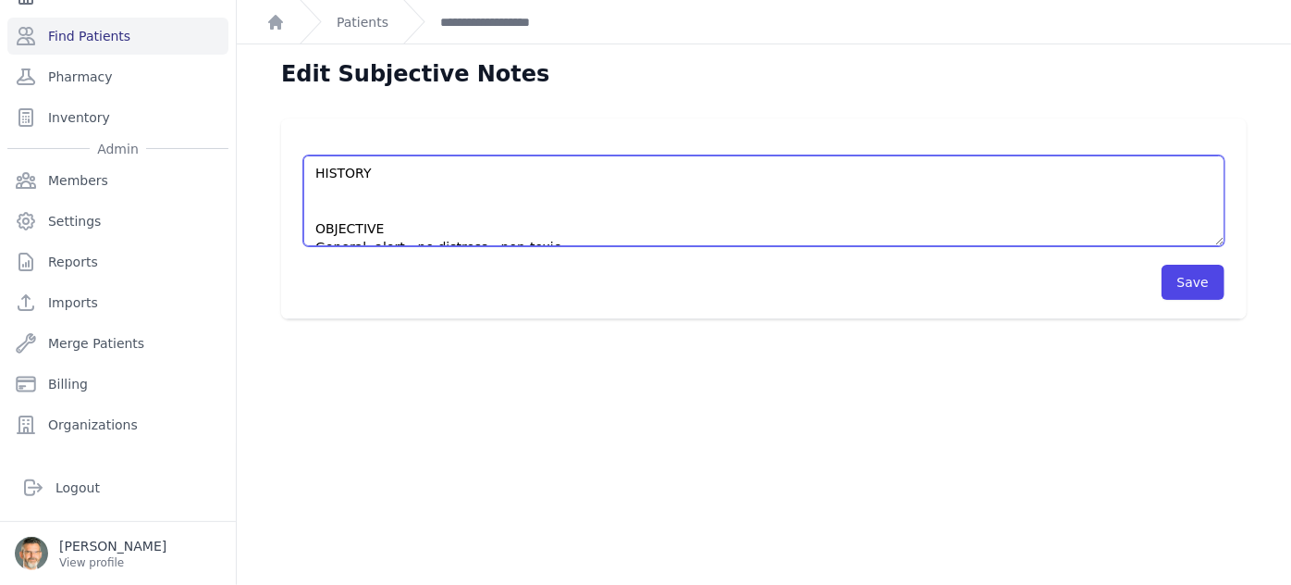
click at [325, 190] on textarea "HISTORY OBJECTIVE General: alert - no distress - non-toxic Eyes: normal conjunc…" at bounding box center [763, 200] width 921 height 91
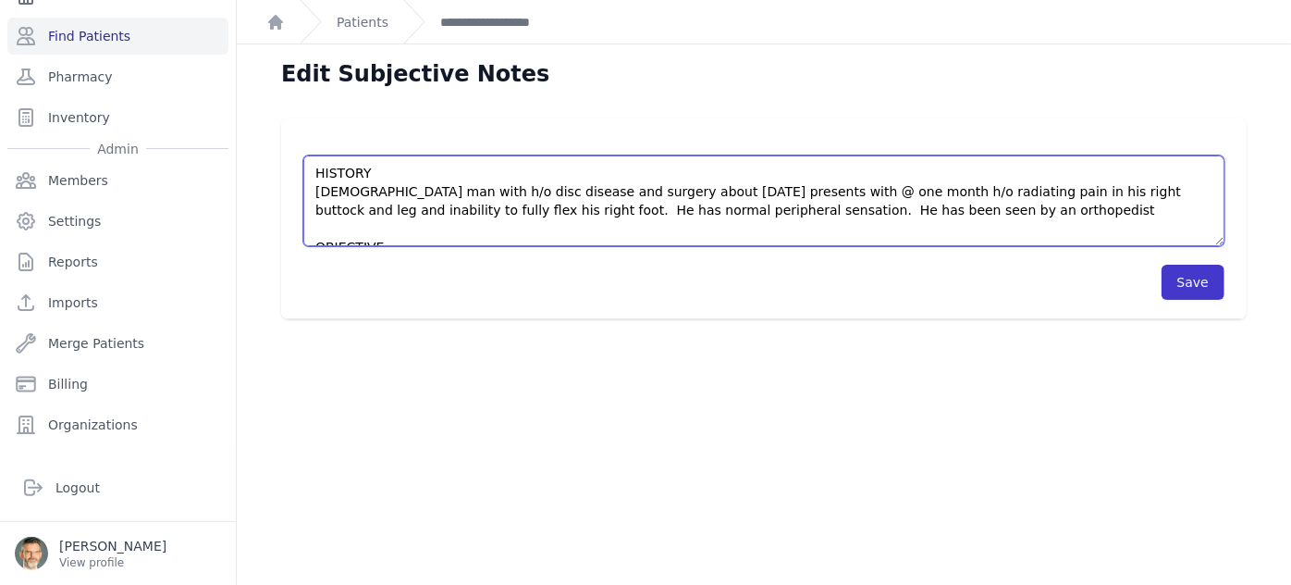
type textarea "HISTORY 43 yo man with h/o disc disease and surgery about 10 years ago presents…"
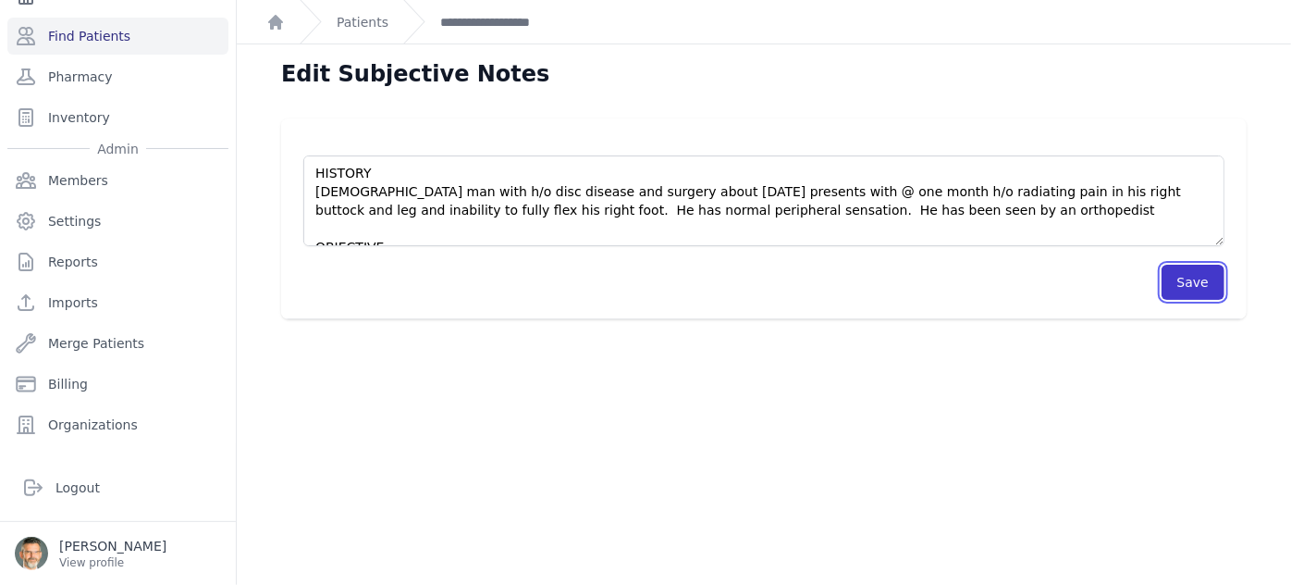
click at [1196, 281] on button "Save" at bounding box center [1193, 282] width 63 height 35
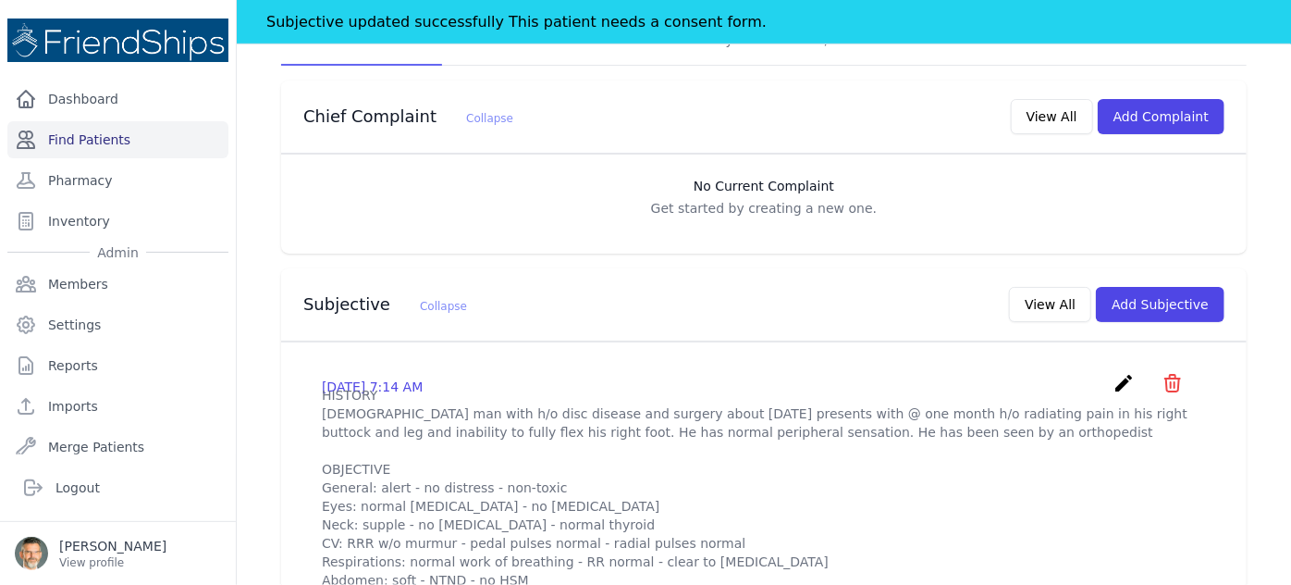
click at [85, 133] on link "Find Patients" at bounding box center [117, 139] width 221 height 37
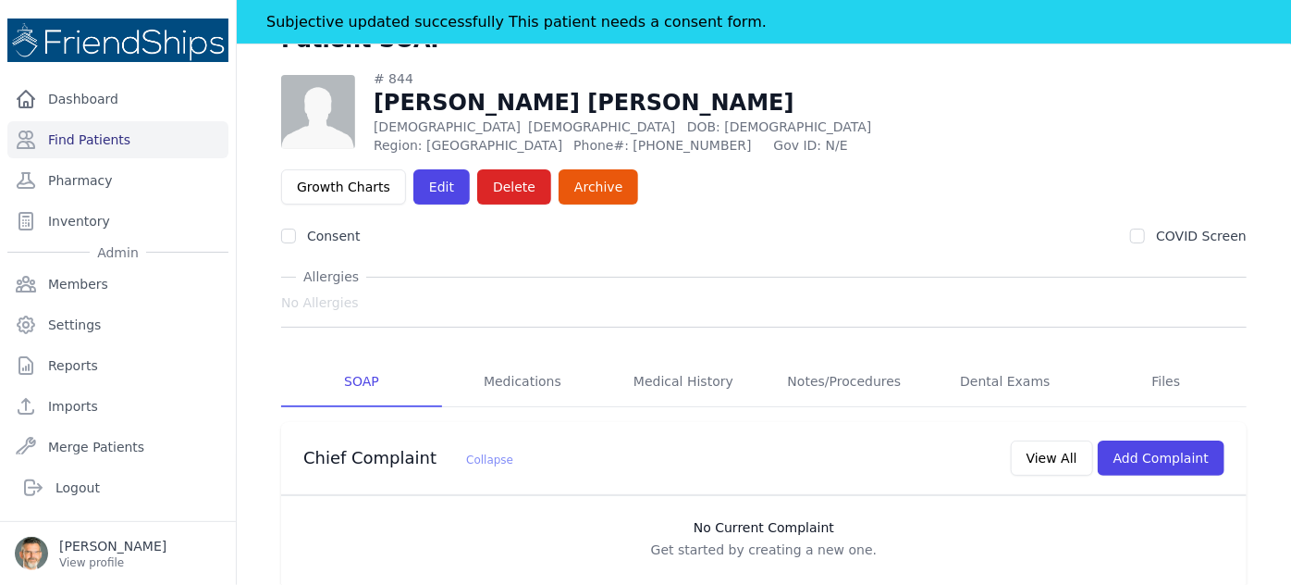
scroll to position [420, 0]
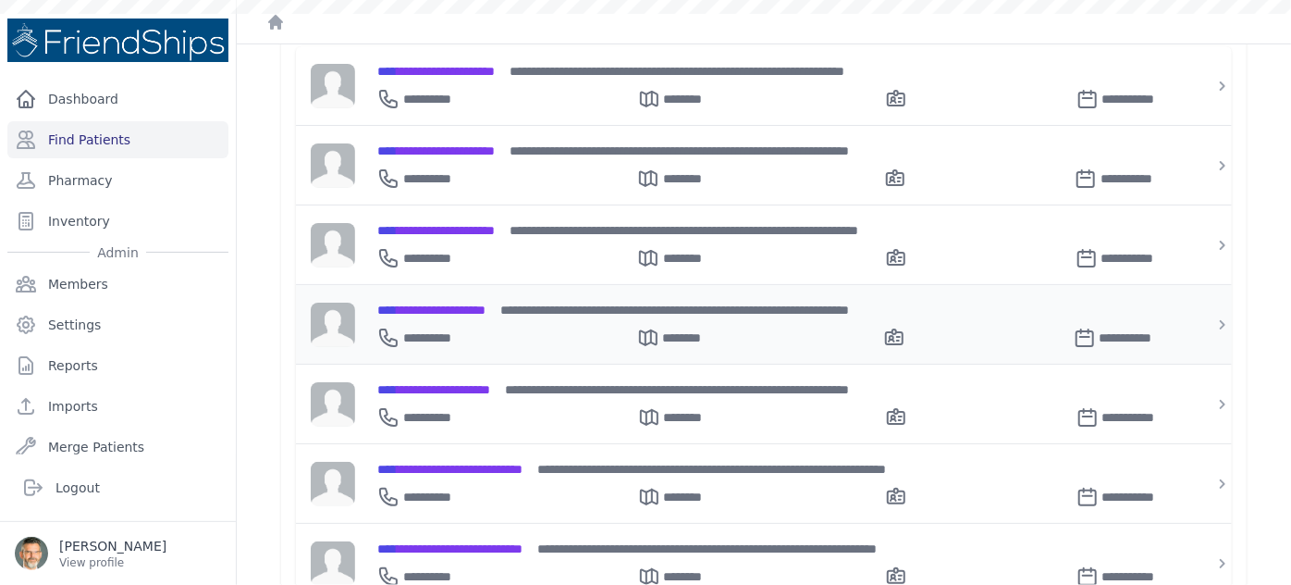
scroll to position [336, 0]
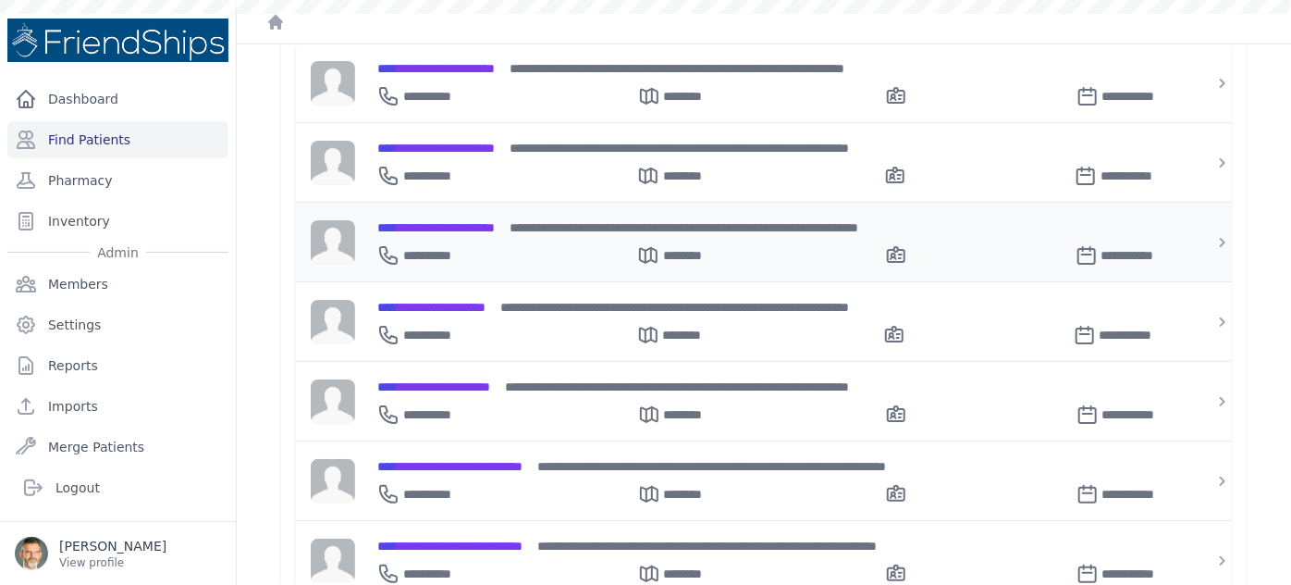
click at [455, 221] on span "**********" at bounding box center [435, 227] width 117 height 13
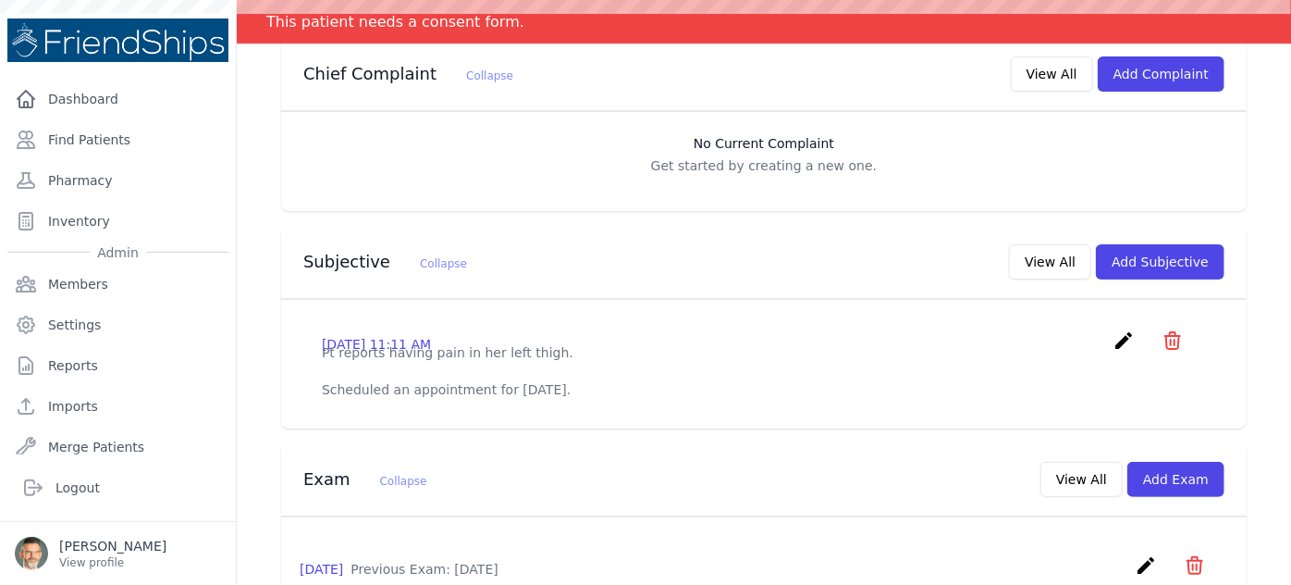
scroll to position [420, 0]
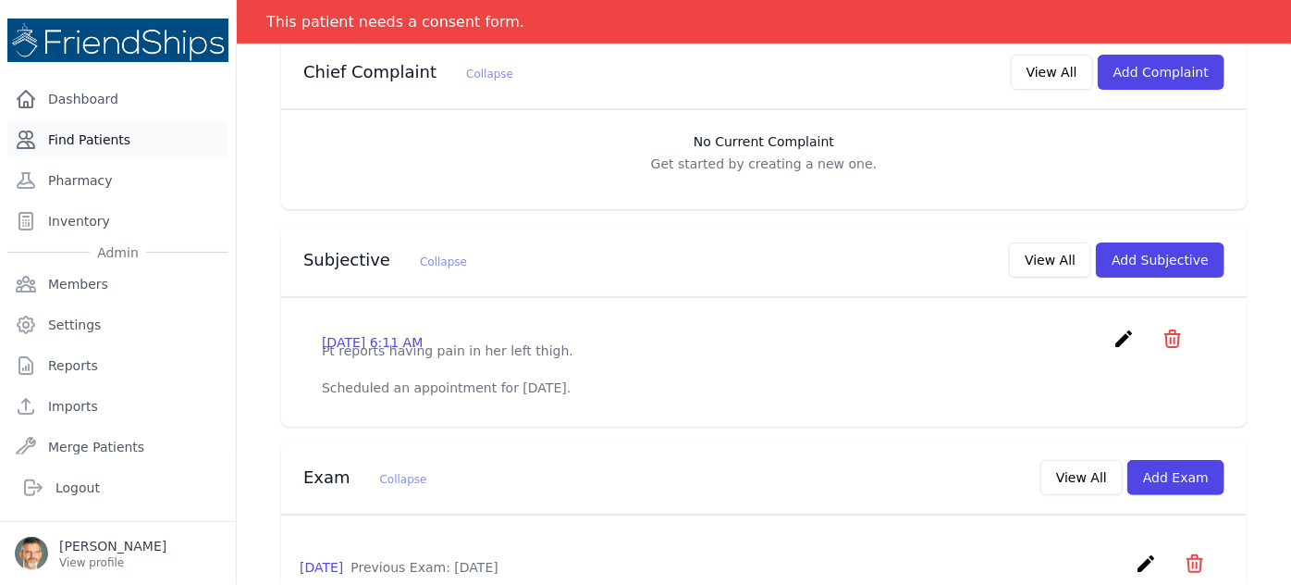
click at [71, 138] on link "Find Patients" at bounding box center [117, 139] width 221 height 37
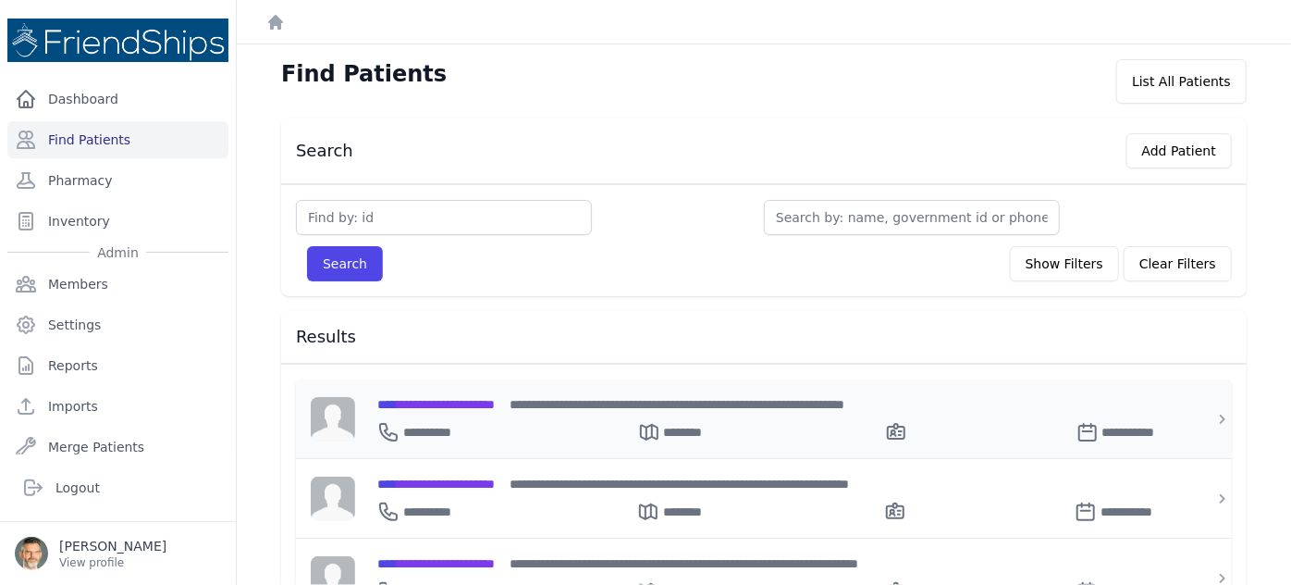
click at [431, 401] on span "**********" at bounding box center [435, 404] width 117 height 13
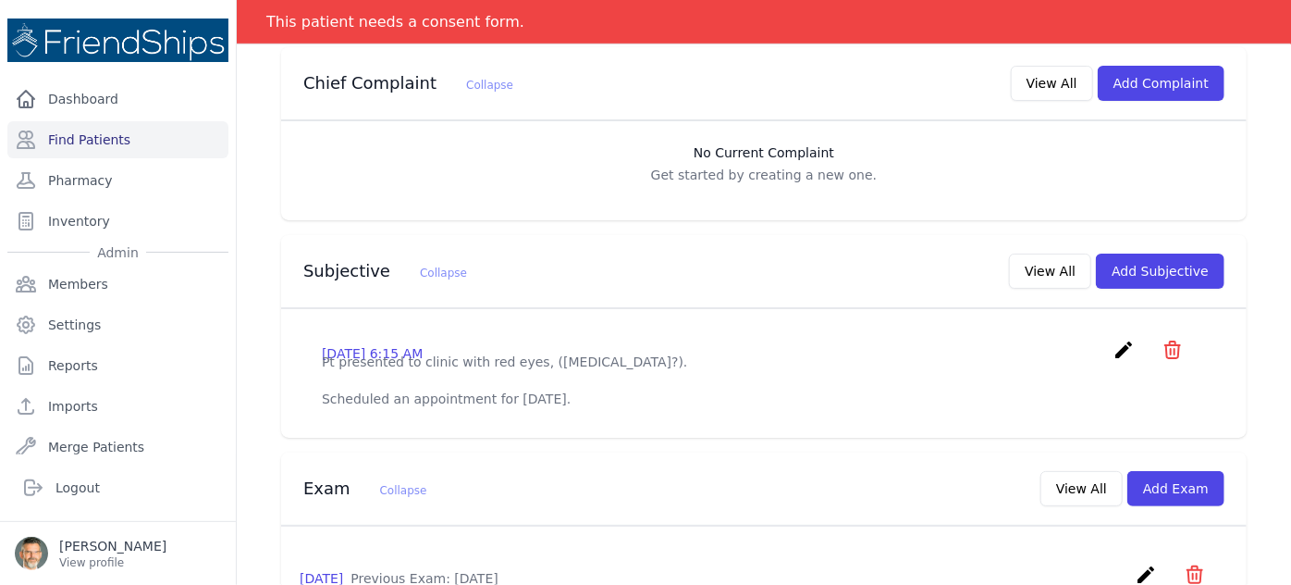
scroll to position [420, 0]
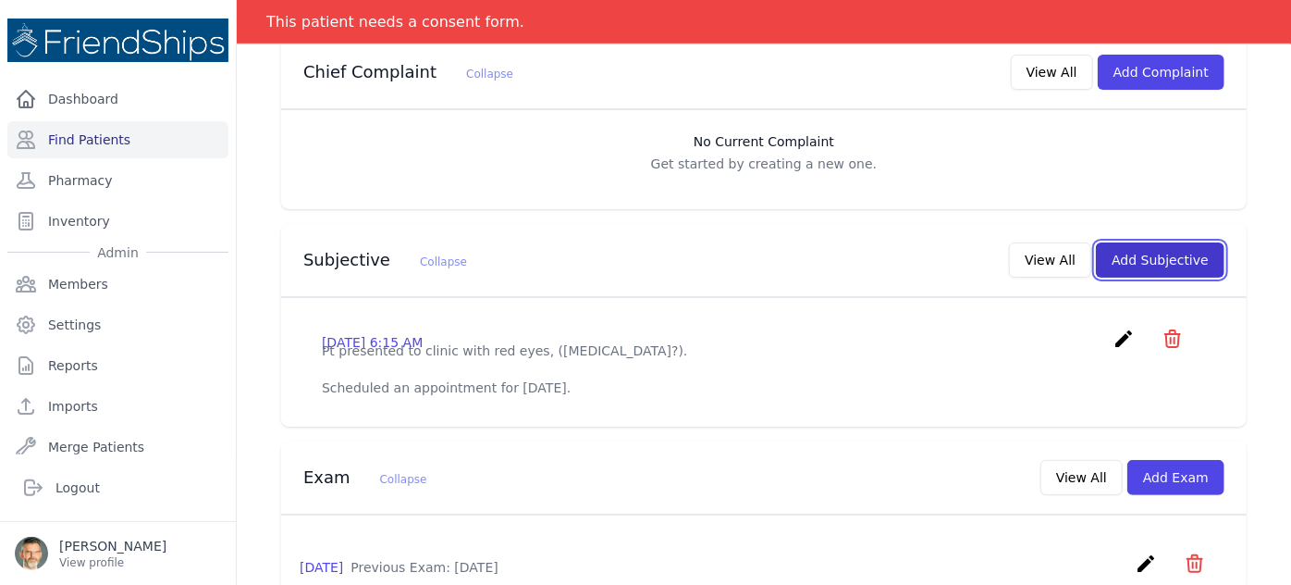
click at [1142, 242] on button "Add Subjective" at bounding box center [1160, 259] width 129 height 35
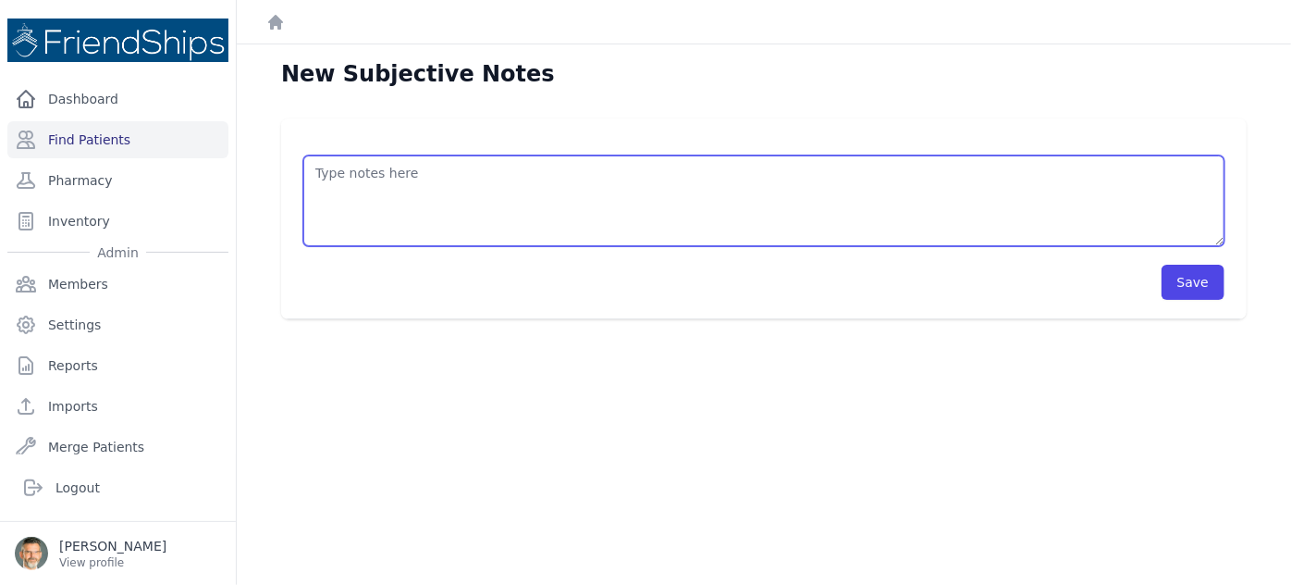
click at [369, 184] on textarea at bounding box center [763, 200] width 921 height 91
click at [348, 194] on textarea "HISTORY OBJECTIVE General: alert - no distress - non-toxic Eyes: no redness or …" at bounding box center [763, 200] width 921 height 91
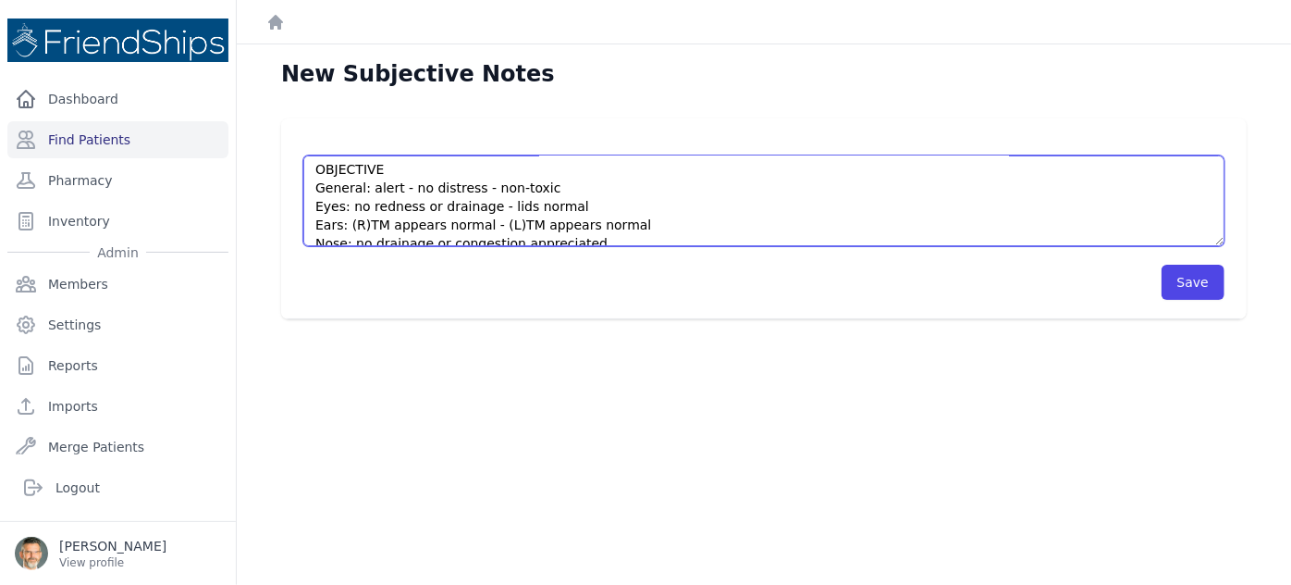
scroll to position [83, 0]
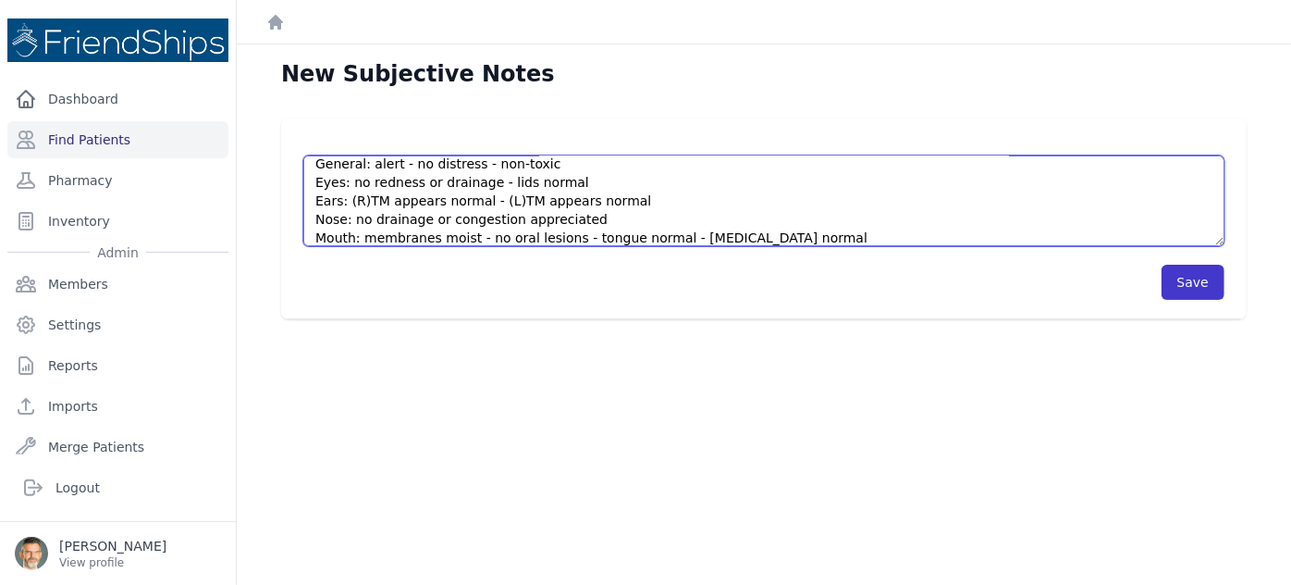
type textarea "HISTORY Itchy red eyes for the past 3 weeks ago. Denies nasal nasal symptoms, c…"
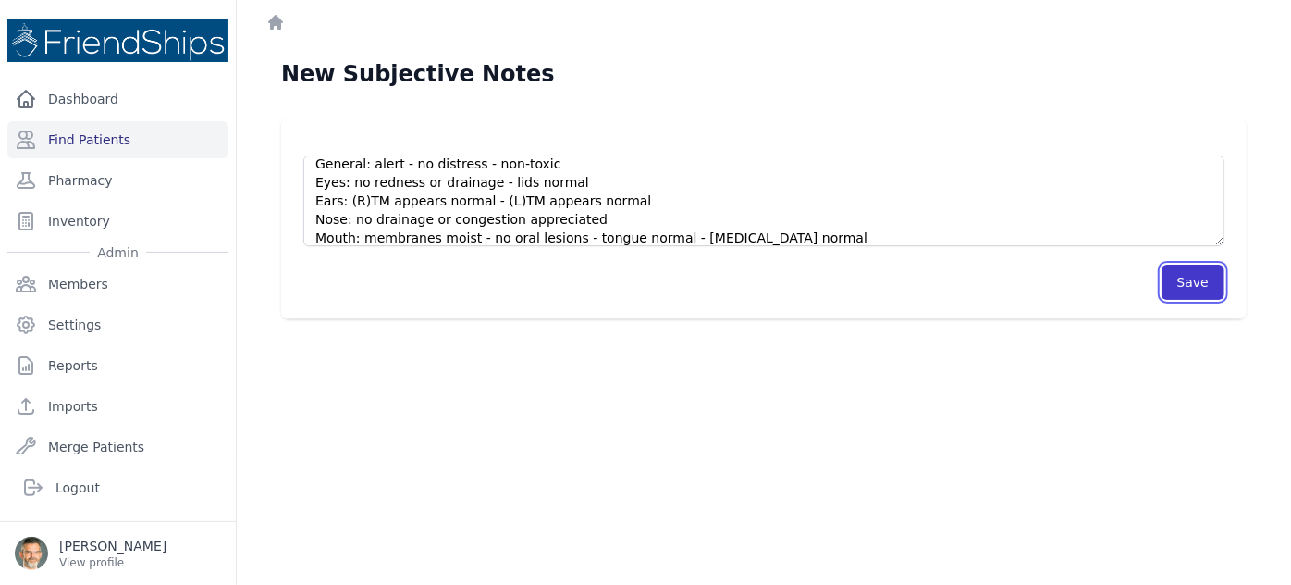
drag, startPoint x: 1191, startPoint y: 279, endPoint x: 1178, endPoint y: 275, distance: 14.6
click at [1191, 279] on button "Save" at bounding box center [1193, 282] width 63 height 35
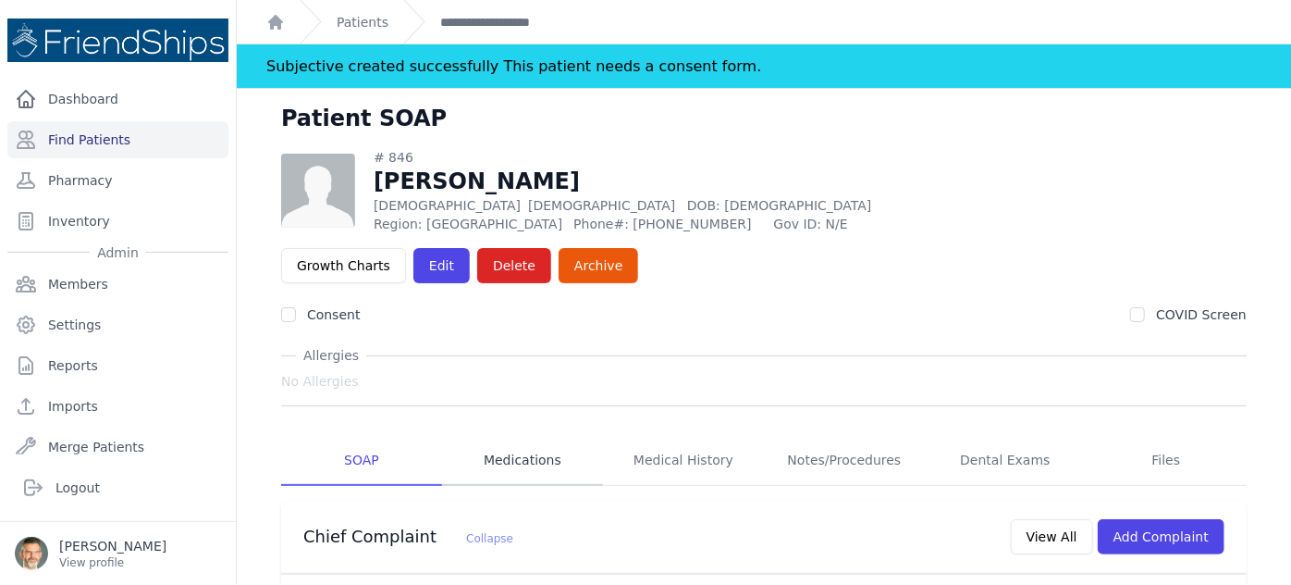
click at [506, 436] on link "Medications" at bounding box center [522, 461] width 161 height 50
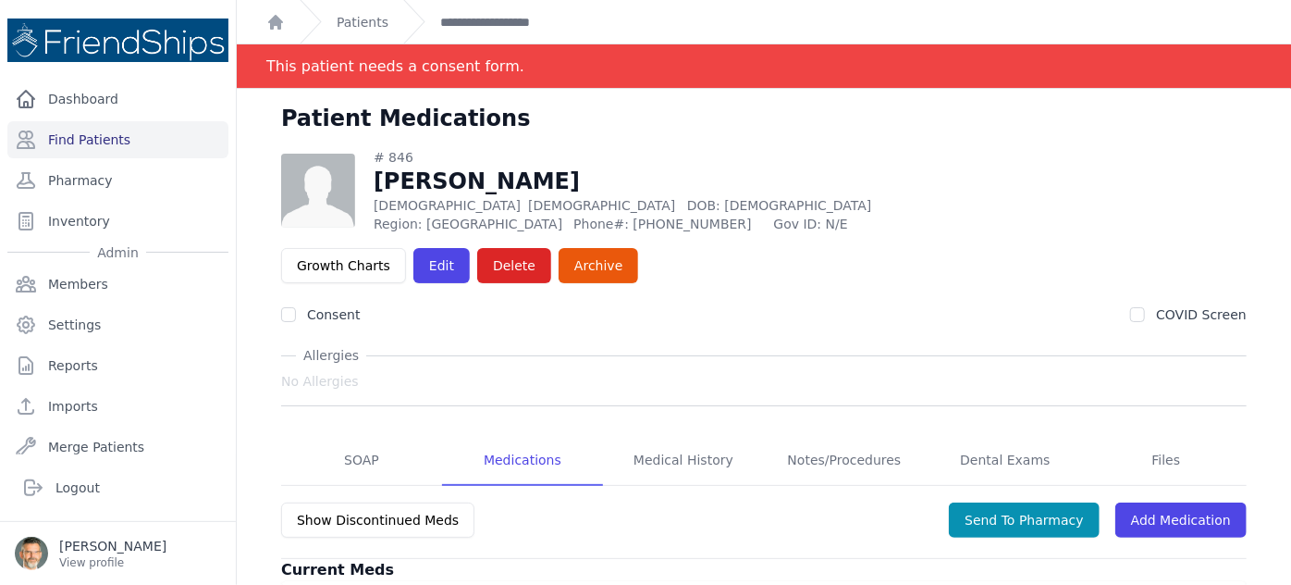
click at [508, 436] on link "Medications" at bounding box center [522, 461] width 161 height 50
click at [1140, 502] on link "Add Medication" at bounding box center [1181, 519] width 131 height 35
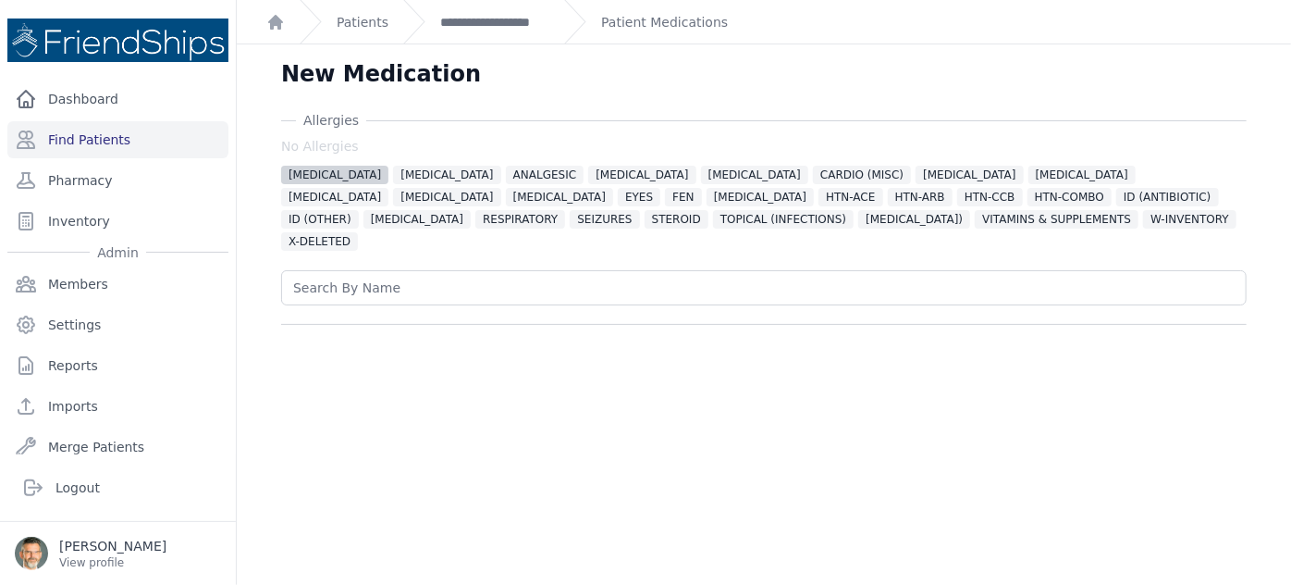
click at [325, 174] on span "ALLERGIES" at bounding box center [334, 175] width 107 height 19
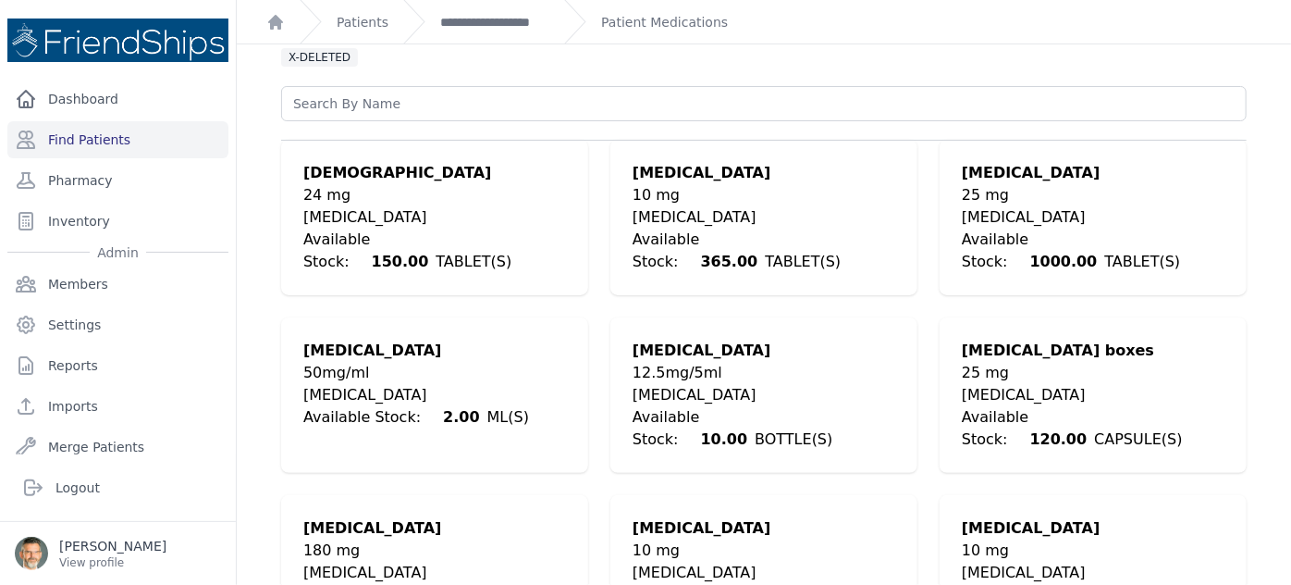
scroll to position [197, 0]
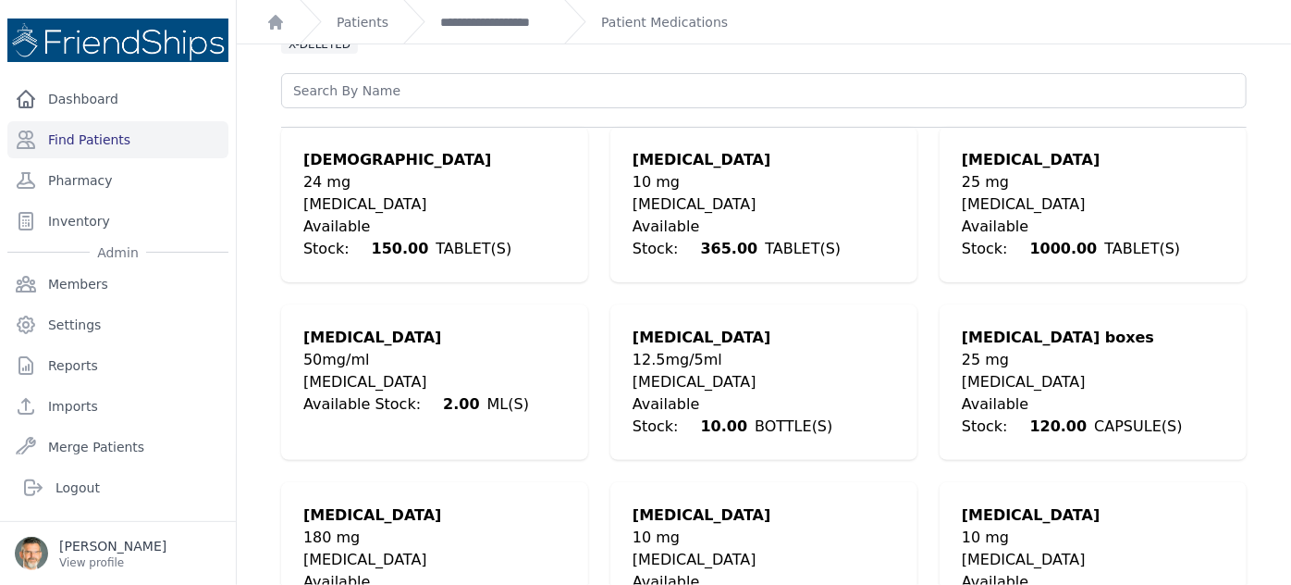
click at [673, 549] on div "ALLERGIES" at bounding box center [764, 560] width 263 height 22
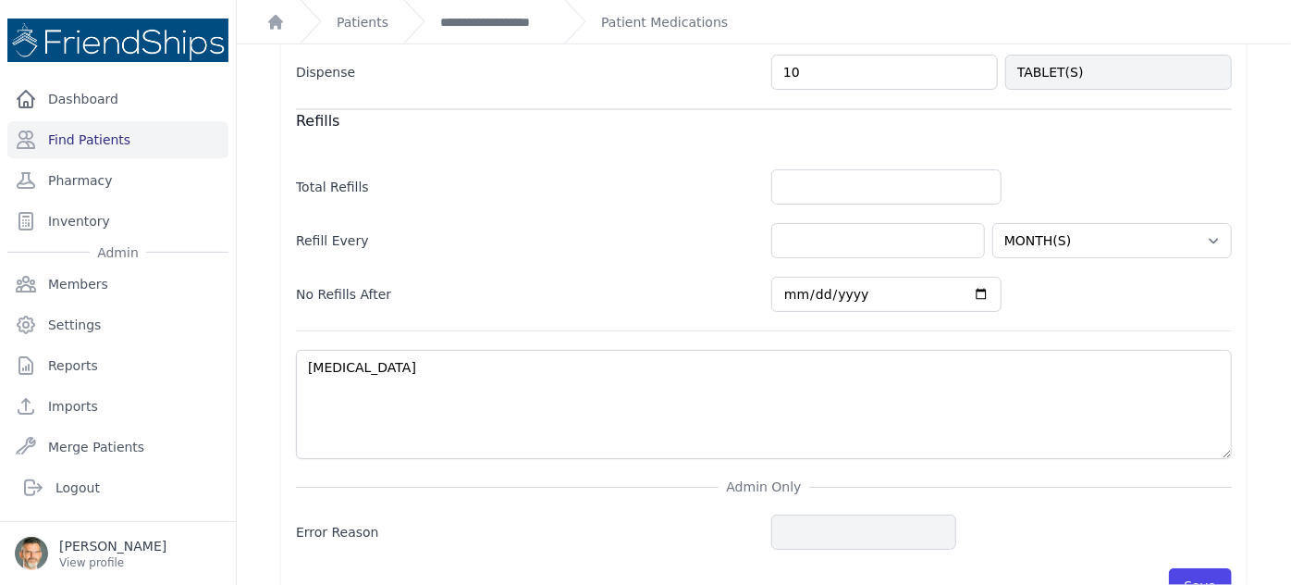
scroll to position [733, 0]
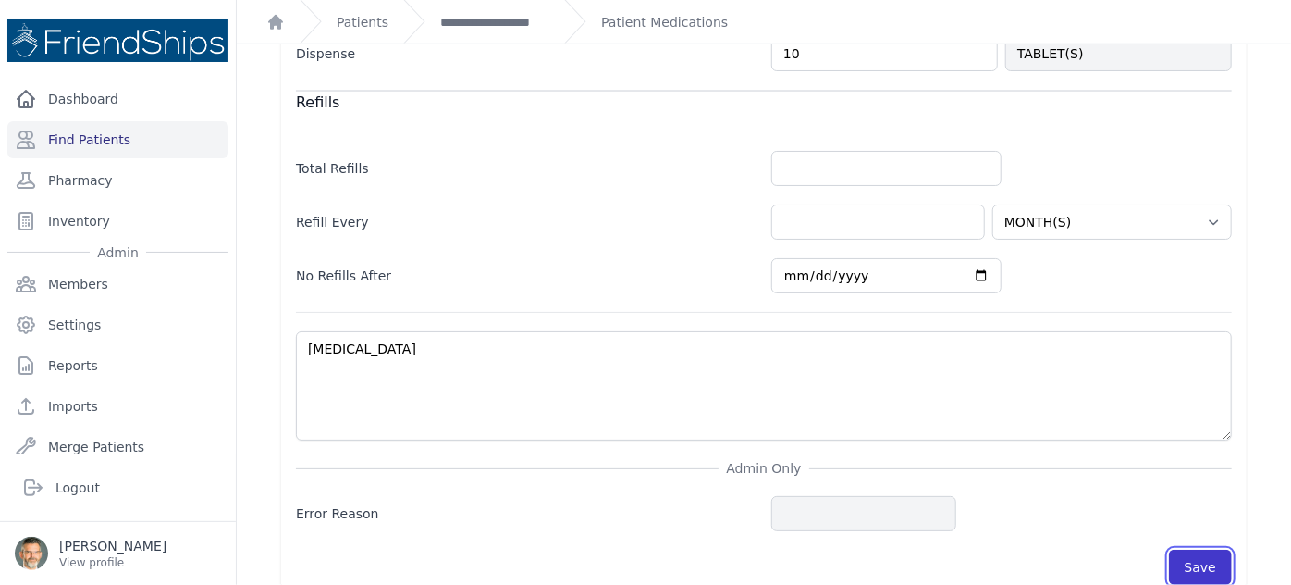
click at [1194, 549] on button "Save" at bounding box center [1200, 566] width 63 height 35
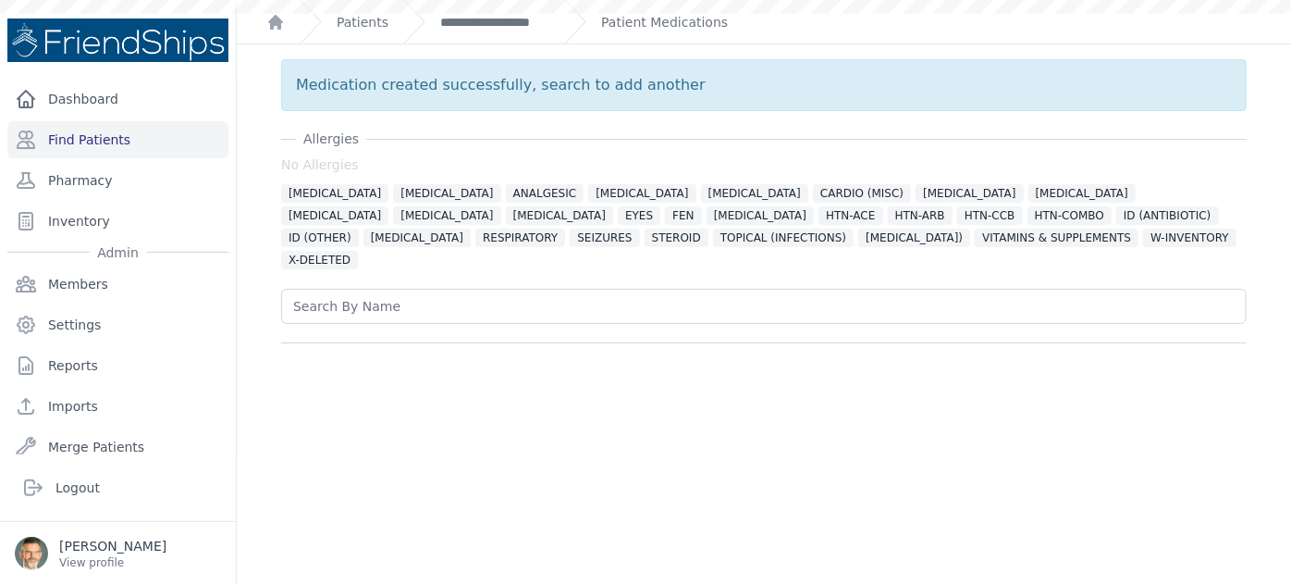
scroll to position [0, 0]
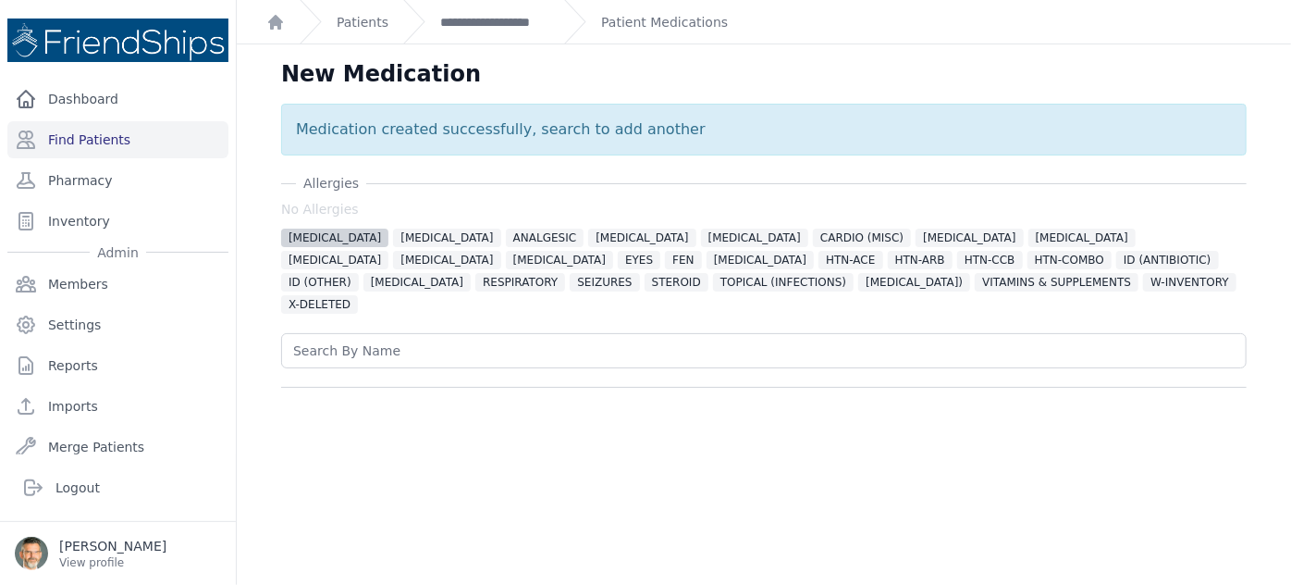
click at [329, 233] on span "ALLERGIES" at bounding box center [334, 237] width 107 height 19
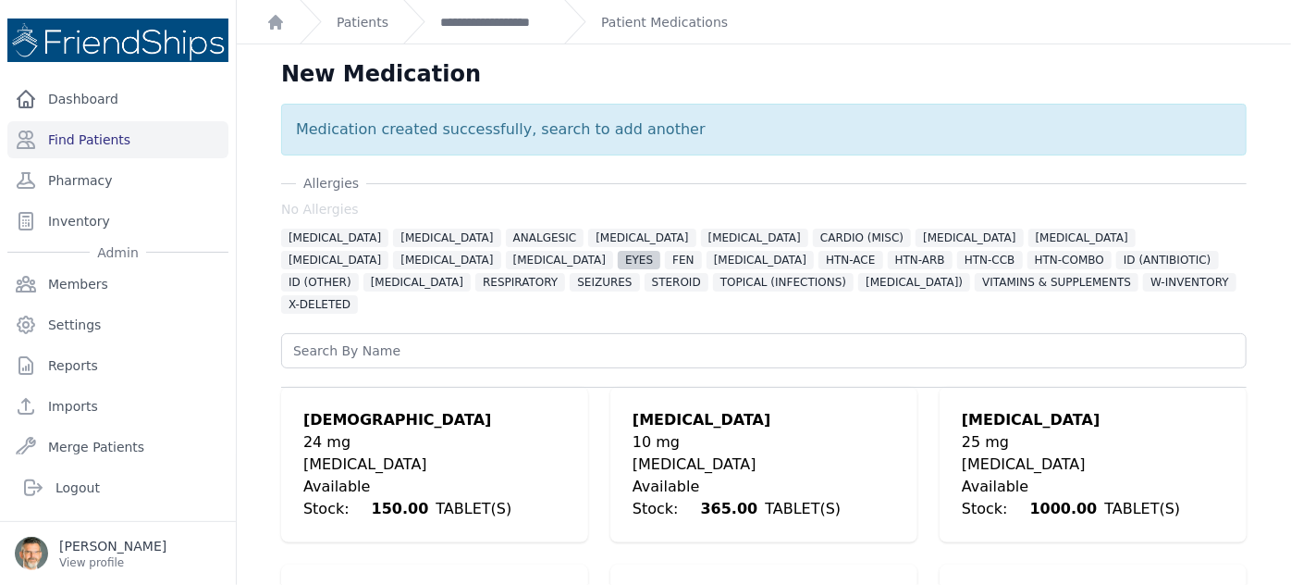
click at [618, 261] on span "EYES" at bounding box center [639, 260] width 43 height 19
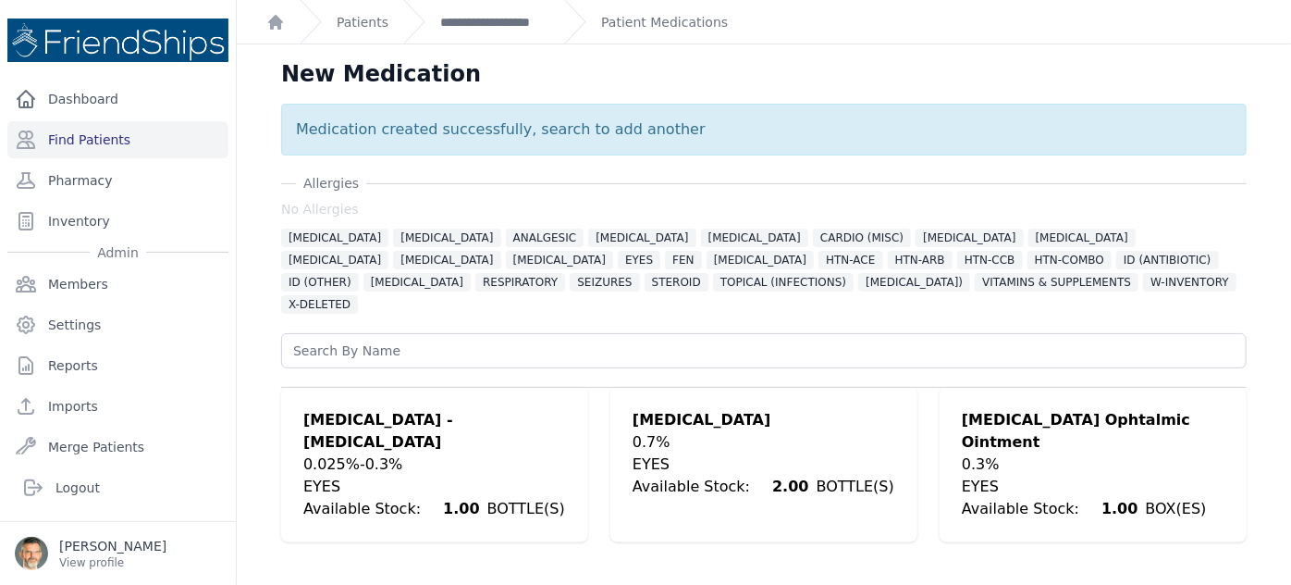
click at [689, 431] on div "0.7%" at bounding box center [764, 442] width 262 height 22
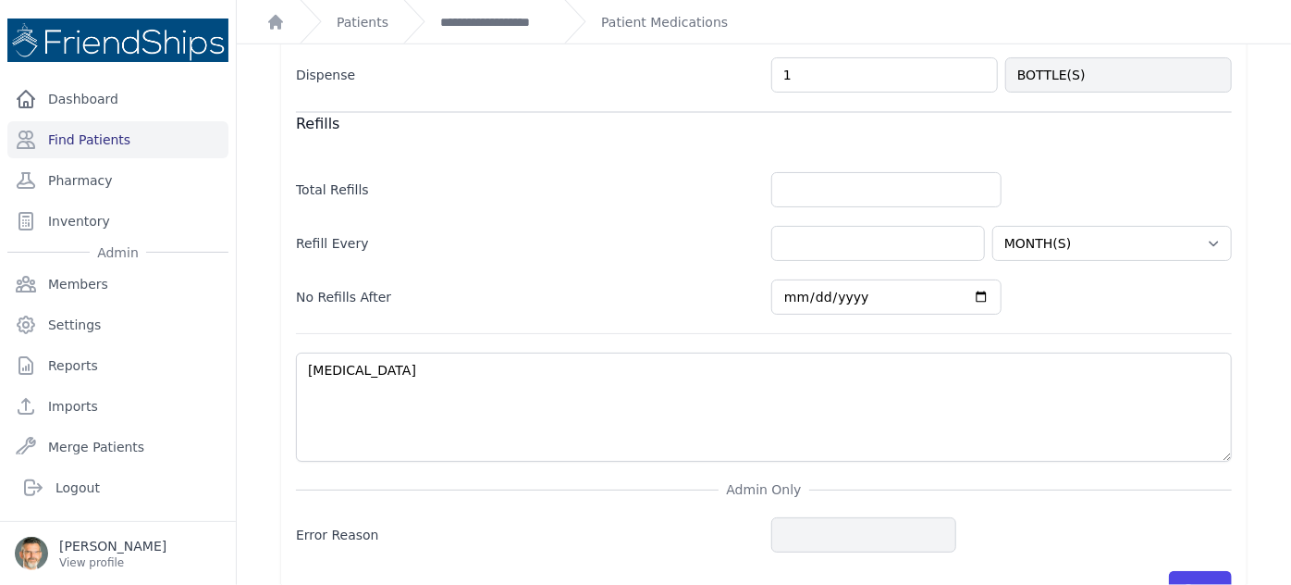
scroll to position [733, 0]
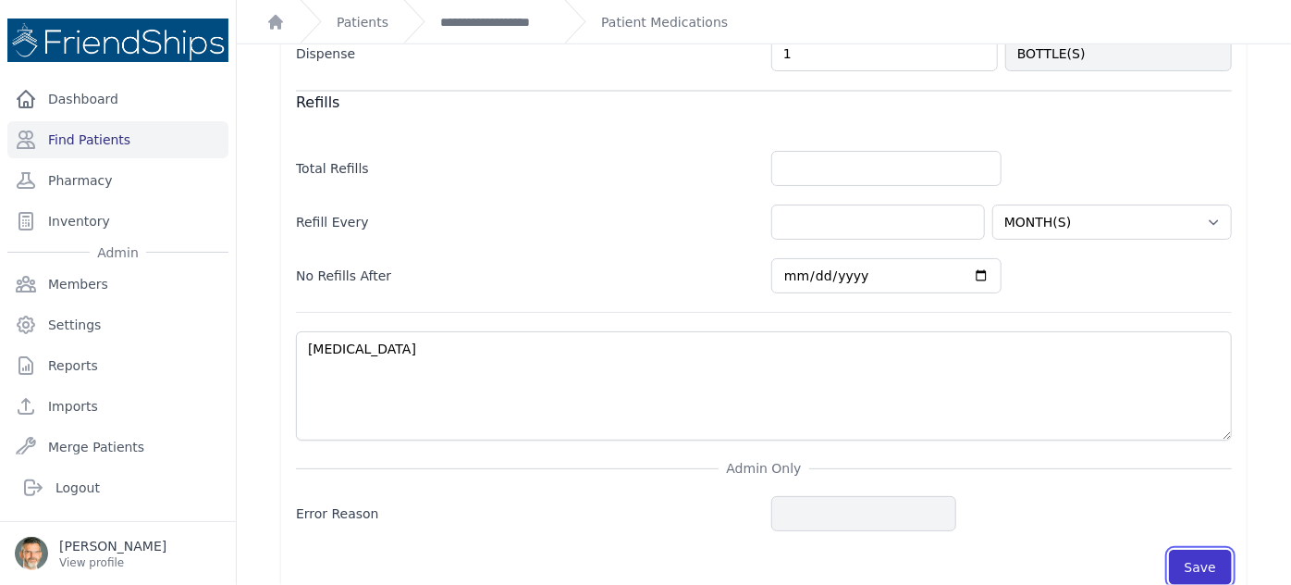
click at [1193, 549] on button "Save" at bounding box center [1200, 566] width 63 height 35
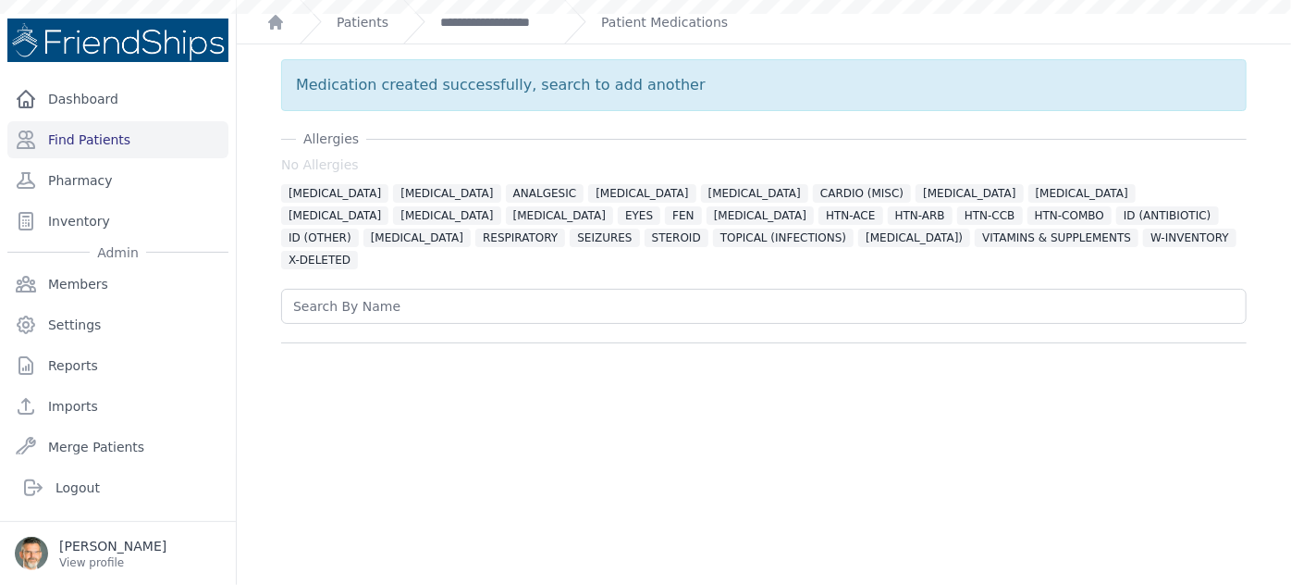
scroll to position [0, 0]
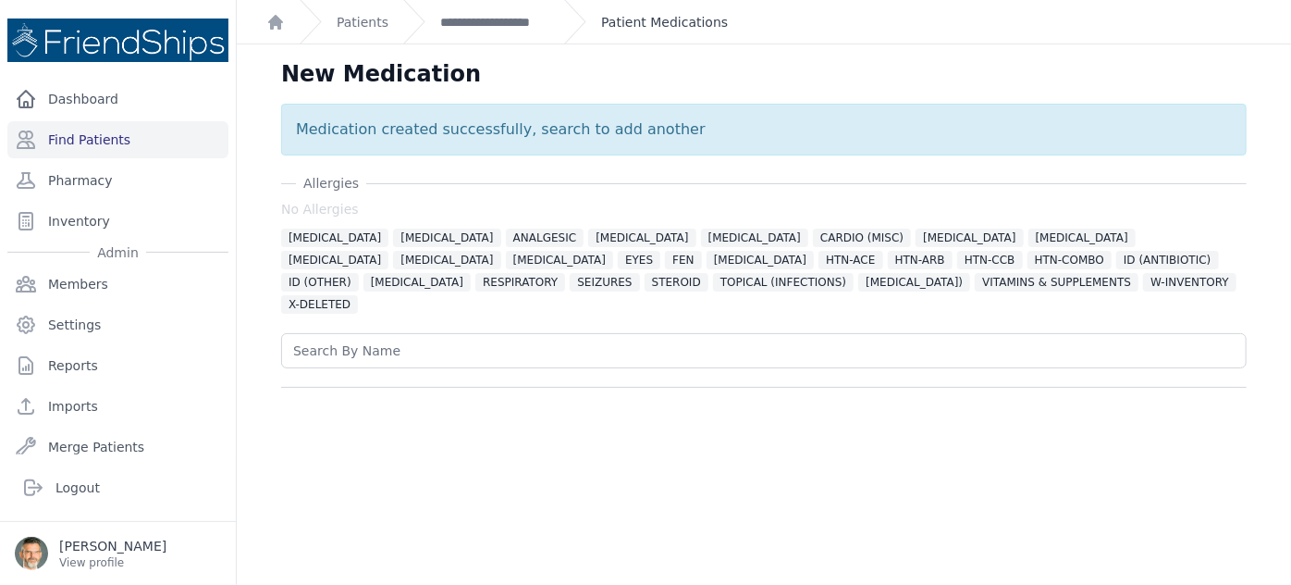
click at [650, 19] on link "Patient Medications" at bounding box center [664, 22] width 127 height 19
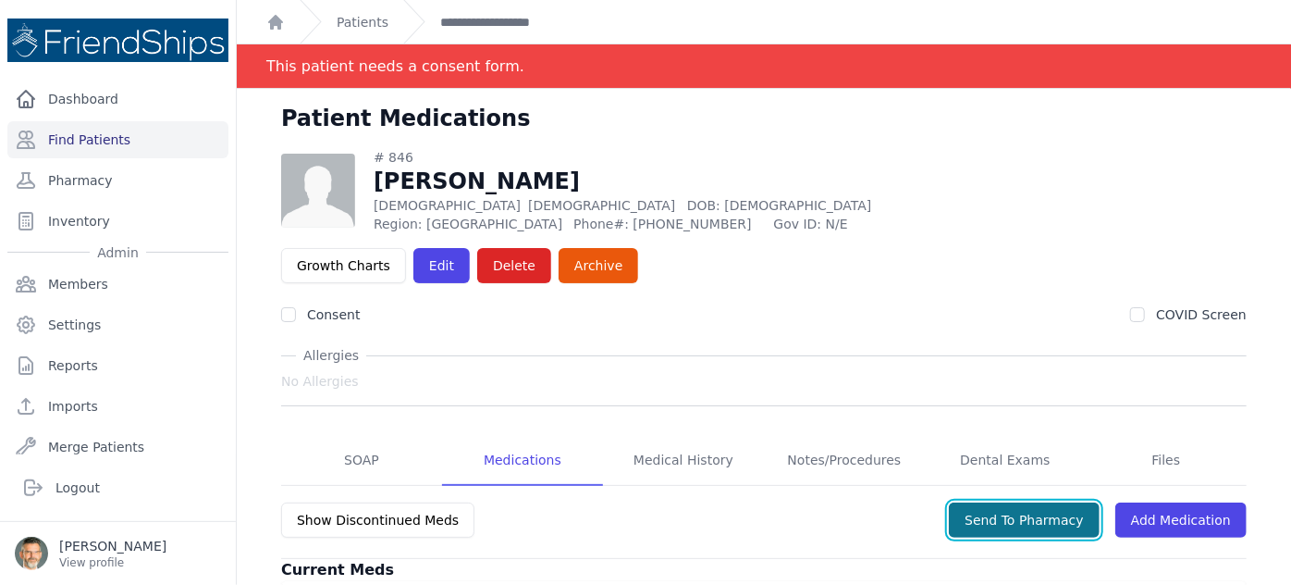
click at [1018, 502] on button "Send To Pharmacy" at bounding box center [1024, 519] width 151 height 35
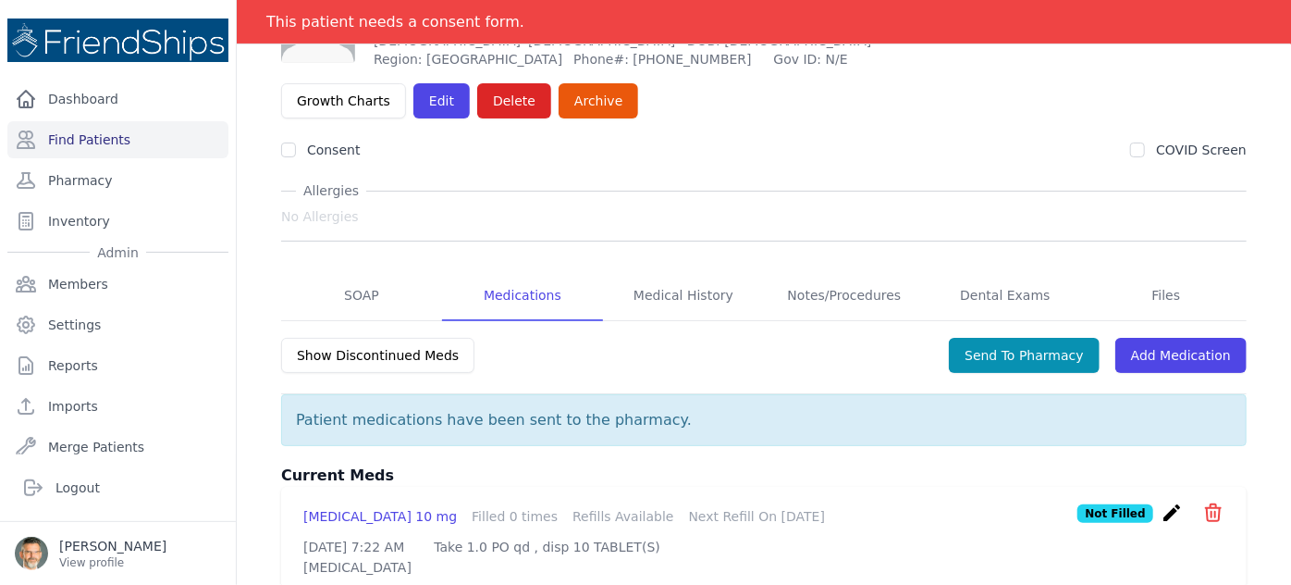
scroll to position [167, 0]
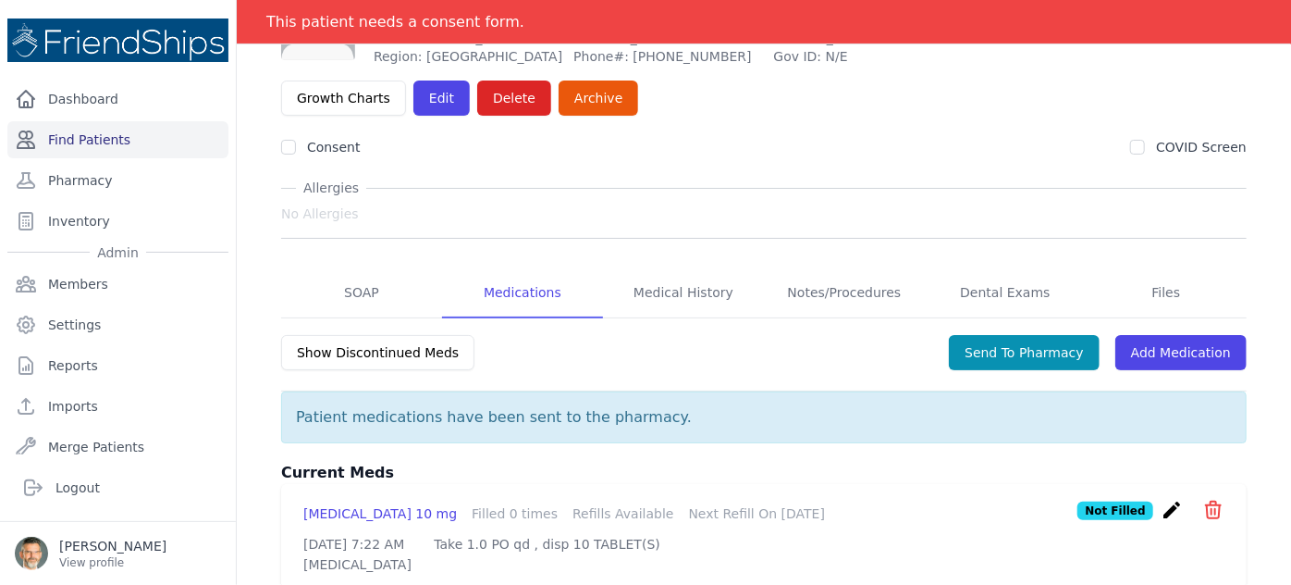
click at [99, 136] on link "Find Patients" at bounding box center [117, 139] width 221 height 37
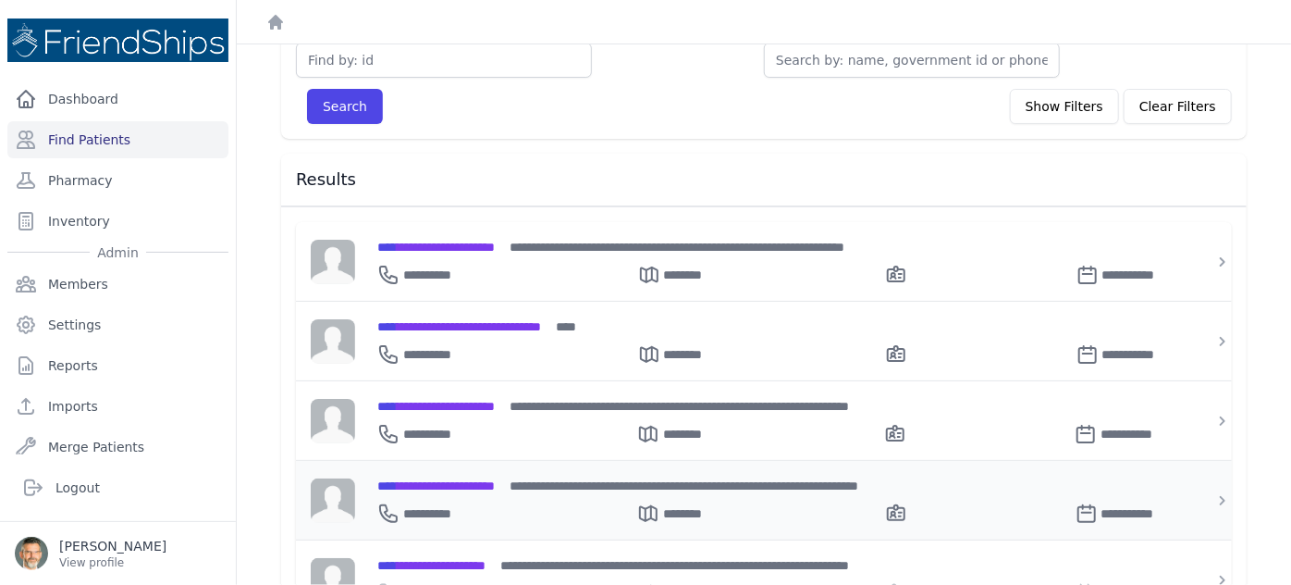
scroll to position [167, 0]
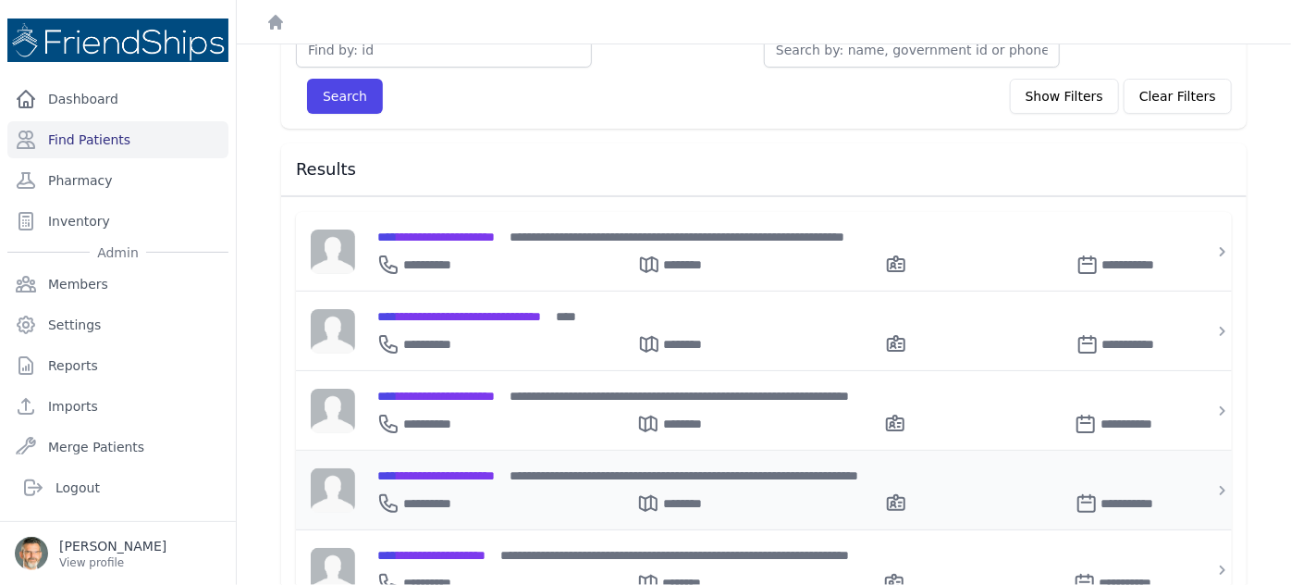
click at [453, 469] on span "**********" at bounding box center [435, 475] width 117 height 13
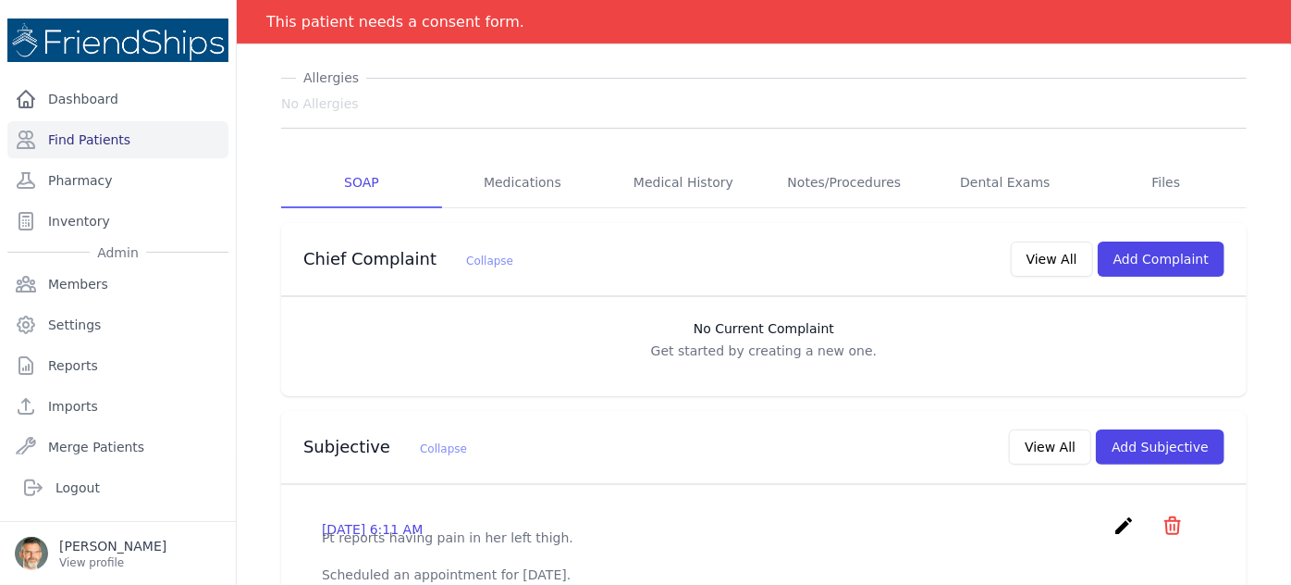
scroll to position [336, 0]
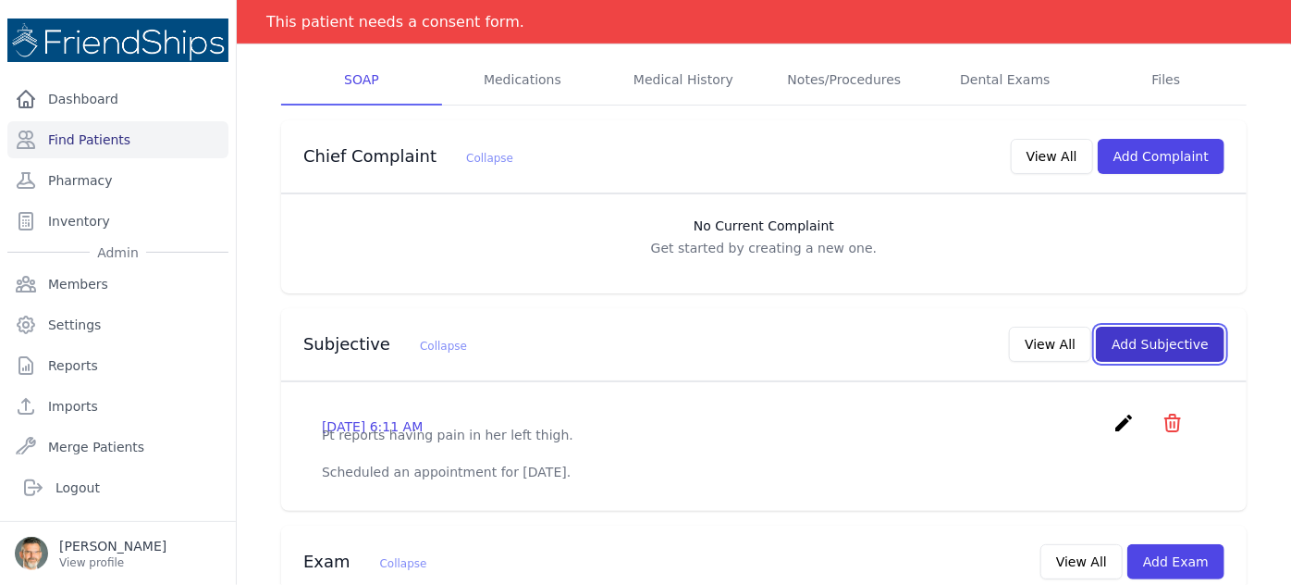
click at [1134, 327] on button "Add Subjective" at bounding box center [1160, 344] width 129 height 35
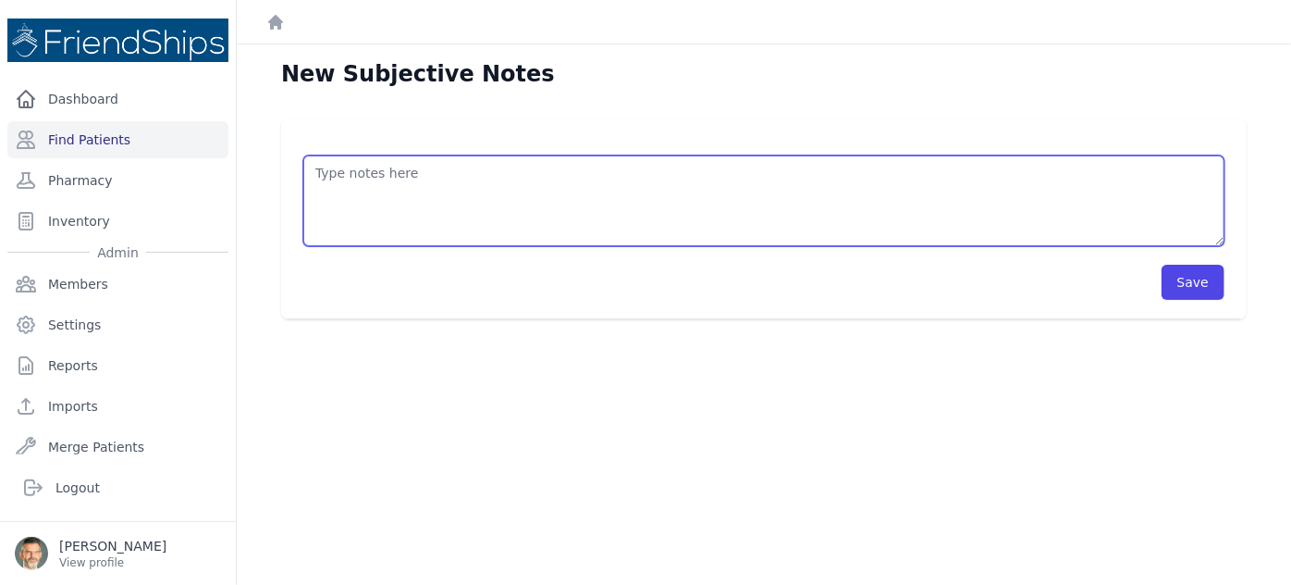
click at [357, 184] on textarea at bounding box center [763, 200] width 921 height 91
type textarea "/"
click at [332, 187] on textarea "HISTORY OBJECTIVE General: alert - no distress - non-toxic Eyes: no redness or …" at bounding box center [763, 200] width 921 height 91
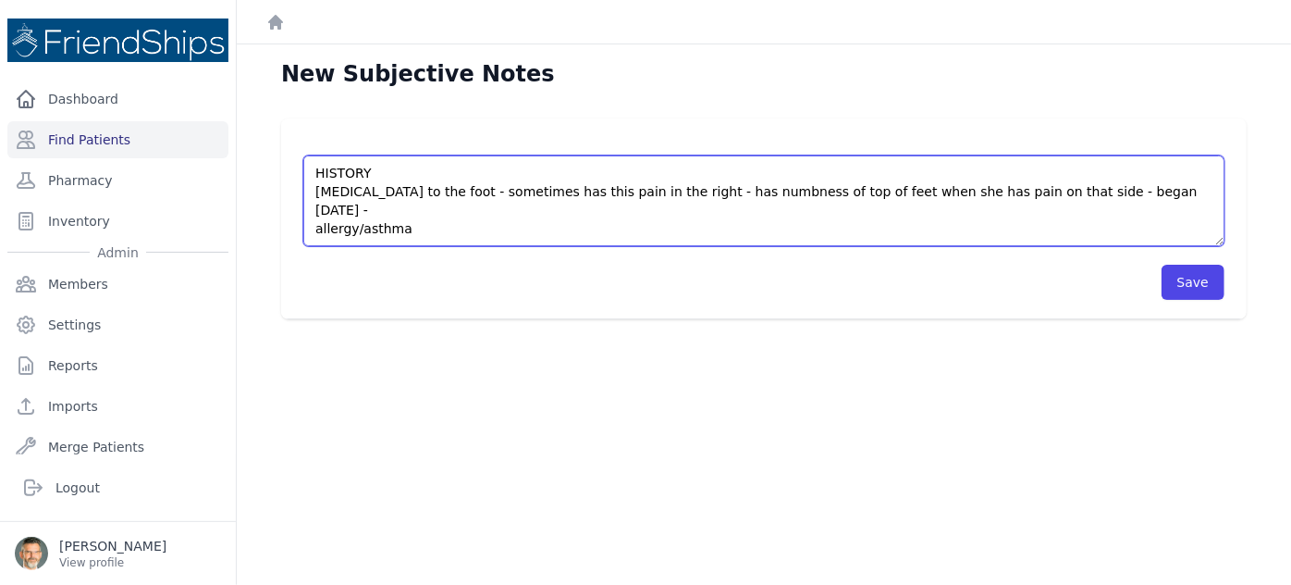
click at [340, 205] on textarea "HISTORY Pain in the left leg to the foot - sometimes has this pain in the right…" at bounding box center [763, 200] width 921 height 91
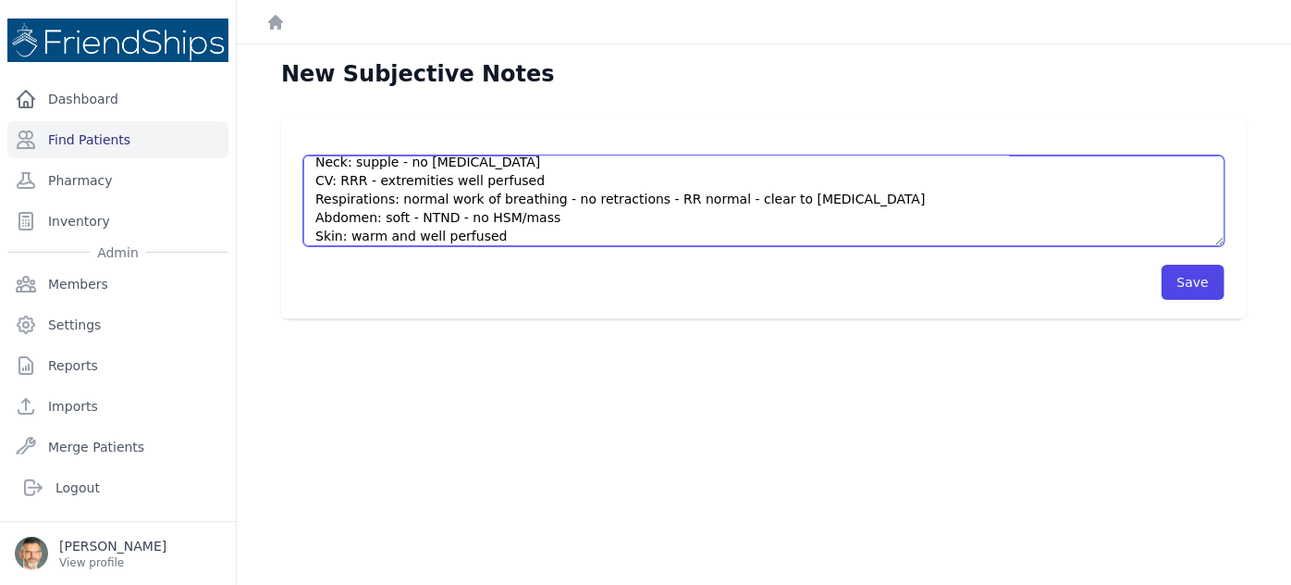
scroll to position [296, 0]
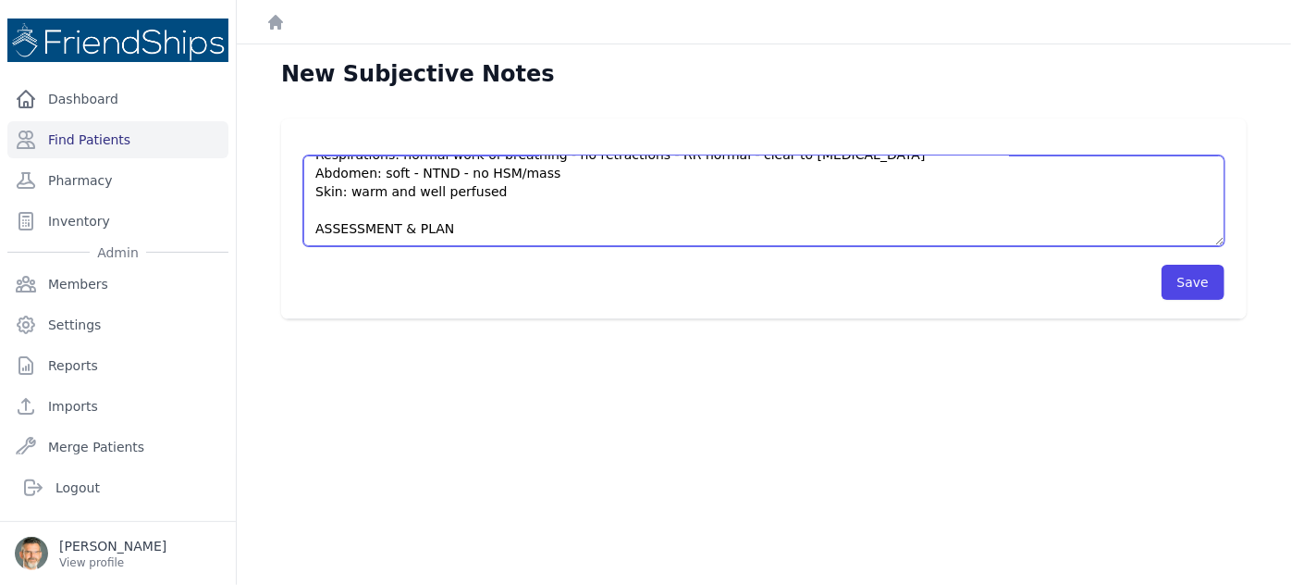
click at [476, 227] on textarea "HISTORY Pain in the left leg to the foot - sometimes has this pain in the right…" at bounding box center [763, 200] width 921 height 91
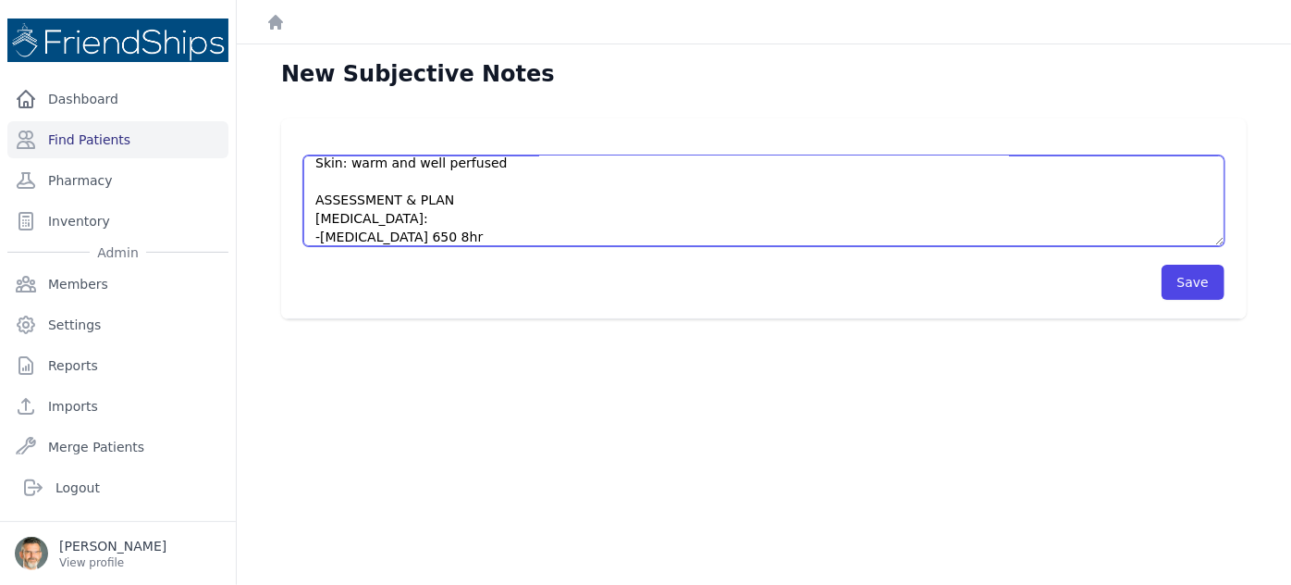
scroll to position [342, 0]
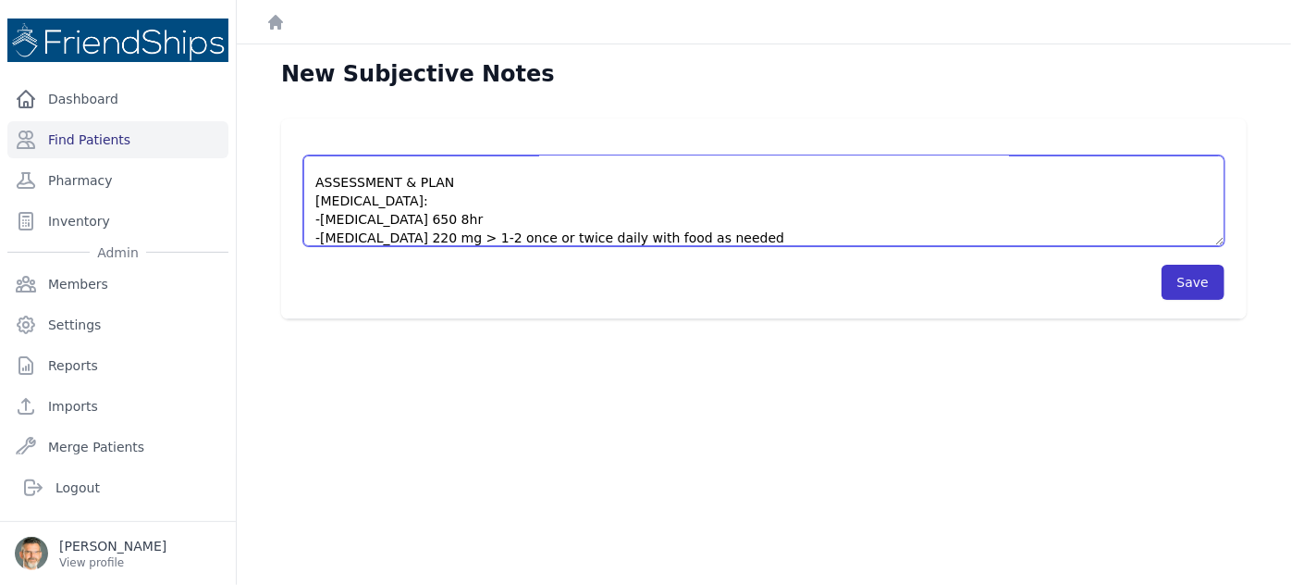
type textarea "HISTORY Pain in the left leg to the foot - sometimes has this pain in the right…"
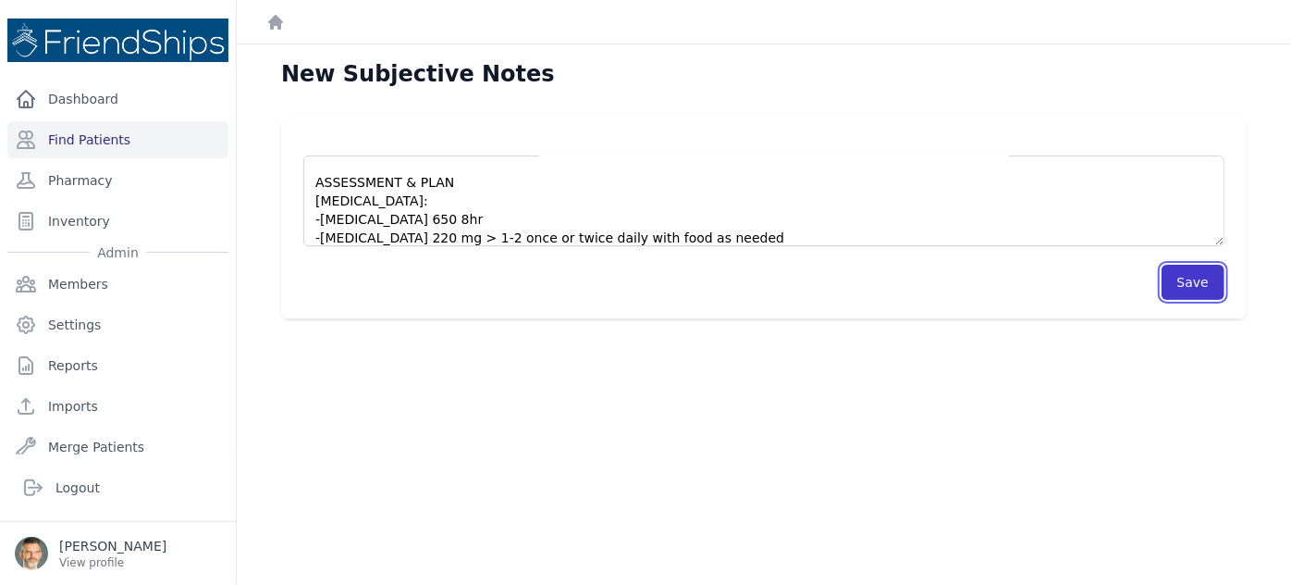
click at [1171, 283] on button "Save" at bounding box center [1193, 282] width 63 height 35
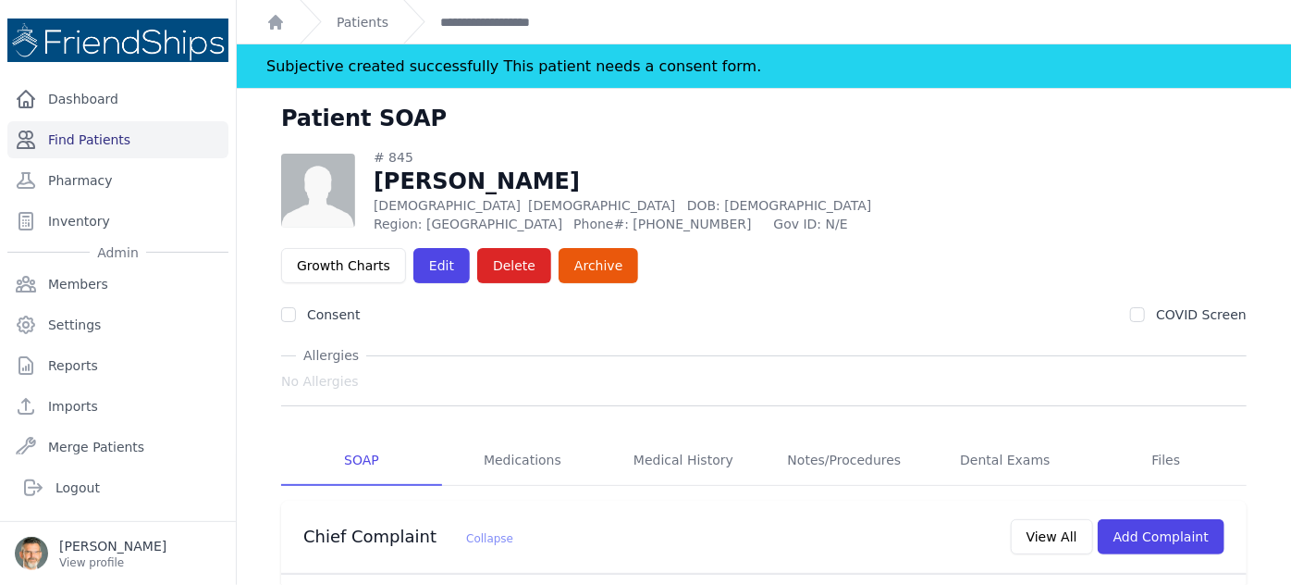
click at [75, 130] on link "Find Patients" at bounding box center [117, 139] width 221 height 37
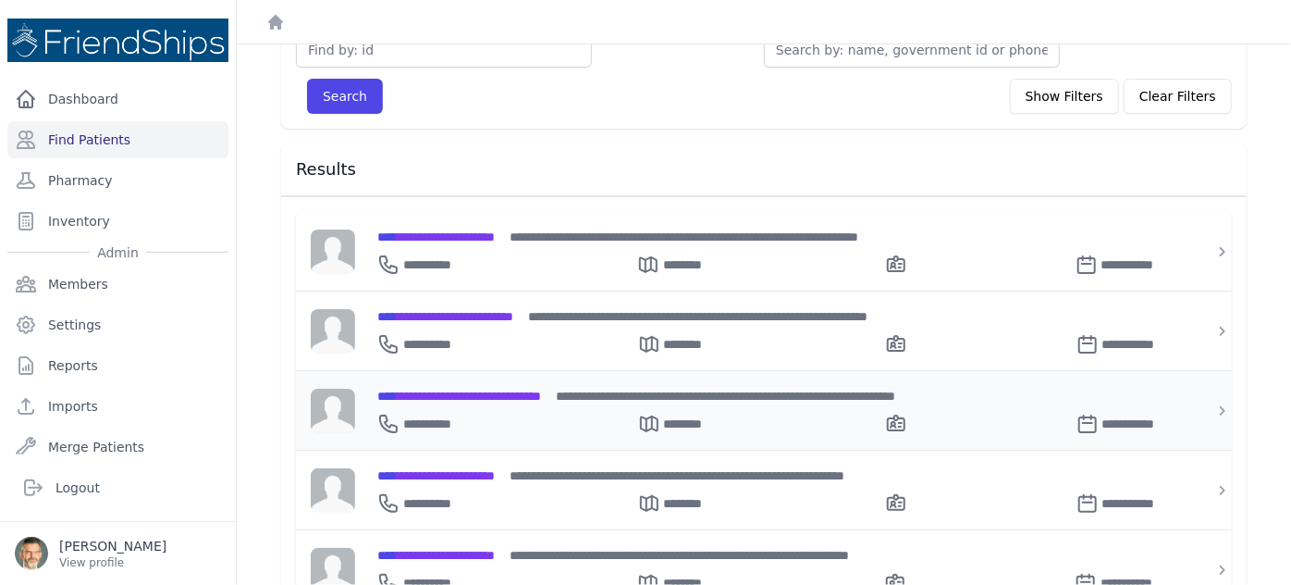
scroll to position [252, 0]
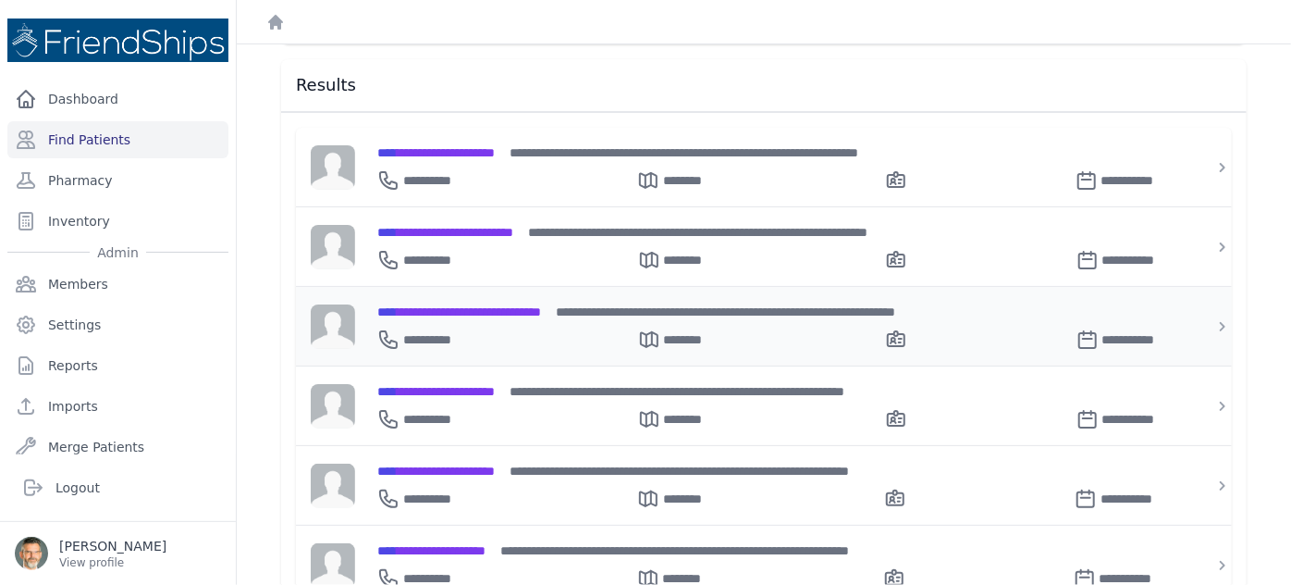
click at [460, 305] on span "**********" at bounding box center [459, 311] width 164 height 13
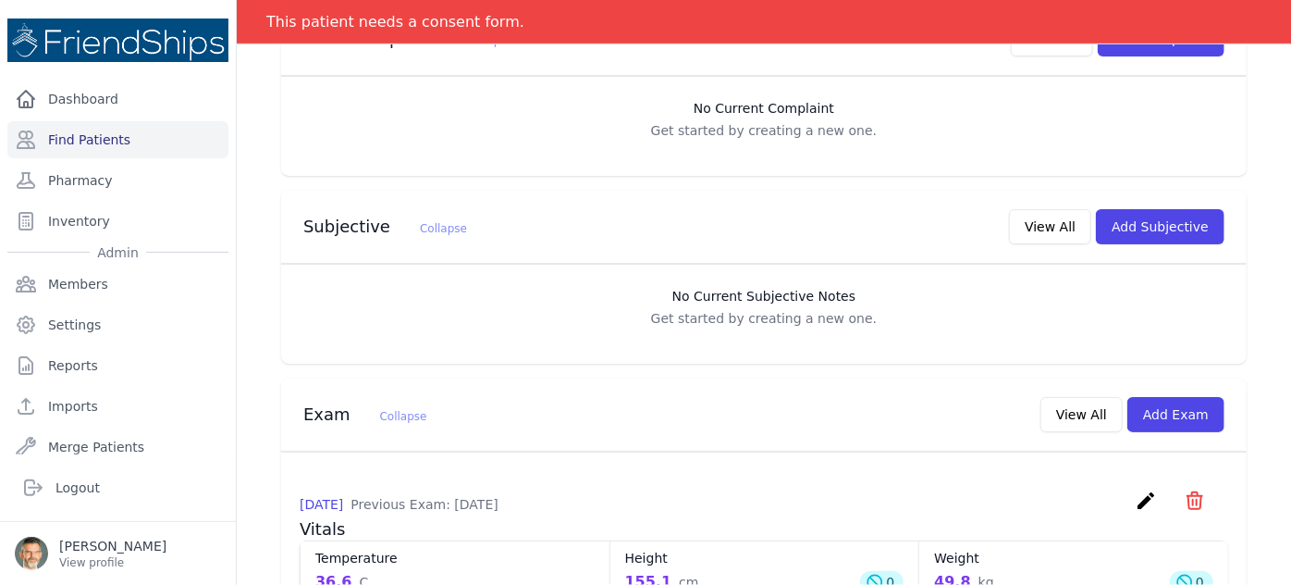
scroll to position [504, 0]
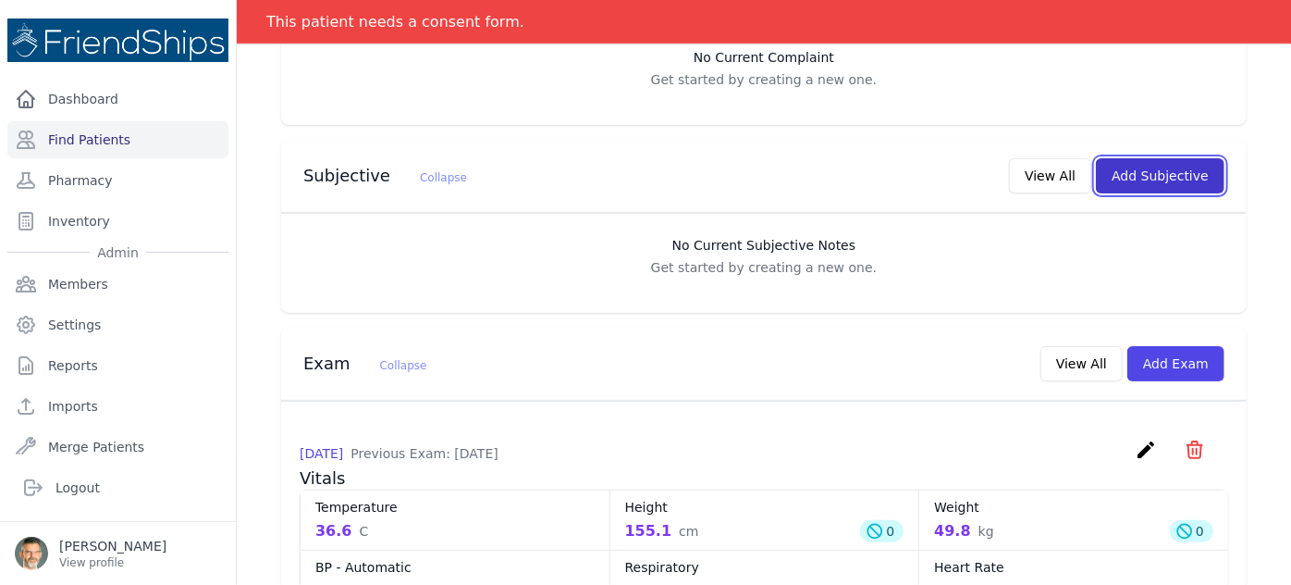
click at [1133, 158] on button "Add Subjective" at bounding box center [1160, 175] width 129 height 35
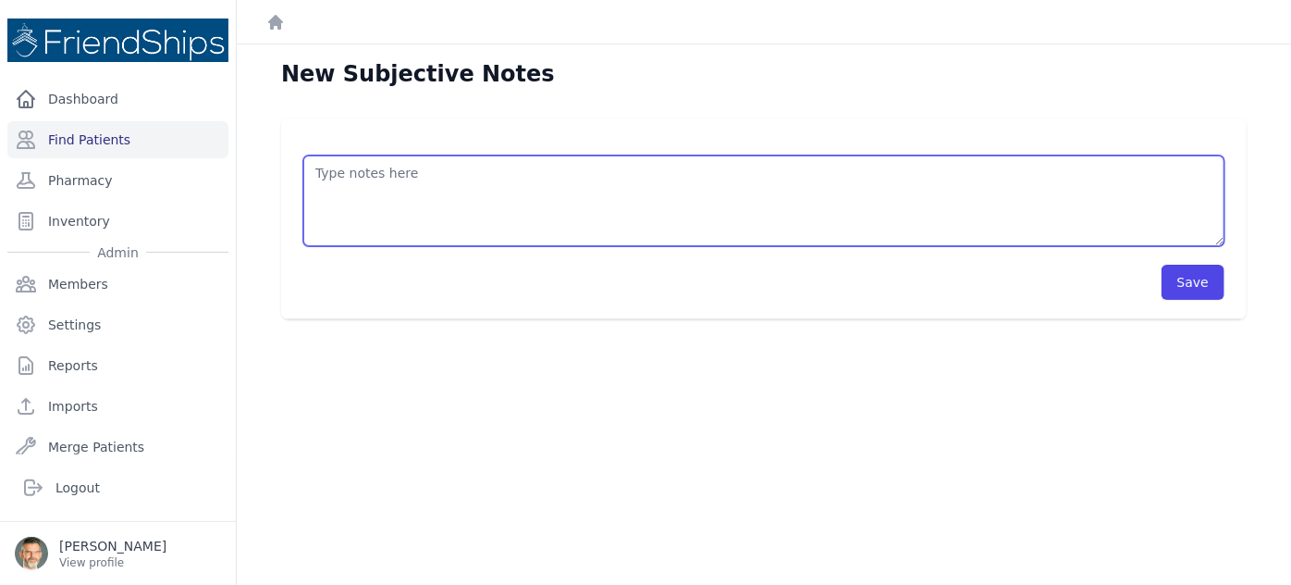
click at [419, 177] on textarea at bounding box center [763, 200] width 921 height 91
click at [335, 189] on textarea "HISTORY OBJECTIVE General: alert - no distress - non-toxic Eyes: no redness or …" at bounding box center [763, 200] width 921 height 91
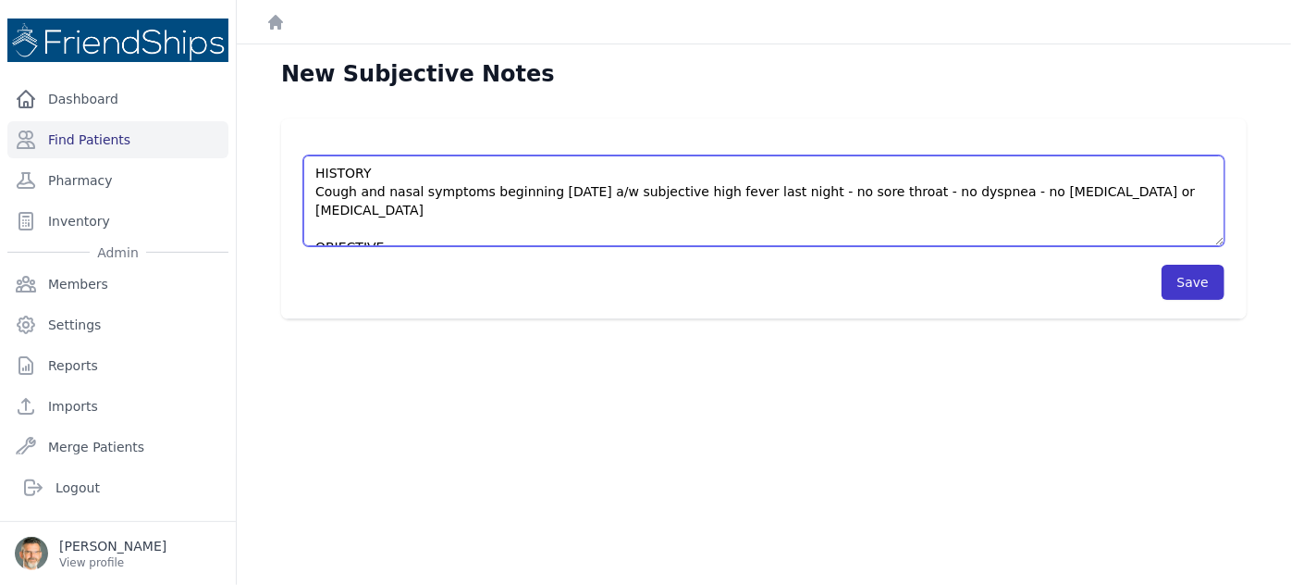
type textarea "HISTORY Cough and nasal symptoms beginning [DATE] a/w subjective high fever las…"
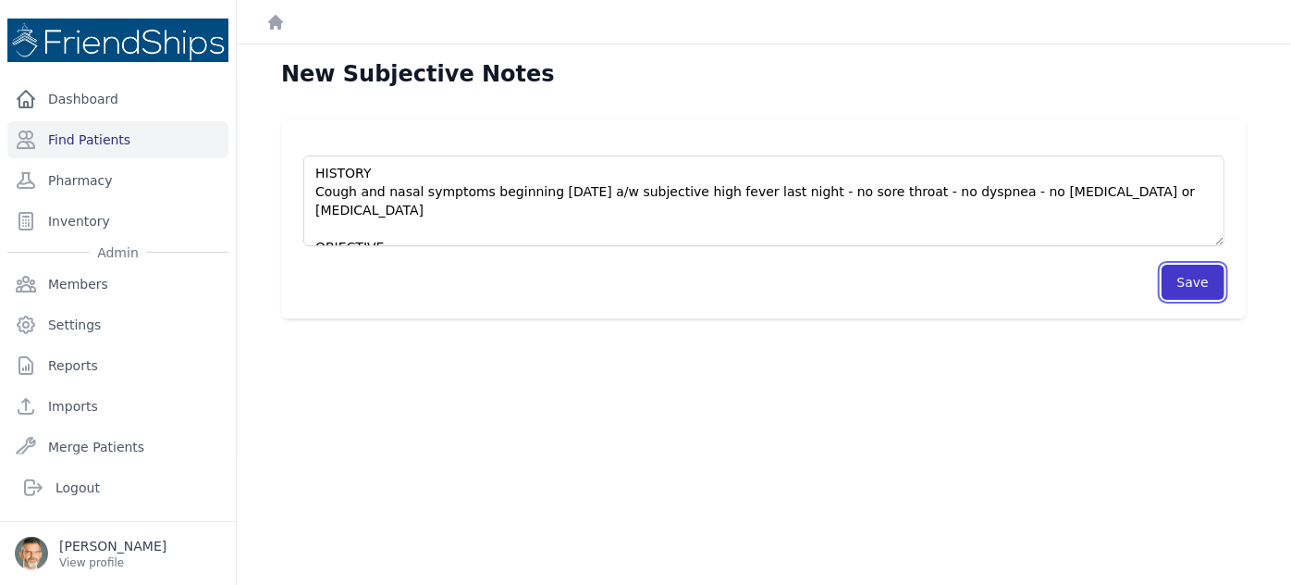
click at [1179, 275] on button "Save" at bounding box center [1193, 282] width 63 height 35
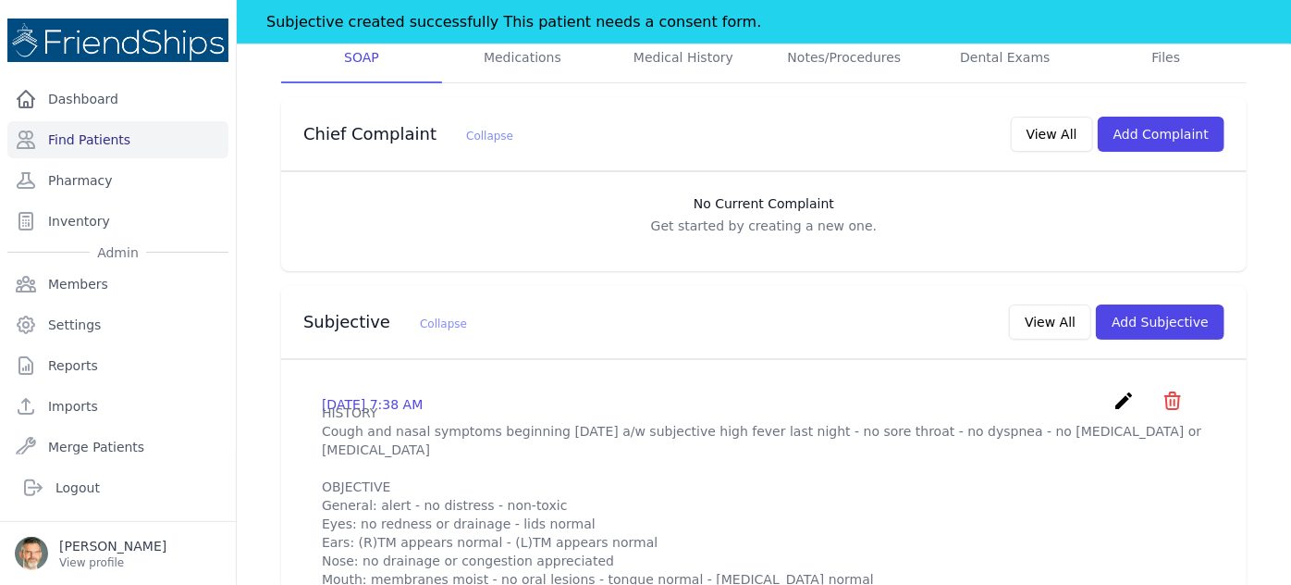
scroll to position [420, 0]
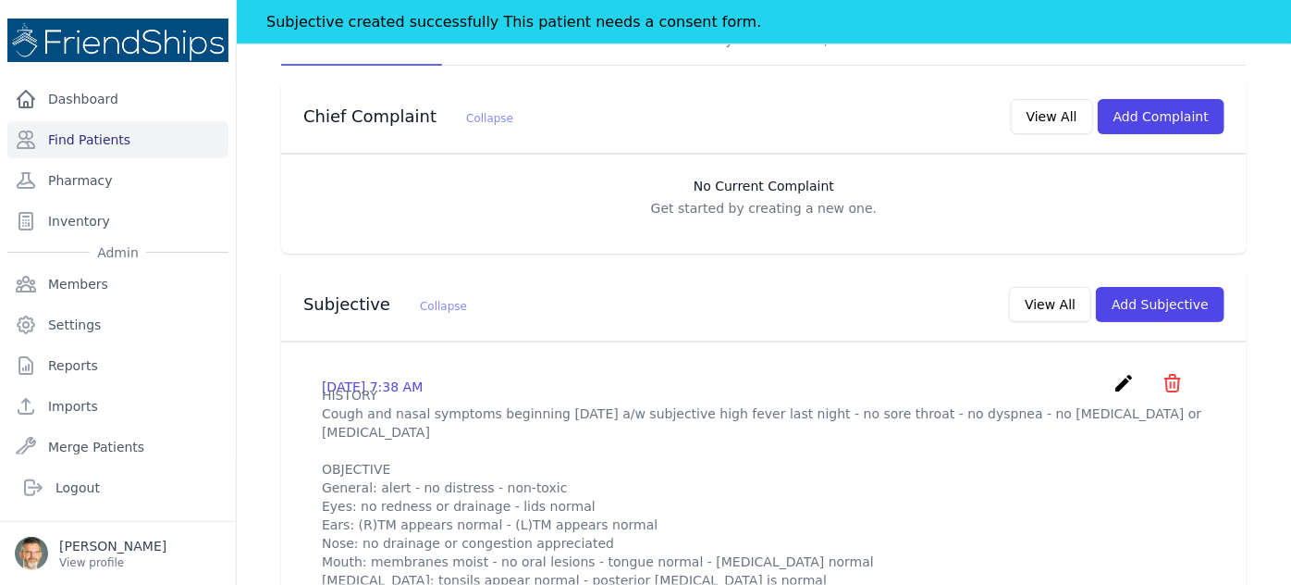
drag, startPoint x: 1112, startPoint y: 325, endPoint x: 1075, endPoint y: 319, distance: 37.4
click at [1113, 372] on icon "create" at bounding box center [1124, 383] width 22 height 22
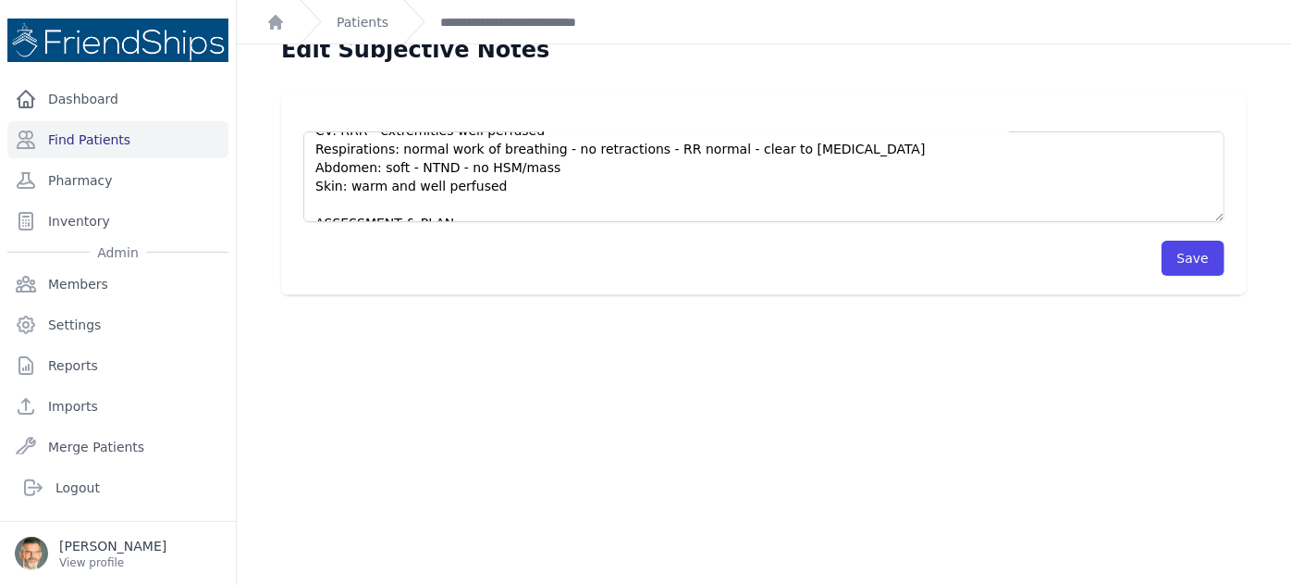
scroll to position [44, 0]
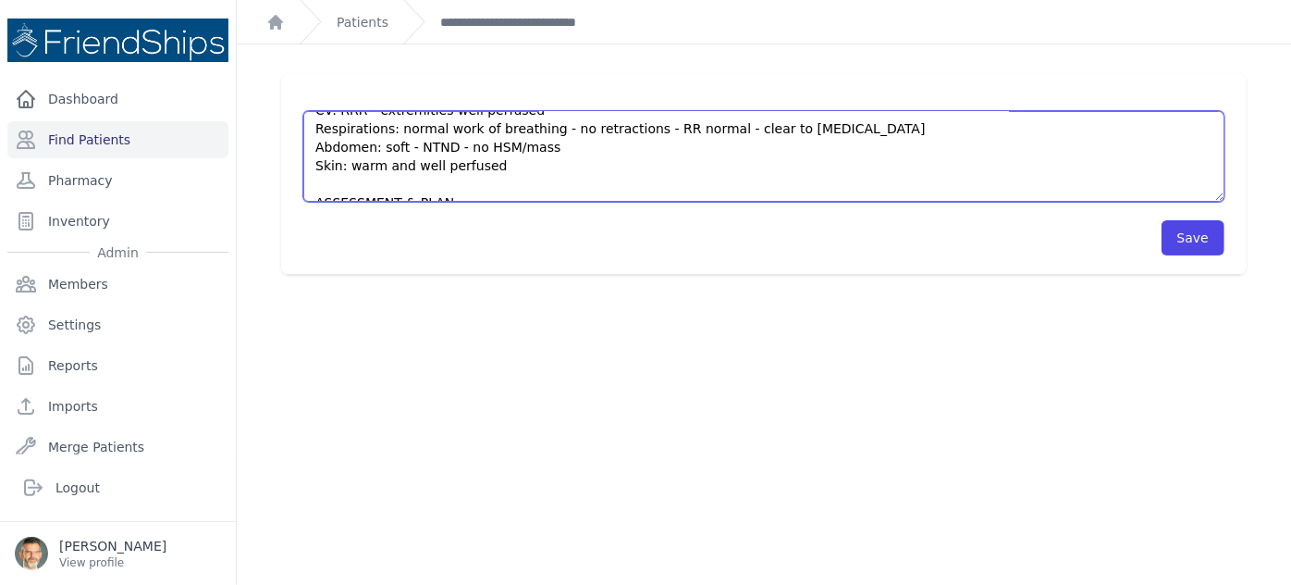
click at [516, 186] on textarea "HISTORY Cough and nasal symptoms beginning [DATE] a/w subjective high fever las…" at bounding box center [763, 156] width 921 height 91
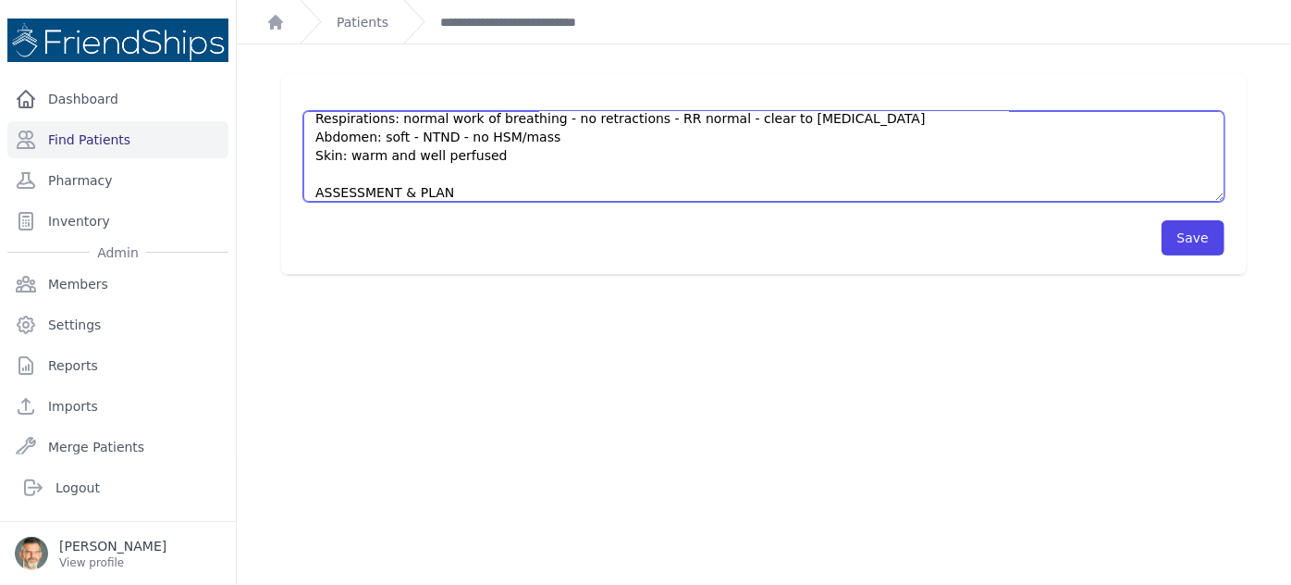
click at [340, 191] on textarea "HISTORY Cough and nasal symptoms beginning [DATE] a/w subjective high fever las…" at bounding box center [763, 156] width 921 height 91
click at [562, 188] on textarea "HISTORY Cough and nasal symptoms beginning [DATE] a/w subjective high fever las…" at bounding box center [763, 156] width 921 height 91
type textarea "HISTORY Cough and nasal symptoms beginning [DATE] a/w subjective high fever las…"
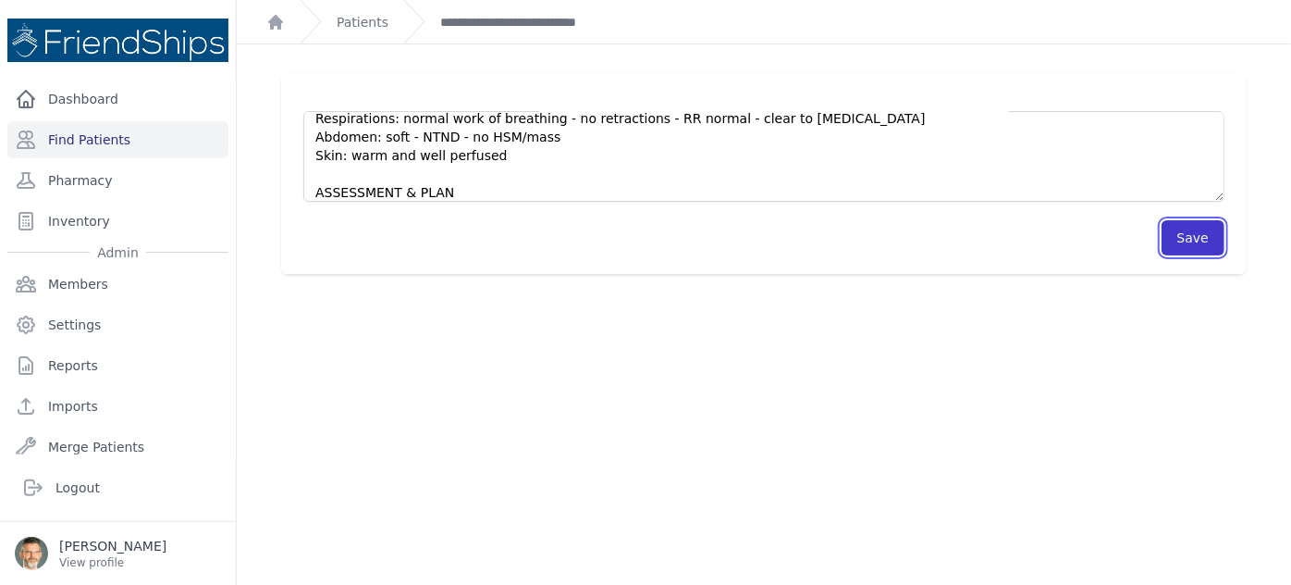
click at [1186, 231] on button "Save" at bounding box center [1193, 237] width 63 height 35
